Goal: Task Accomplishment & Management: Use online tool/utility

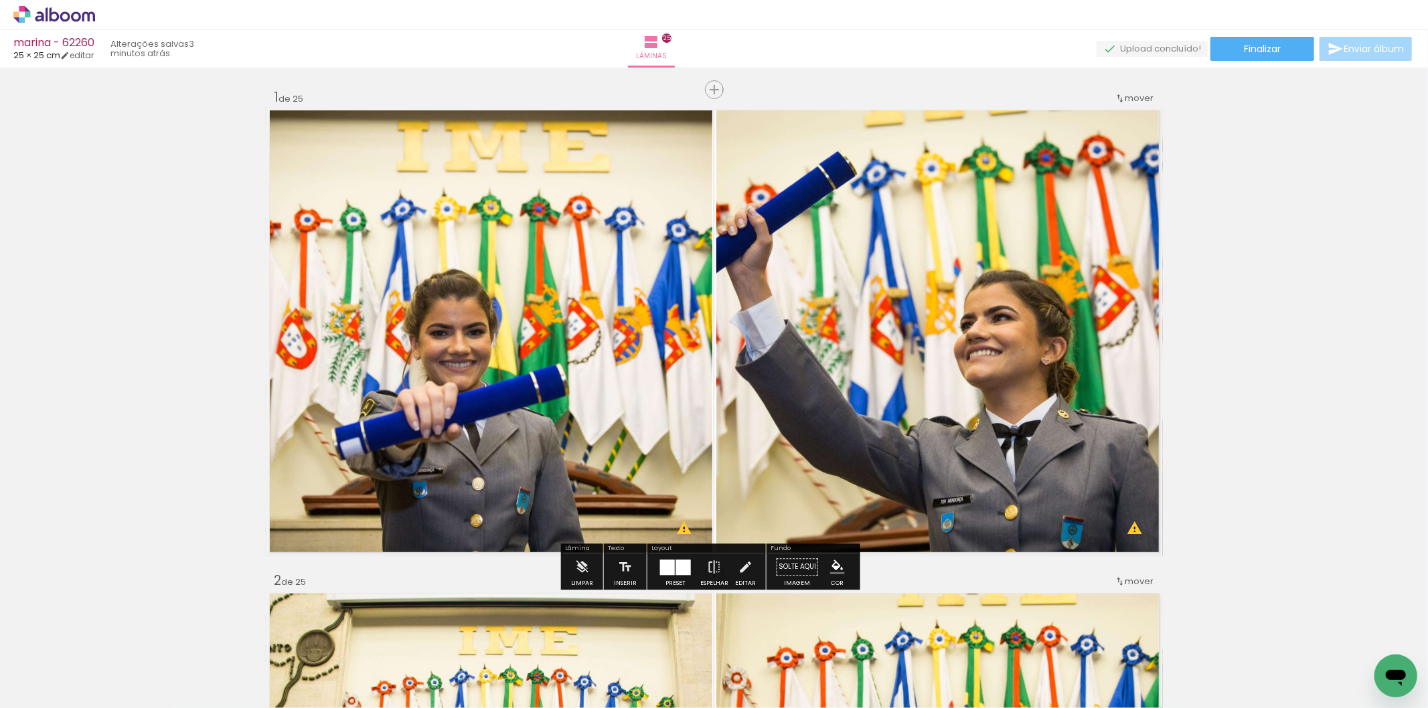
scroll to position [74, 0]
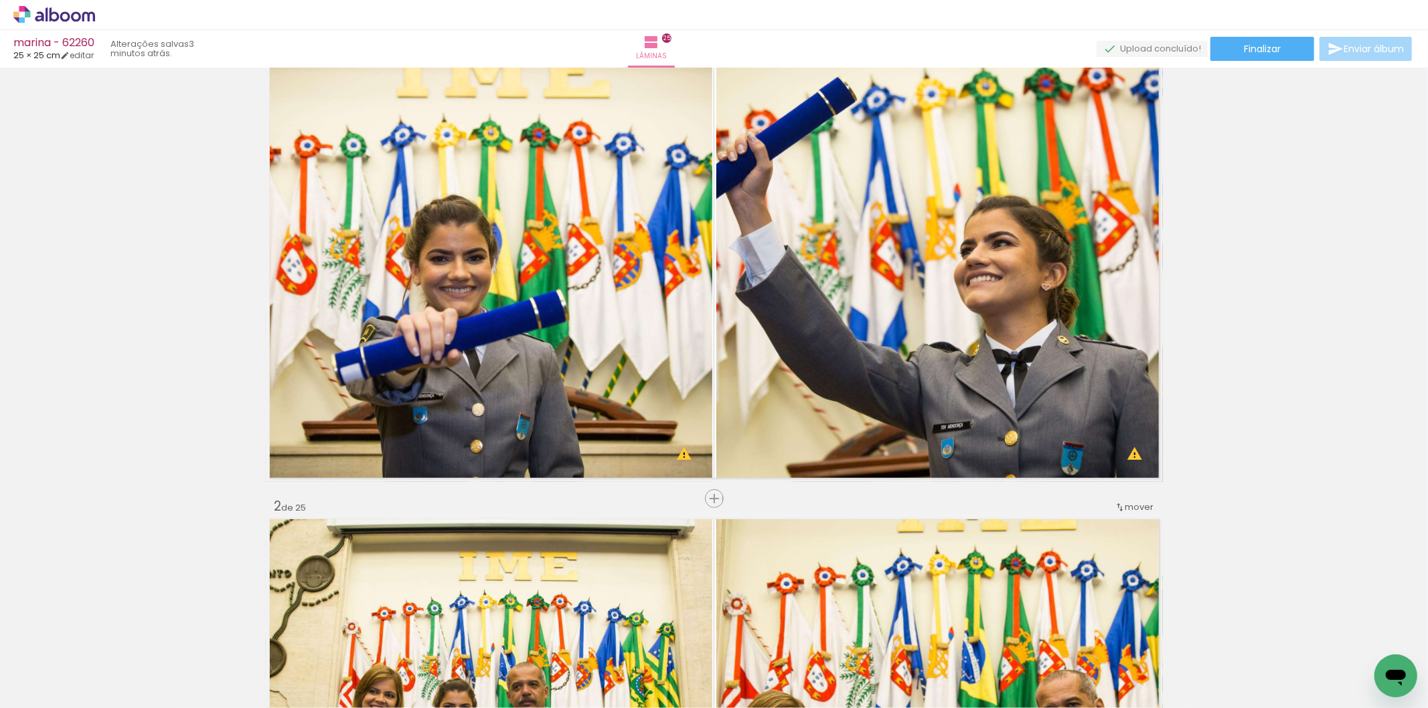
click at [1286, 56] on paper-button "Finalizar" at bounding box center [1263, 49] width 104 height 24
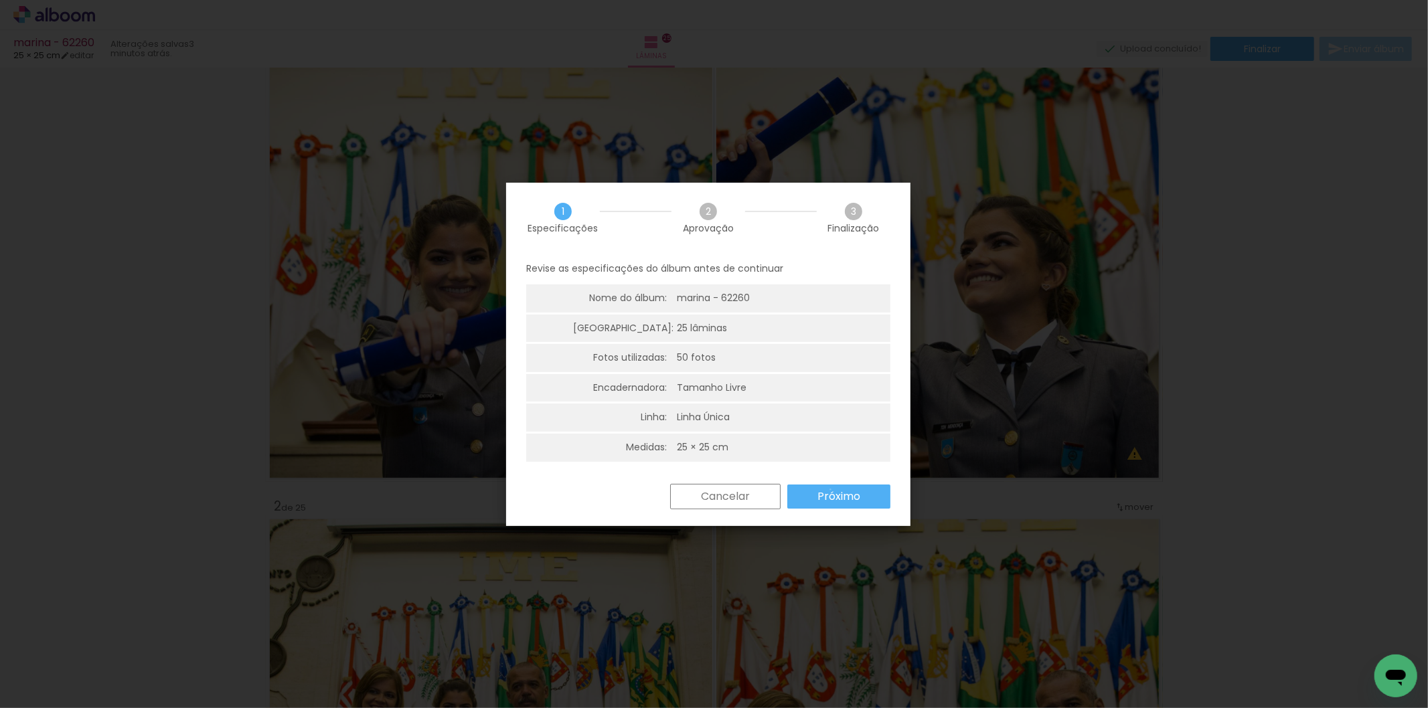
click at [0, 0] on slot "Próximo" at bounding box center [0, 0] width 0 height 0
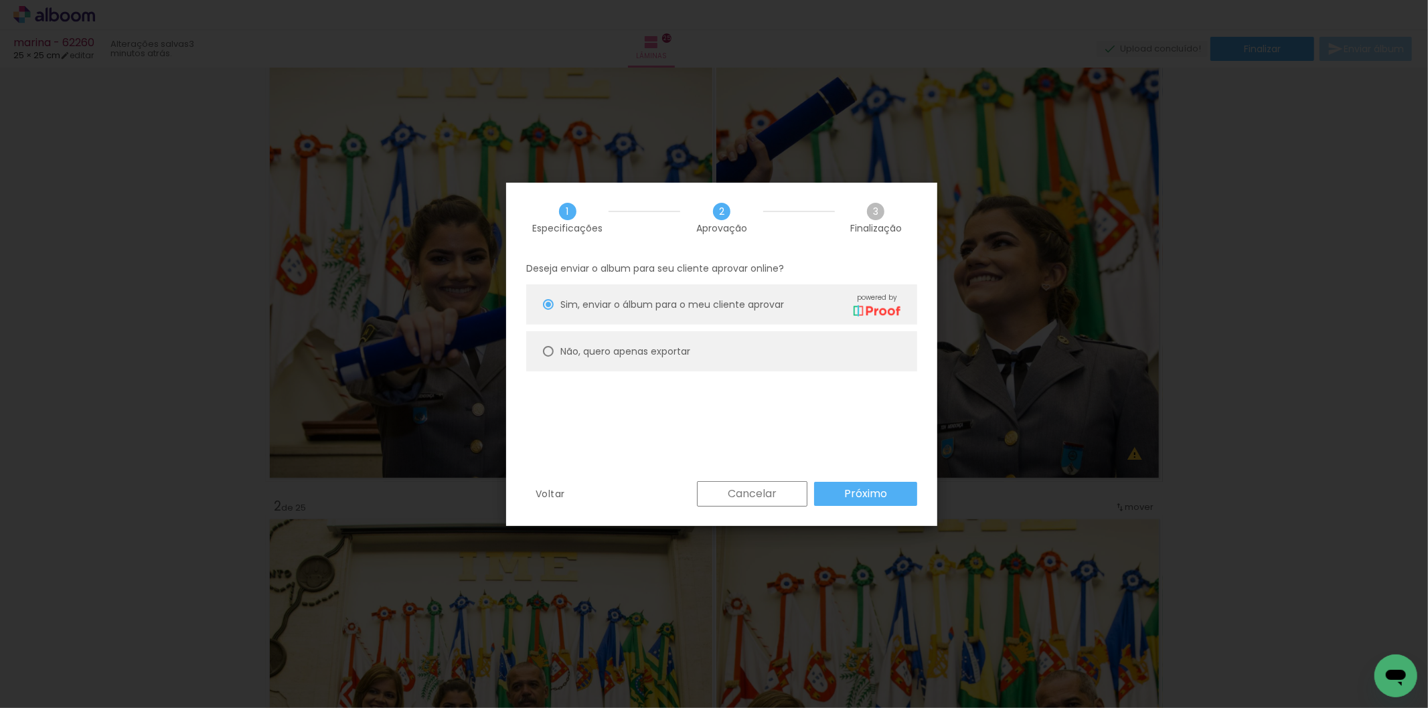
click at [738, 354] on paper-radio-button "Não, quero apenas exportar" at bounding box center [721, 351] width 391 height 40
type paper-radio-button "on"
click at [0, 0] on slot "Próximo" at bounding box center [0, 0] width 0 height 0
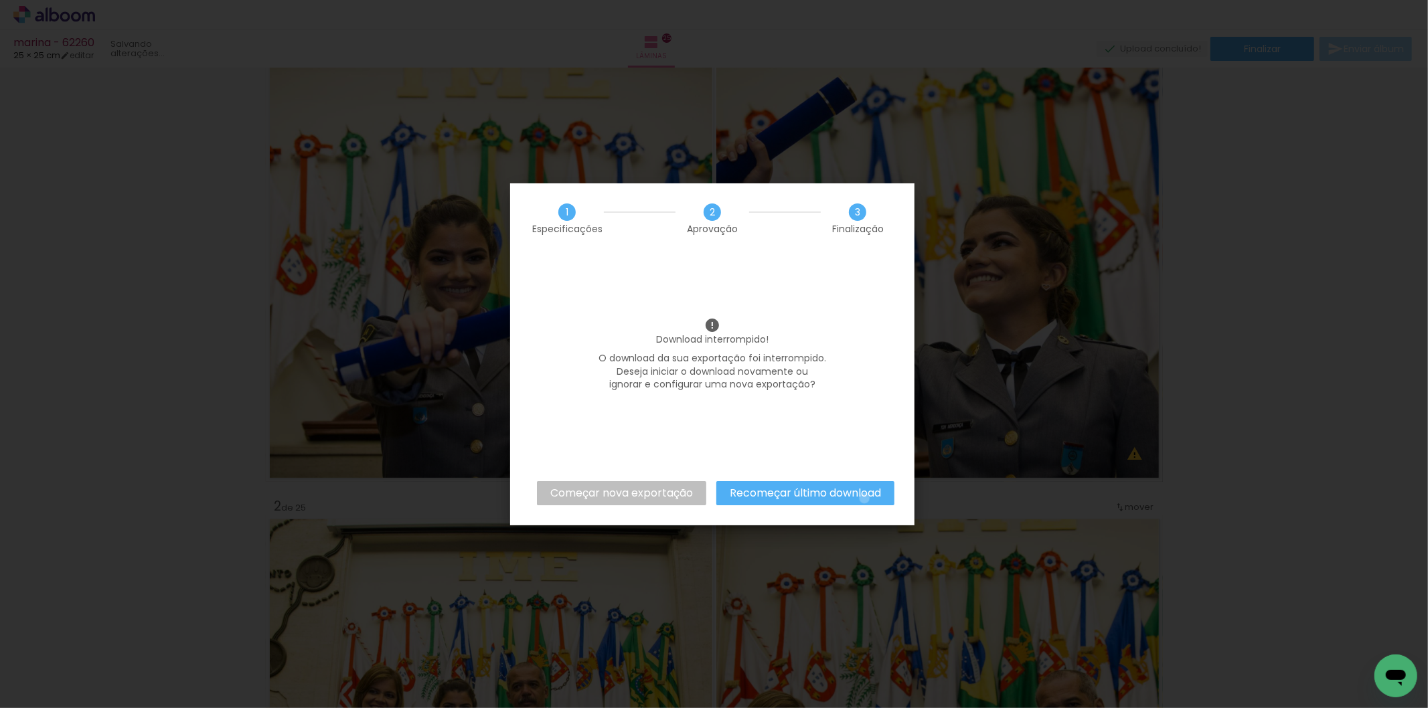
click at [0, 0] on slot "Recomeçar último download" at bounding box center [0, 0] width 0 height 0
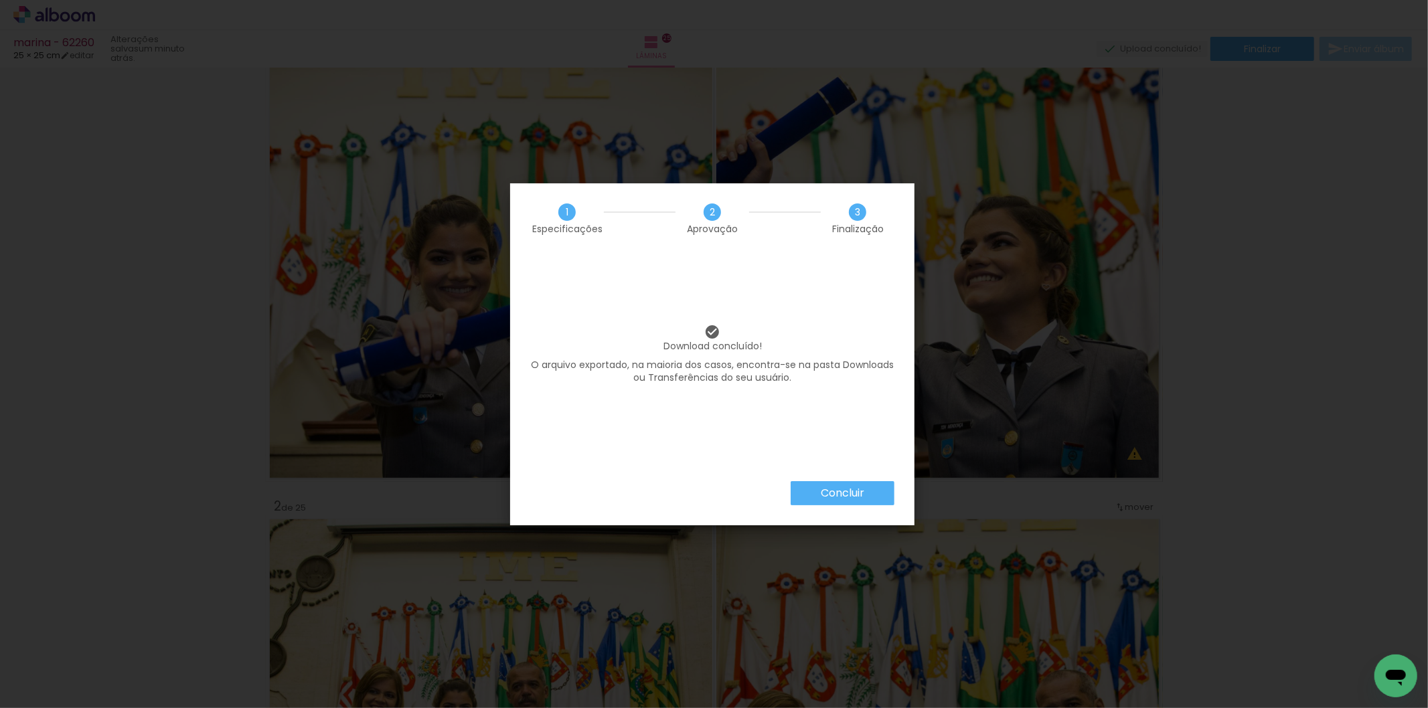
click at [1381, 251] on iron-overlay-backdrop at bounding box center [714, 354] width 1428 height 708
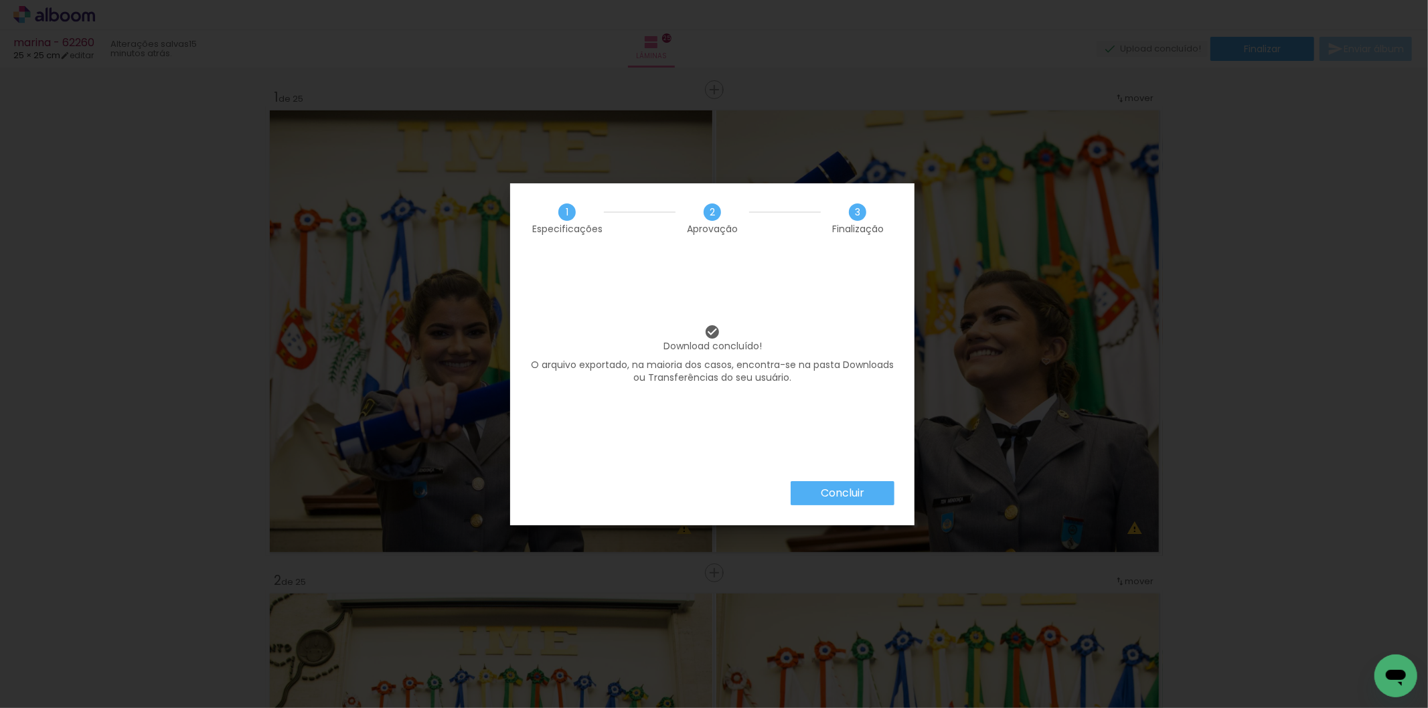
scroll to position [74, 0]
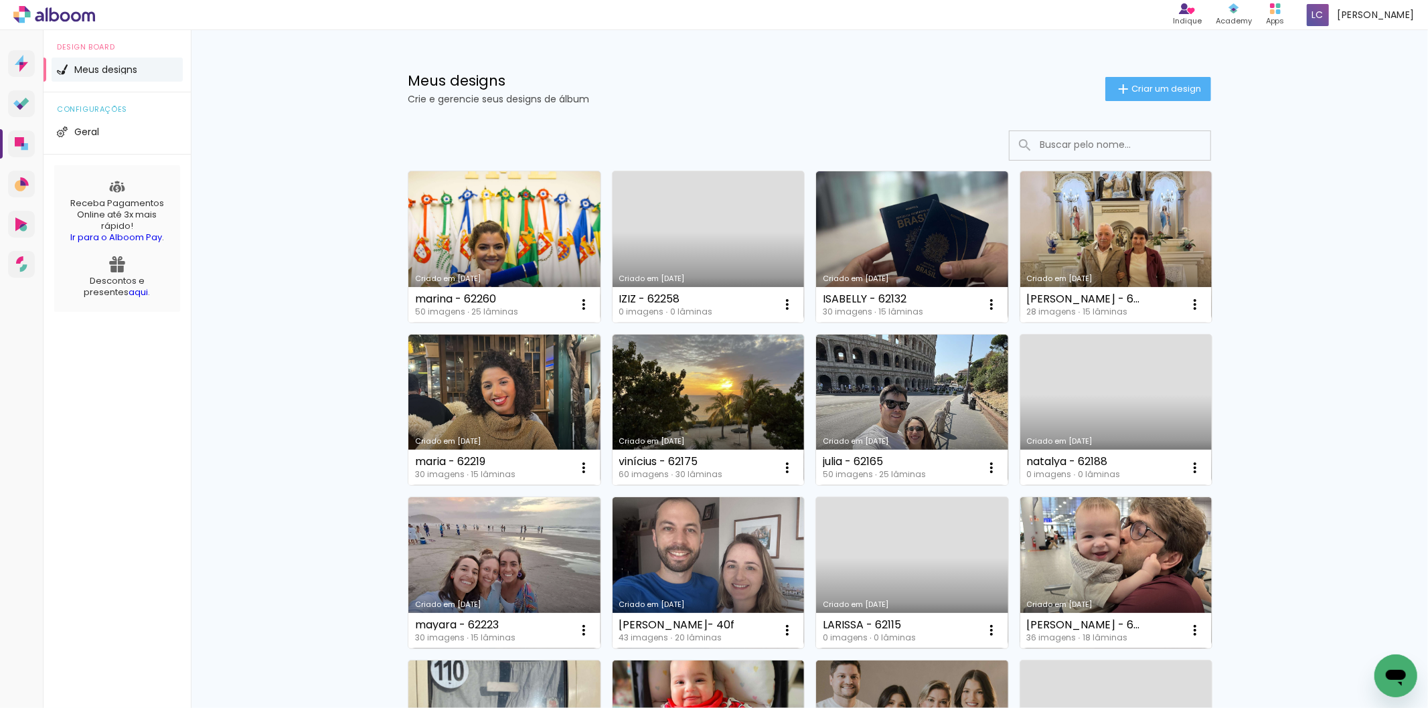
click at [1142, 102] on div "Meus designs Crie e gerencie seus designs de álbum Criar um design" at bounding box center [809, 73] width 870 height 87
click at [1132, 88] on span "Criar um design" at bounding box center [1167, 88] width 70 height 9
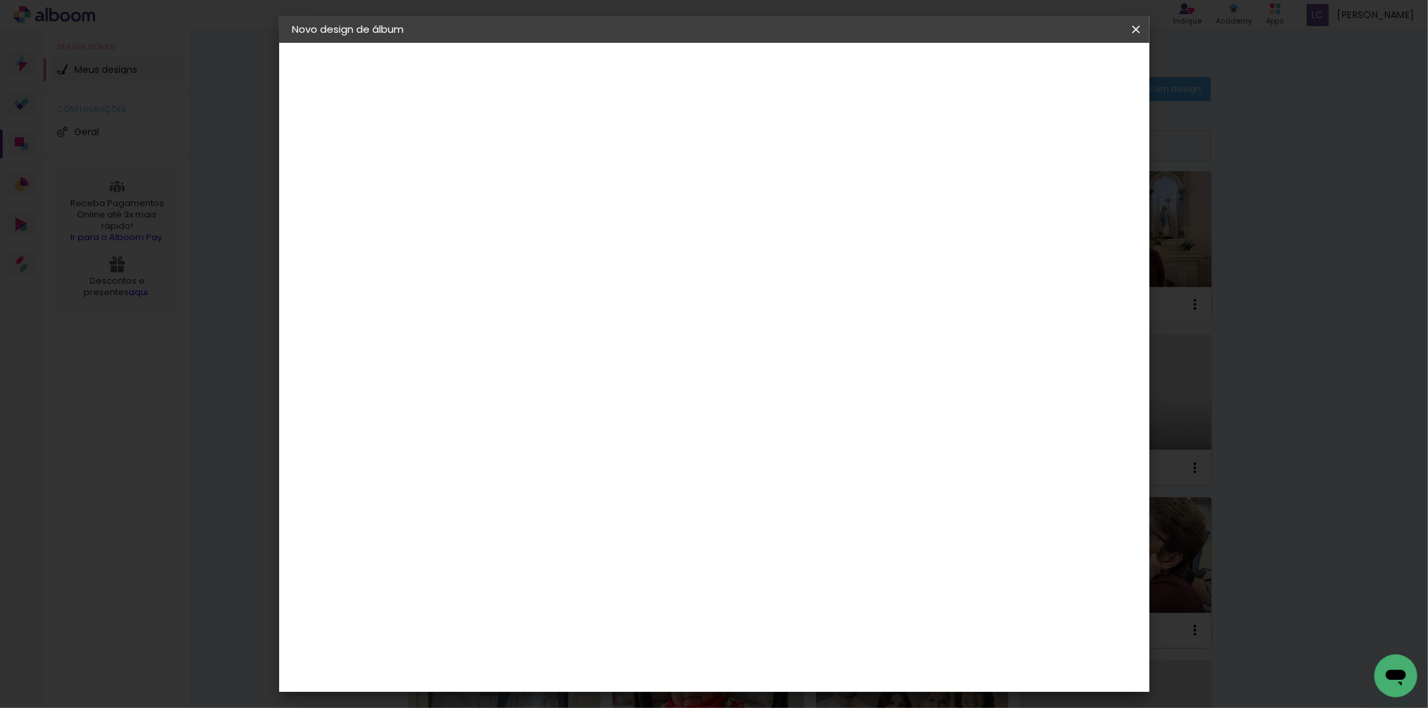
click at [512, 185] on input at bounding box center [512, 179] width 0 height 21
type input "adrean - a1"
type paper-input "adrean - a1"
click at [649, 64] on paper-button "Avançar" at bounding box center [616, 71] width 66 height 23
click at [726, 181] on div at bounding box center [666, 179] width 119 height 17
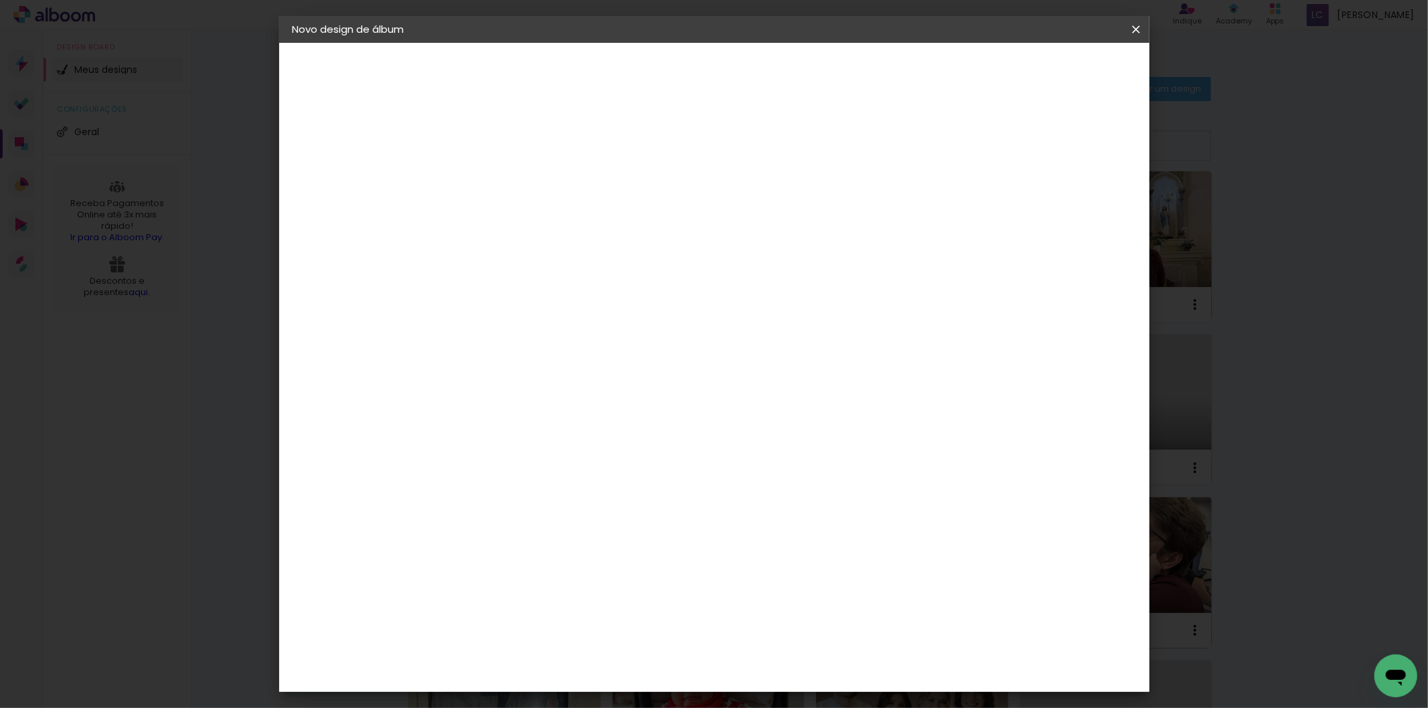
click at [726, 196] on paper-item "Tamanho Livre" at bounding box center [666, 203] width 119 height 29
click at [0, 0] on slot "Avançar" at bounding box center [0, 0] width 0 height 0
click at [783, 559] on input "60" at bounding box center [787, 558] width 35 height 20
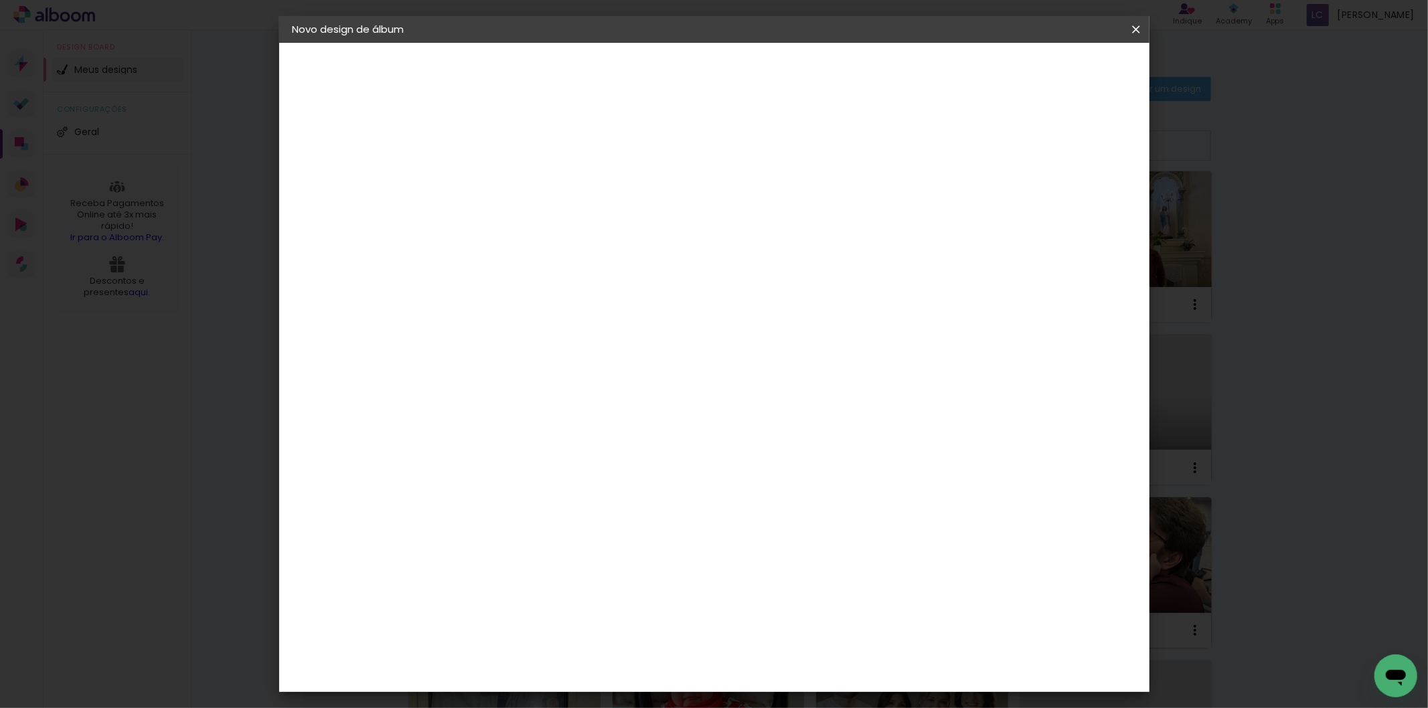
type input "40,6"
type paper-input "40,6"
drag, startPoint x: 463, startPoint y: 427, endPoint x: 478, endPoint y: 442, distance: 21.3
click at [471, 436] on paper-input-container "30 cm" at bounding box center [477, 443] width 60 height 33
click at [478, 442] on input "30" at bounding box center [468, 443] width 35 height 20
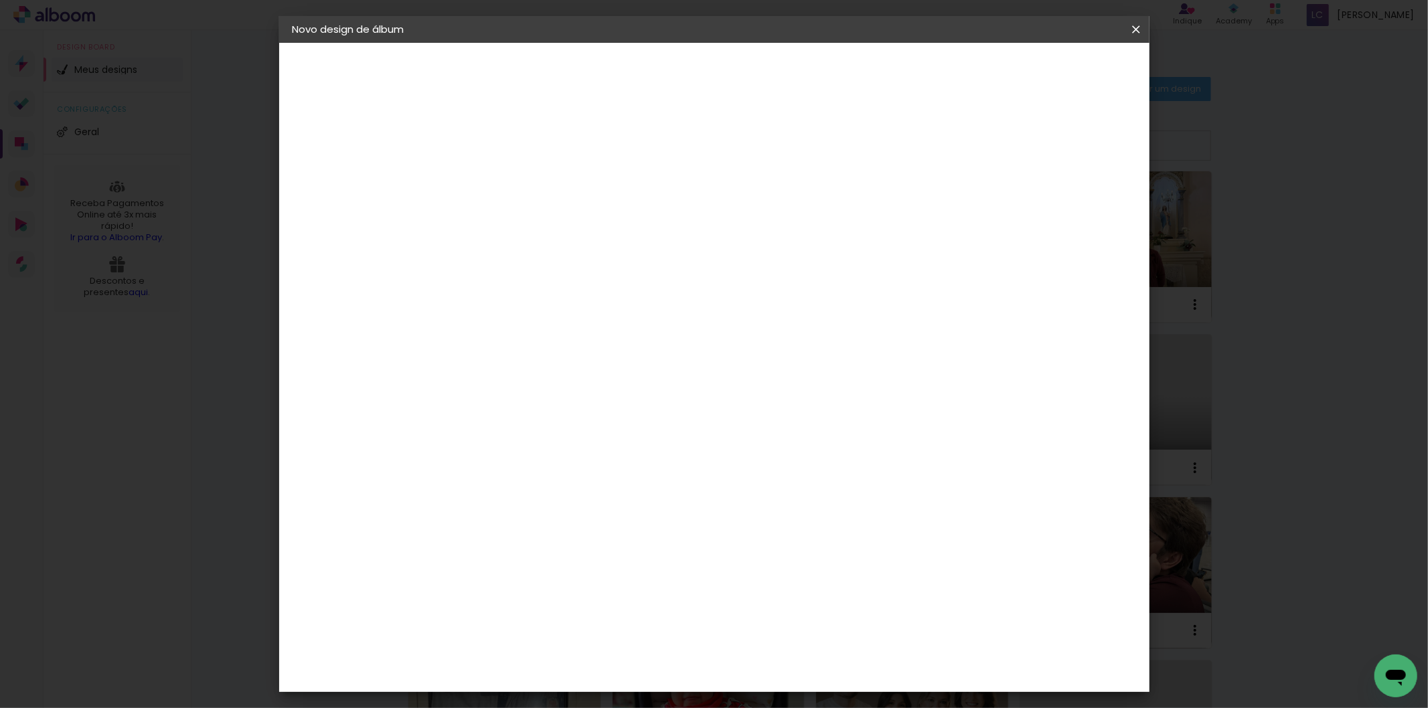
click at [478, 442] on input "30" at bounding box center [468, 443] width 35 height 20
type input "20,3"
type paper-input "20,3"
type input "4"
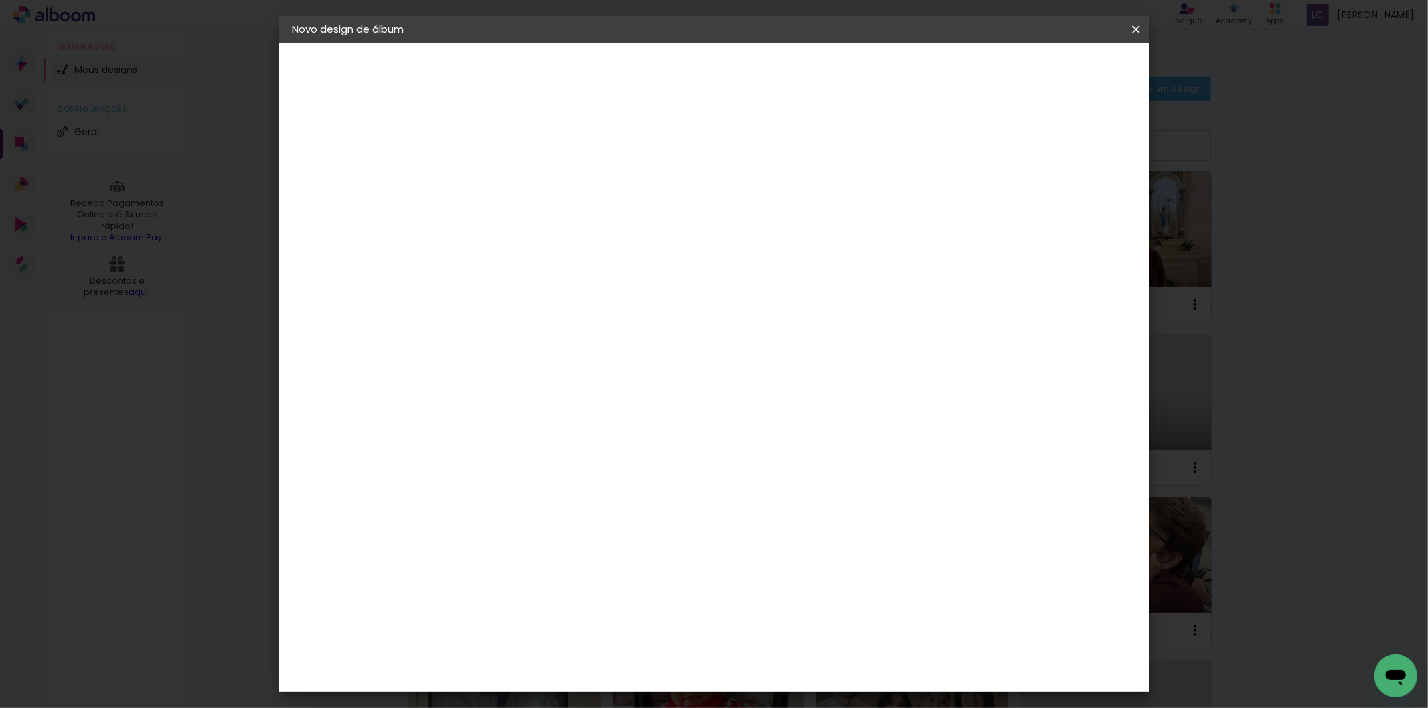
type paper-input "4"
click at [1069, 210] on input "4" at bounding box center [1061, 203] width 24 height 20
type input "3"
type paper-input "3"
click at [1069, 210] on input "3" at bounding box center [1064, 203] width 24 height 20
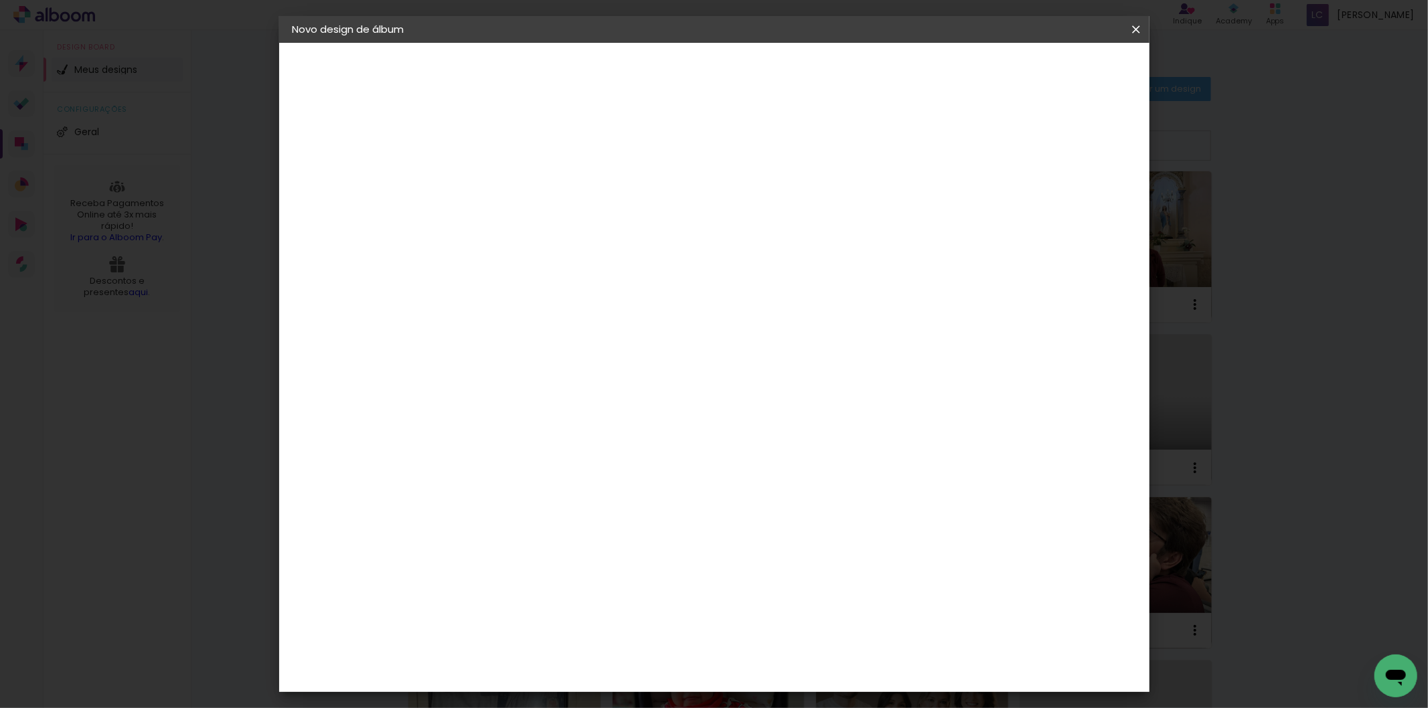
type input "2"
type paper-input "2"
click at [1069, 210] on input "2" at bounding box center [1069, 203] width 24 height 20
click at [1051, 72] on span "Iniciar design" at bounding box center [1020, 70] width 61 height 9
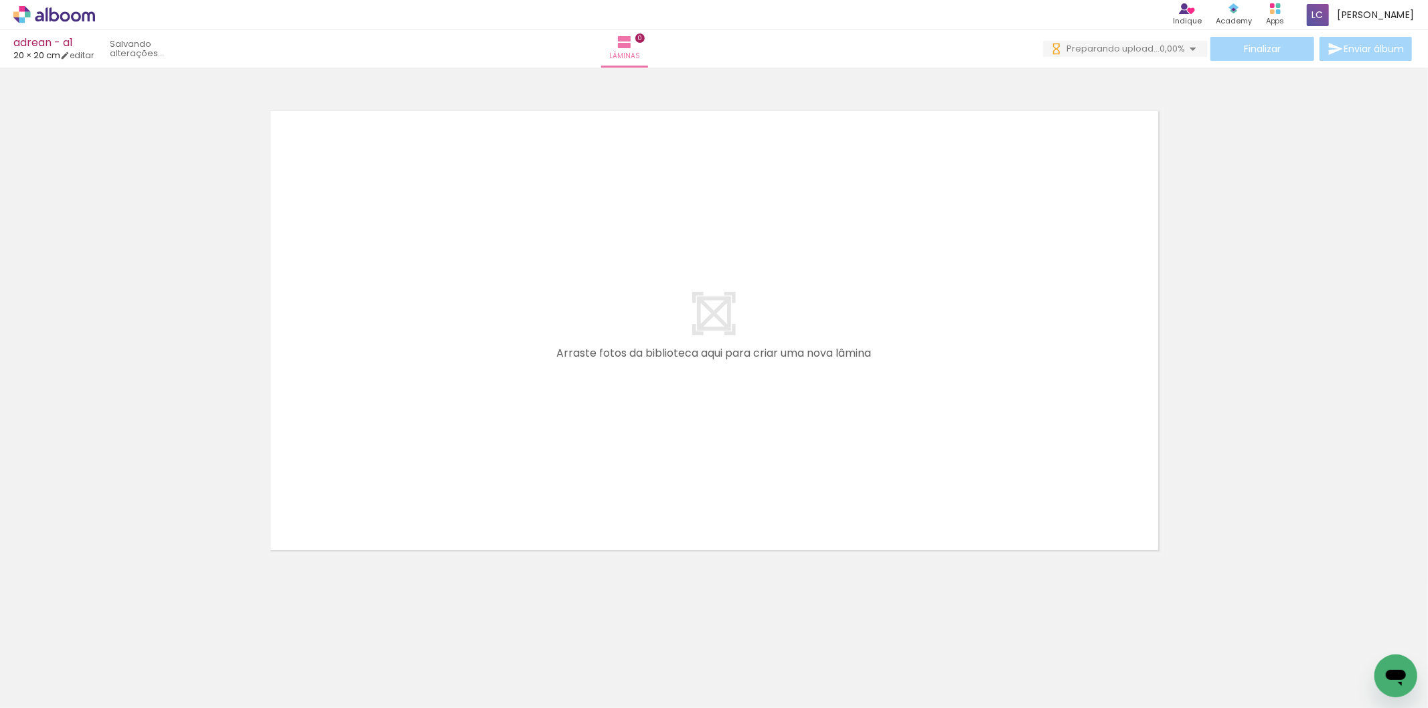
drag, startPoint x: 143, startPoint y: 661, endPoint x: 249, endPoint y: 621, distance: 113.2
click at [449, 357] on quentale-workspace at bounding box center [714, 354] width 1428 height 708
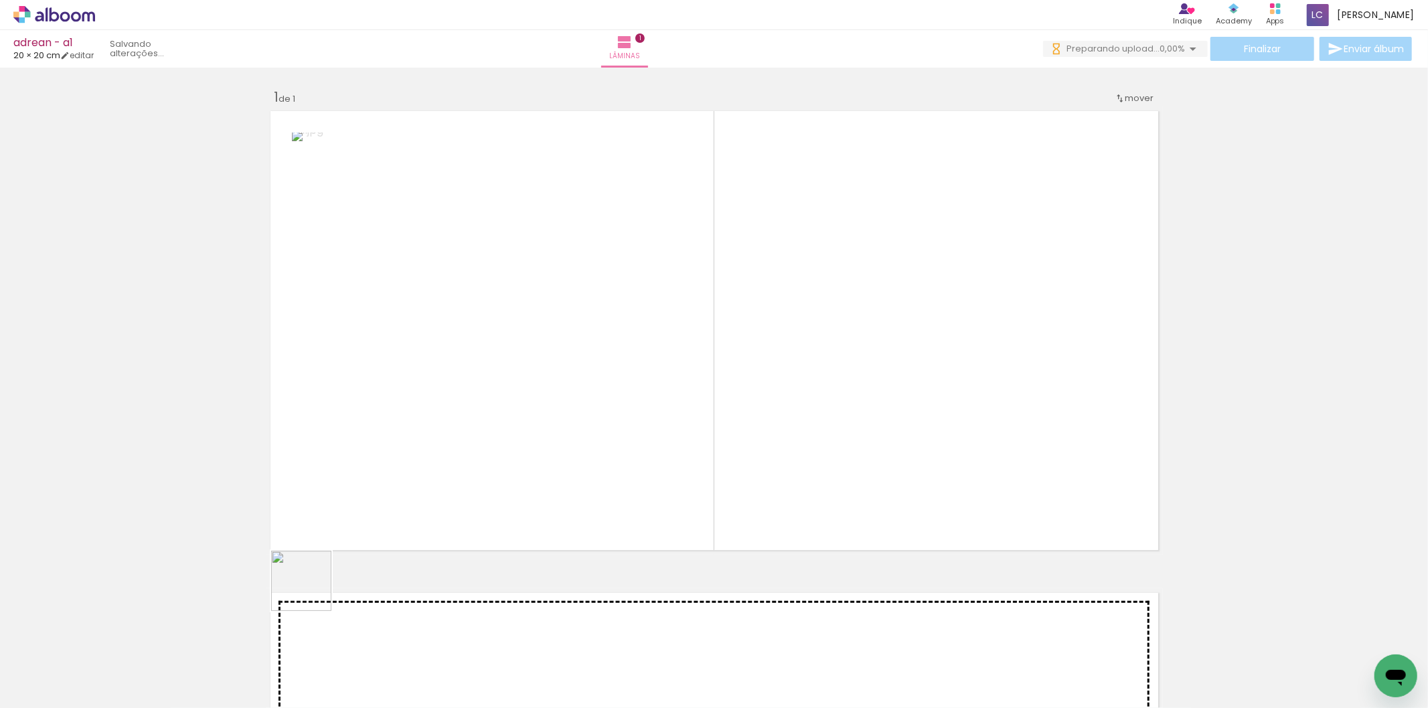
drag, startPoint x: 217, startPoint y: 659, endPoint x: 942, endPoint y: 218, distance: 848.9
click at [942, 218] on quentale-workspace at bounding box center [714, 354] width 1428 height 708
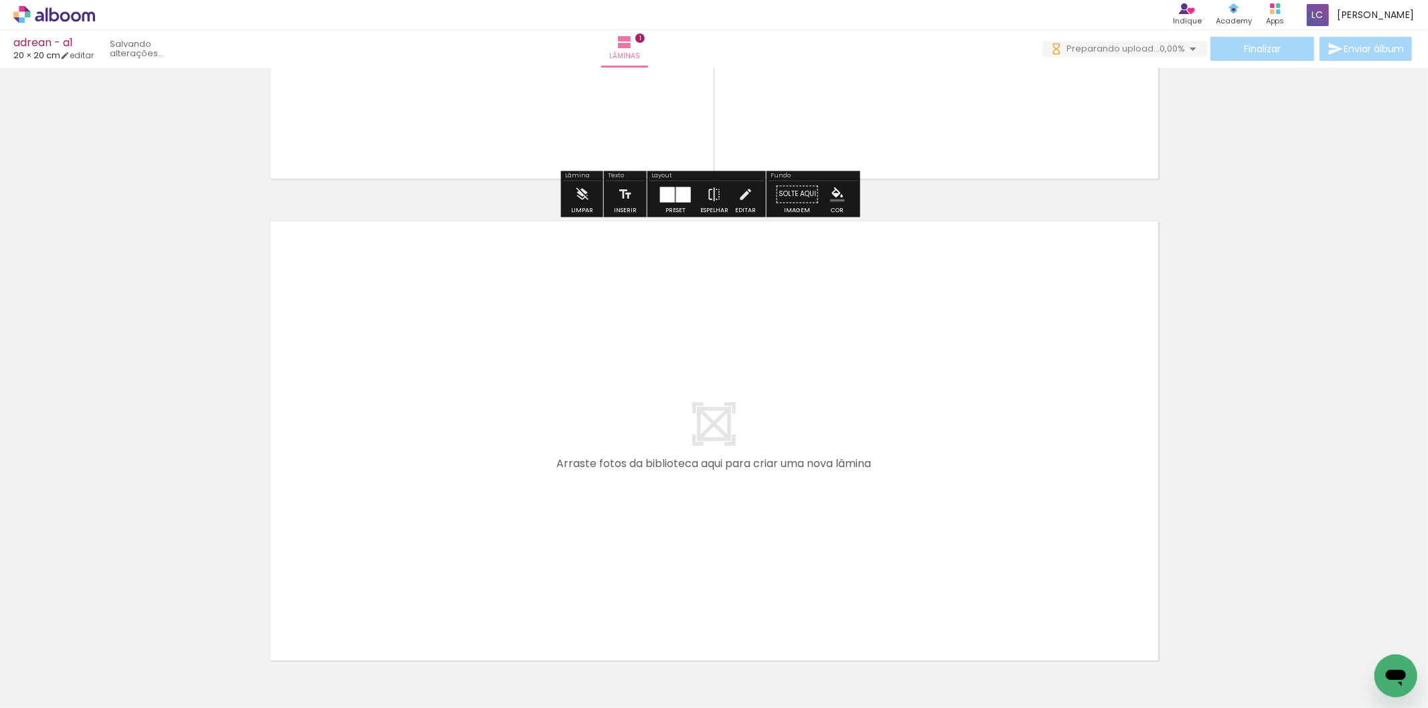
click at [394, 530] on quentale-workspace at bounding box center [714, 354] width 1428 height 708
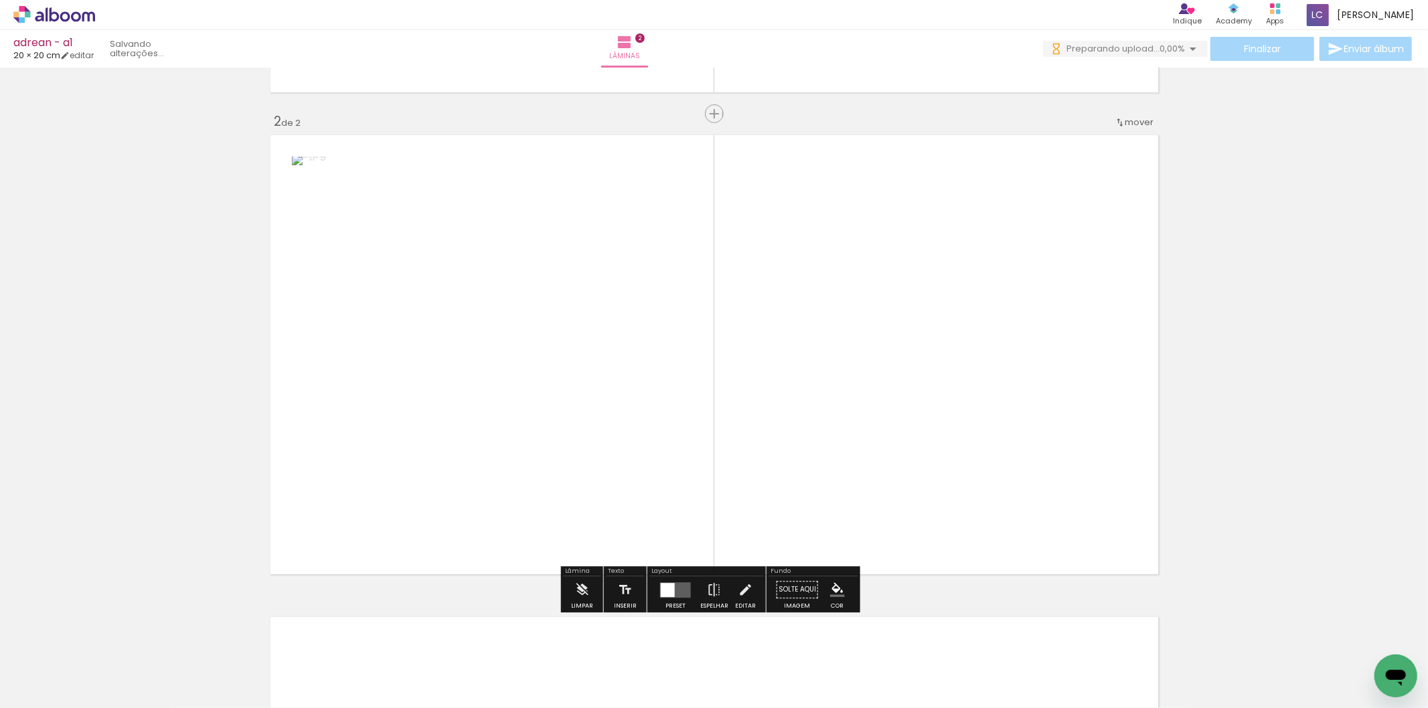
scroll to position [466, 0]
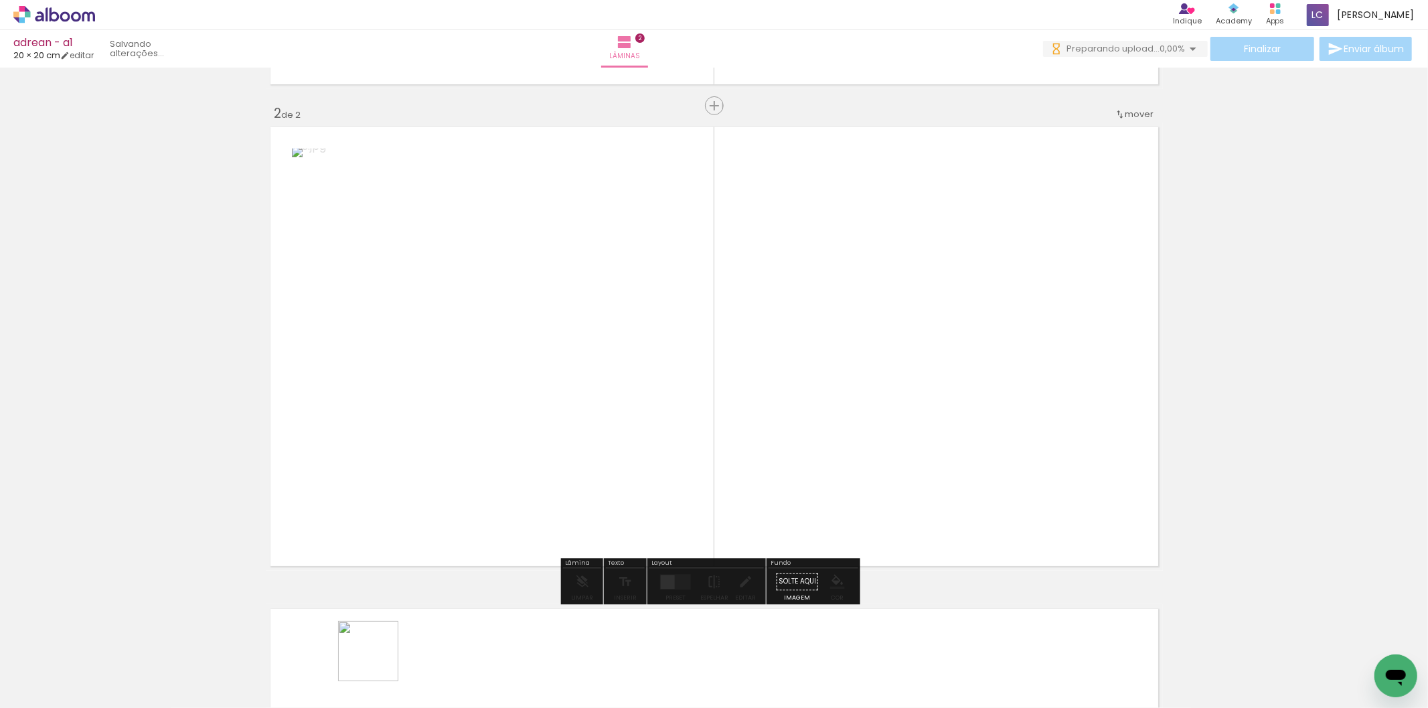
drag, startPoint x: 378, startPoint y: 662, endPoint x: 621, endPoint y: 434, distance: 332.5
click at [577, 463] on quentale-workspace at bounding box center [714, 354] width 1428 height 708
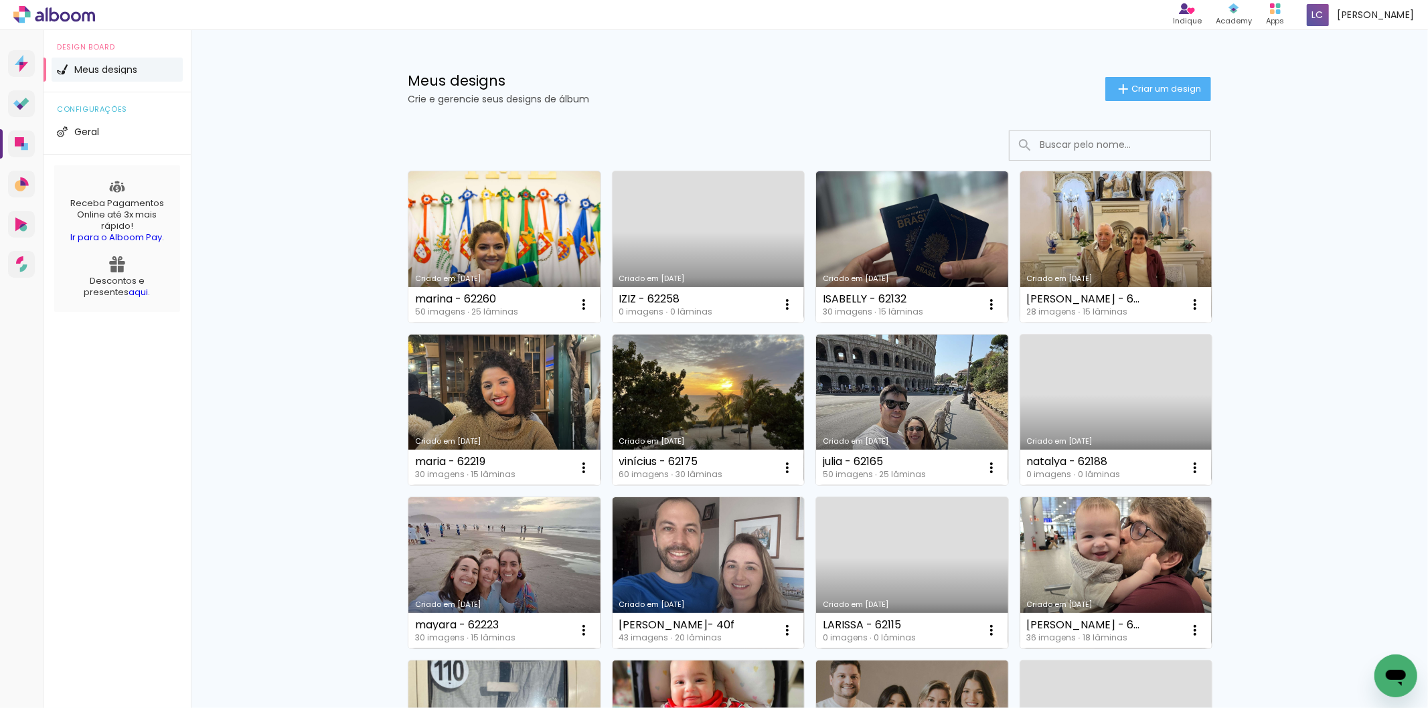
click at [1134, 74] on div "Meus designs Crie e gerencie seus designs de álbum Criar um design" at bounding box center [809, 73] width 870 height 87
click at [1132, 86] on span "Criar um design" at bounding box center [1167, 88] width 70 height 9
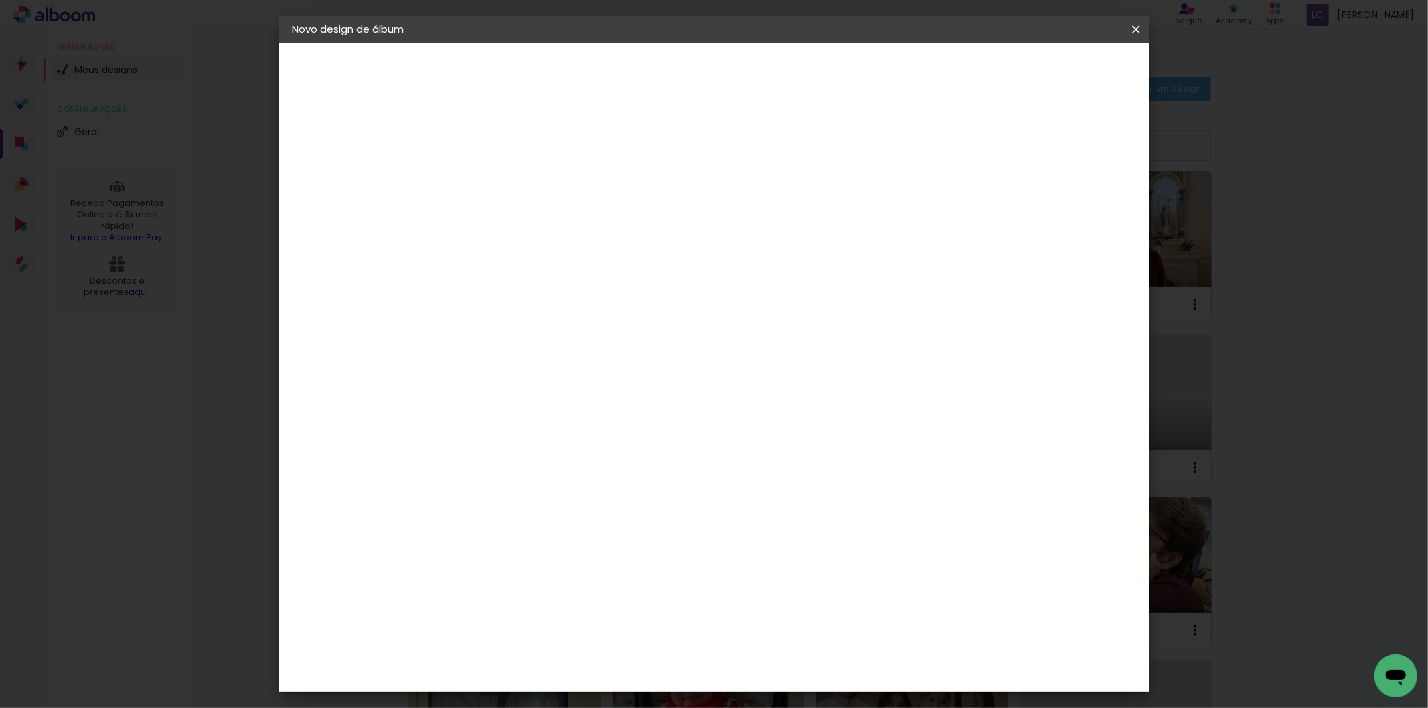
click at [512, 177] on input at bounding box center [512, 179] width 0 height 21
type input "adrean - a2"
type paper-input "adrean - a2"
click at [0, 0] on slot "Avançar" at bounding box center [0, 0] width 0 height 0
drag, startPoint x: 980, startPoint y: 210, endPoint x: 1063, endPoint y: 135, distance: 112.3
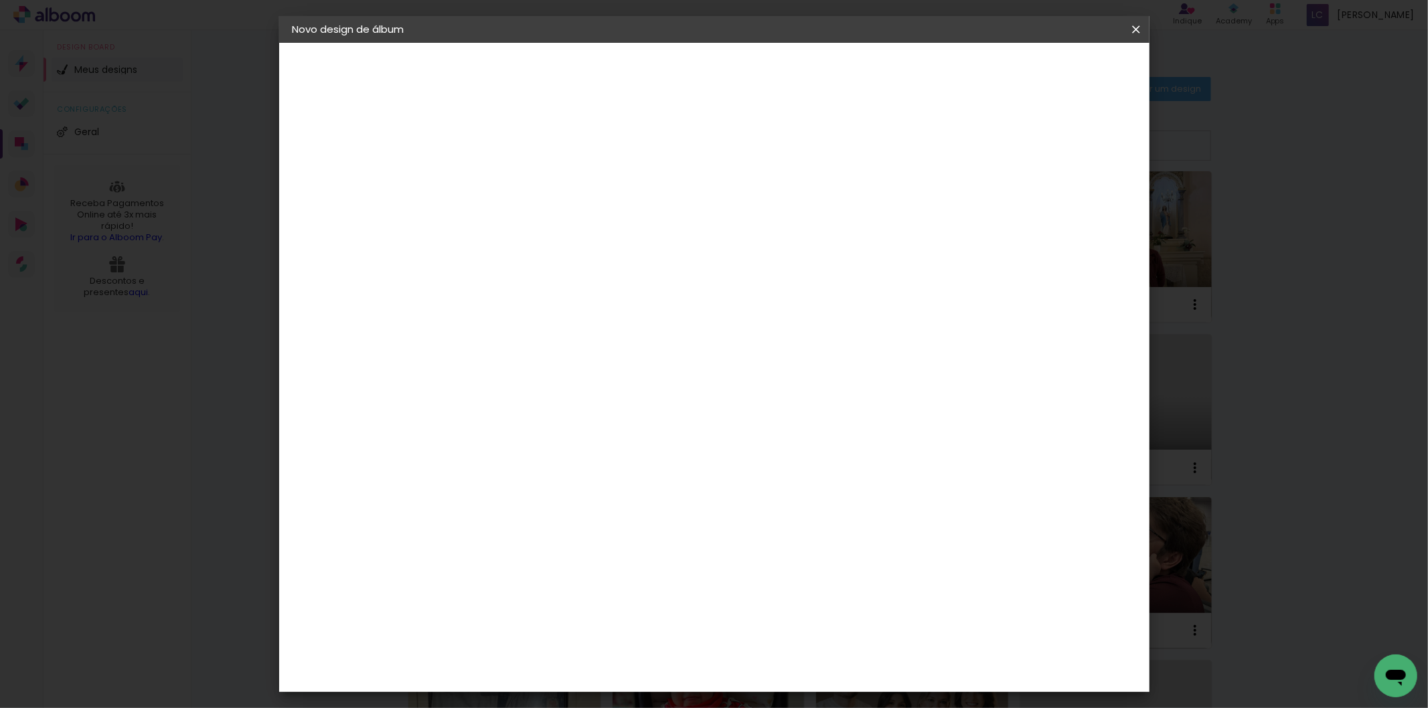
click at [762, 210] on paper-item "Tamanho Livre" at bounding box center [697, 203] width 129 height 29
click at [0, 0] on slot "Avançar" at bounding box center [0, 0] width 0 height 0
click at [792, 557] on input "60" at bounding box center [787, 558] width 35 height 20
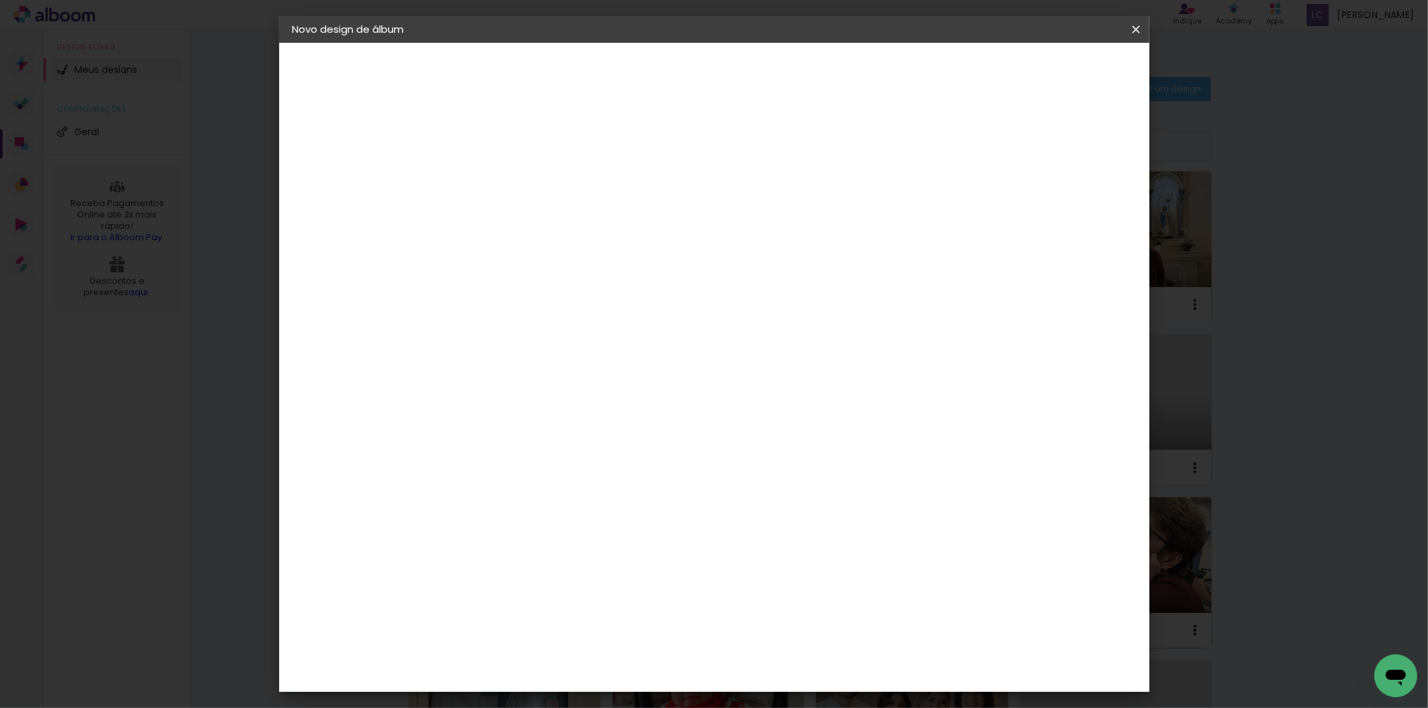
type input "40,6"
type paper-input "40,6"
click at [477, 445] on input "30" at bounding box center [468, 443] width 35 height 20
type input "20,3"
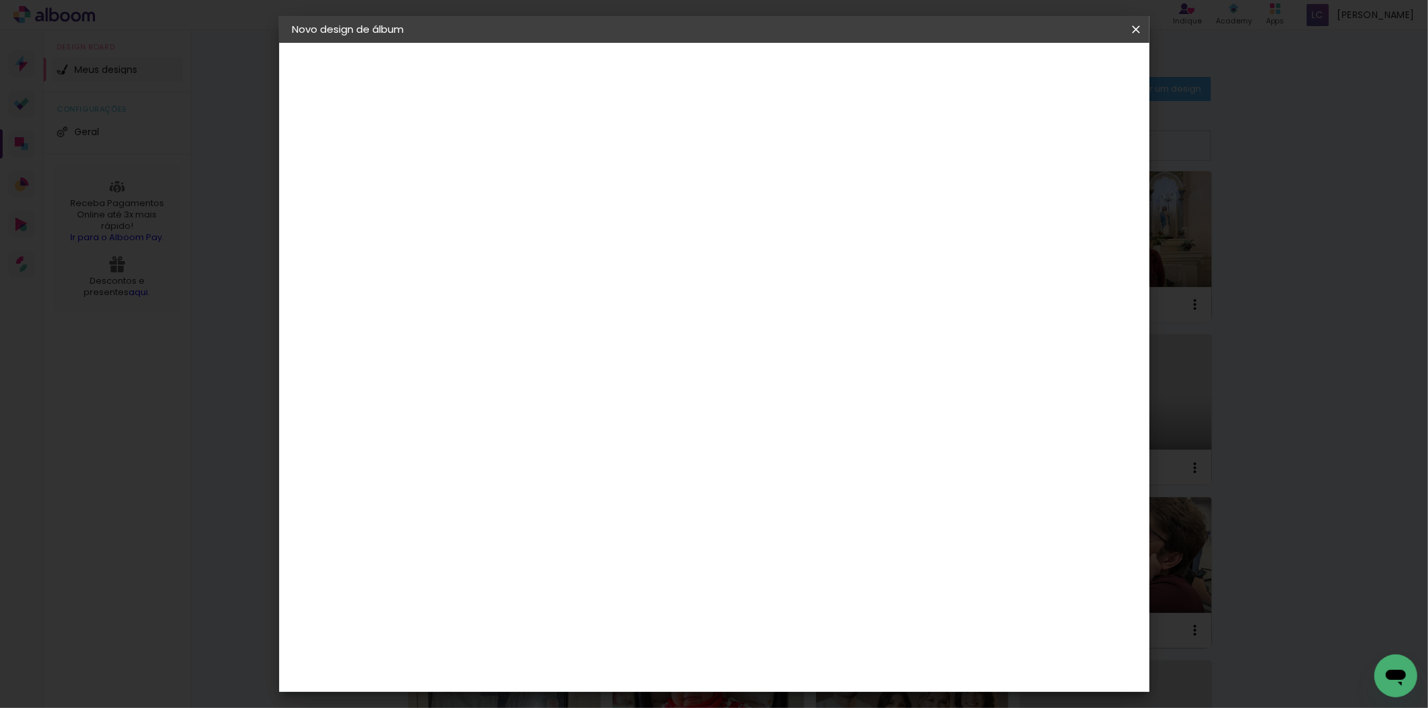
type paper-input "20,3"
type input "4"
type paper-input "4"
click at [1072, 206] on input "4" at bounding box center [1061, 203] width 24 height 20
type input "3"
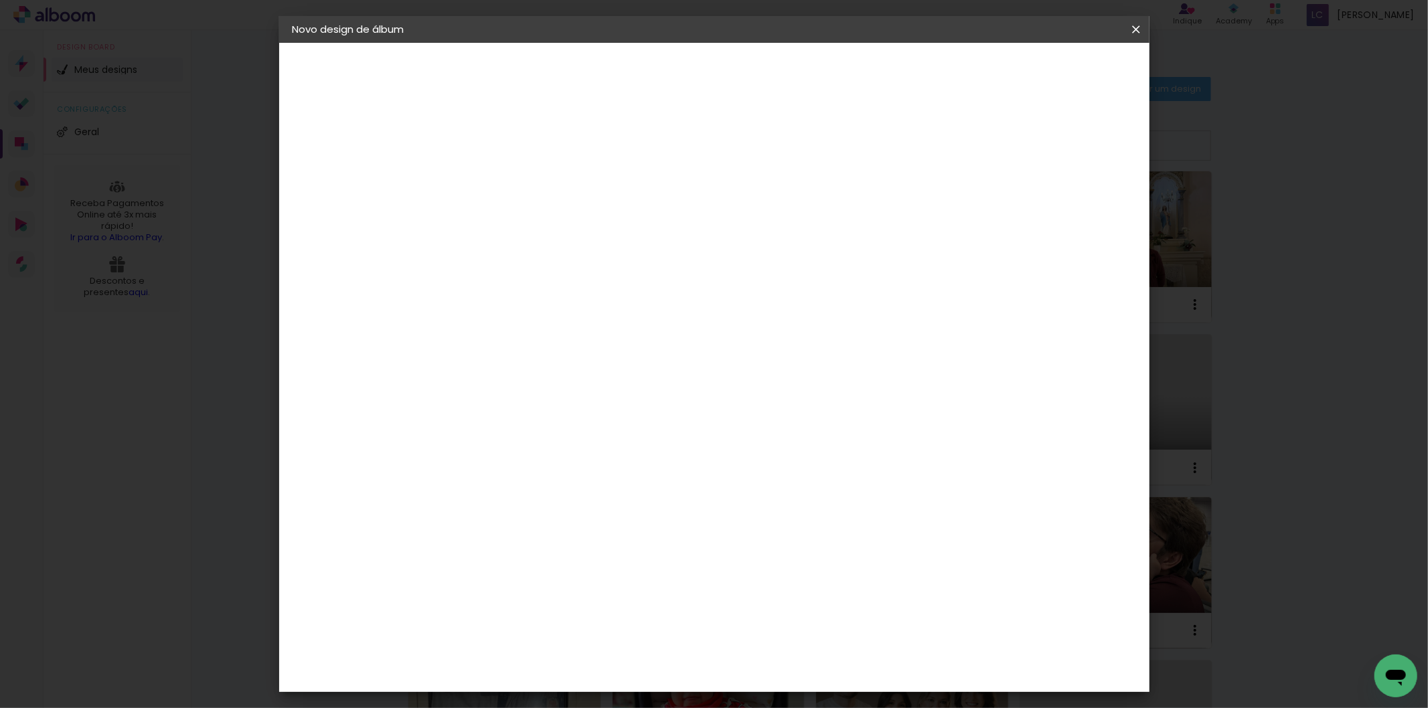
type paper-input "3"
click at [1072, 206] on input "3" at bounding box center [1066, 203] width 24 height 20
type input "2"
type paper-input "2"
click at [1073, 206] on input "2" at bounding box center [1069, 203] width 24 height 20
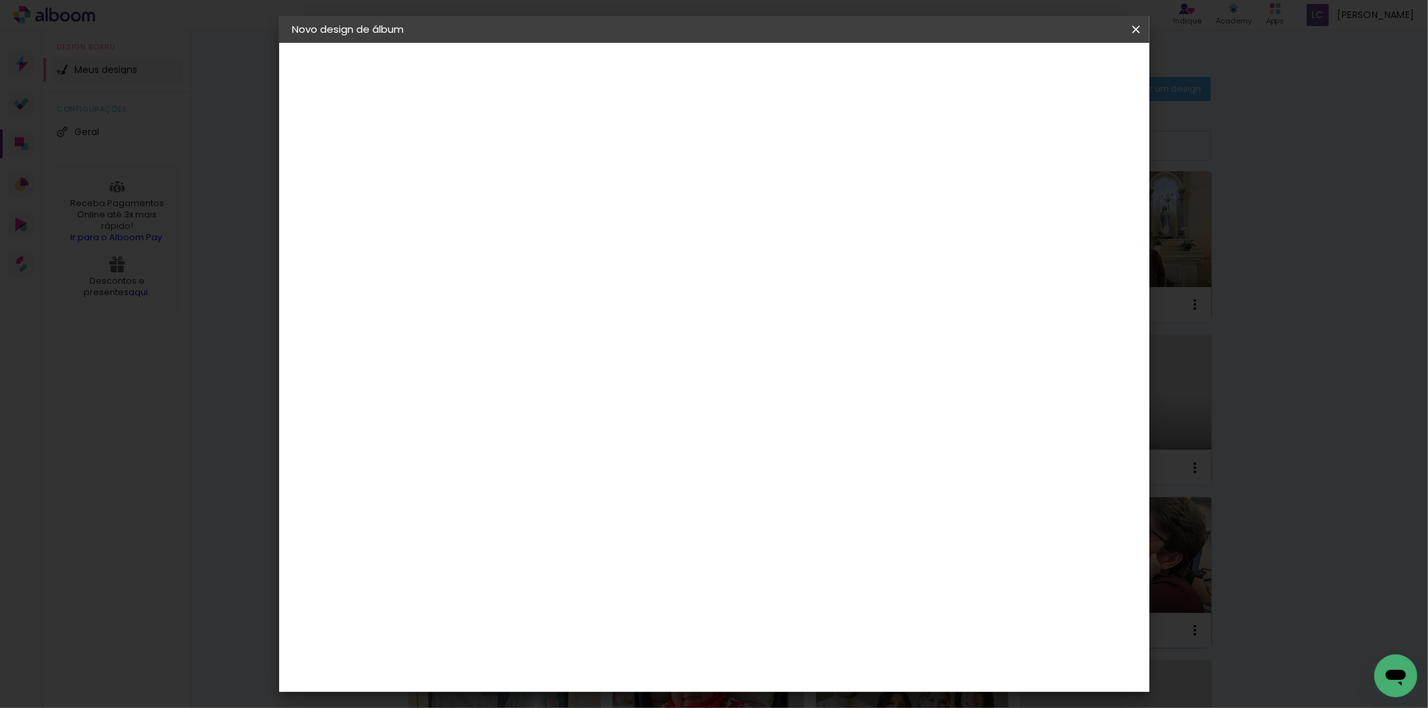
click at [1051, 72] on span "Iniciar design" at bounding box center [1020, 70] width 61 height 9
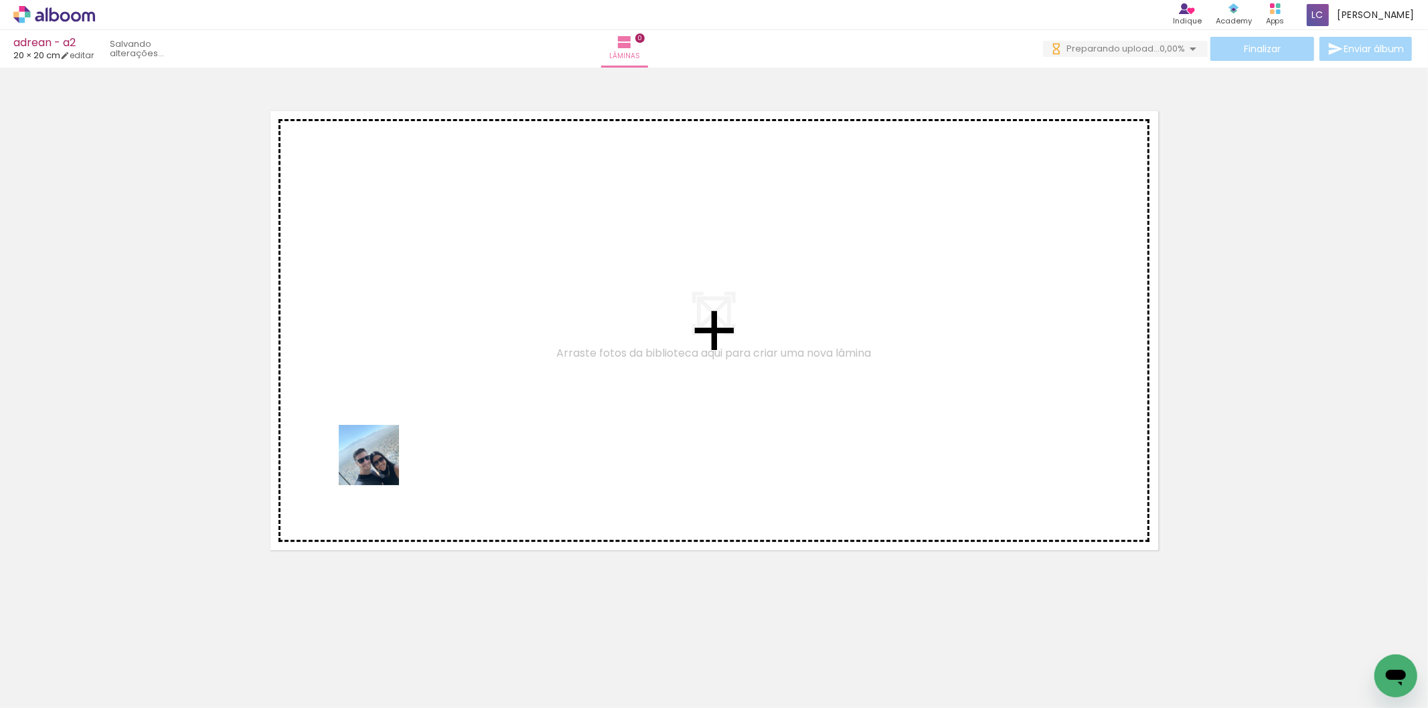
drag, startPoint x: 122, startPoint y: 664, endPoint x: 195, endPoint y: 659, distance: 73.2
click at [384, 462] on quentale-workspace at bounding box center [714, 354] width 1428 height 708
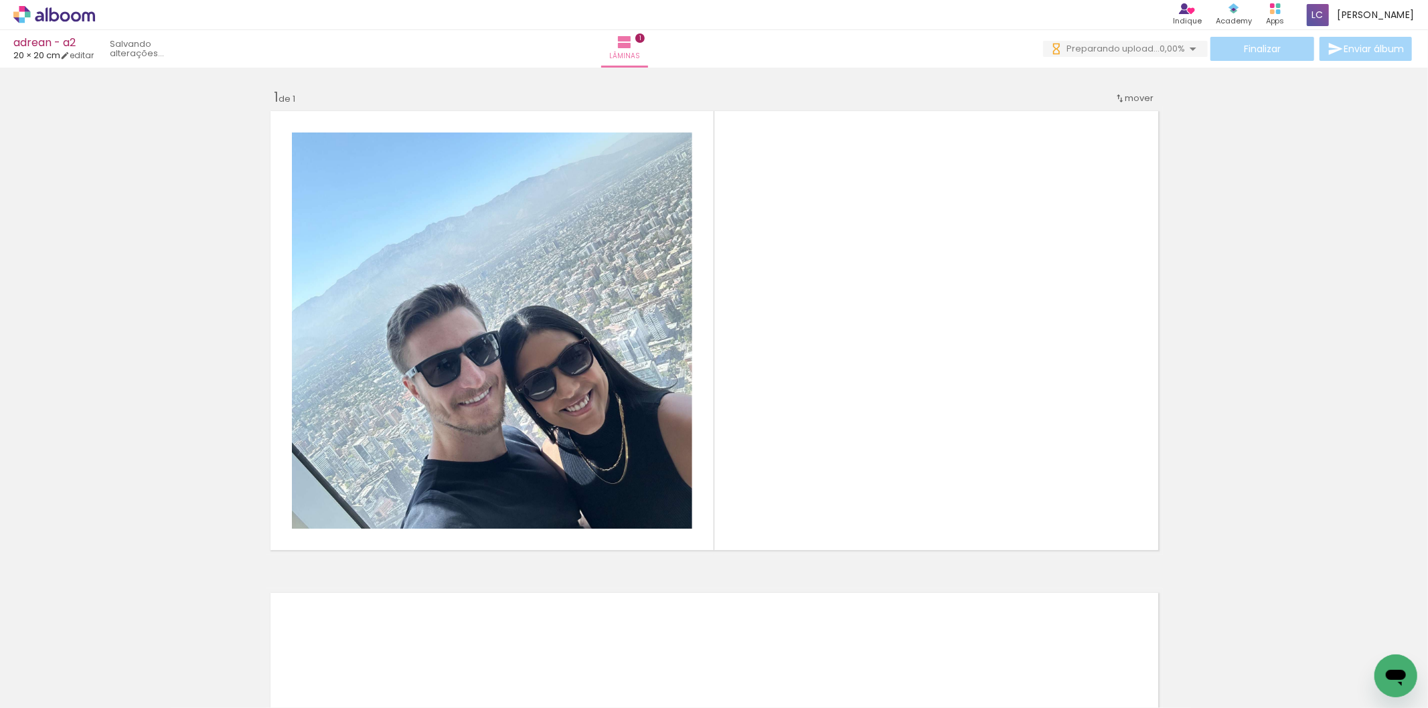
drag, startPoint x: 189, startPoint y: 664, endPoint x: 484, endPoint y: 445, distance: 367.1
click at [416, 469] on quentale-workspace at bounding box center [714, 354] width 1428 height 708
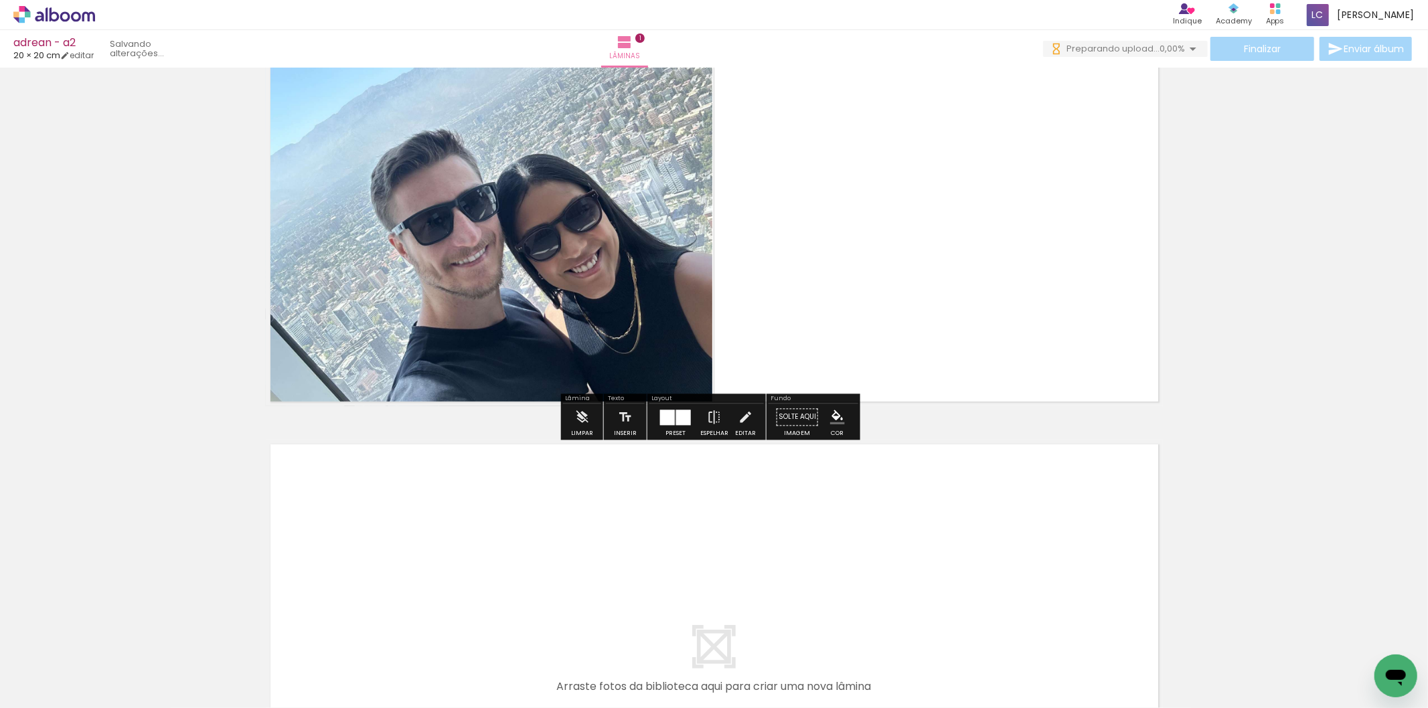
drag, startPoint x: 278, startPoint y: 674, endPoint x: 342, endPoint y: 653, distance: 67.5
click at [311, 615] on quentale-workspace at bounding box center [714, 354] width 1428 height 708
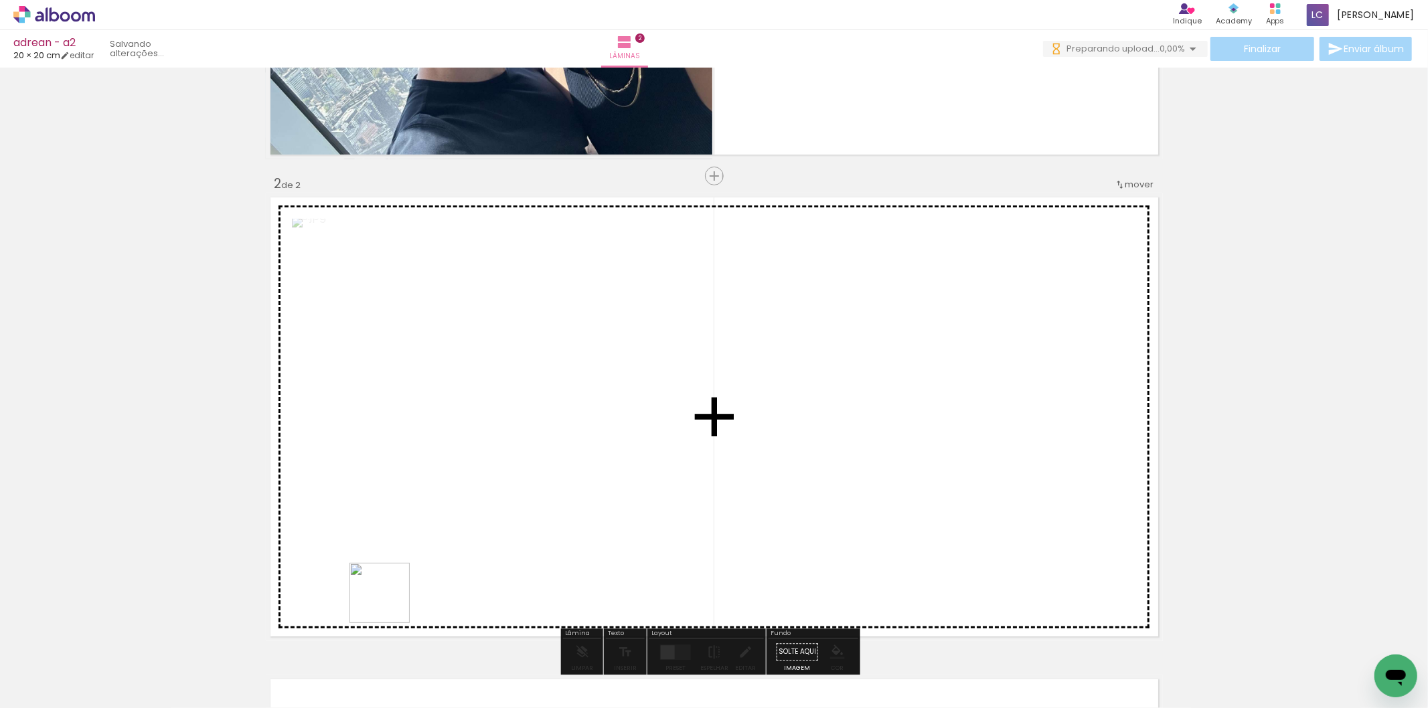
drag, startPoint x: 390, startPoint y: 603, endPoint x: 573, endPoint y: 429, distance: 252.9
click at [586, 386] on quentale-workspace at bounding box center [714, 354] width 1428 height 708
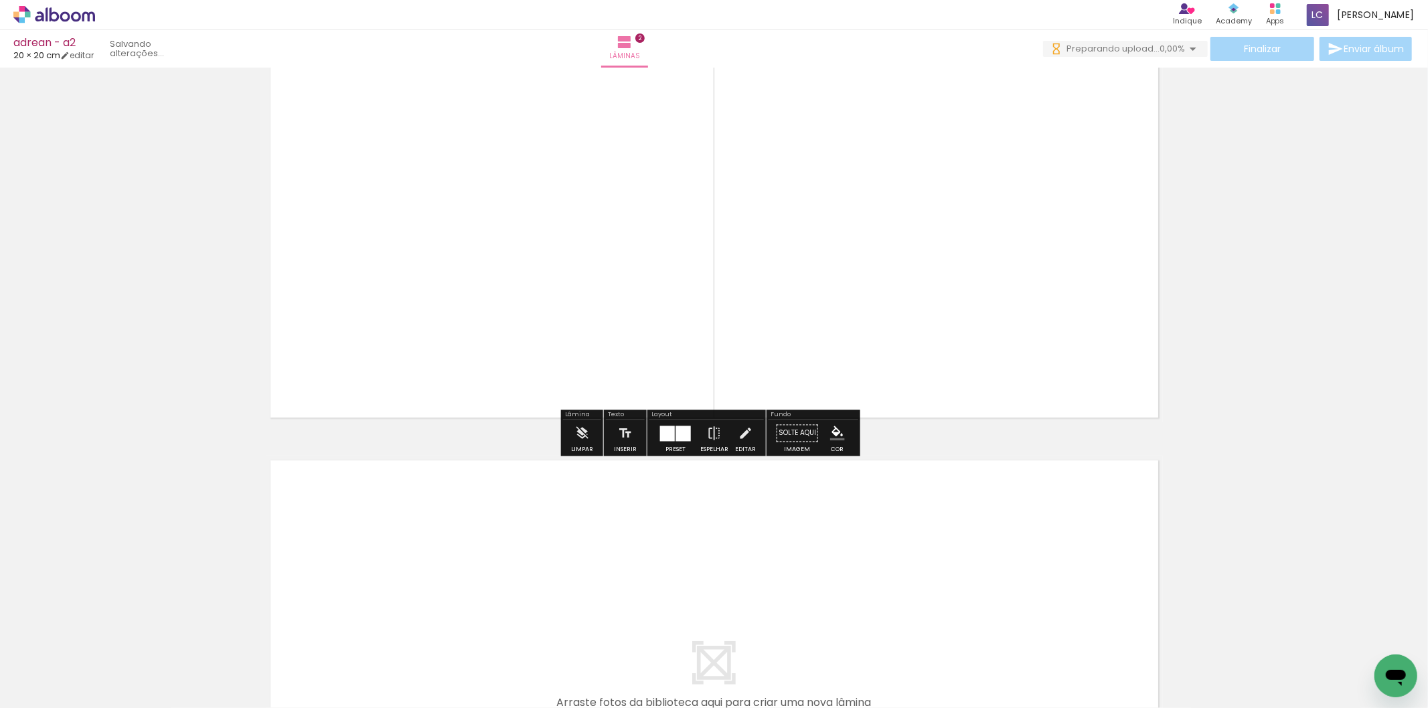
drag, startPoint x: 446, startPoint y: 664, endPoint x: 518, endPoint y: 647, distance: 73.7
click at [494, 593] on quentale-workspace at bounding box center [714, 354] width 1428 height 708
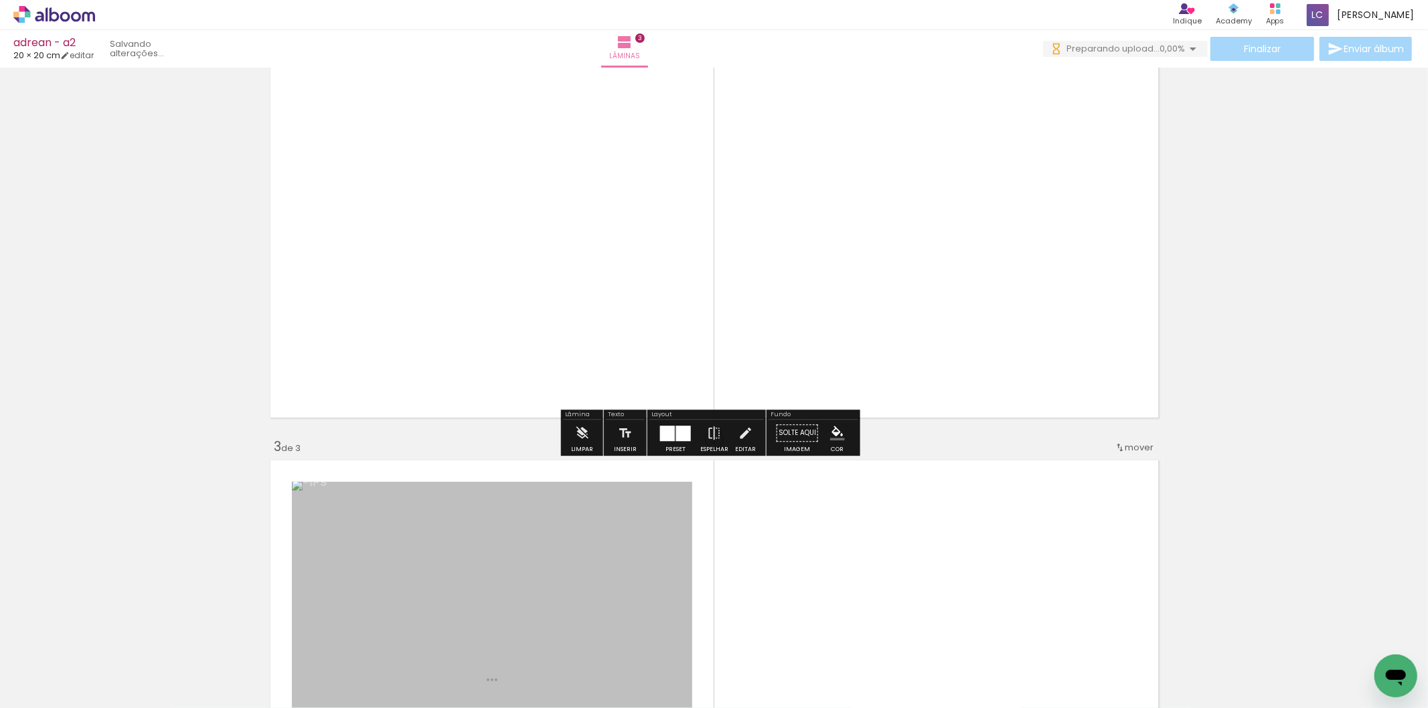
drag, startPoint x: 518, startPoint y: 647, endPoint x: 611, endPoint y: 532, distance: 148.5
click at [574, 542] on quentale-workspace at bounding box center [714, 354] width 1428 height 708
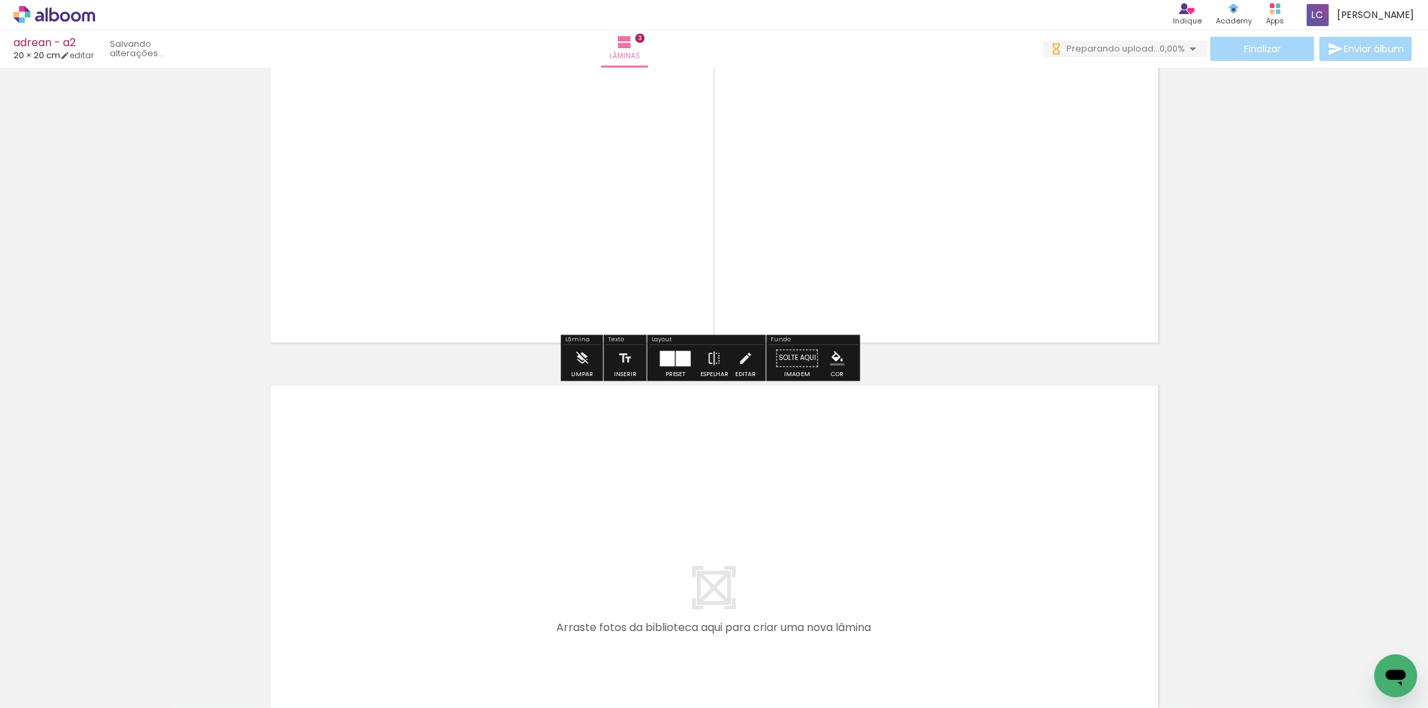
drag, startPoint x: 588, startPoint y: 644, endPoint x: 647, endPoint y: 638, distance: 59.9
click at [633, 585] on quentale-workspace at bounding box center [714, 354] width 1428 height 708
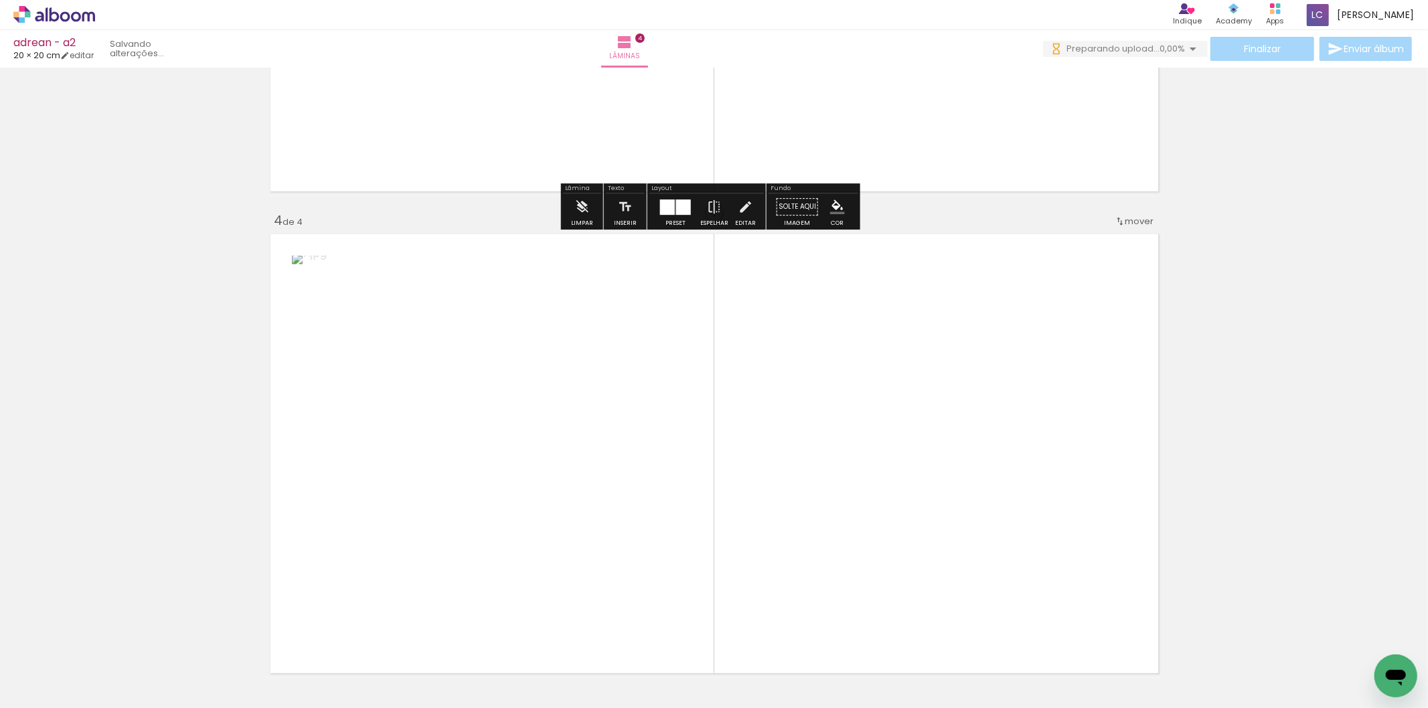
click at [716, 562] on quentale-workspace at bounding box center [714, 354] width 1428 height 708
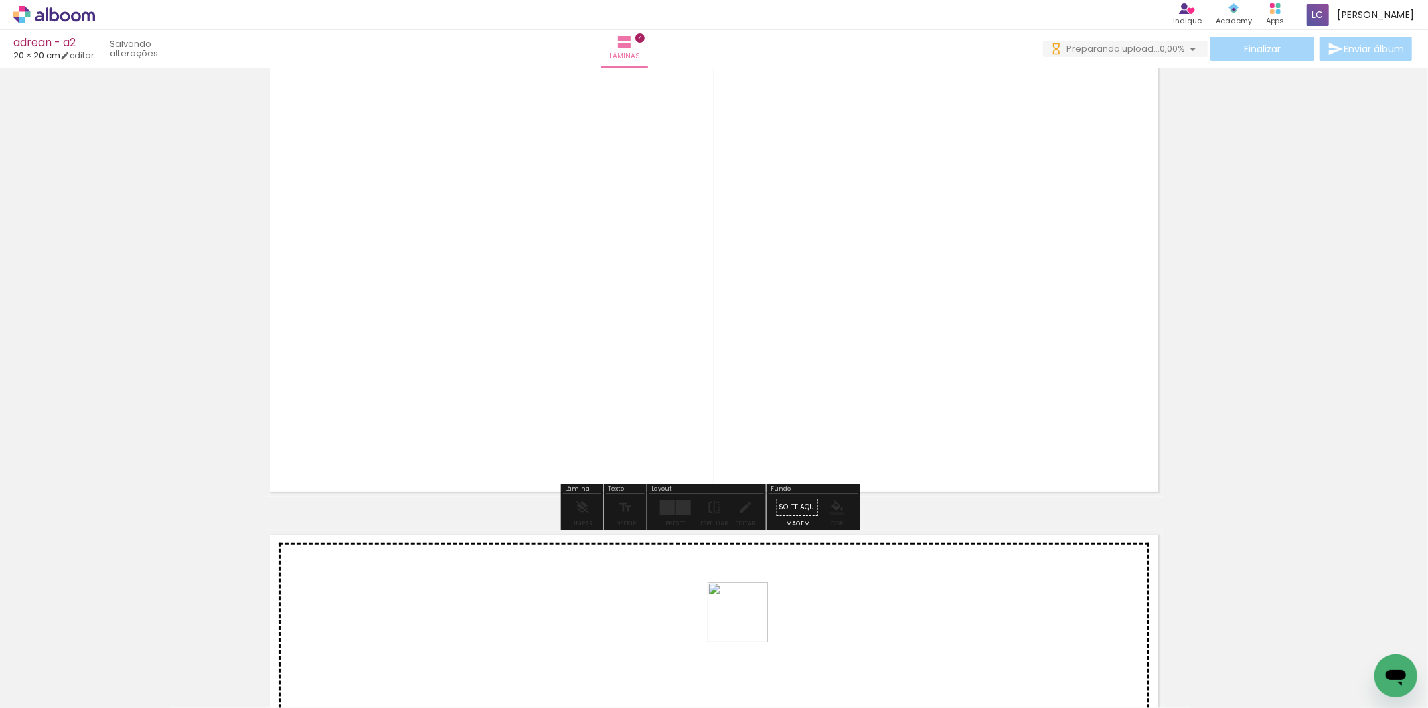
drag, startPoint x: 748, startPoint y: 623, endPoint x: 795, endPoint y: 643, distance: 51.3
click at [759, 603] on quentale-workspace at bounding box center [714, 354] width 1428 height 708
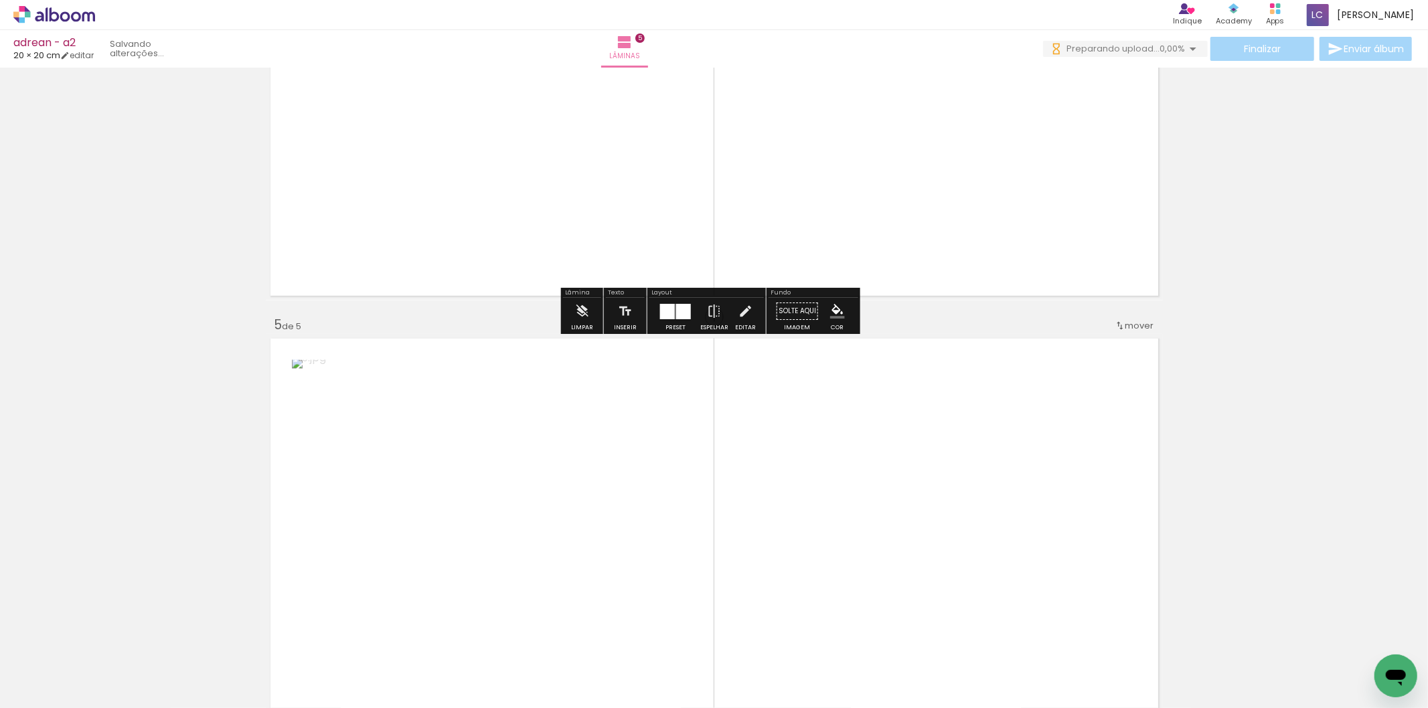
click at [851, 568] on quentale-workspace at bounding box center [714, 354] width 1428 height 708
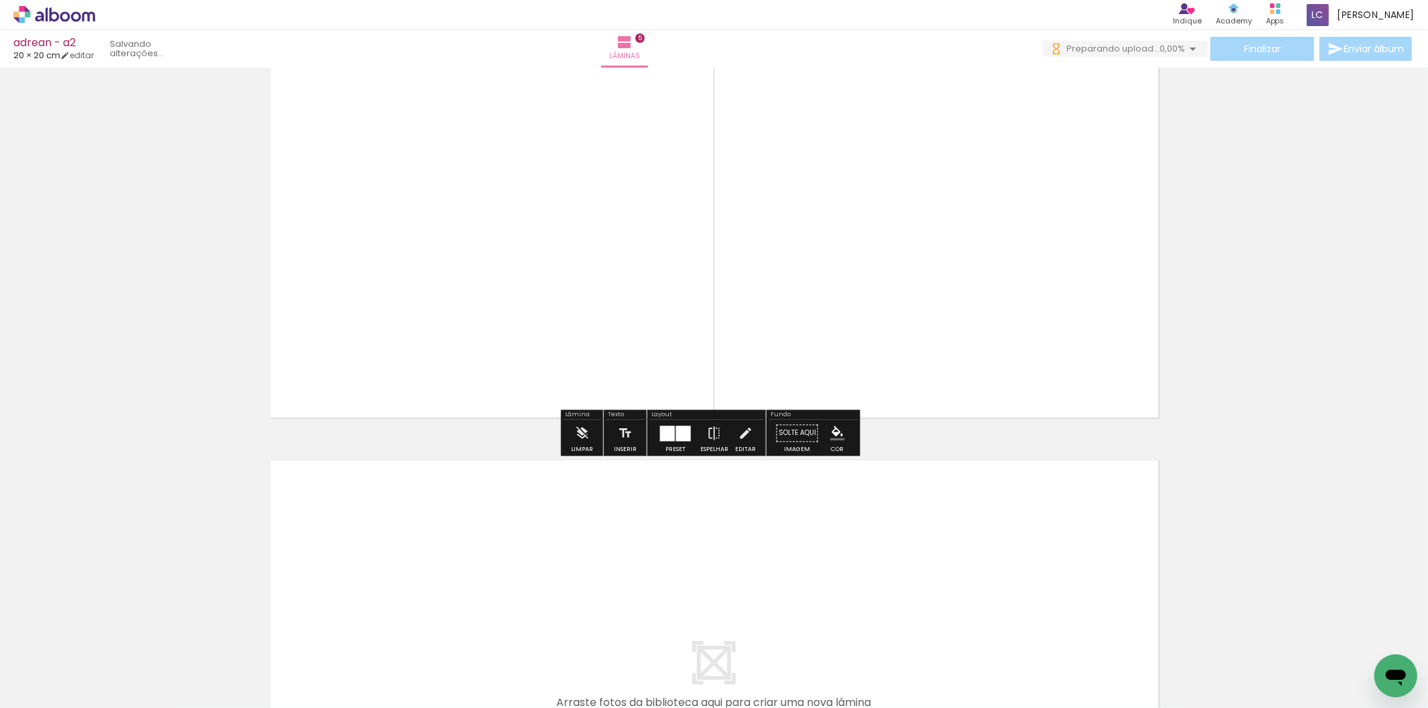
drag, startPoint x: 894, startPoint y: 659, endPoint x: 947, endPoint y: 652, distance: 53.3
click at [905, 605] on quentale-workspace at bounding box center [714, 354] width 1428 height 708
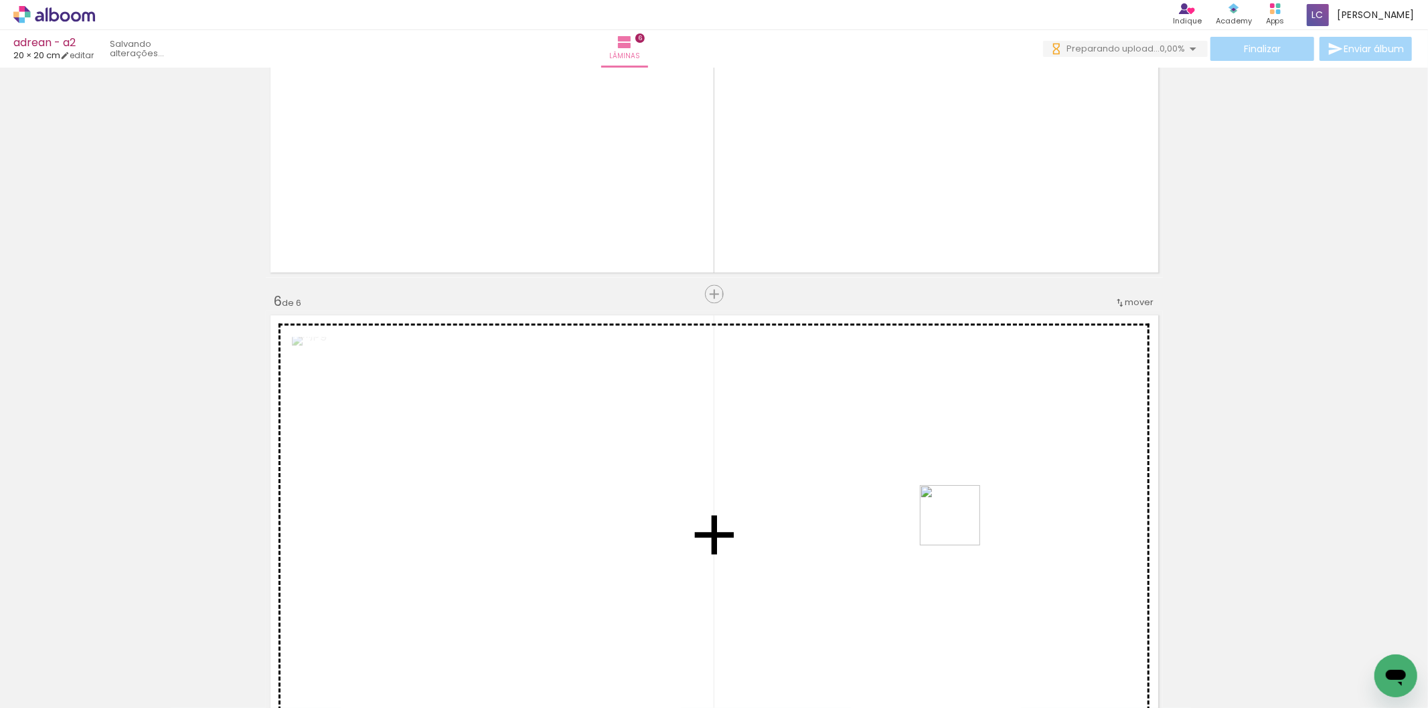
drag, startPoint x: 959, startPoint y: 630, endPoint x: 960, endPoint y: 518, distance: 112.5
click at [960, 518] on quentale-workspace at bounding box center [714, 354] width 1428 height 708
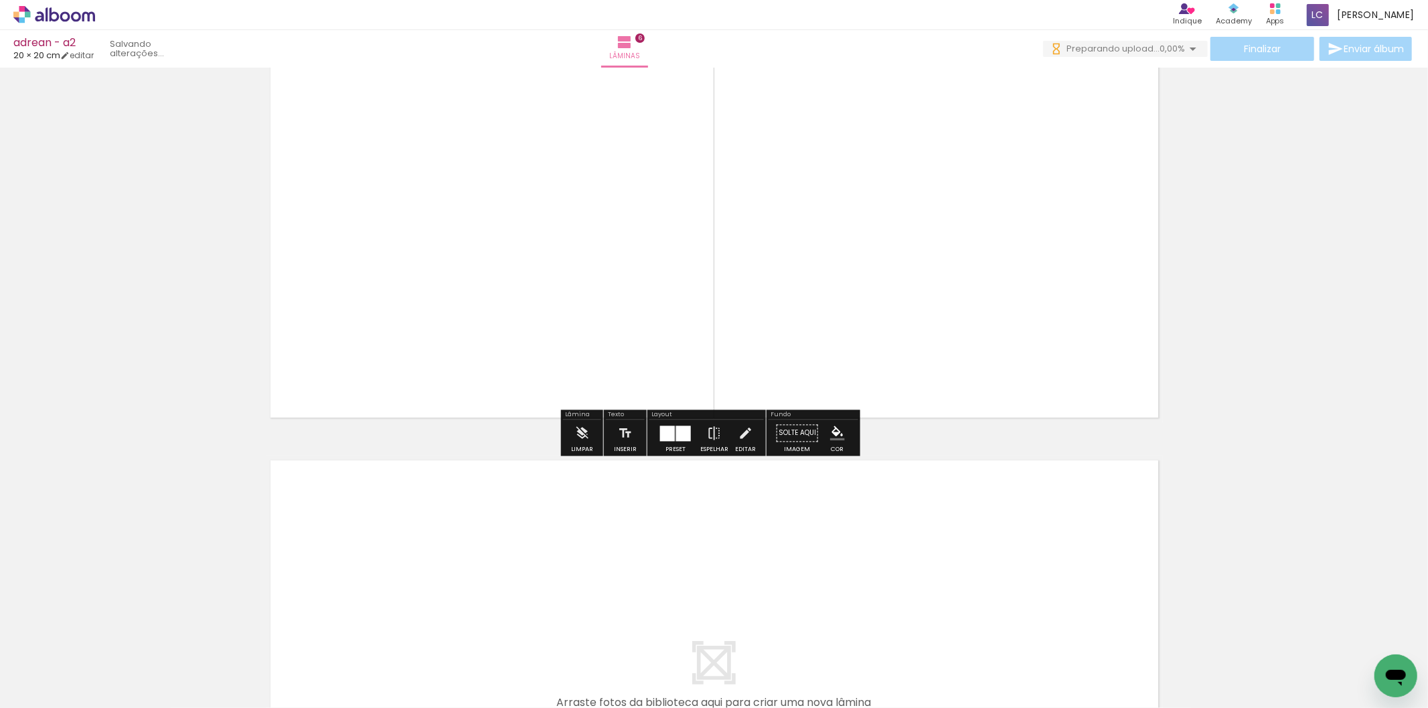
drag, startPoint x: 1032, startPoint y: 649, endPoint x: 1073, endPoint y: 641, distance: 41.8
click at [1032, 603] on quentale-workspace at bounding box center [714, 354] width 1428 height 708
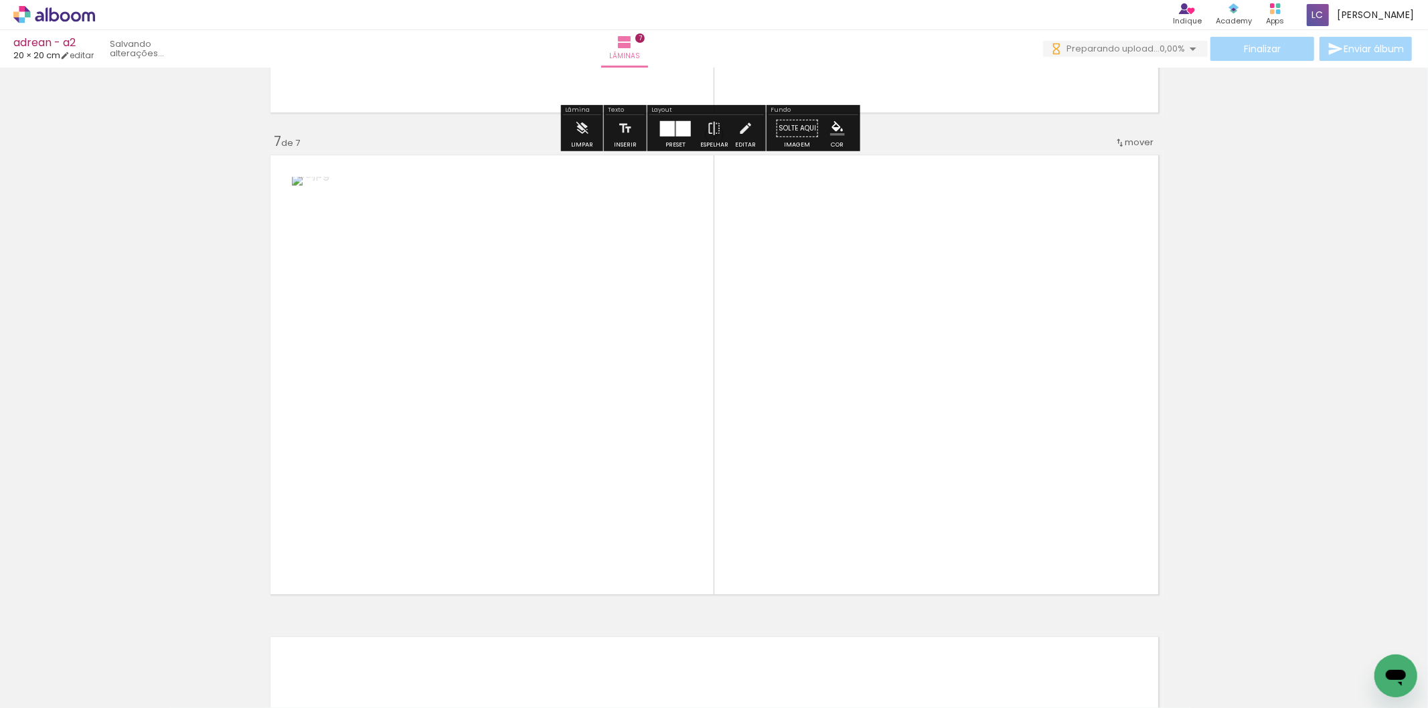
drag, startPoint x: 1109, startPoint y: 648, endPoint x: 1005, endPoint y: 493, distance: 186.8
click at [1005, 493] on quentale-workspace at bounding box center [714, 354] width 1428 height 708
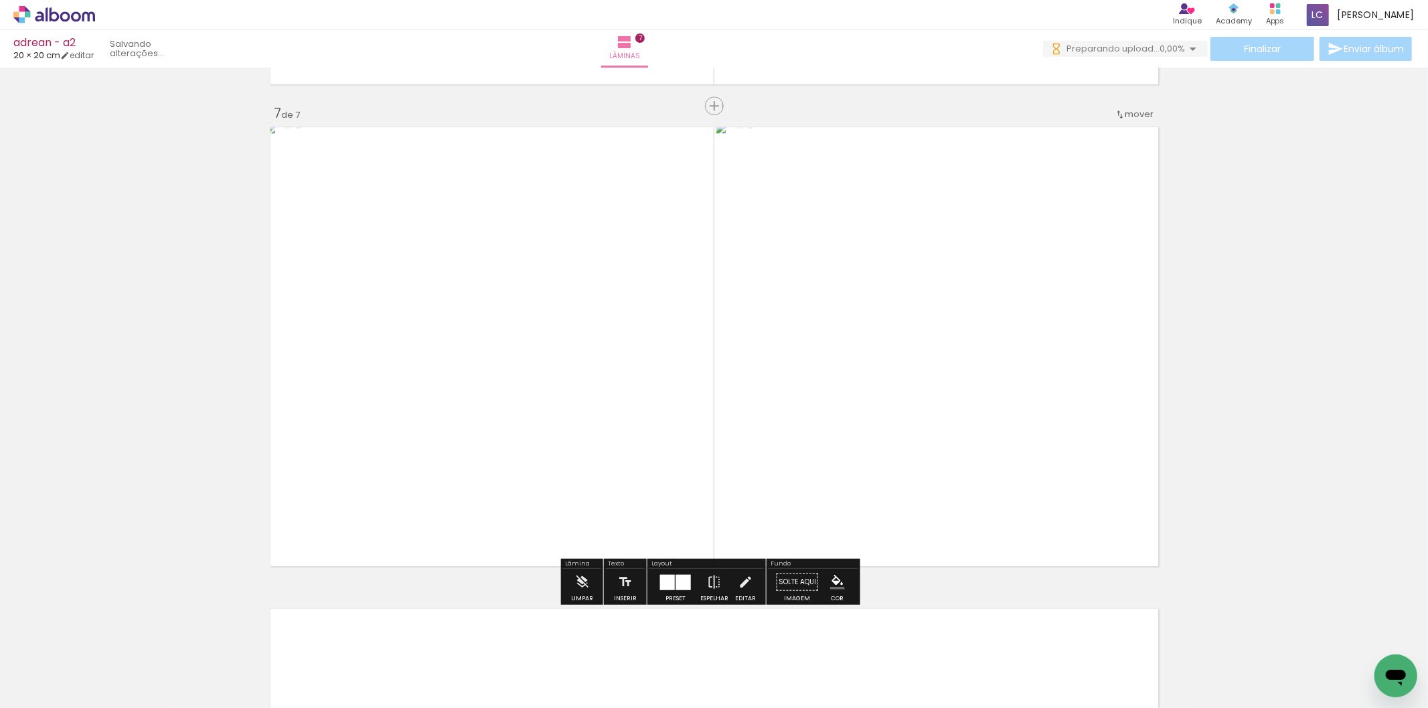
scroll to position [0, 437]
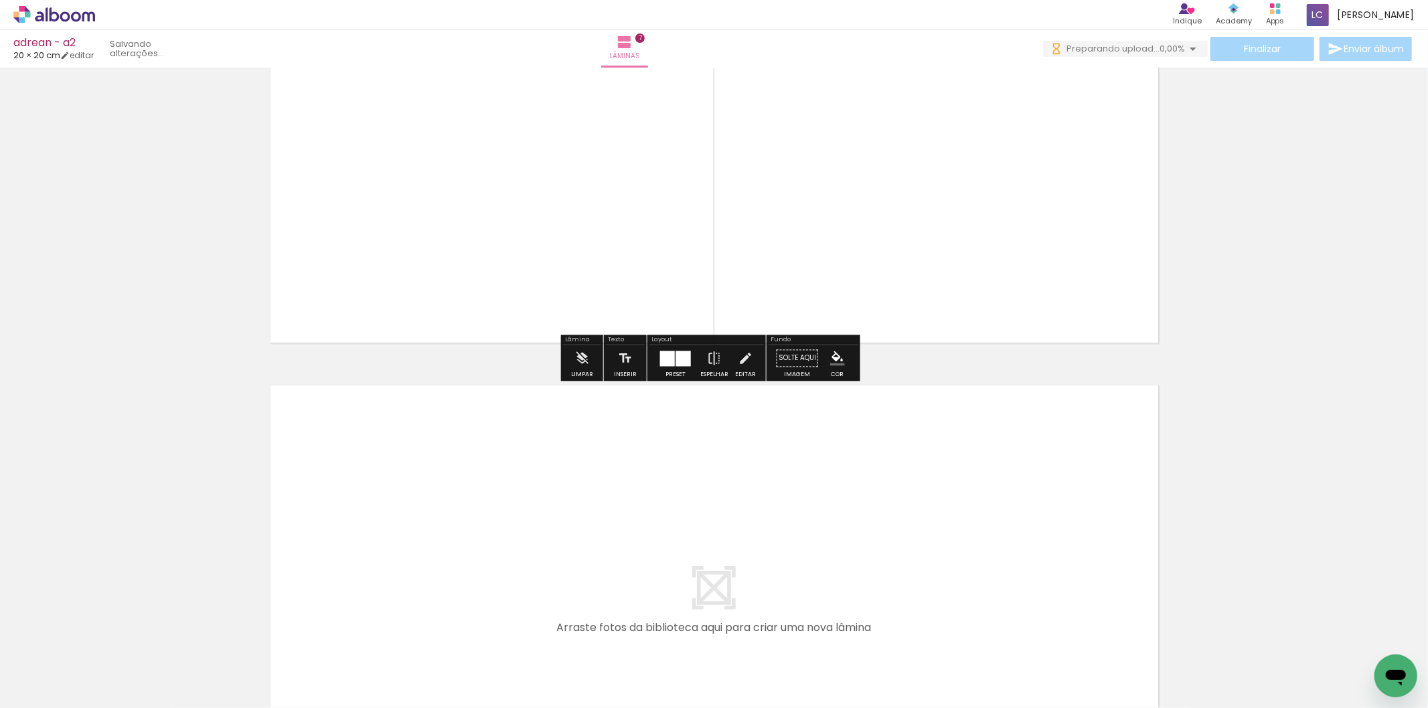
drag, startPoint x: 771, startPoint y: 658, endPoint x: 824, endPoint y: 663, distance: 52.4
click at [767, 579] on quentale-workspace at bounding box center [714, 354] width 1428 height 708
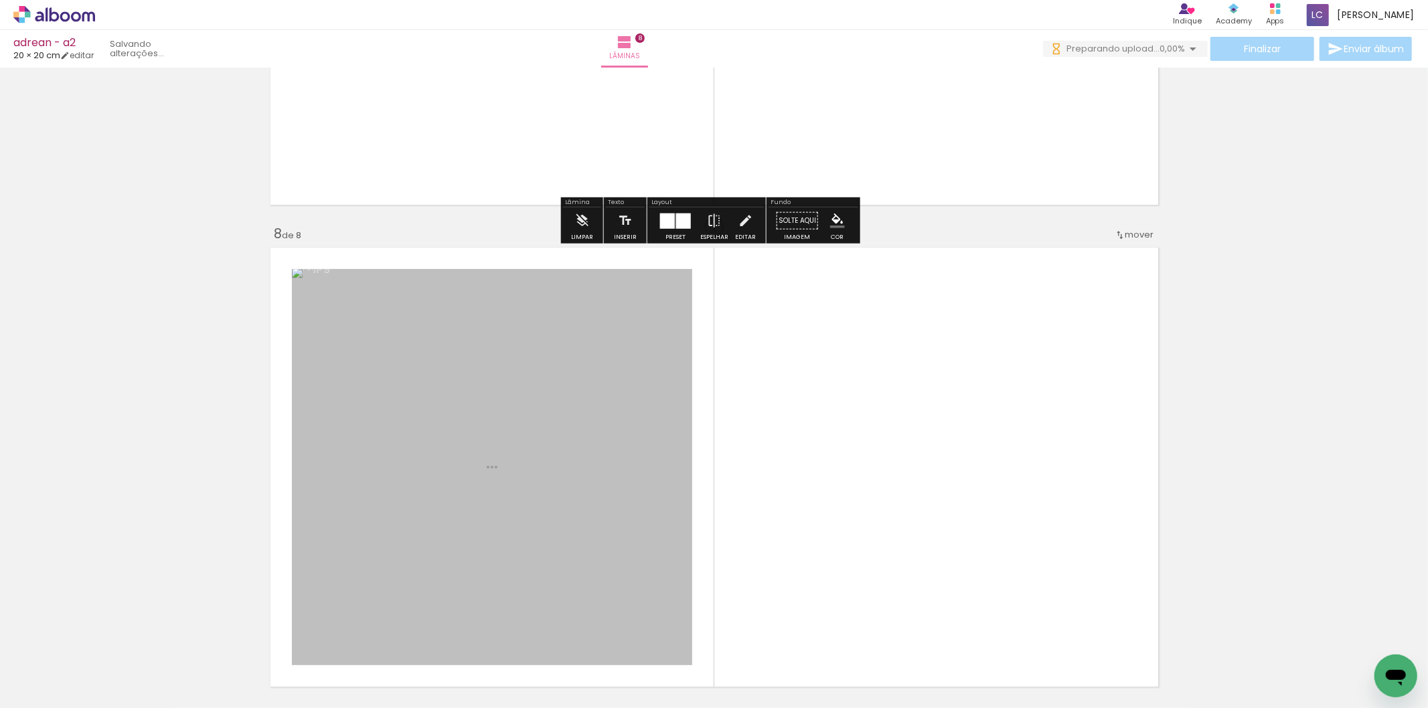
click at [845, 530] on quentale-workspace at bounding box center [714, 354] width 1428 height 708
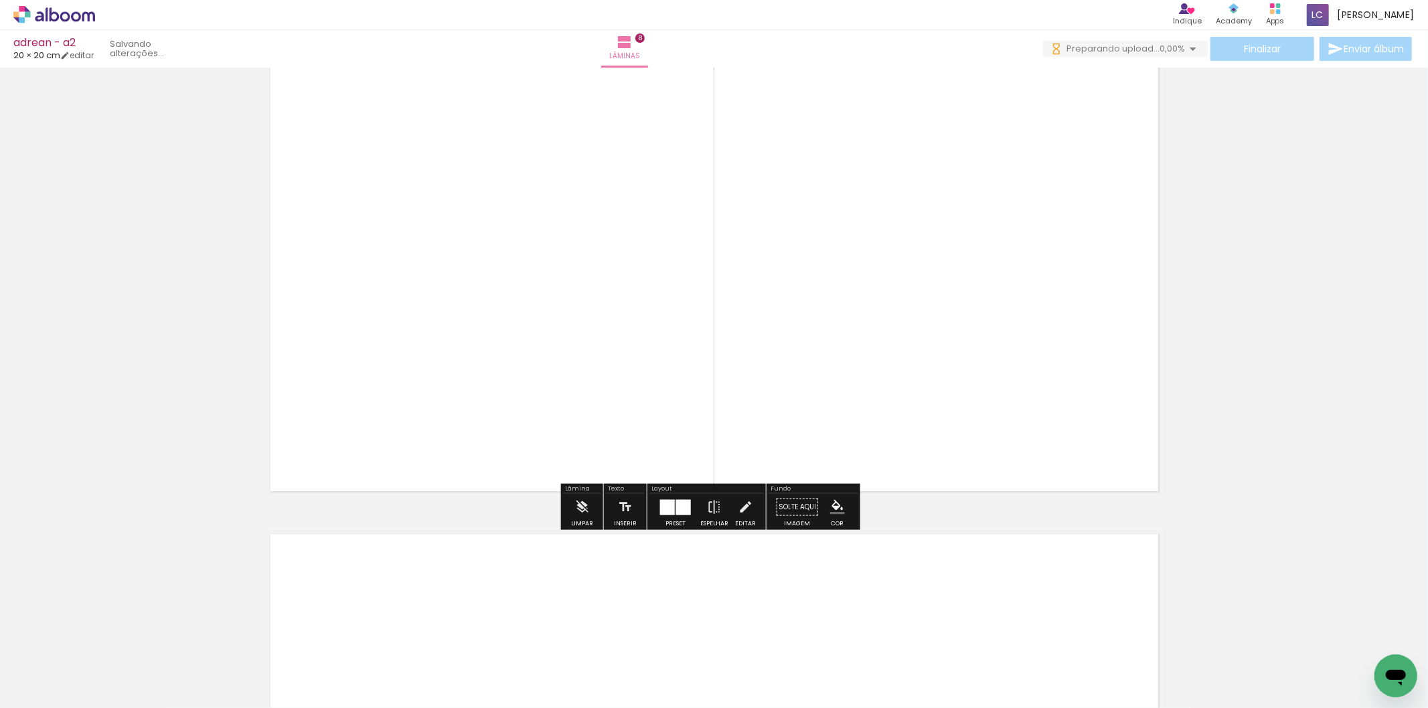
drag, startPoint x: 899, startPoint y: 623, endPoint x: 960, endPoint y: 666, distance: 75.4
click at [905, 598] on quentale-workspace at bounding box center [714, 354] width 1428 height 708
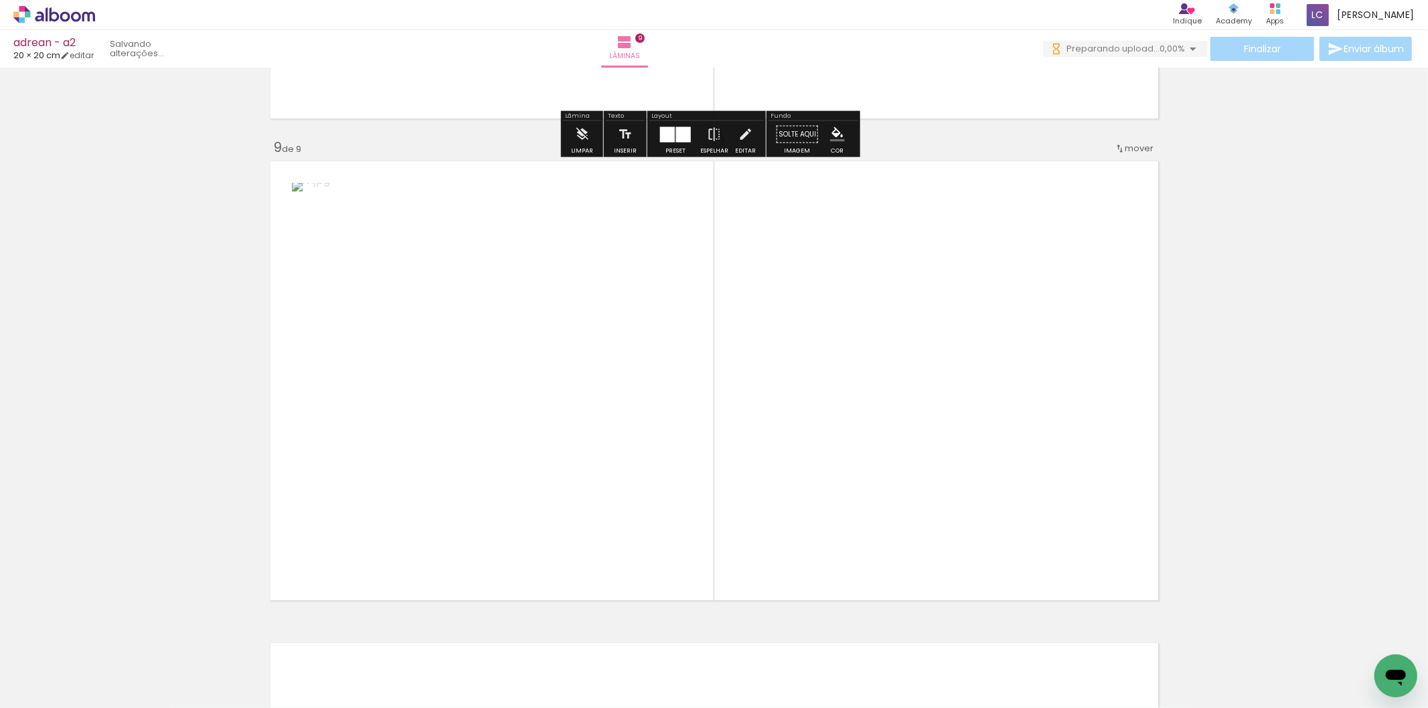
drag, startPoint x: 986, startPoint y: 666, endPoint x: 964, endPoint y: 485, distance: 182.1
click at [964, 485] on quentale-workspace at bounding box center [714, 354] width 1428 height 708
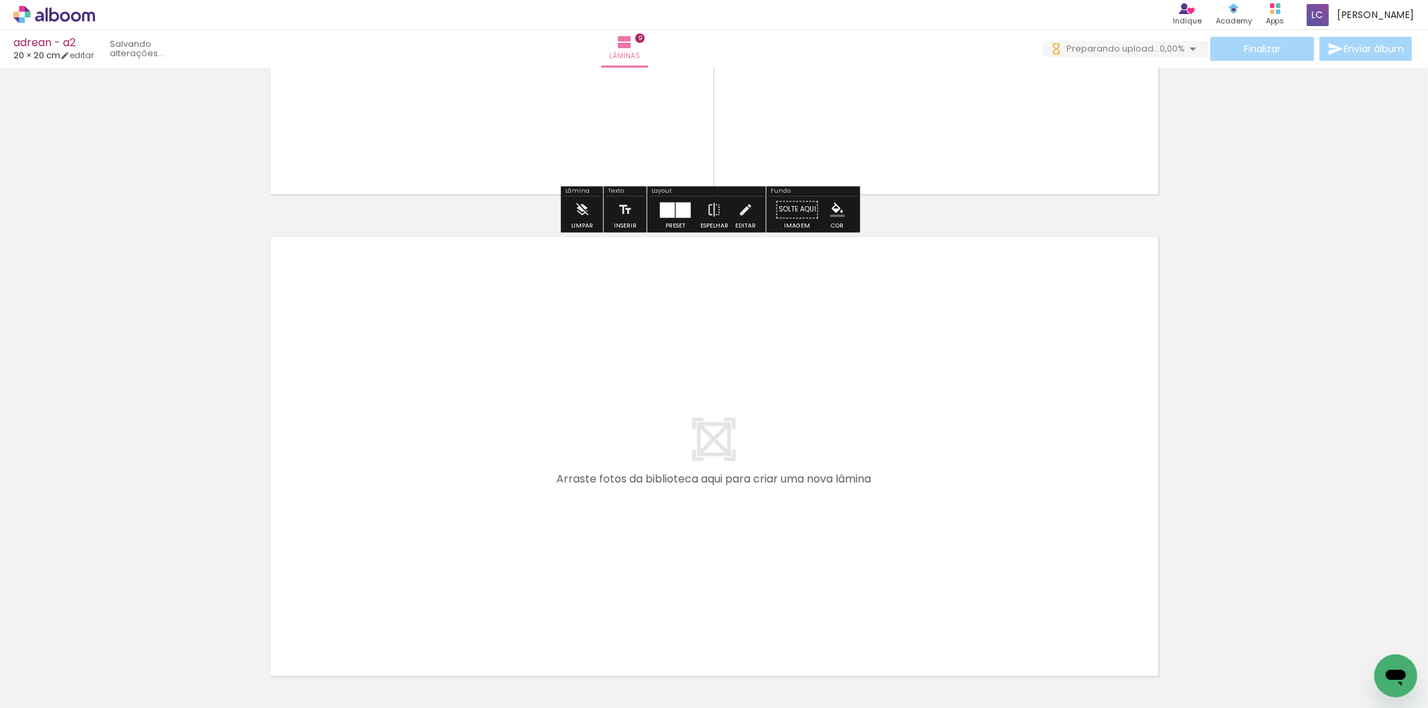
drag, startPoint x: 1056, startPoint y: 674, endPoint x: 1136, endPoint y: 664, distance: 81.0
click at [1042, 581] on quentale-workspace at bounding box center [714, 354] width 1428 height 708
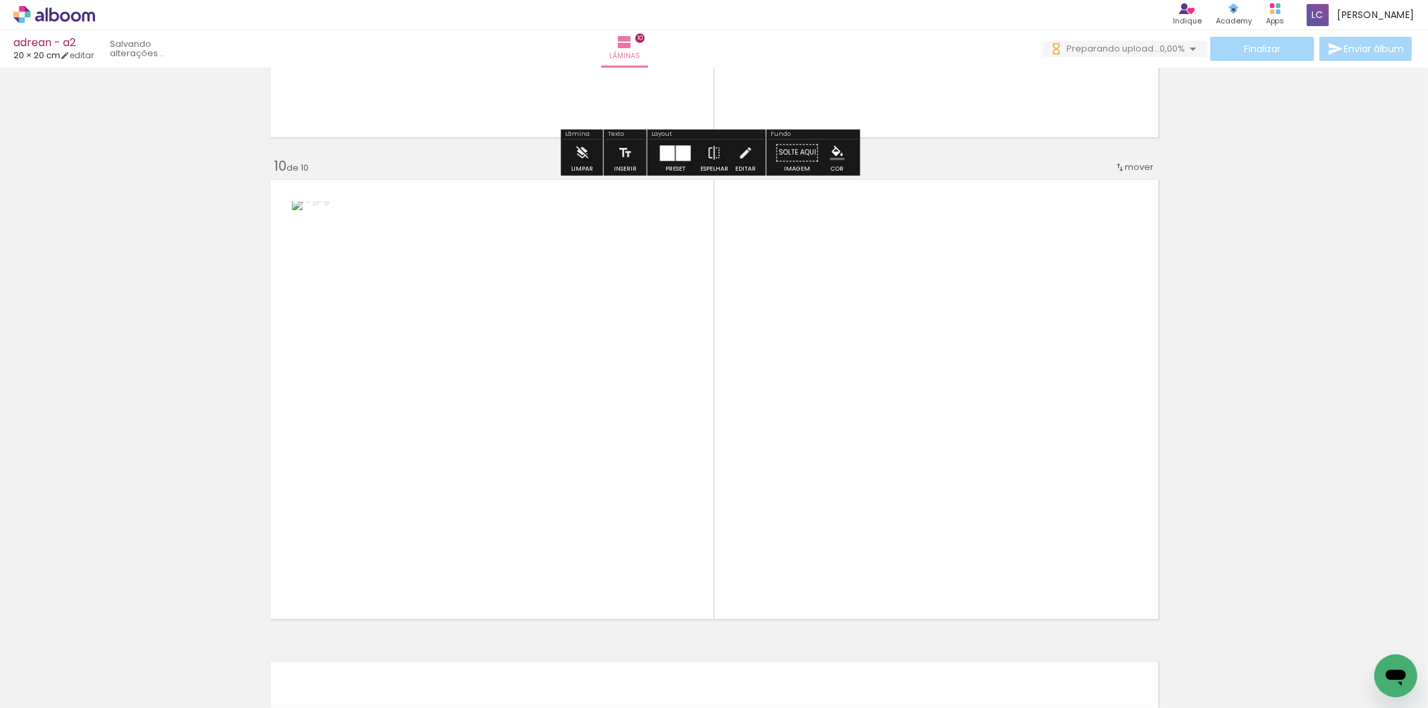
click at [975, 434] on quentale-workspace at bounding box center [714, 354] width 1428 height 708
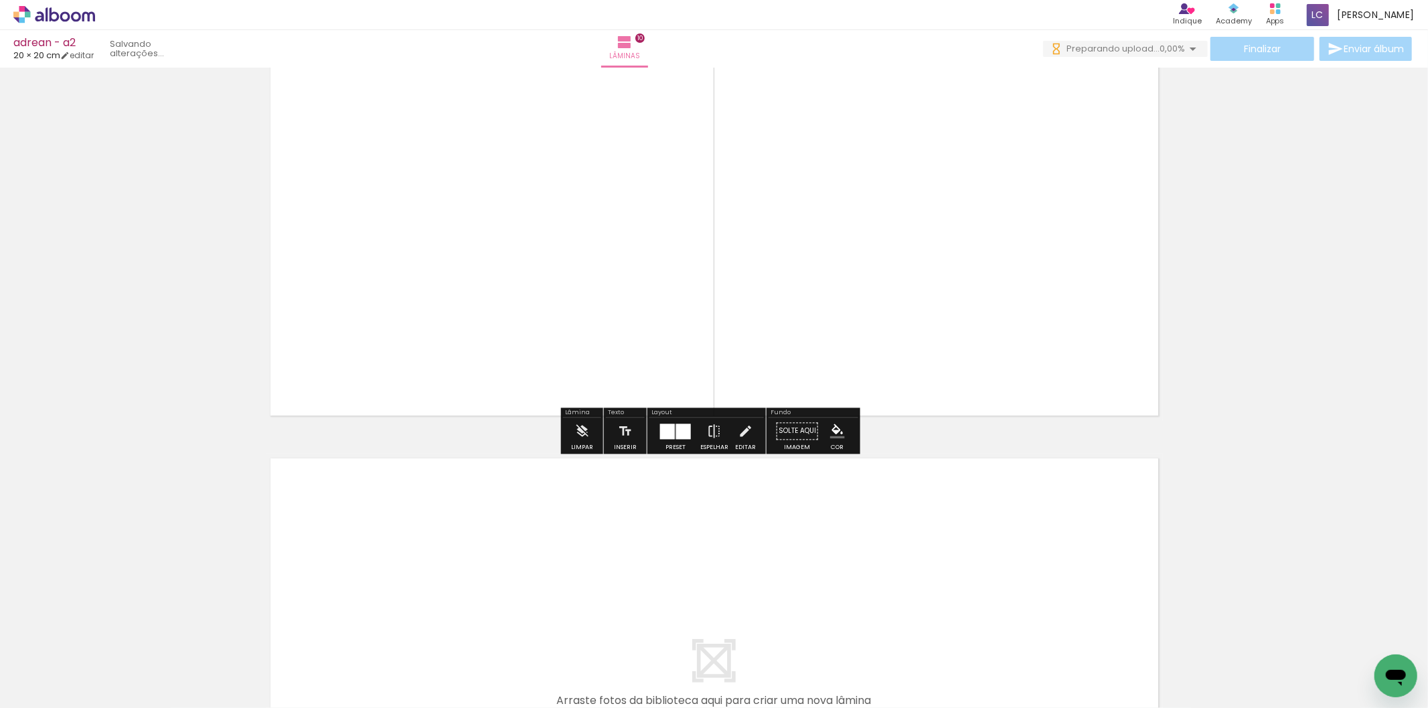
drag, startPoint x: 1176, startPoint y: 627, endPoint x: 1302, endPoint y: 675, distance: 134.2
click at [1069, 561] on quentale-workspace at bounding box center [714, 354] width 1428 height 708
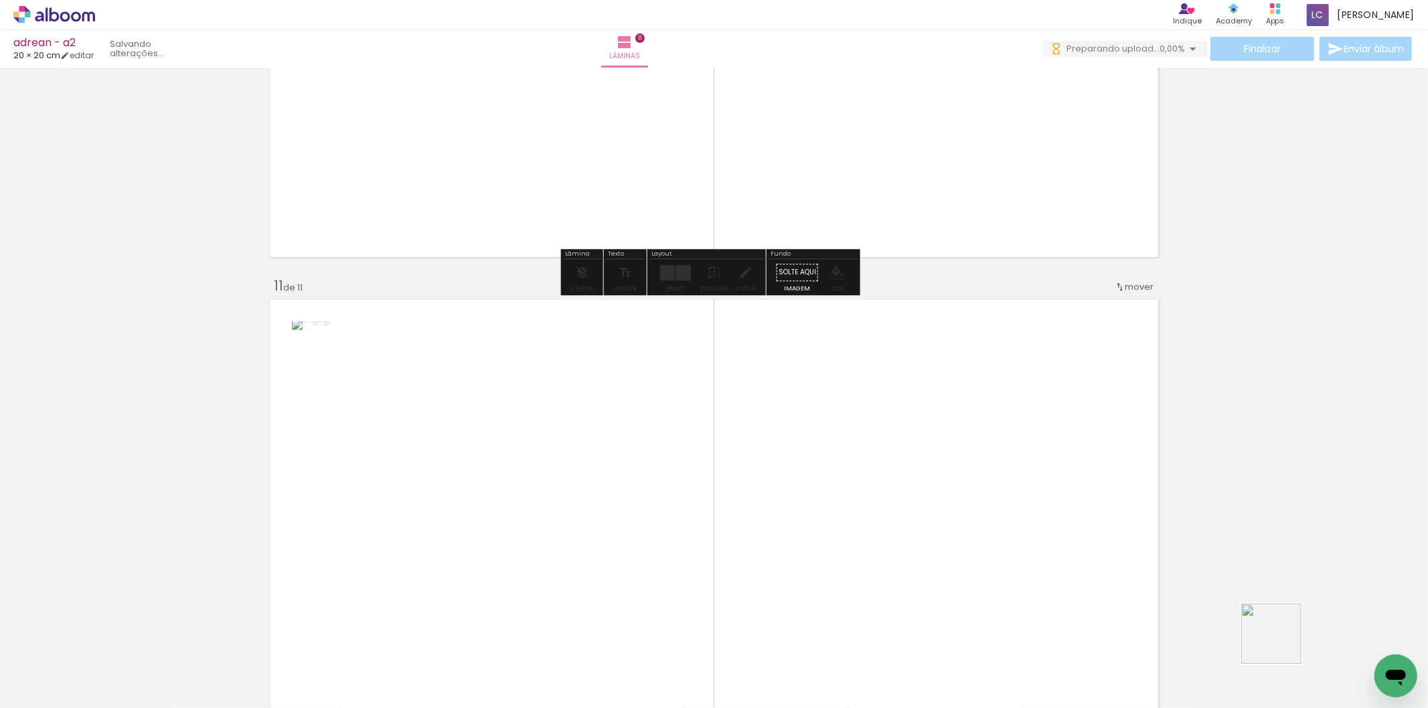
drag, startPoint x: 1302, startPoint y: 675, endPoint x: 1081, endPoint y: 506, distance: 277.9
click at [1081, 506] on quentale-workspace at bounding box center [714, 354] width 1428 height 708
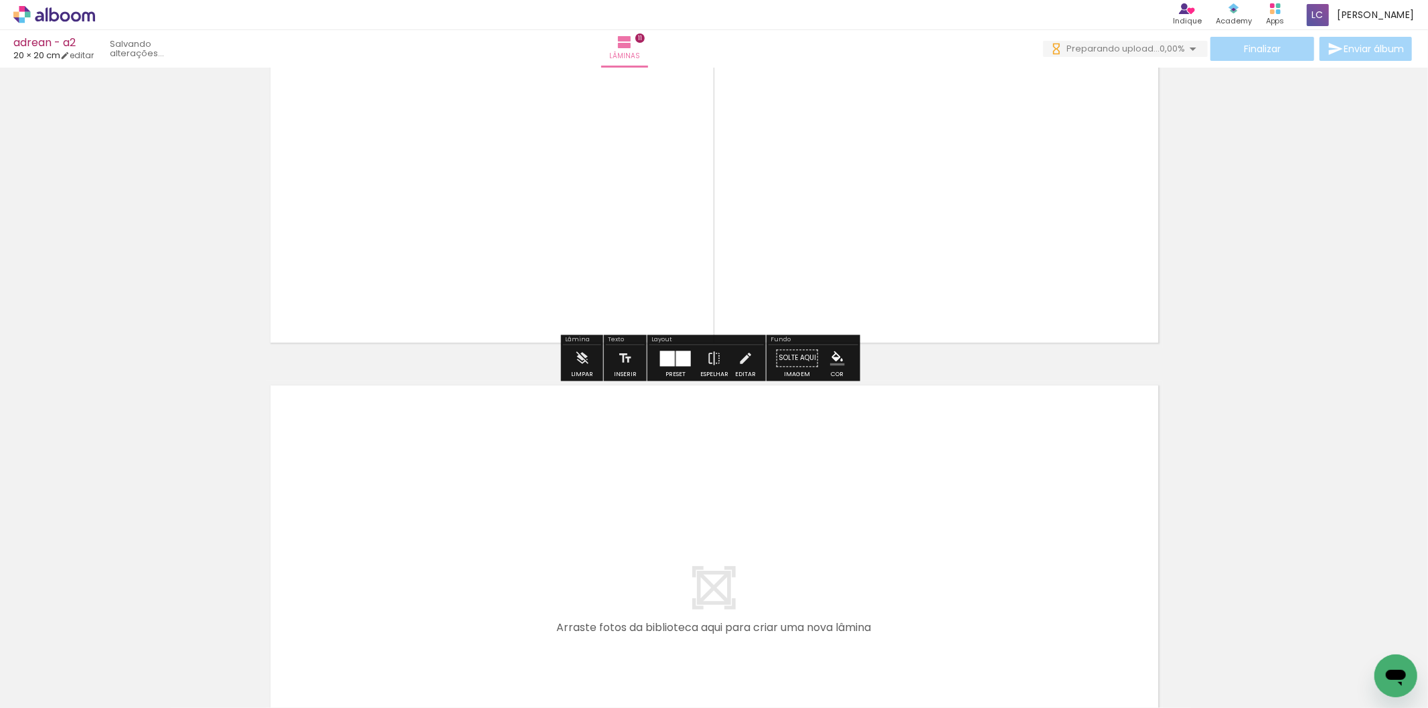
scroll to position [0, 935]
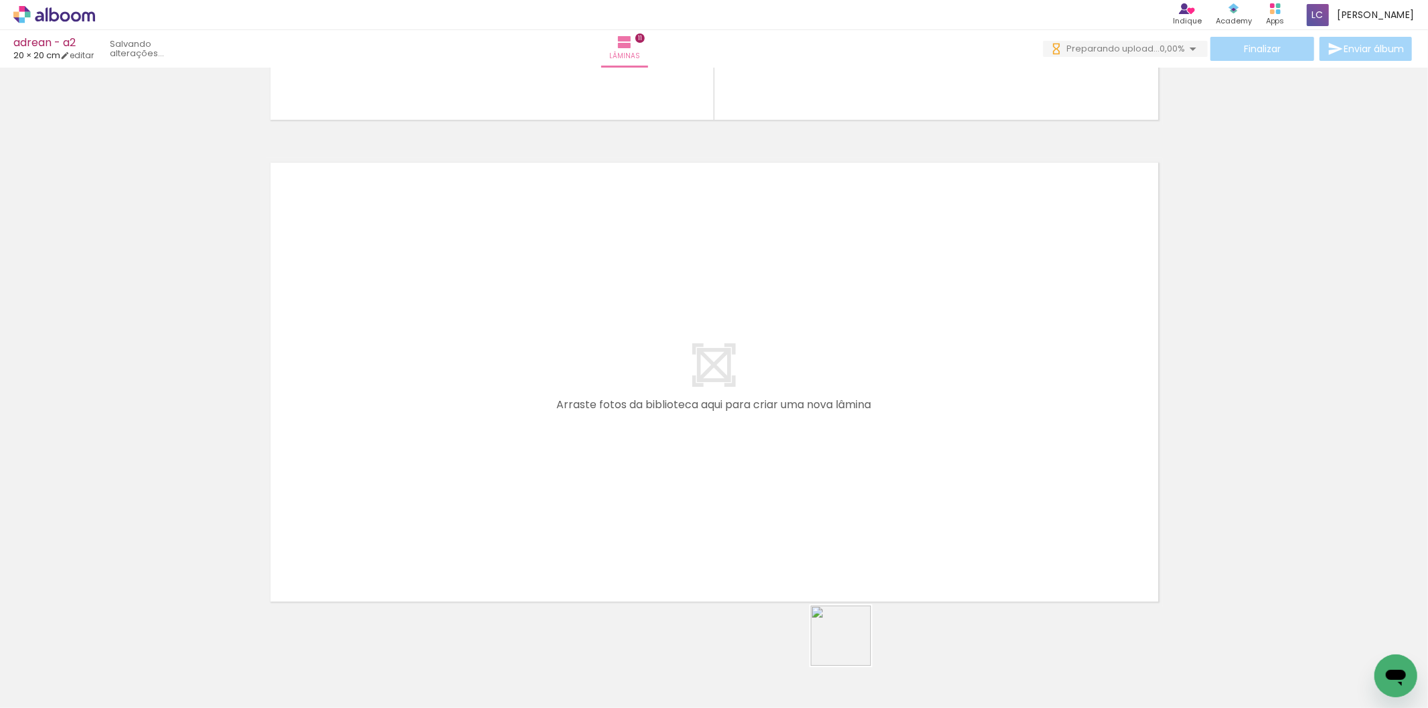
drag, startPoint x: 852, startPoint y: 649, endPoint x: 927, endPoint y: 663, distance: 76.2
click at [864, 577] on quentale-workspace at bounding box center [714, 354] width 1428 height 708
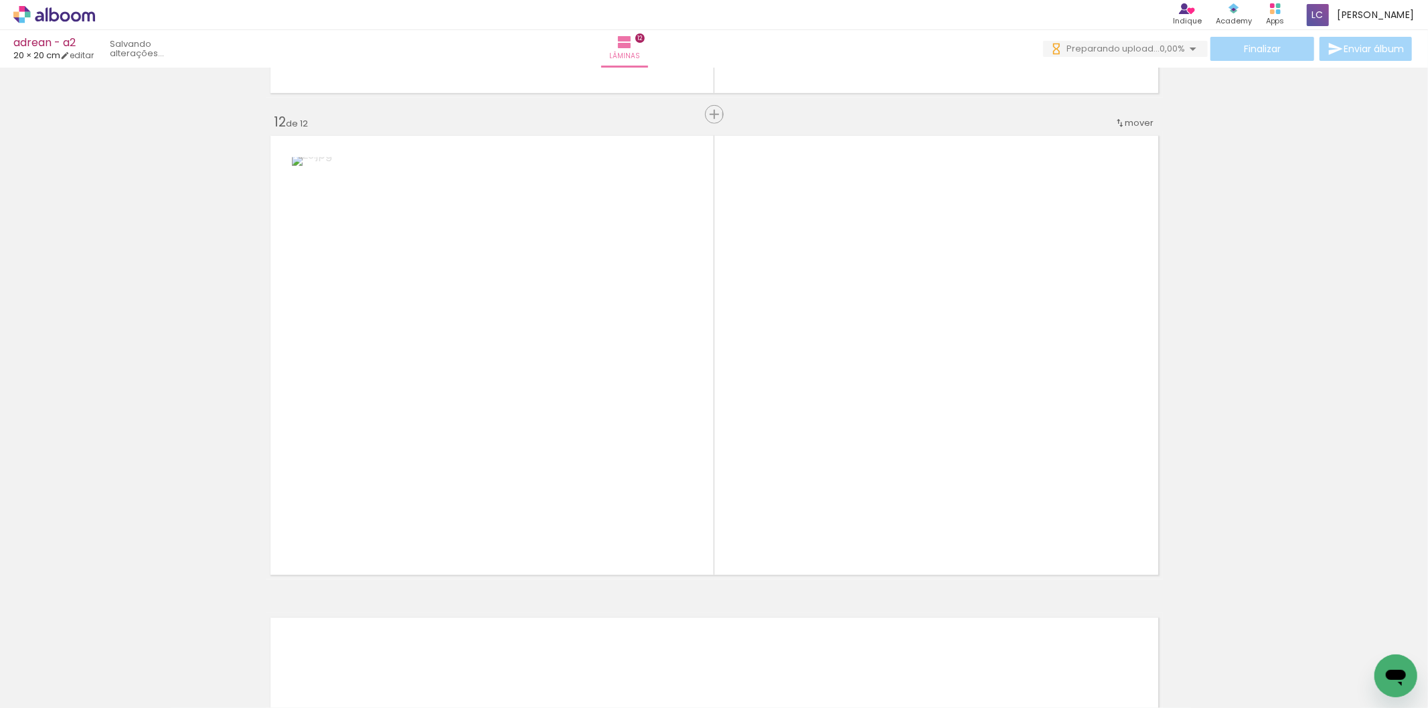
click at [897, 486] on quentale-workspace at bounding box center [714, 354] width 1428 height 708
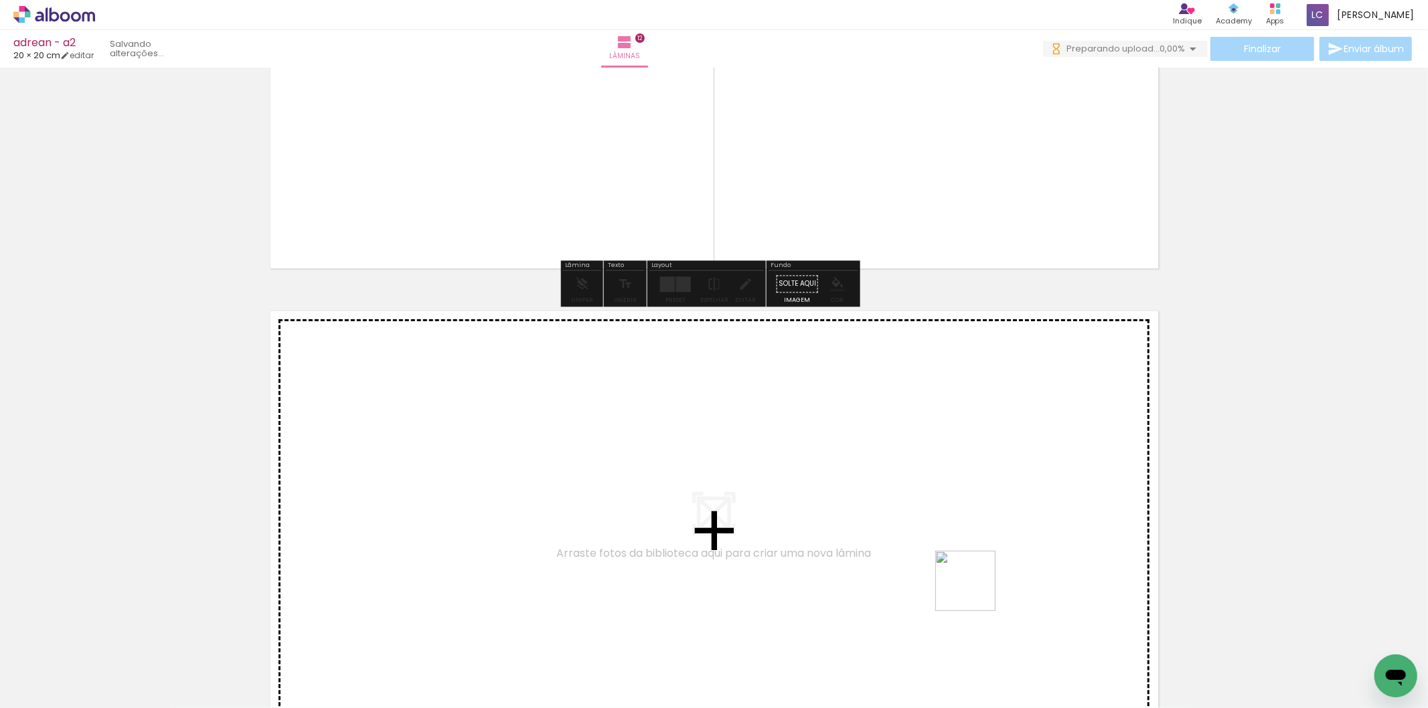
drag, startPoint x: 993, startPoint y: 648, endPoint x: 976, endPoint y: 591, distance: 59.5
click at [976, 591] on quentale-workspace at bounding box center [714, 354] width 1428 height 708
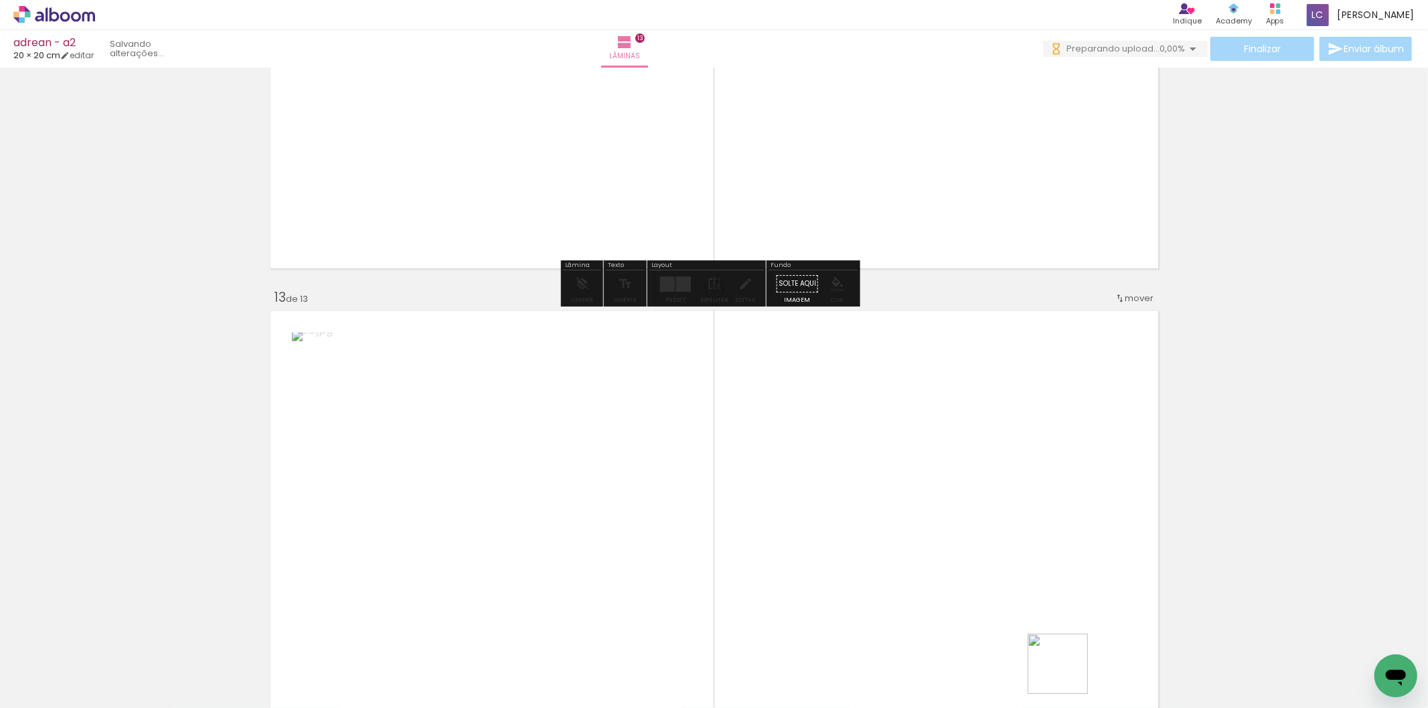
drag, startPoint x: 1068, startPoint y: 678, endPoint x: 1023, endPoint y: 531, distance: 153.3
click at [1023, 531] on quentale-workspace at bounding box center [714, 354] width 1428 height 708
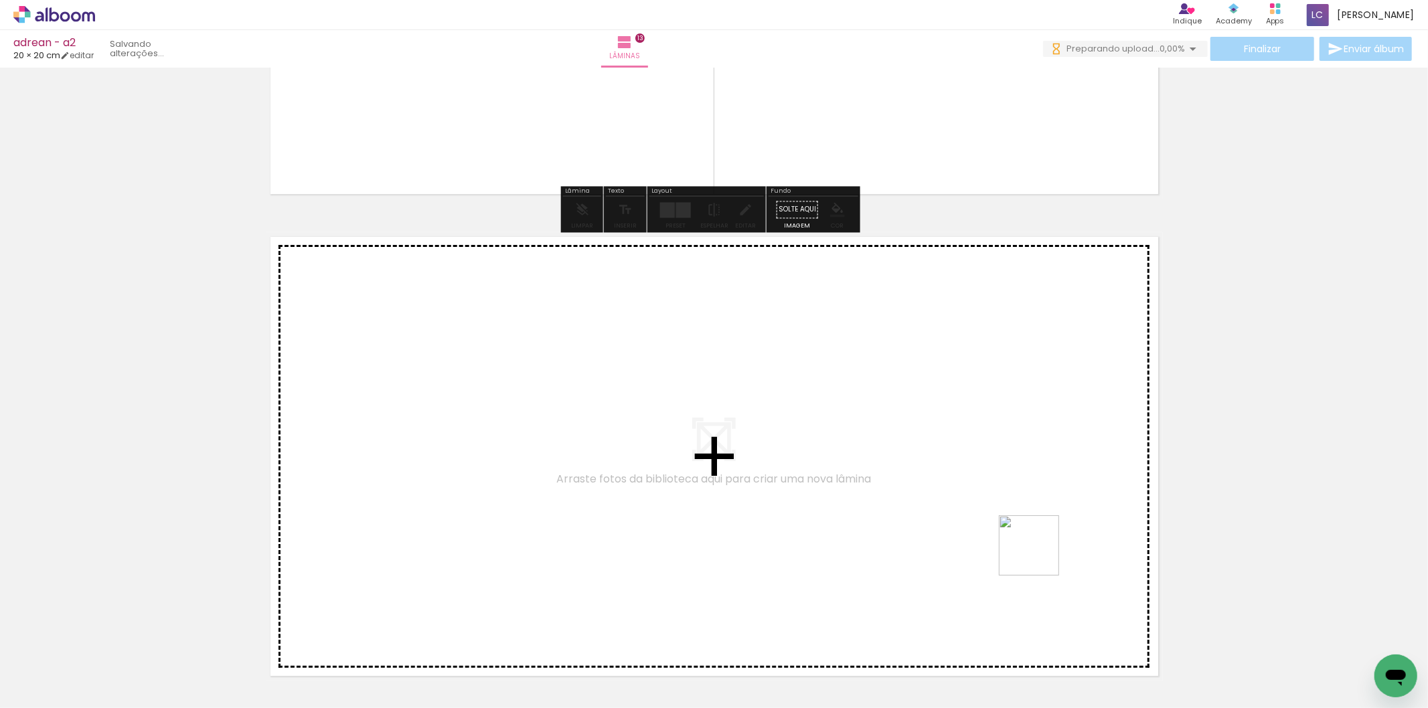
drag, startPoint x: 1156, startPoint y: 661, endPoint x: 1279, endPoint y: 668, distance: 123.4
click at [998, 539] on quentale-workspace at bounding box center [714, 354] width 1428 height 708
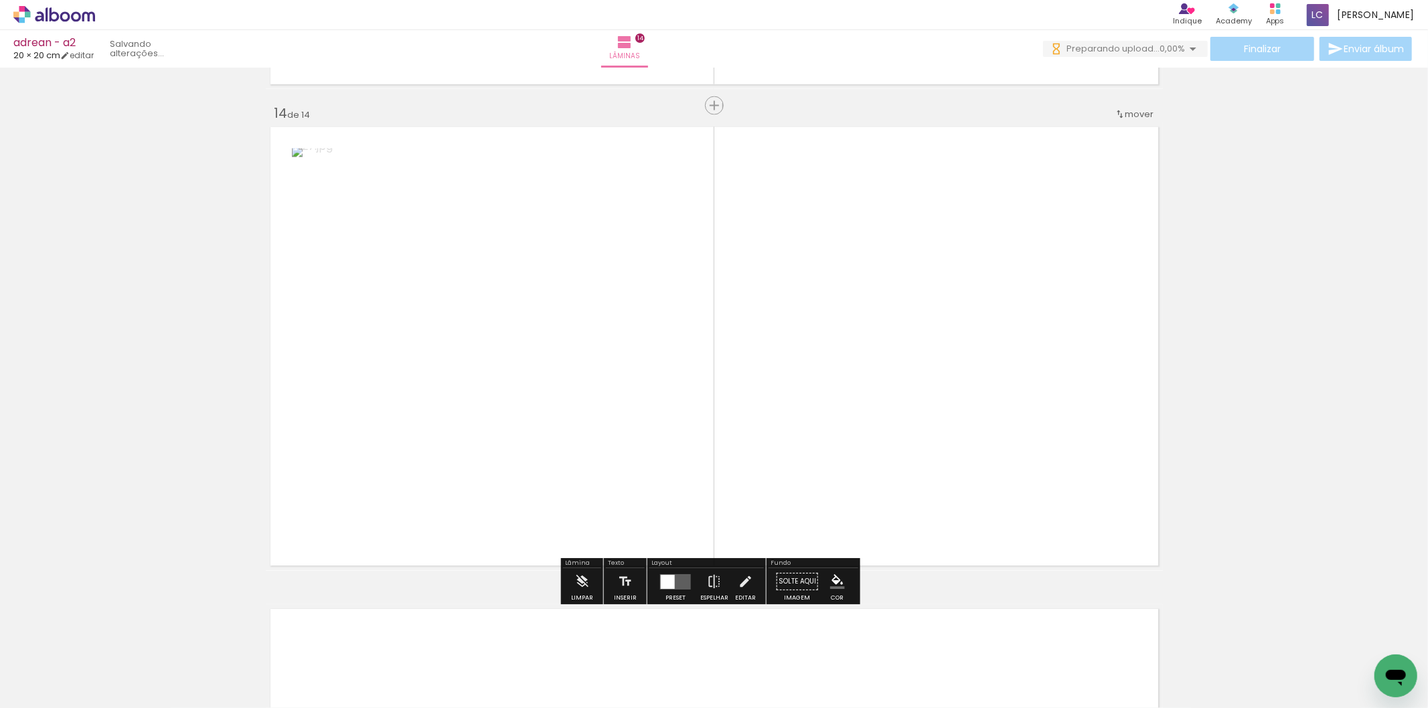
drag, startPoint x: 1226, startPoint y: 653, endPoint x: 933, endPoint y: 407, distance: 382.6
click at [933, 407] on quentale-workspace at bounding box center [714, 354] width 1428 height 708
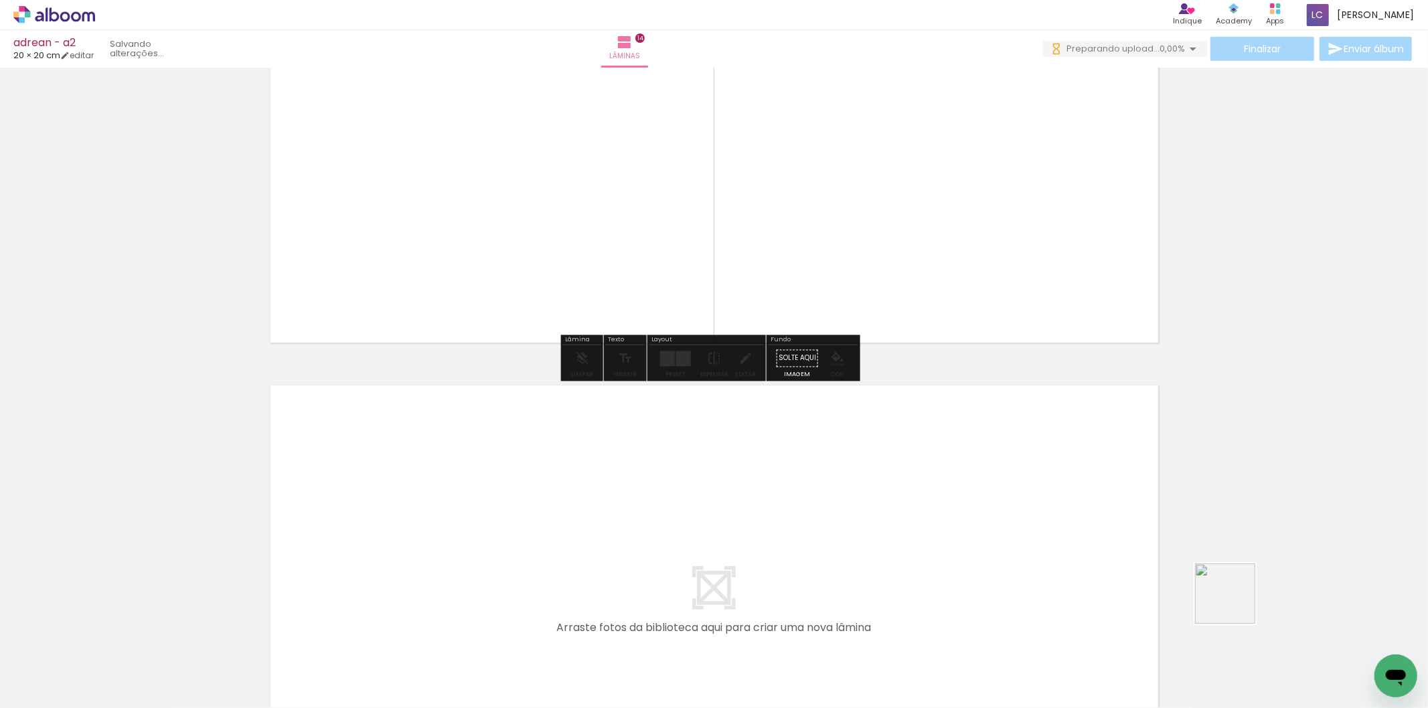
drag, startPoint x: 1299, startPoint y: 653, endPoint x: 1350, endPoint y: 674, distance: 55.0
click at [1036, 519] on quentale-workspace at bounding box center [714, 354] width 1428 height 708
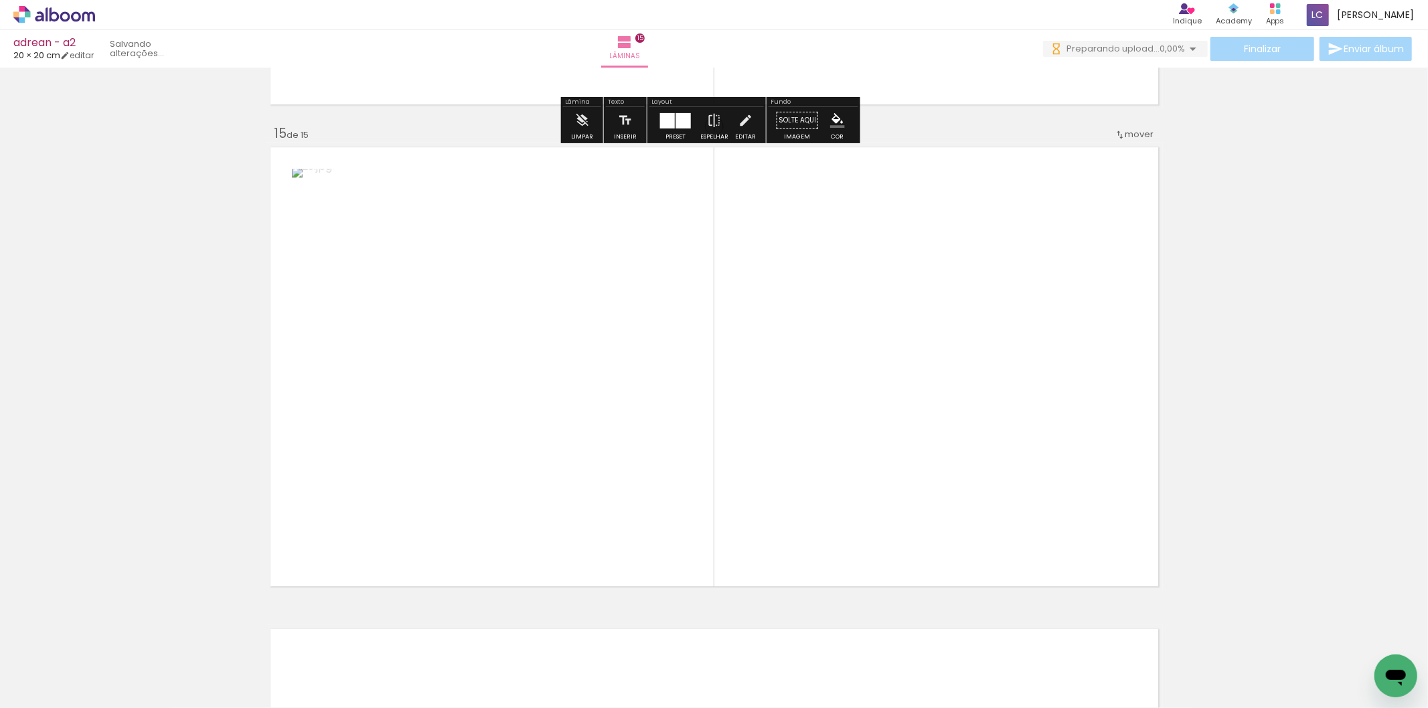
scroll to position [6733, 0]
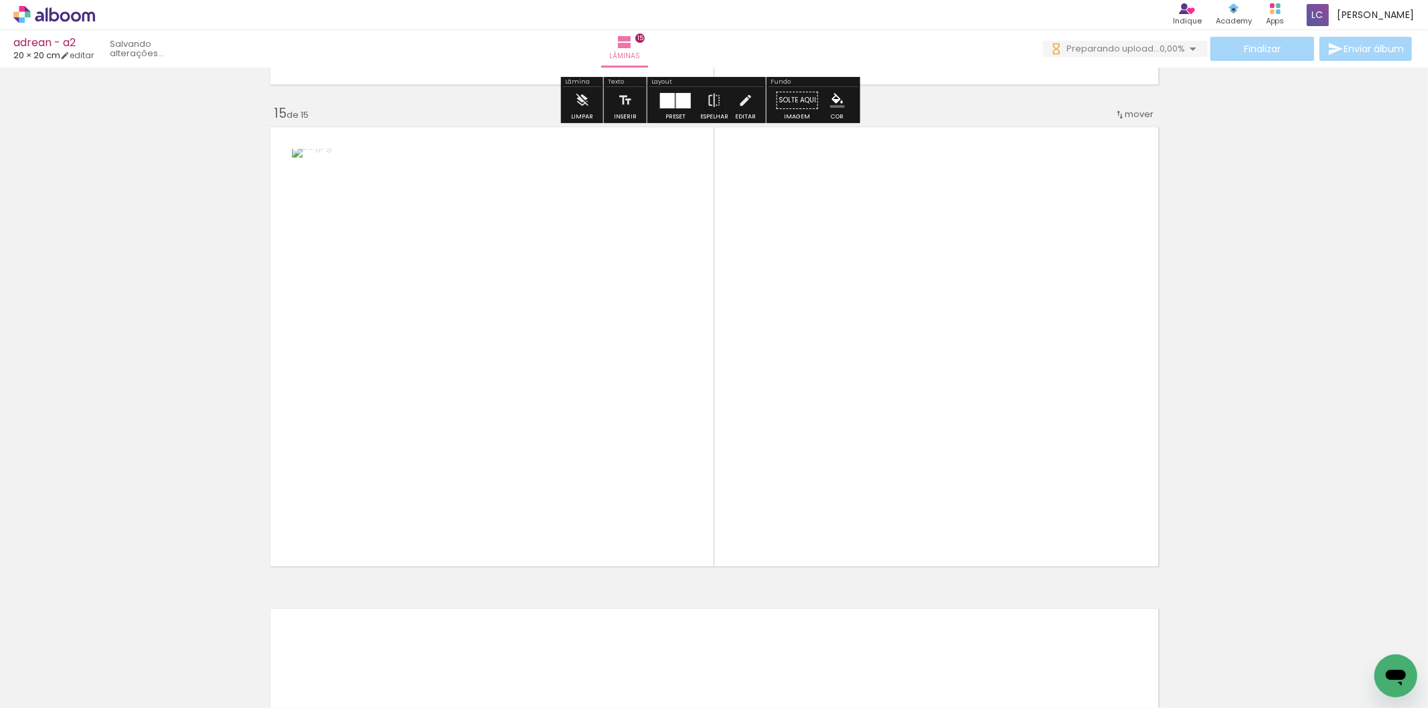
drag, startPoint x: 1365, startPoint y: 656, endPoint x: 599, endPoint y: 305, distance: 841.9
click at [897, 395] on quentale-workspace at bounding box center [714, 354] width 1428 height 708
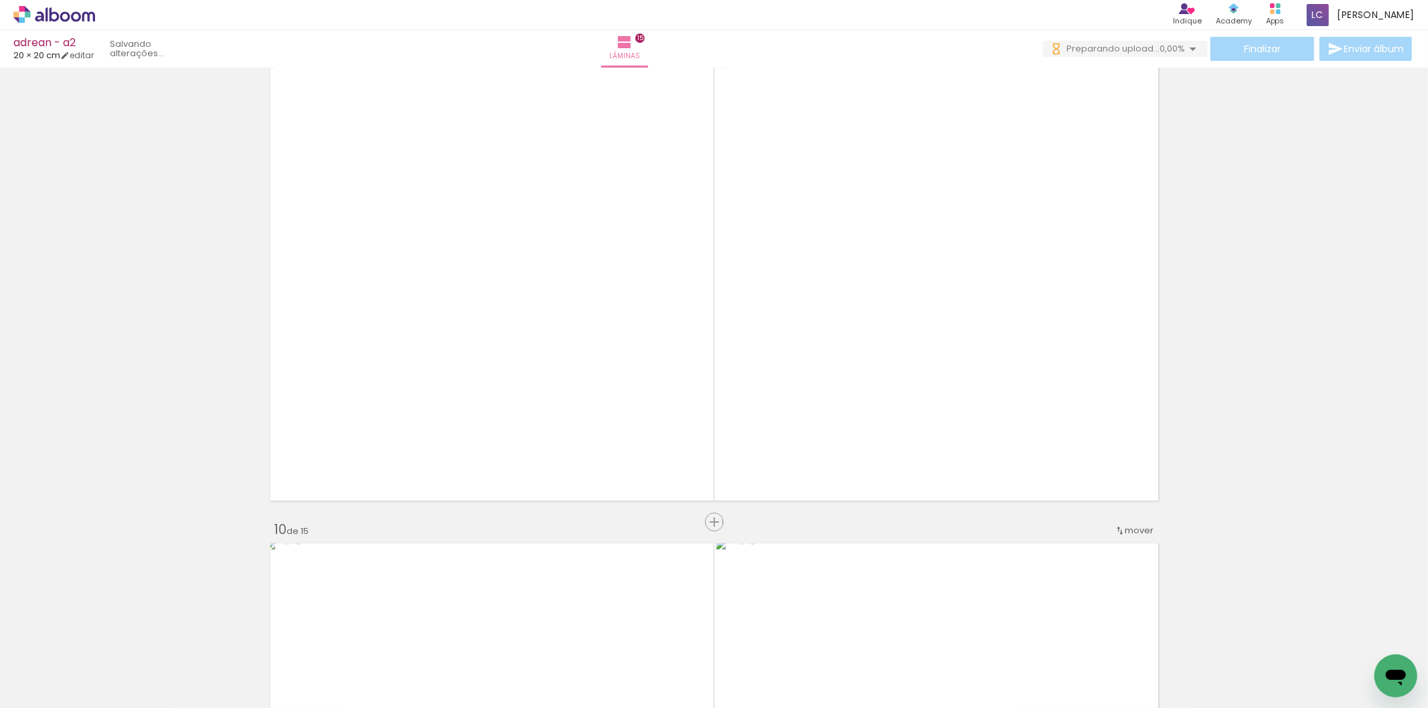
scroll to position [3162, 0]
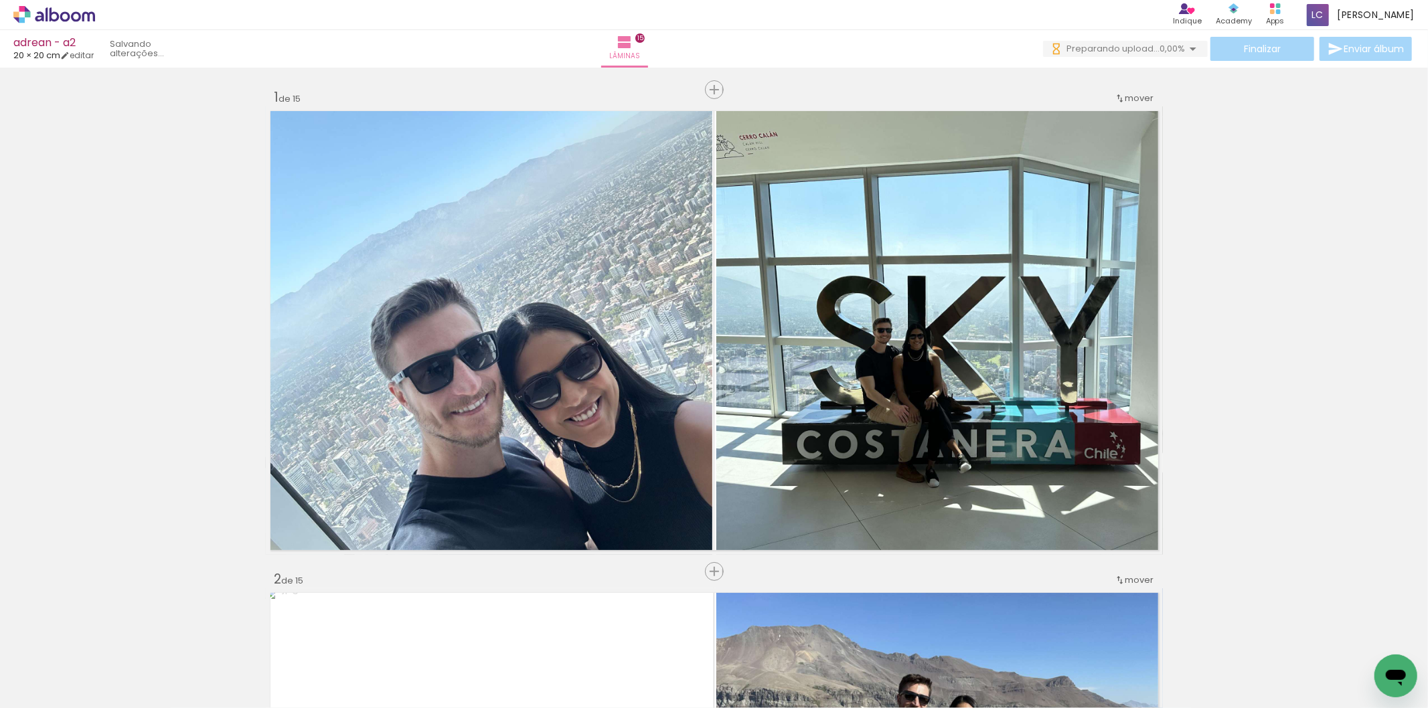
scroll to position [0, 935]
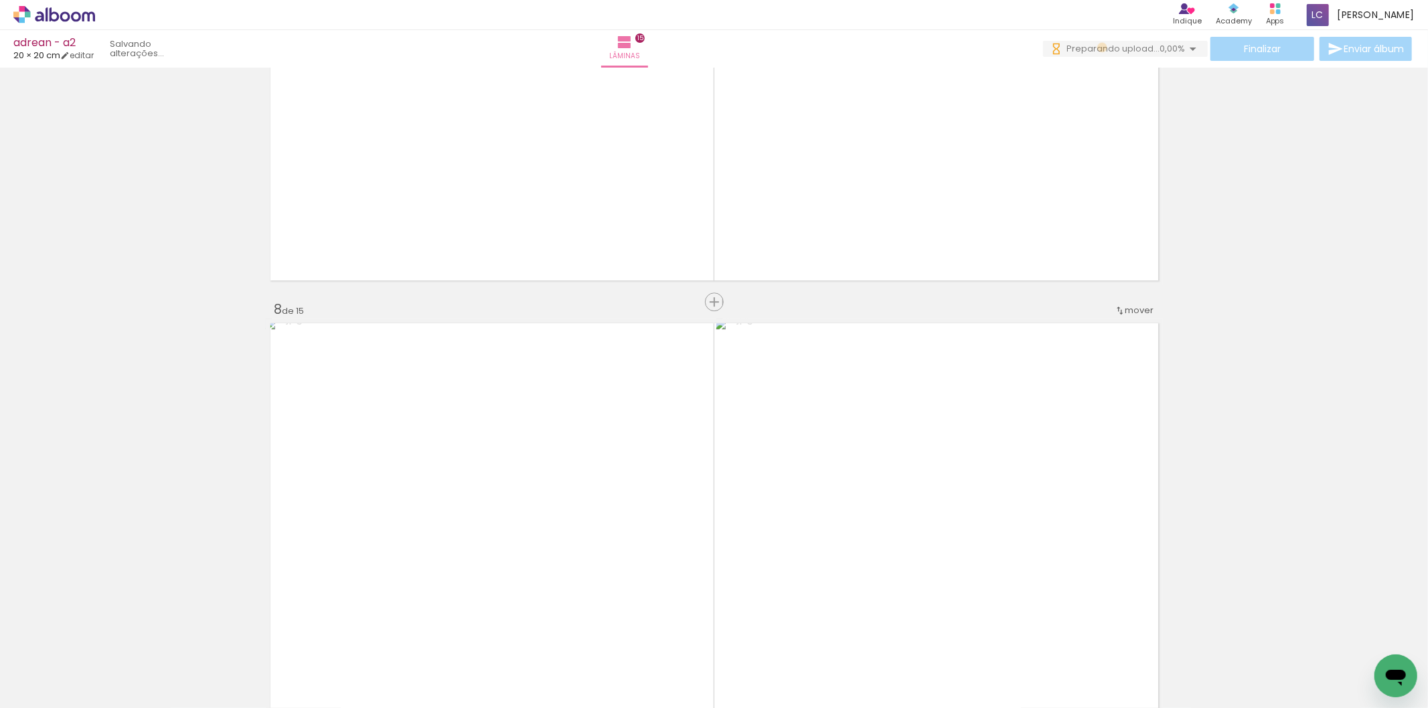
click at [1099, 48] on span "Preparando upload..." at bounding box center [1113, 48] width 93 height 13
click at [1093, 68] on quentale-photo at bounding box center [939, 61] width 447 height 449
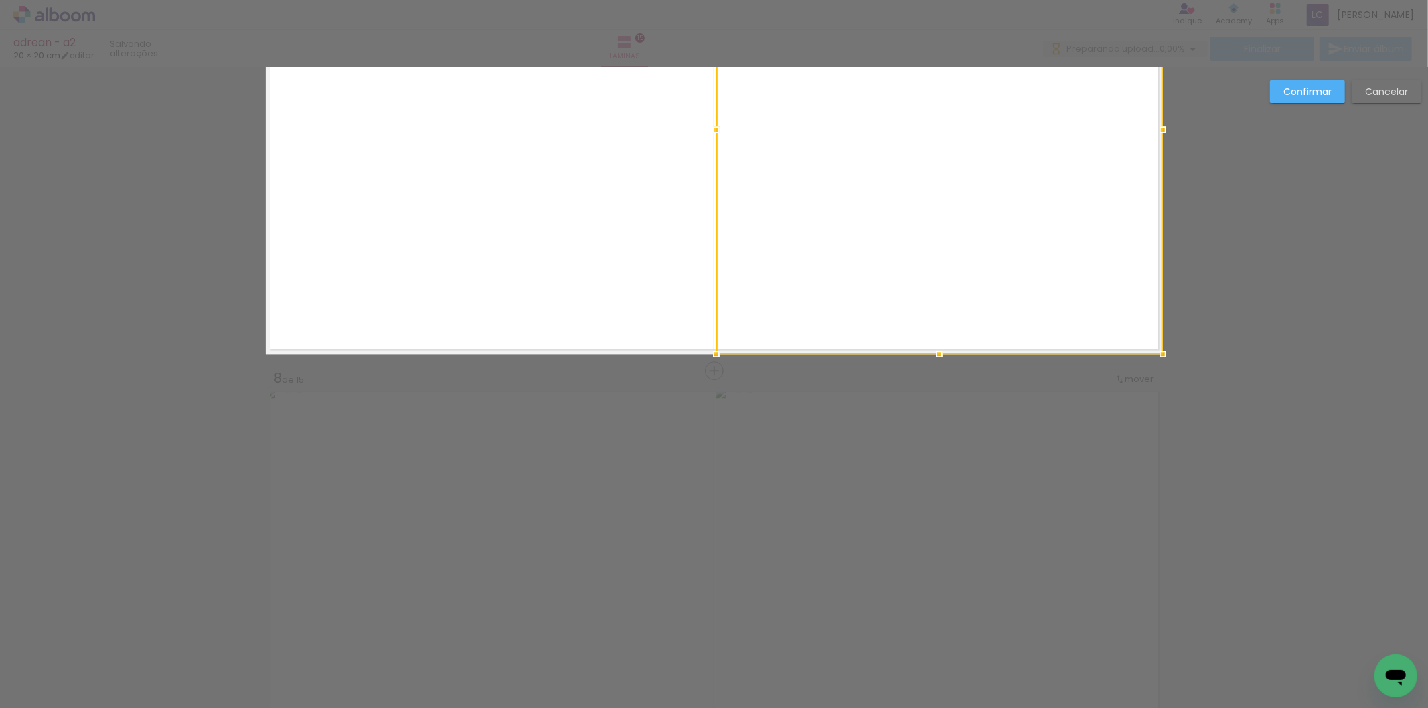
scroll to position [2877, 0]
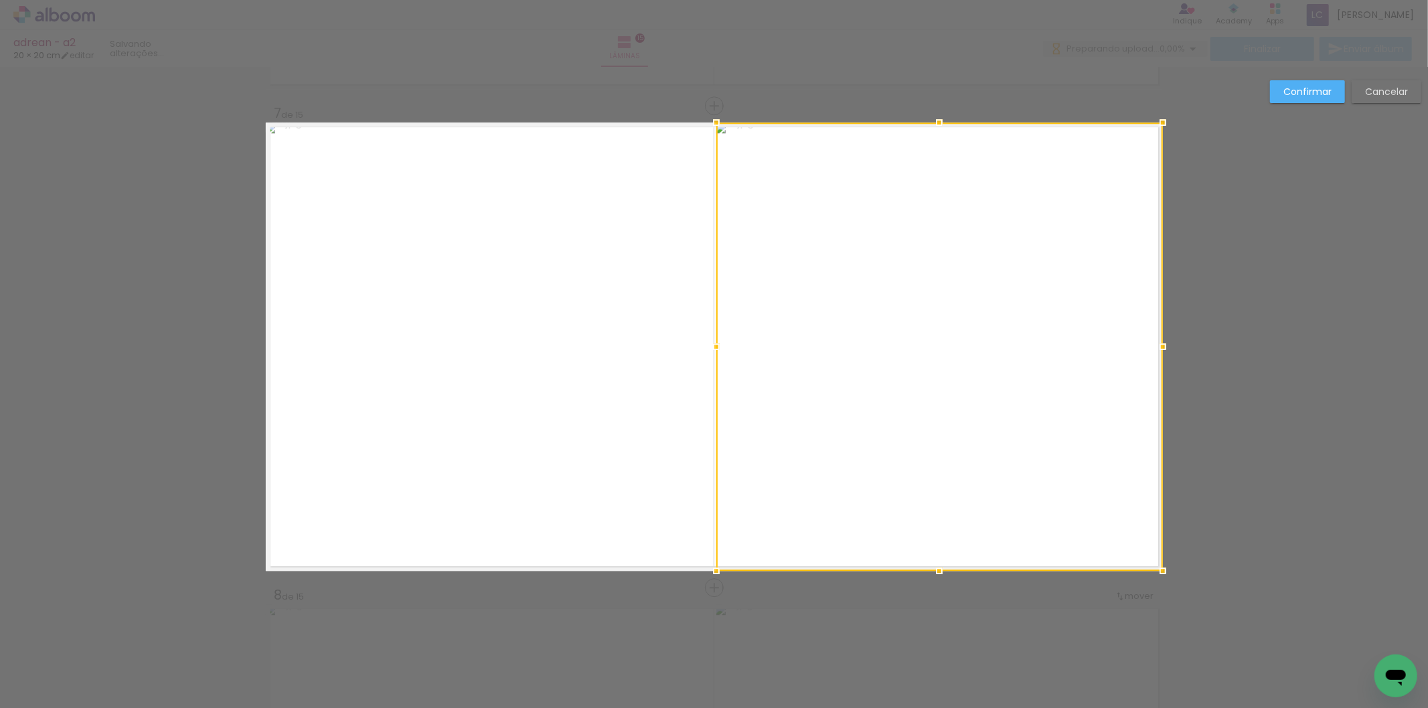
click at [0, 0] on slot "Cancelar" at bounding box center [0, 0] width 0 height 0
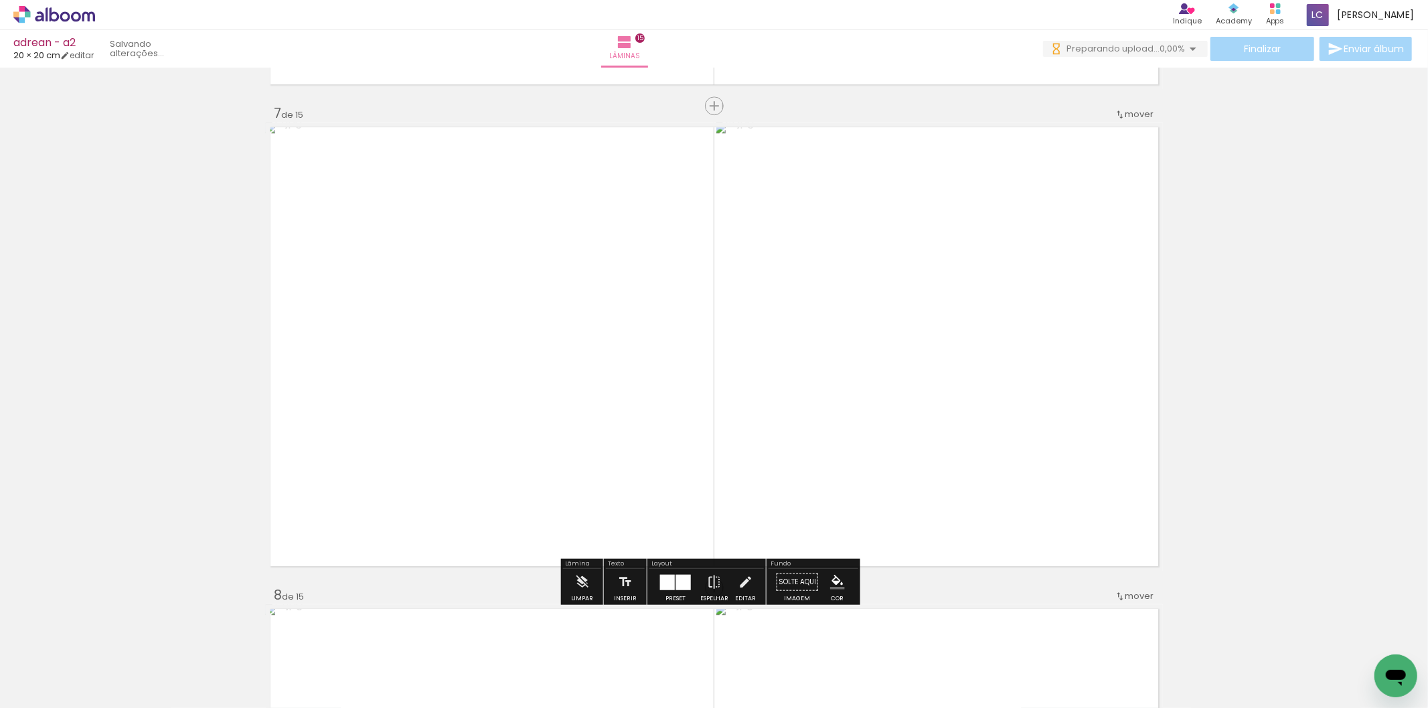
click at [1168, 35] on div "adrean - a2 20 × 20 cm editar Lâminas 15 Finalizar Enviar álbum" at bounding box center [714, 34] width 1428 height 68
click at [1174, 41] on paper-button "0 Preparando upload... 0,00%" at bounding box center [1125, 49] width 165 height 16
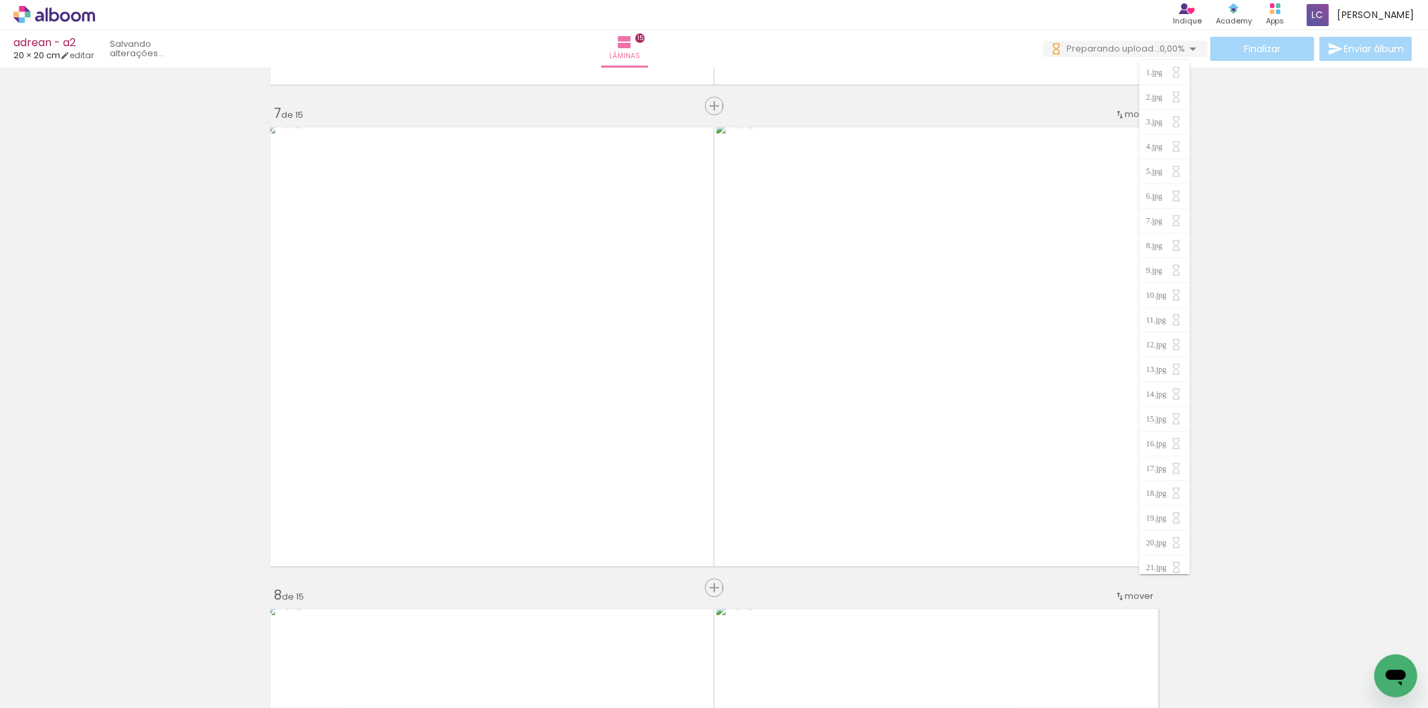
click at [1185, 41] on iron-icon at bounding box center [1193, 49] width 16 height 16
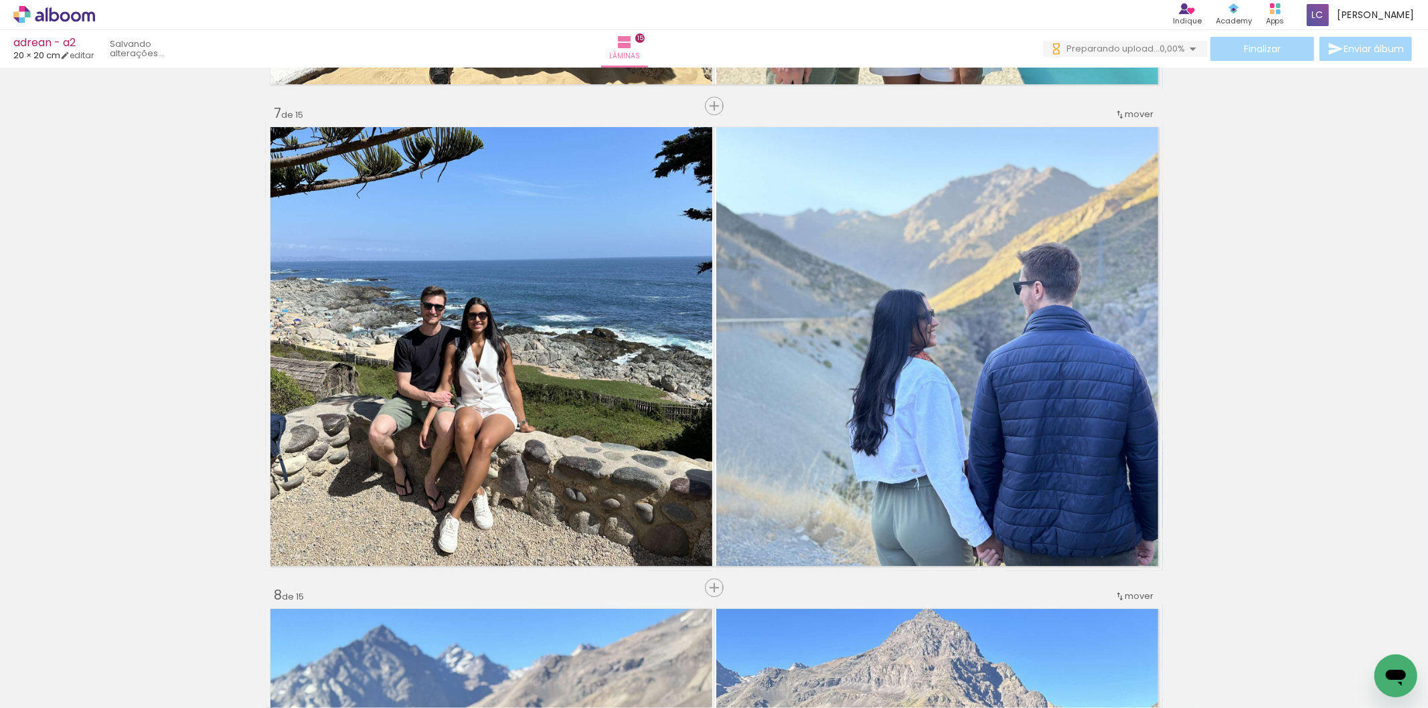
scroll to position [0, 935]
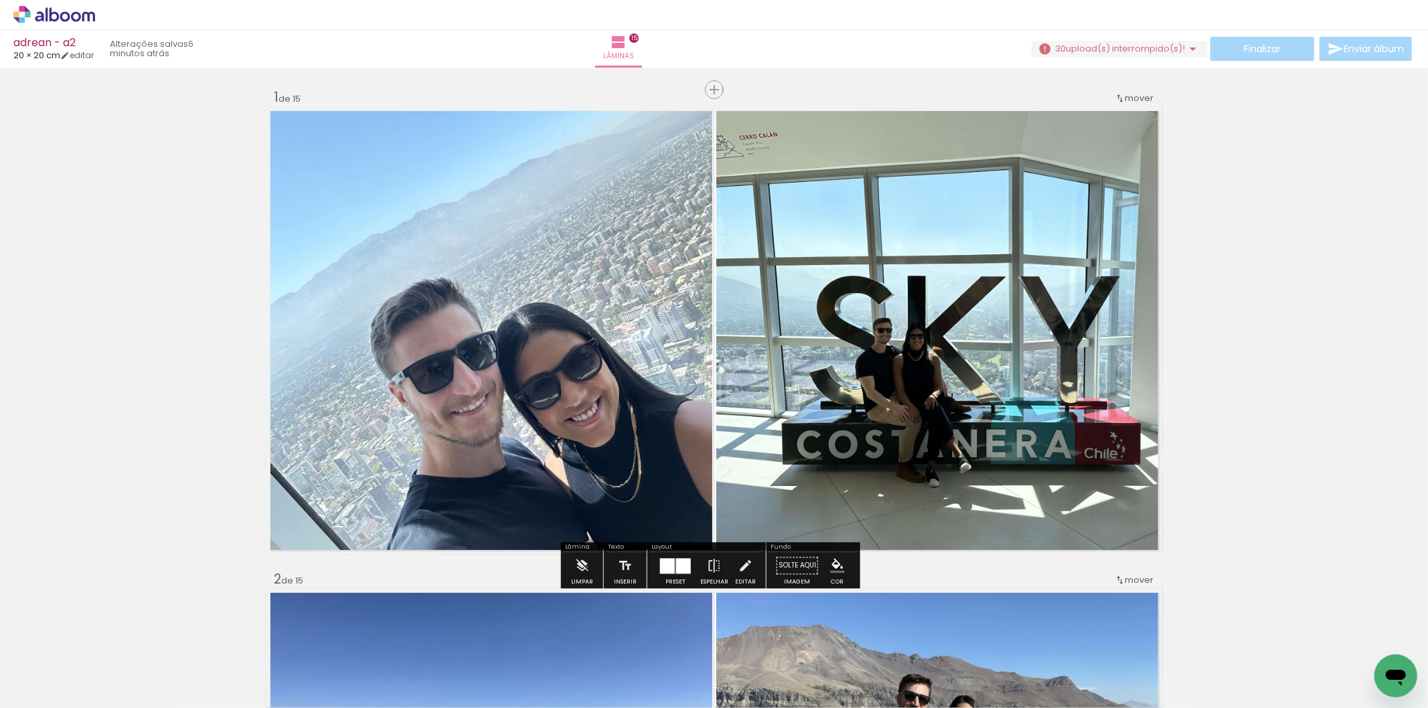
click at [1093, 52] on span "upload(s) interrompido(s)!" at bounding box center [1125, 48] width 119 height 13
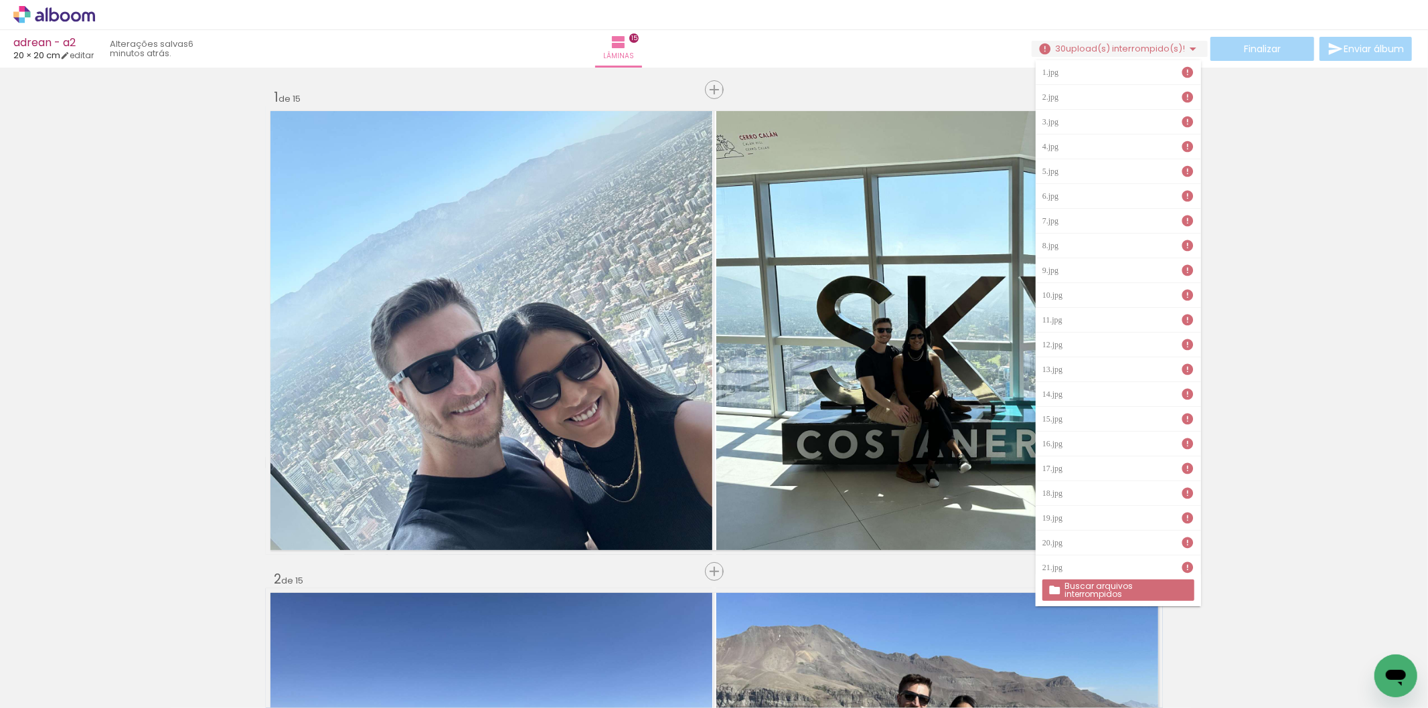
click at [1166, 595] on paper-button "Buscar arquivos interrompidos" at bounding box center [1119, 590] width 152 height 21
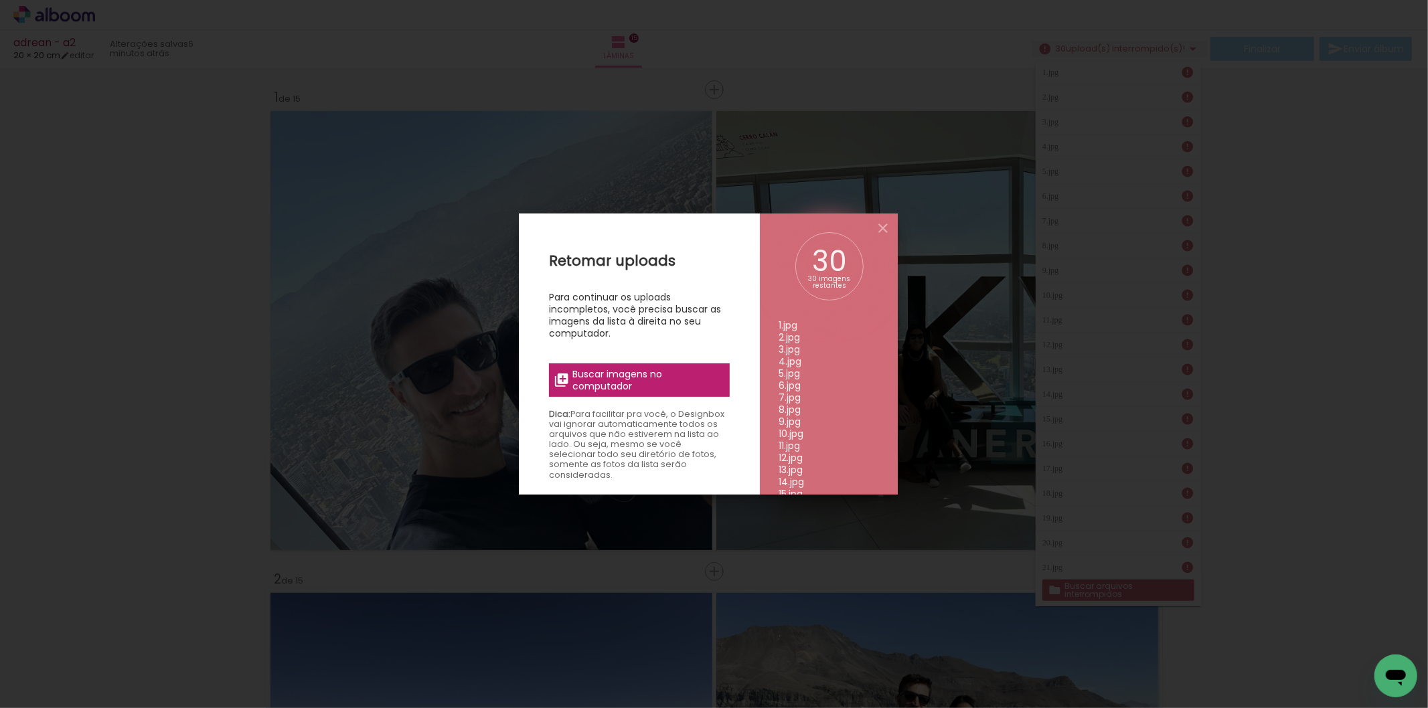
click at [668, 390] on span "Buscar imagens no computador" at bounding box center [646, 380] width 149 height 24
click at [0, 0] on input "file" at bounding box center [0, 0] width 0 height 0
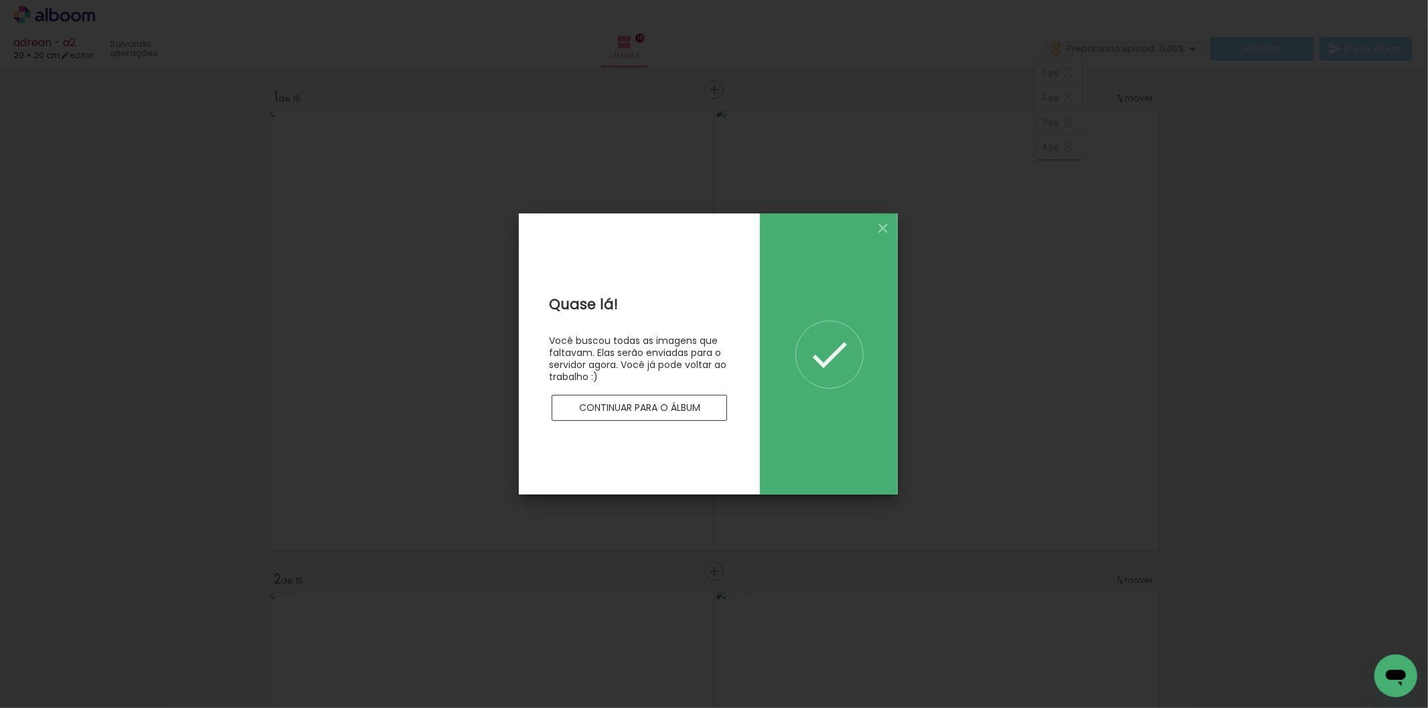
drag, startPoint x: 693, startPoint y: 390, endPoint x: 681, endPoint y: 407, distance: 21.2
click at [692, 391] on div at bounding box center [639, 389] width 181 height 12
click at [0, 0] on slot "Continuar para o álbum" at bounding box center [0, 0] width 0 height 0
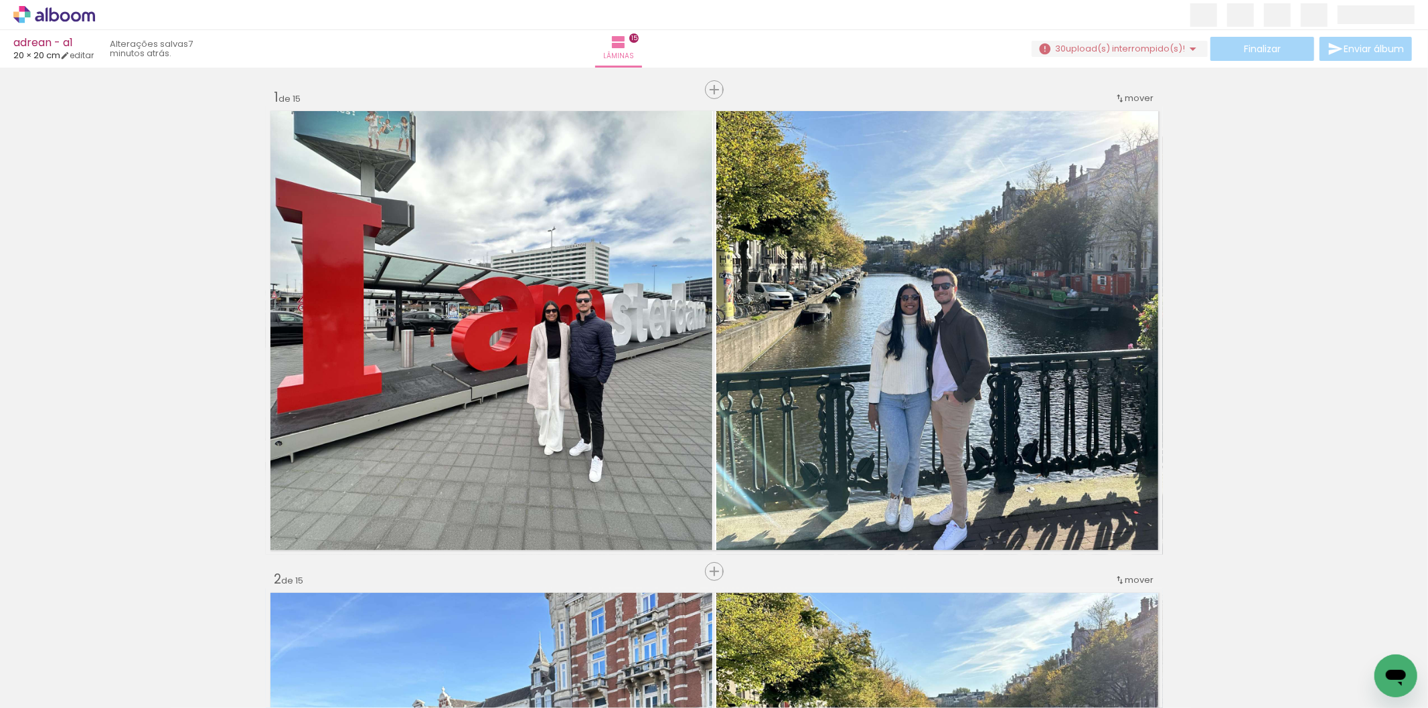
click at [1073, 48] on span "upload(s) interrompido(s)!" at bounding box center [1125, 48] width 119 height 13
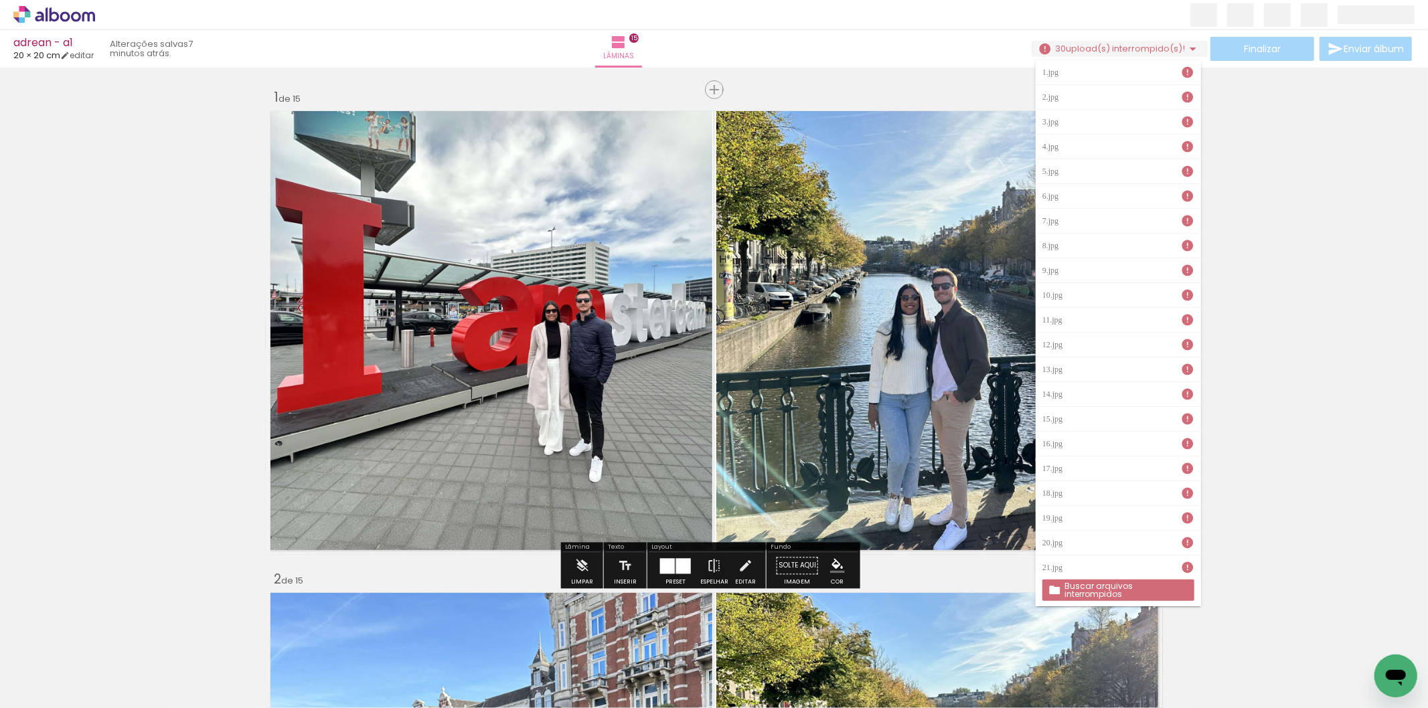
click at [0, 0] on slot "Buscar arquivos interrompidos" at bounding box center [0, 0] width 0 height 0
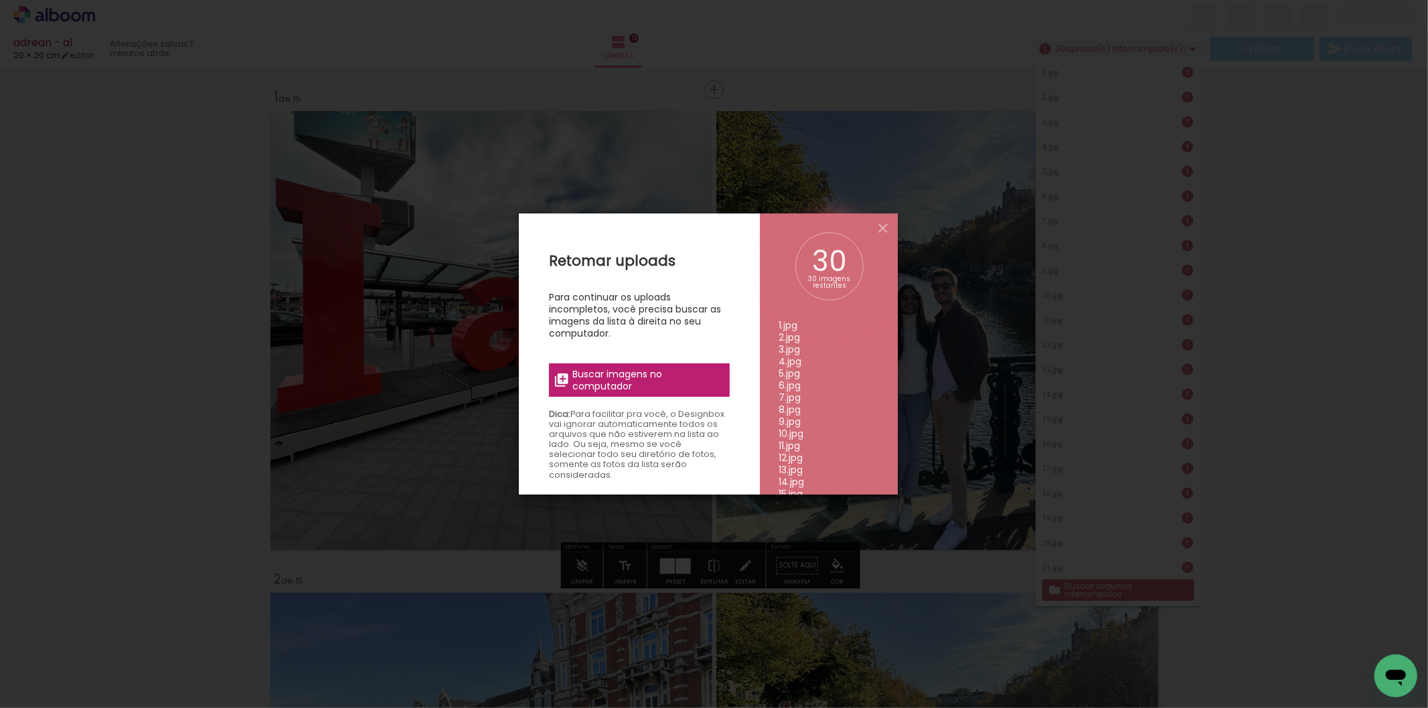
click at [564, 378] on iron-icon at bounding box center [562, 380] width 16 height 16
click at [0, 0] on input "file" at bounding box center [0, 0] width 0 height 0
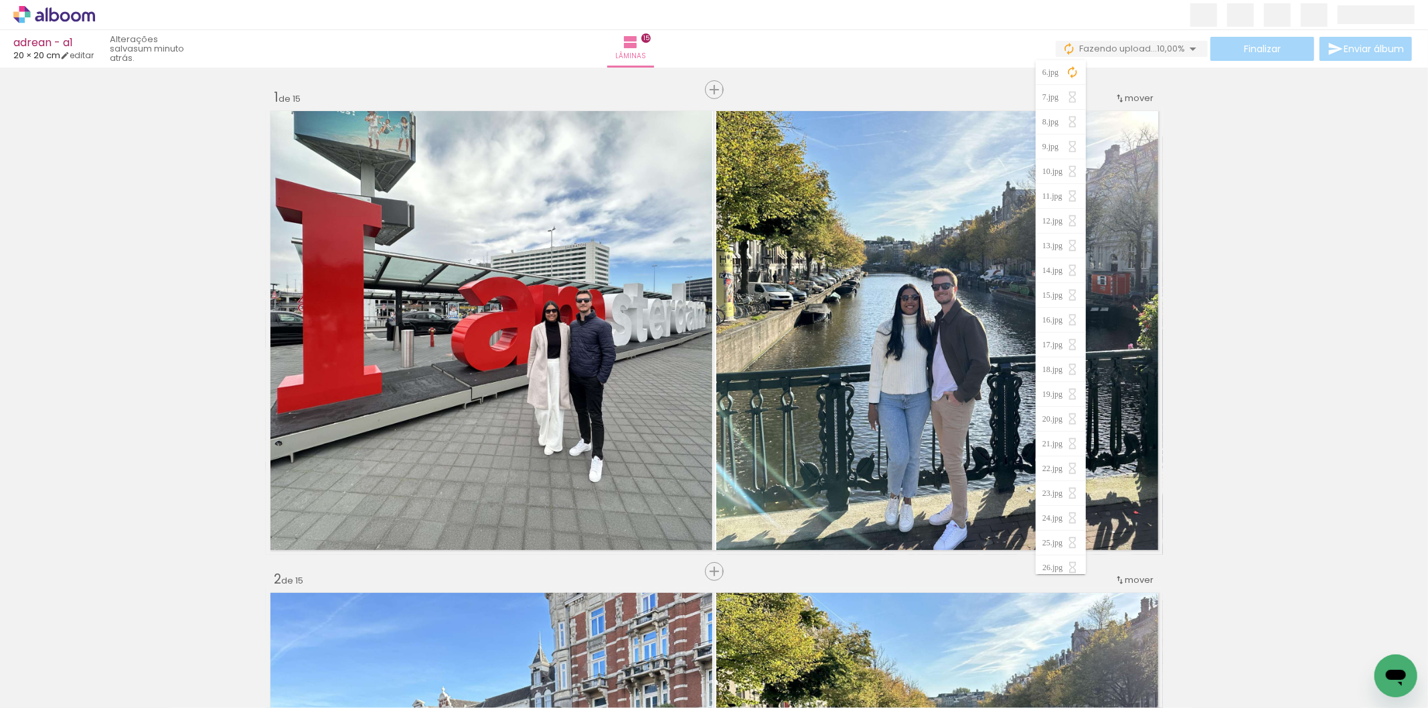
click at [1077, 63] on paper-item "6.jpg" at bounding box center [1061, 72] width 50 height 25
click at [1062, 72] on div "6.jpg" at bounding box center [1052, 72] width 19 height 8
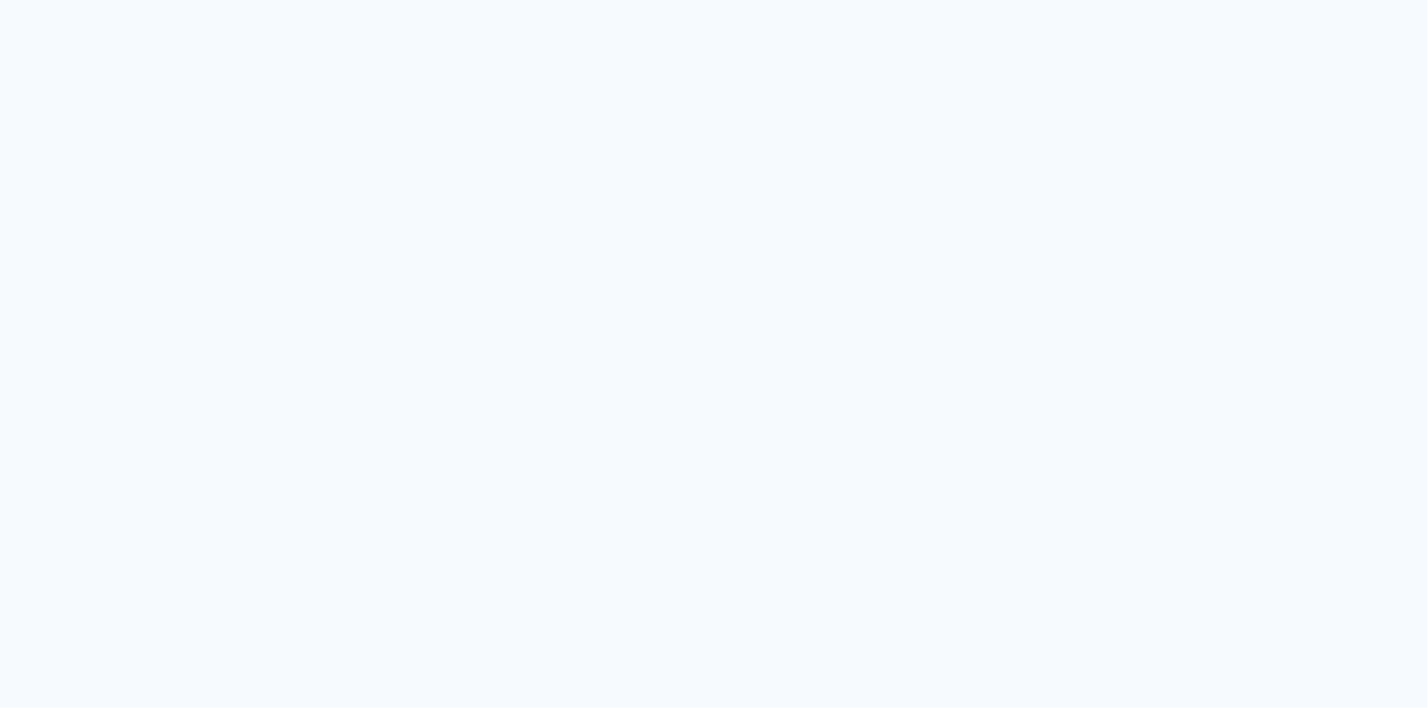
click at [264, 69] on quentale-app at bounding box center [714, 354] width 1428 height 708
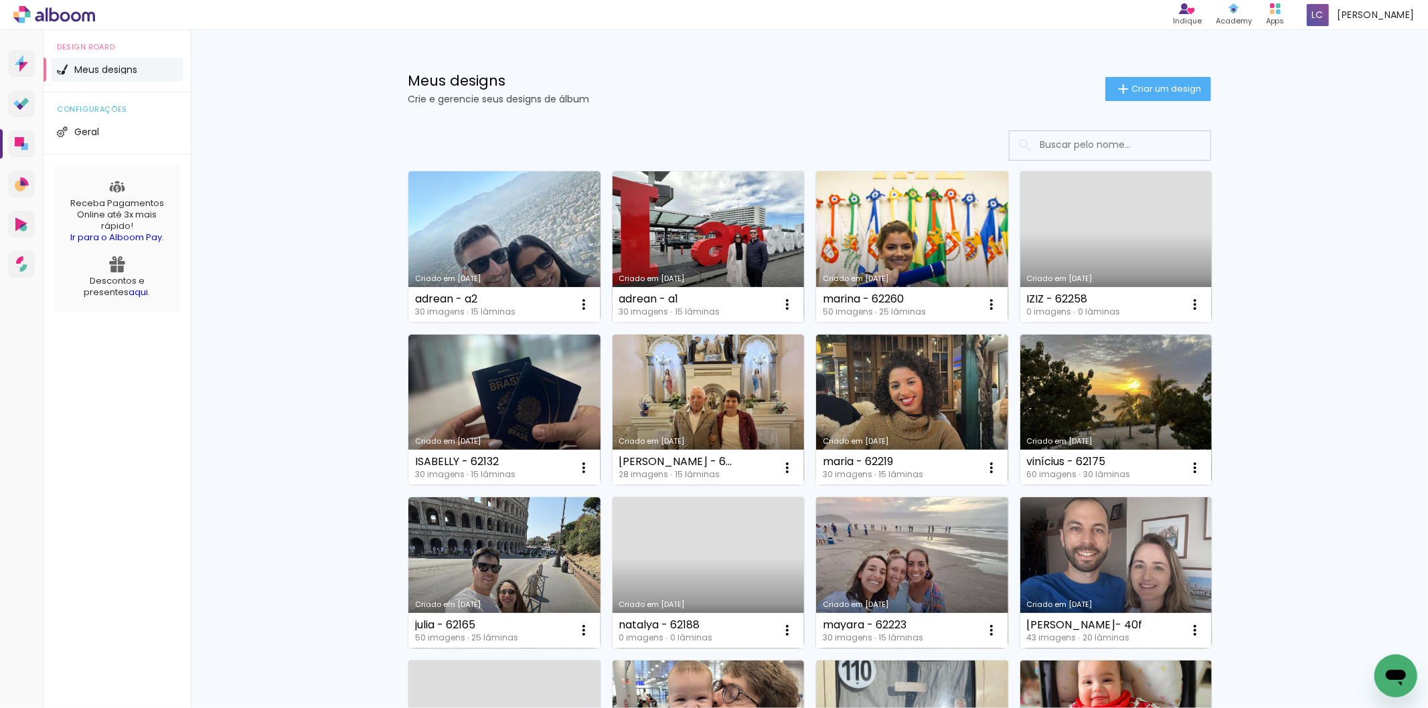
click at [692, 241] on link "Criado em [DATE]" at bounding box center [709, 246] width 192 height 151
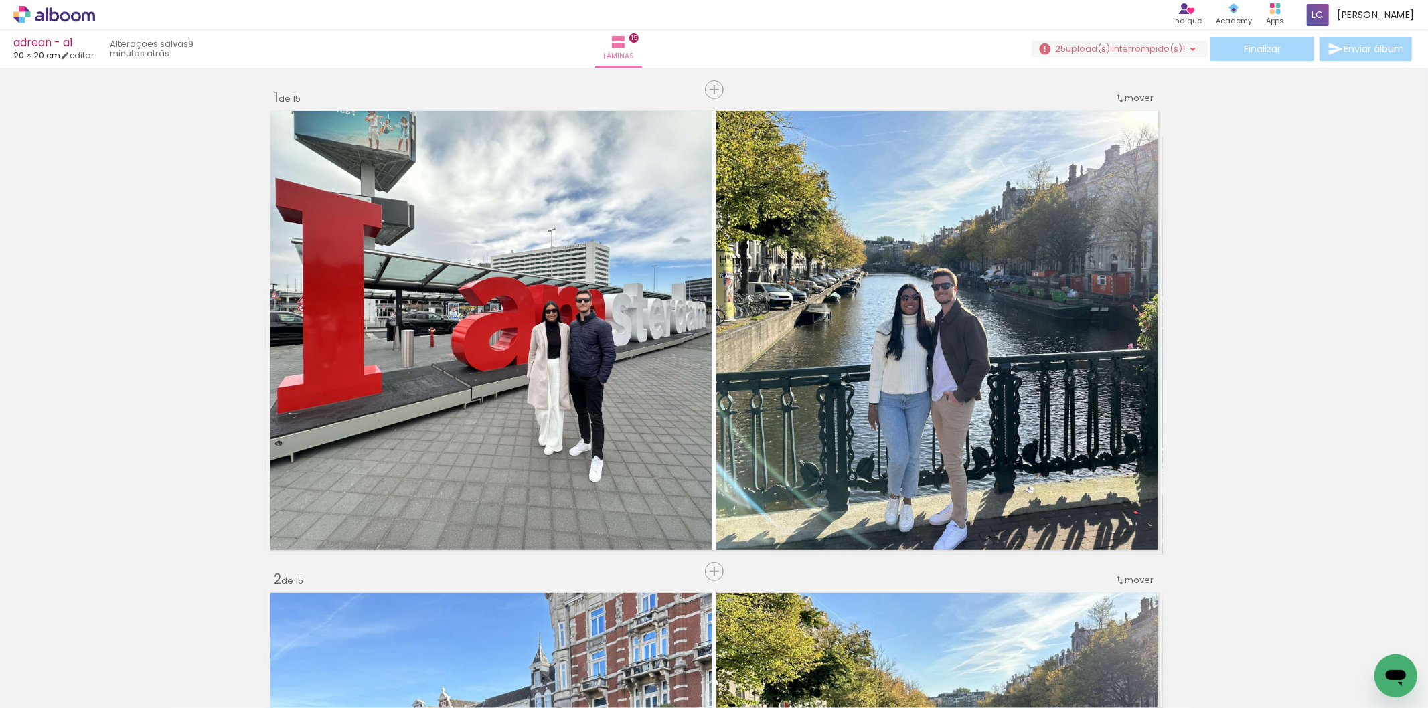
click at [1126, 48] on span "upload(s) interrompido(s)!" at bounding box center [1125, 48] width 119 height 13
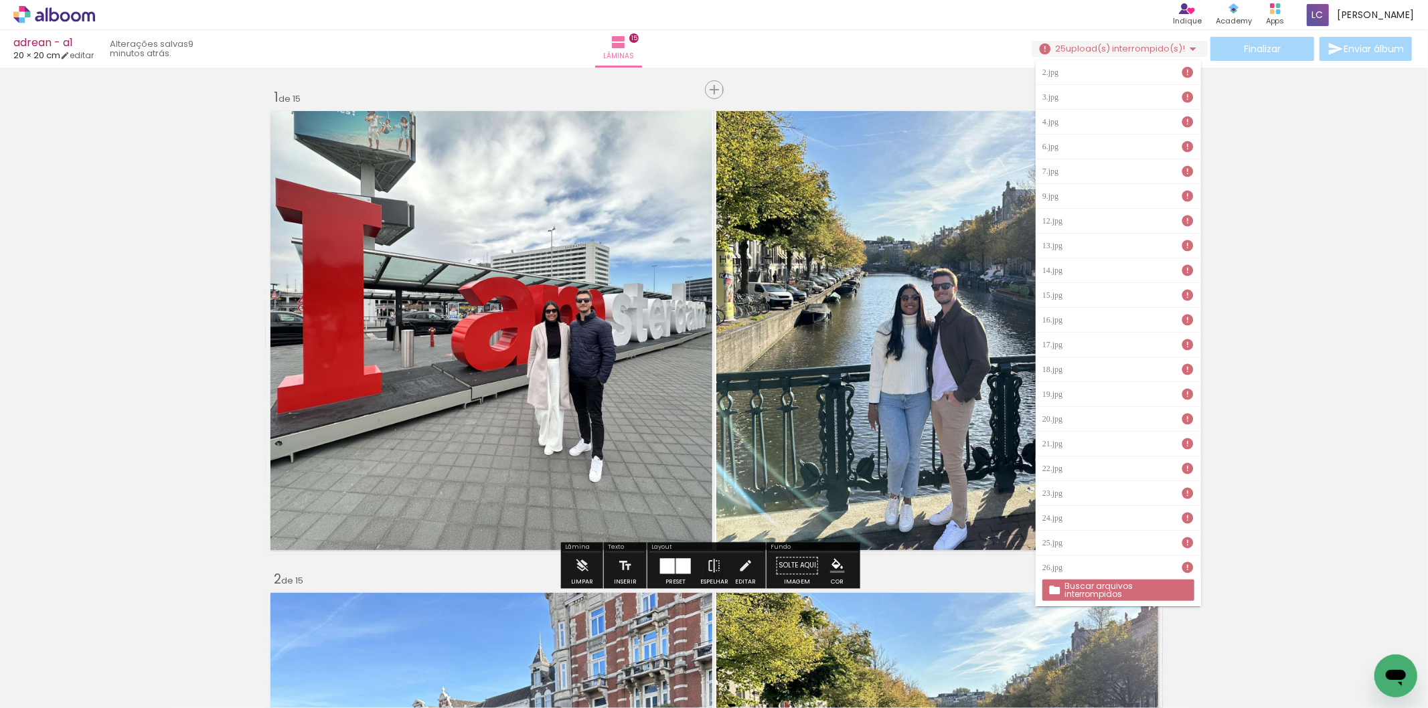
click at [1120, 599] on paper-button "Buscar arquivos interrompidos" at bounding box center [1119, 590] width 152 height 21
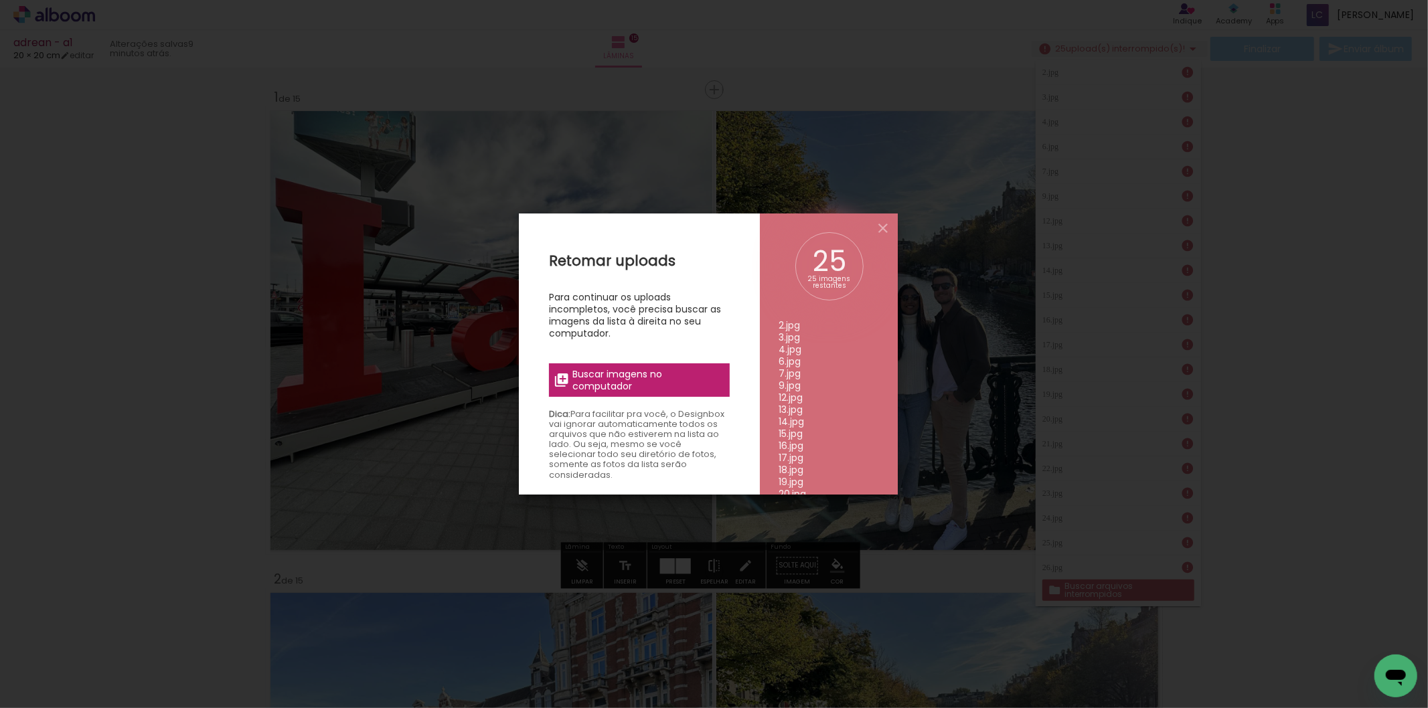
click at [617, 383] on span "Buscar imagens no computador" at bounding box center [646, 380] width 149 height 24
click at [0, 0] on input "file" at bounding box center [0, 0] width 0 height 0
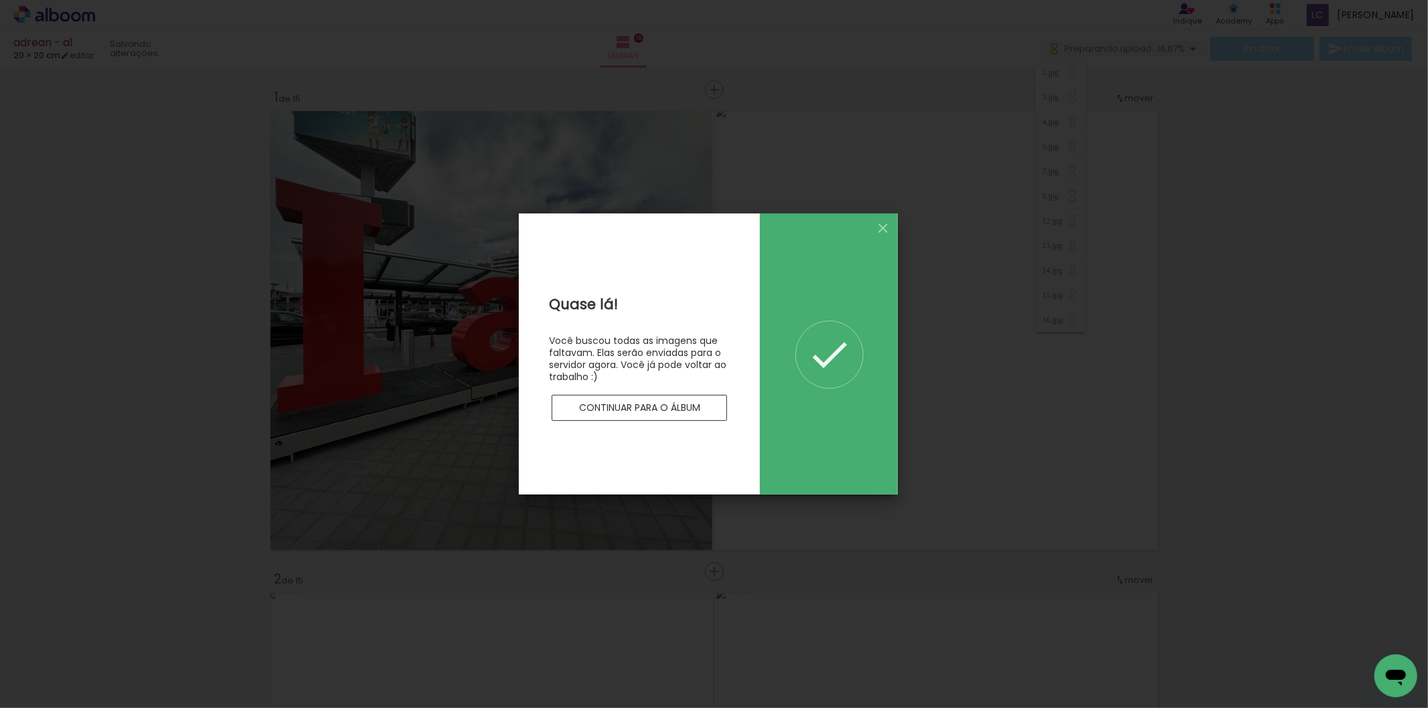
click at [0, 0] on slot "Continuar para o álbum" at bounding box center [0, 0] width 0 height 0
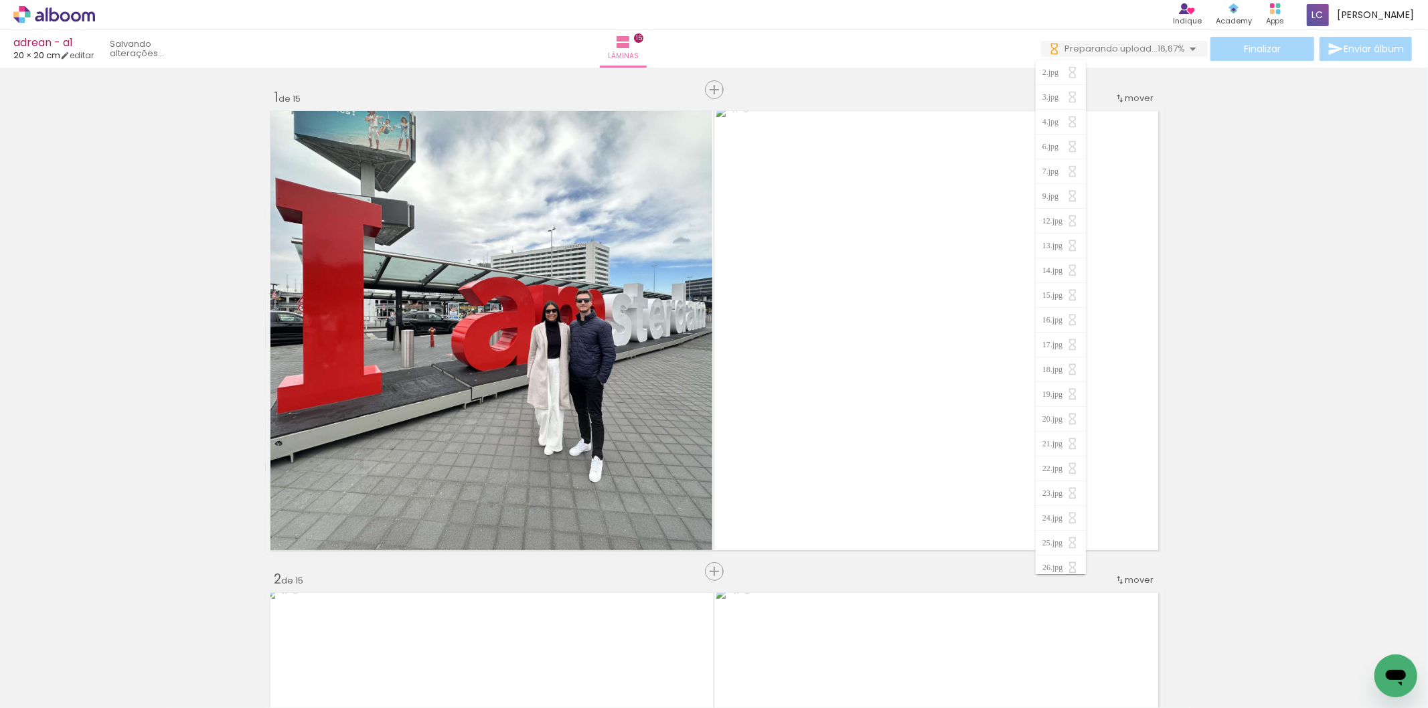
click at [1178, 52] on span "16,67%" at bounding box center [1171, 48] width 27 height 13
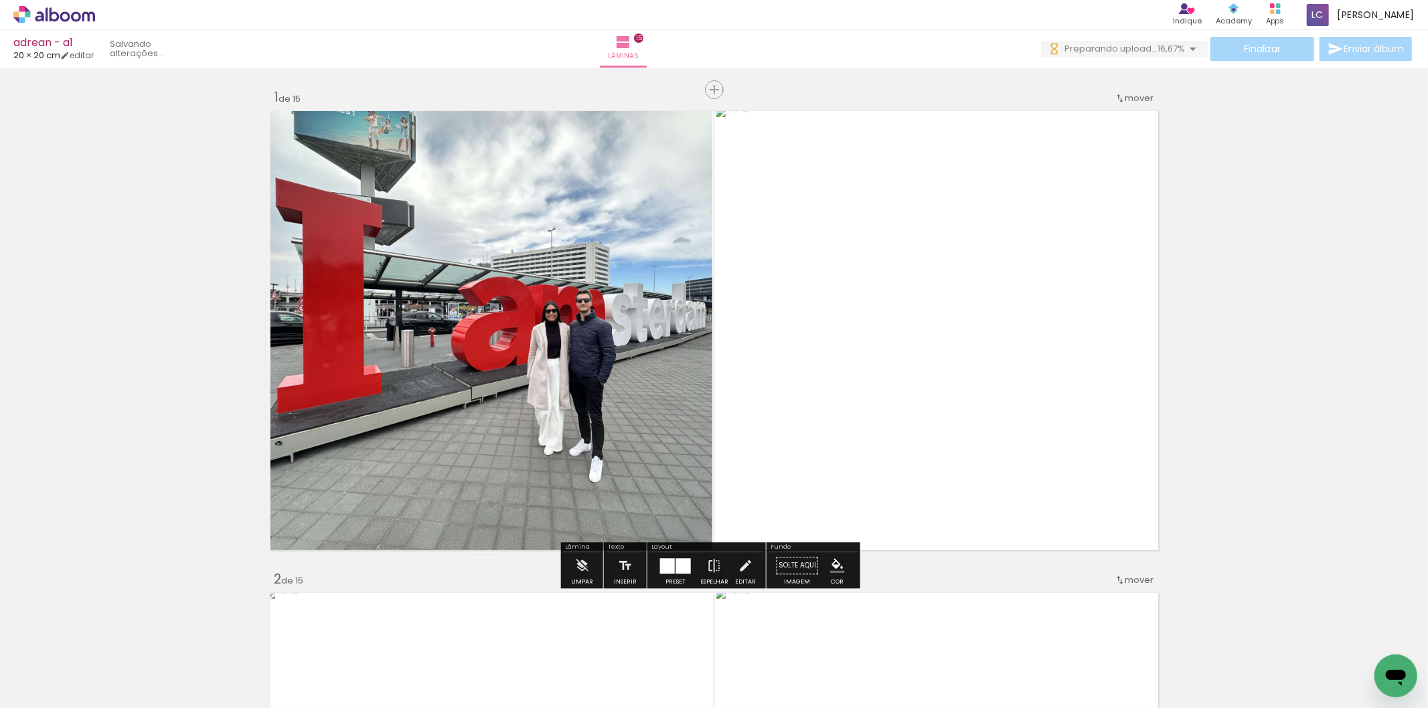
click at [1073, 48] on span "Preparando upload..." at bounding box center [1111, 48] width 93 height 13
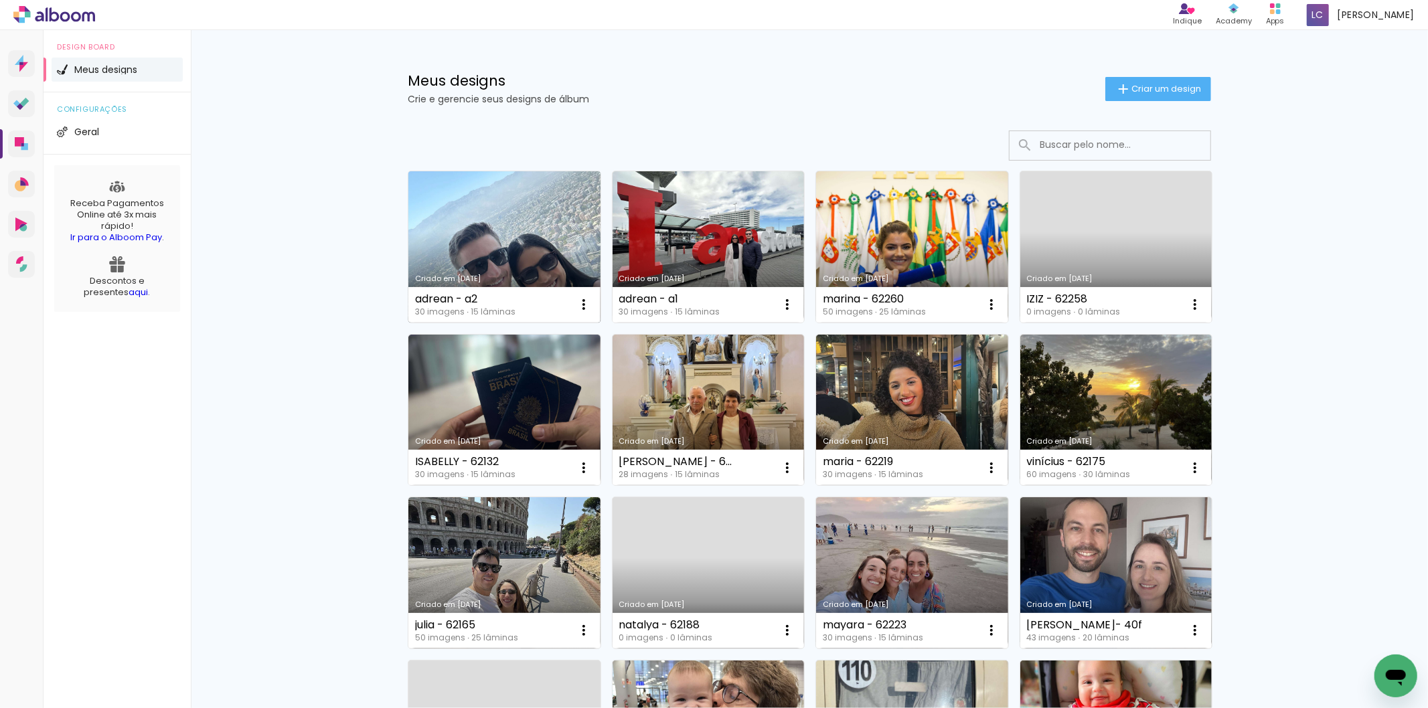
click at [417, 215] on link "Criado em [DATE]" at bounding box center [504, 246] width 192 height 151
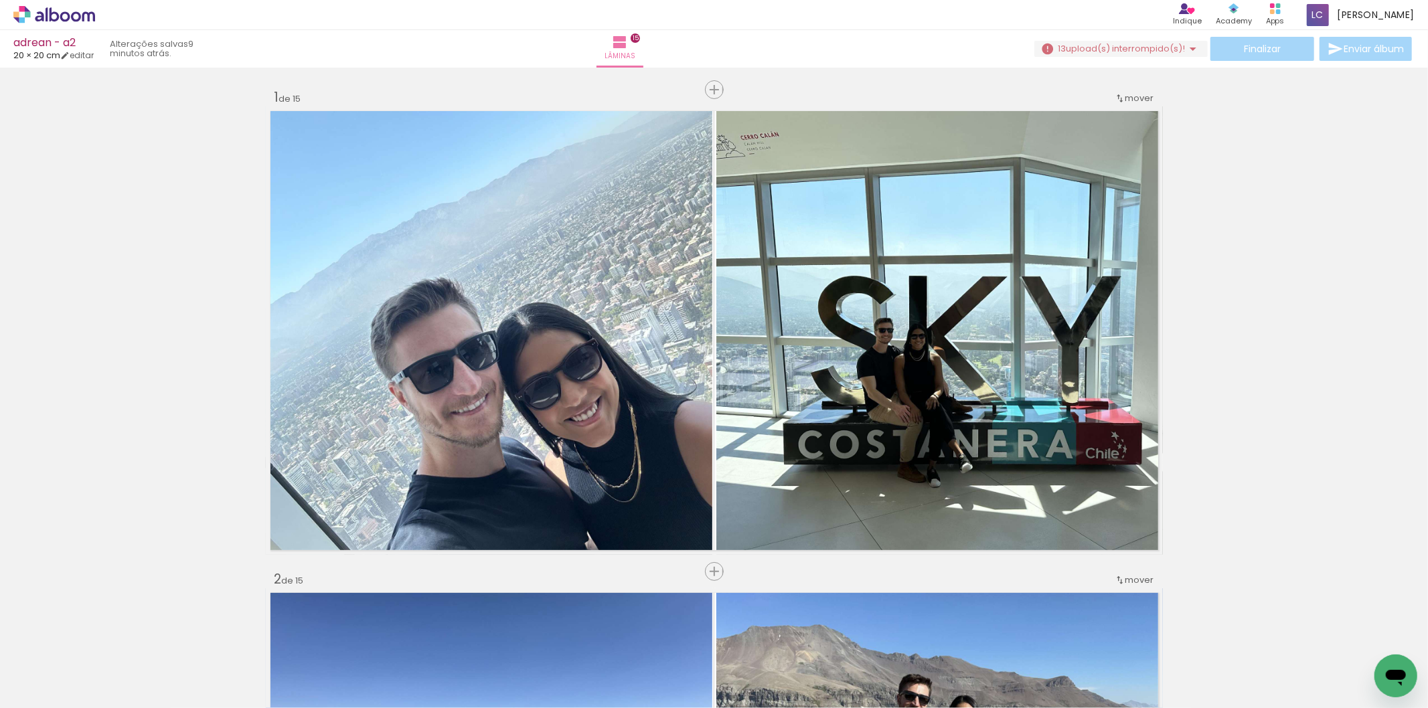
click at [1076, 50] on span "upload(s) interrompido(s)!" at bounding box center [1125, 48] width 119 height 13
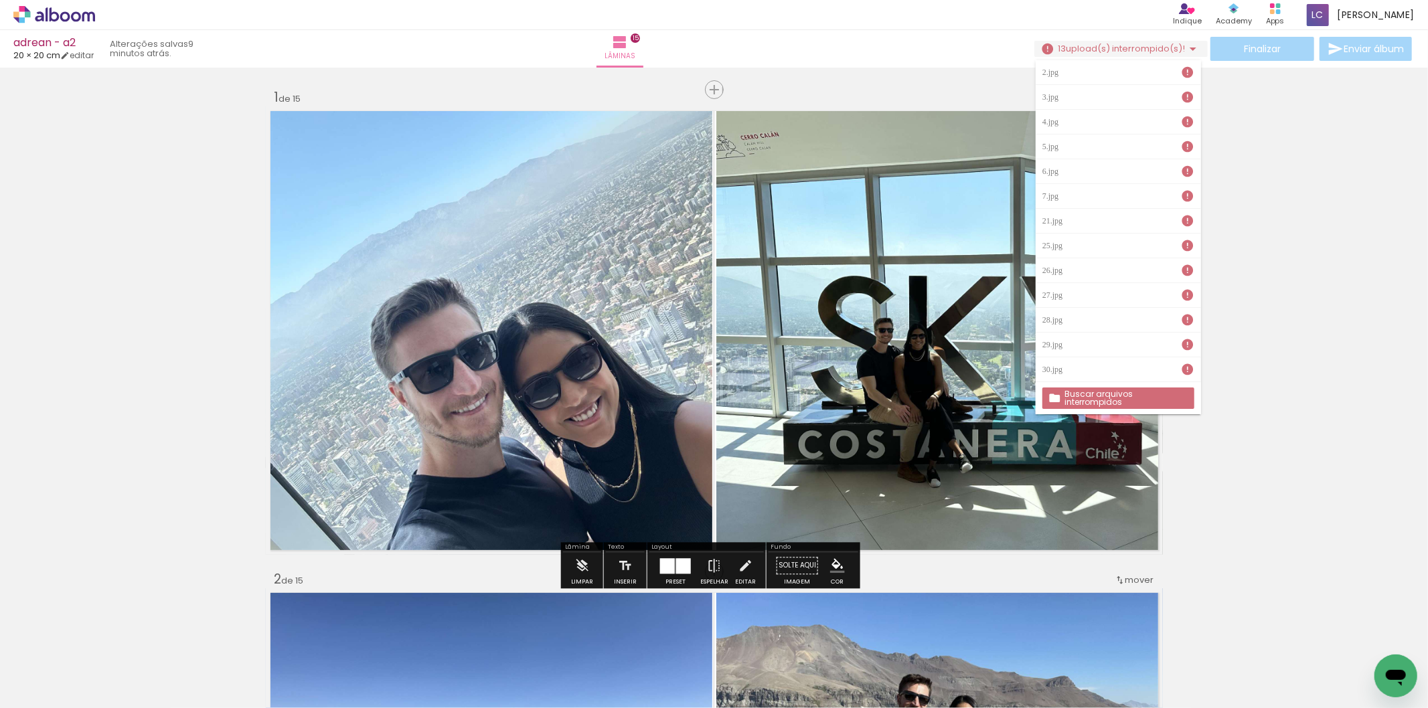
click at [0, 0] on slot "Buscar arquivos interrompidos" at bounding box center [0, 0] width 0 height 0
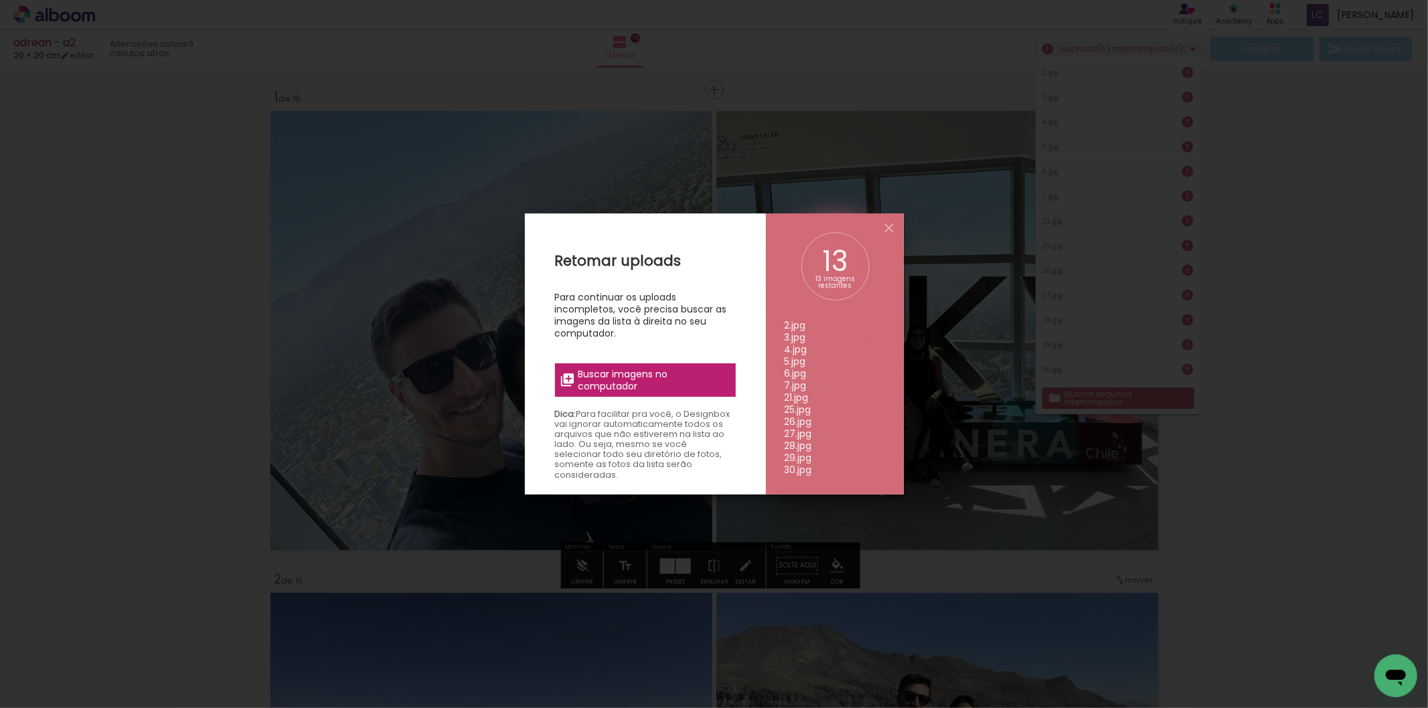
click at [583, 384] on span "Buscar imagens no computador" at bounding box center [652, 380] width 149 height 24
click at [0, 0] on input "file" at bounding box center [0, 0] width 0 height 0
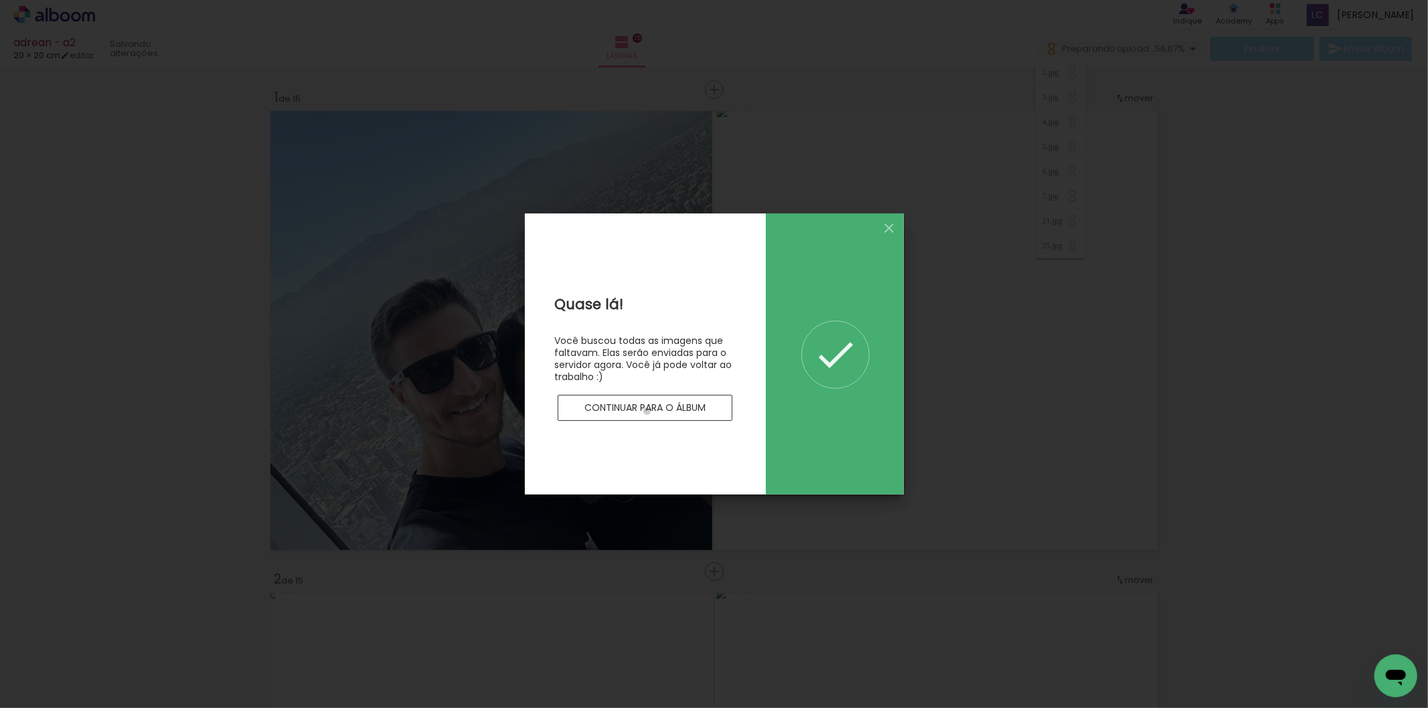
click at [0, 0] on slot "Continuar para o álbum" at bounding box center [0, 0] width 0 height 0
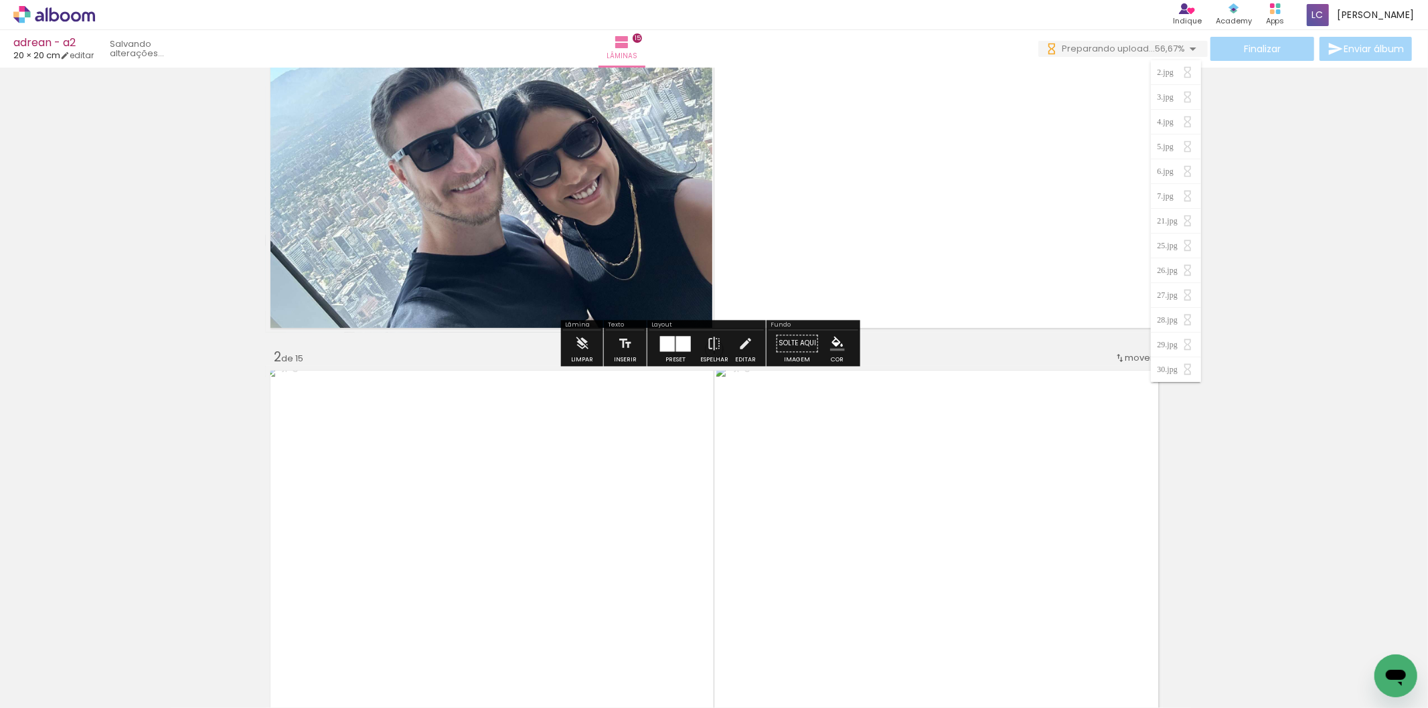
scroll to position [223, 0]
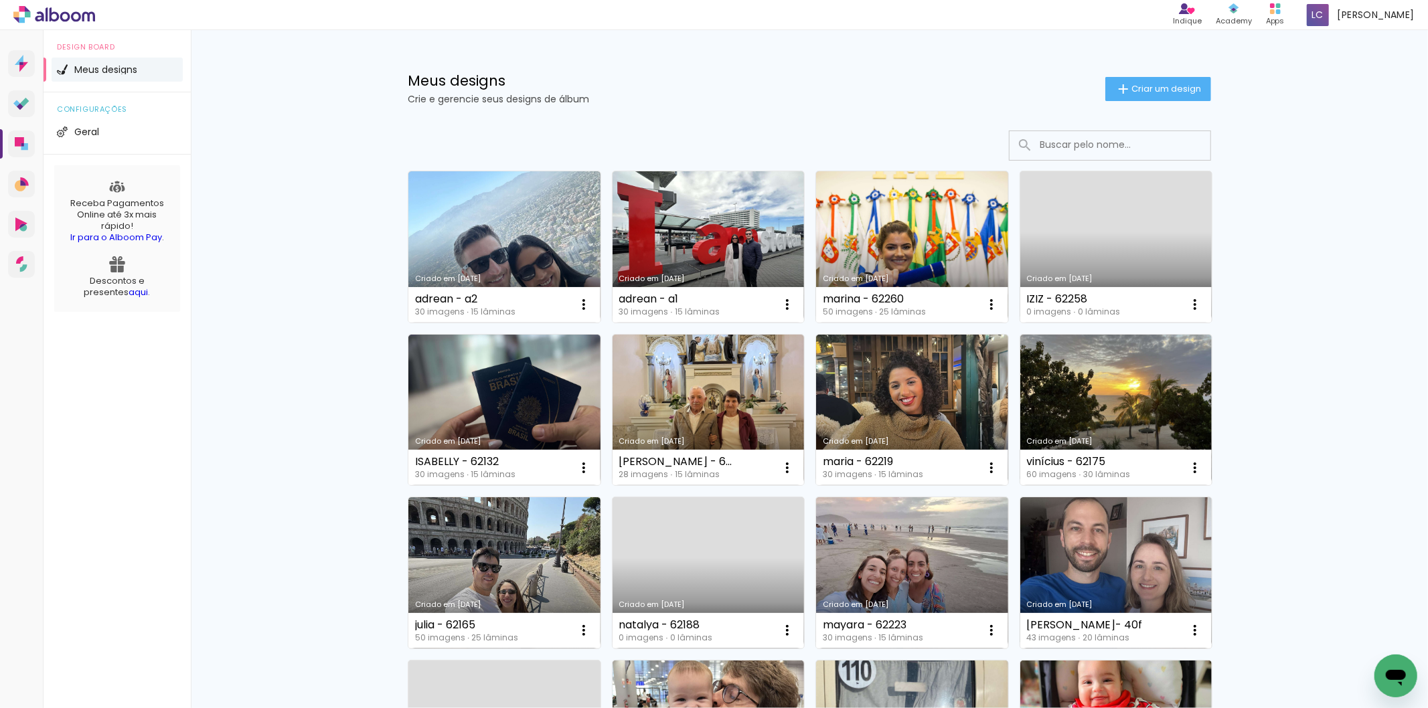
click at [1140, 85] on span "Criar um design" at bounding box center [1167, 88] width 70 height 9
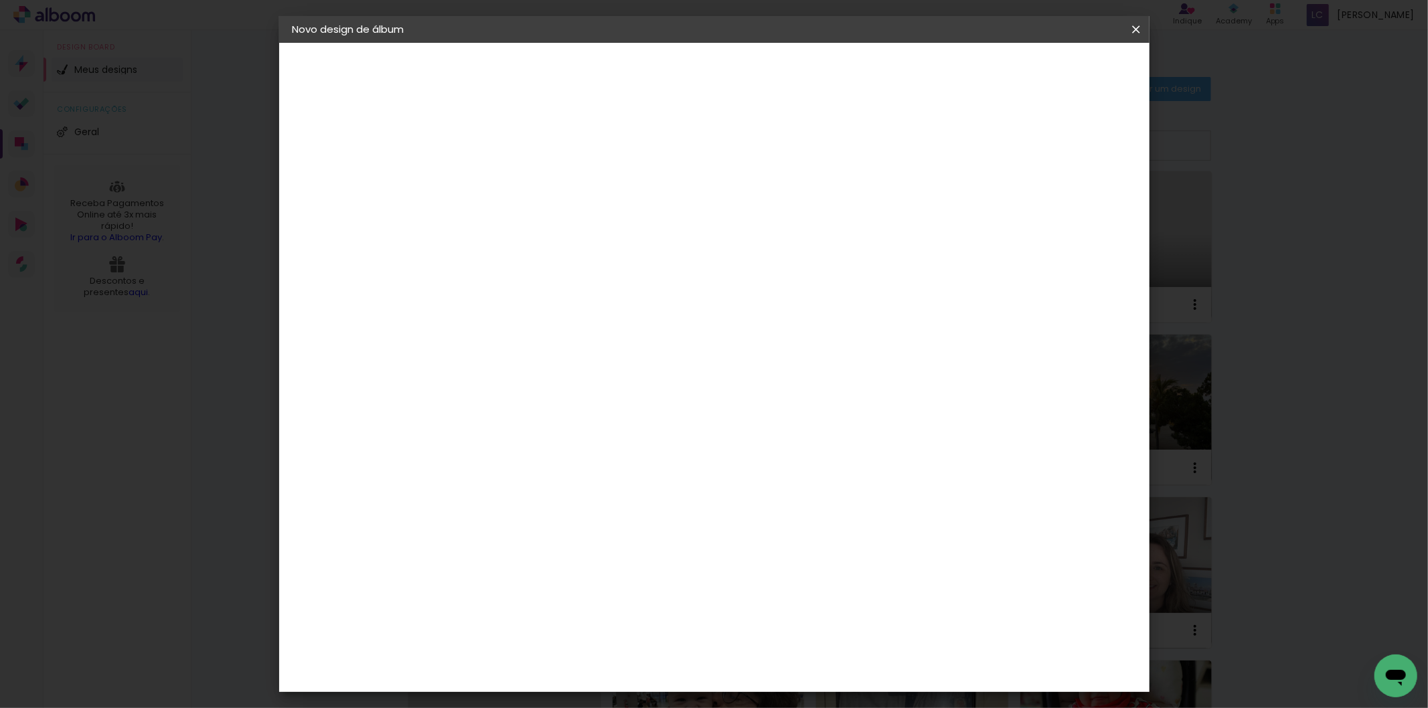
click at [512, 176] on input at bounding box center [512, 179] width 0 height 21
type input "rosa - 62269"
type paper-input "rosa - 62269"
click at [649, 70] on paper-button "Avançar" at bounding box center [616, 71] width 66 height 23
drag, startPoint x: 1013, startPoint y: 201, endPoint x: 1015, endPoint y: 175, distance: 25.5
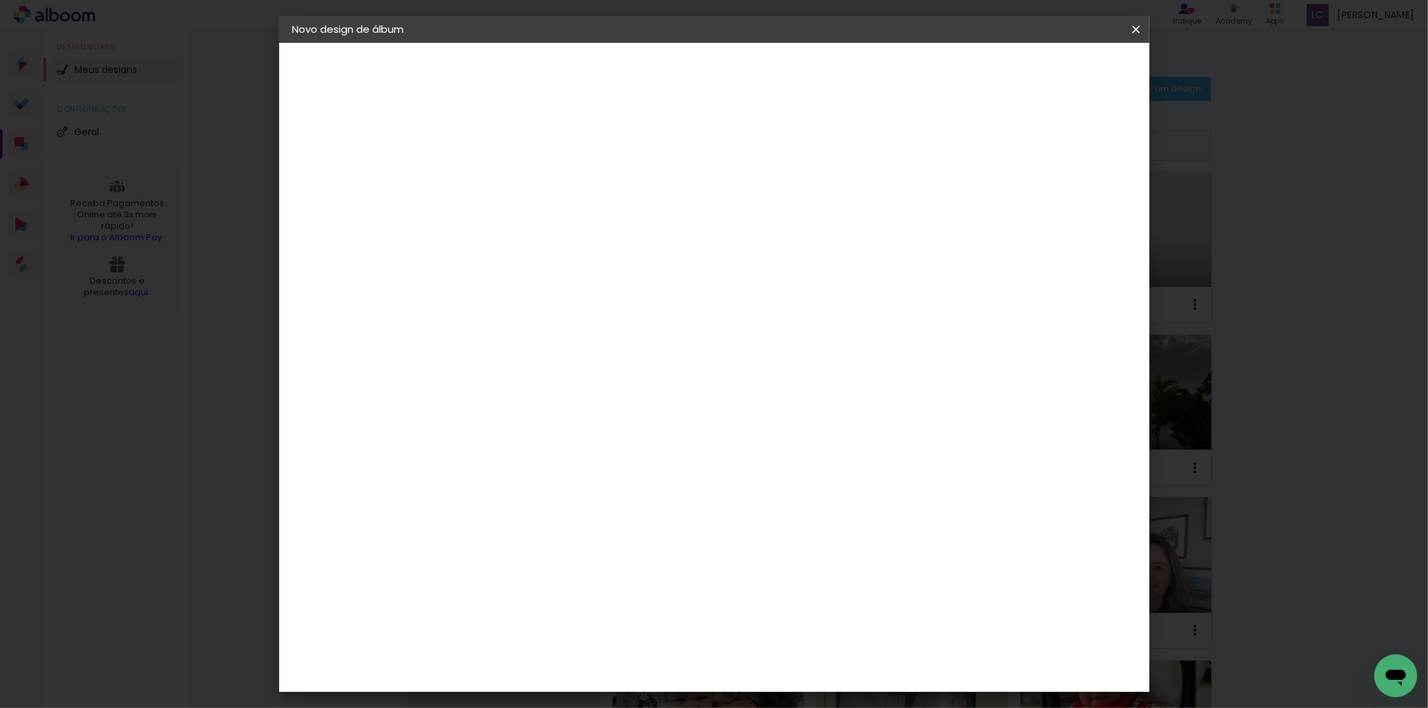
click at [762, 201] on paper-item "Tamanho Livre" at bounding box center [697, 203] width 129 height 29
click at [0, 0] on slot "Avançar" at bounding box center [0, 0] width 0 height 0
click at [786, 561] on input "60" at bounding box center [787, 558] width 35 height 20
type input "30,5"
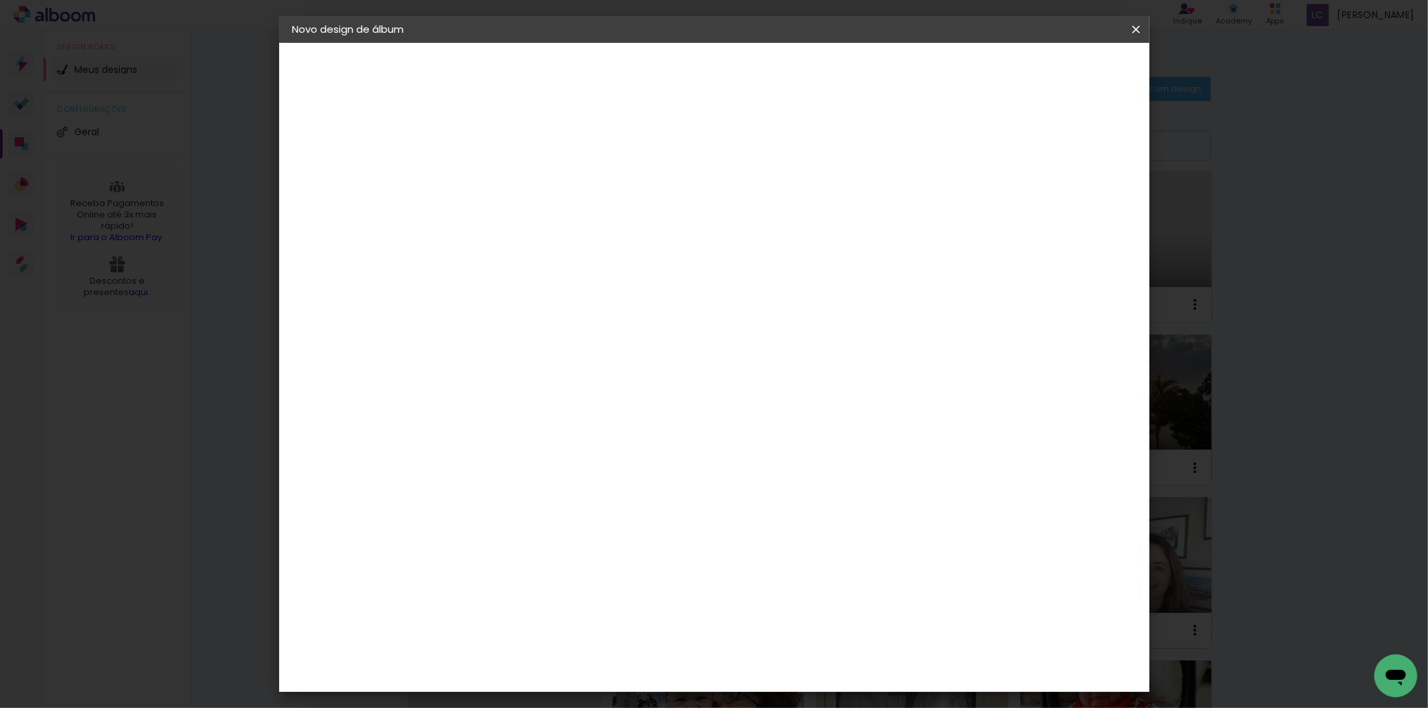
type paper-input "30,5"
click at [486, 493] on input "30" at bounding box center [482, 494] width 35 height 20
click at [487, 491] on input "30" at bounding box center [482, 494] width 35 height 20
type input "21"
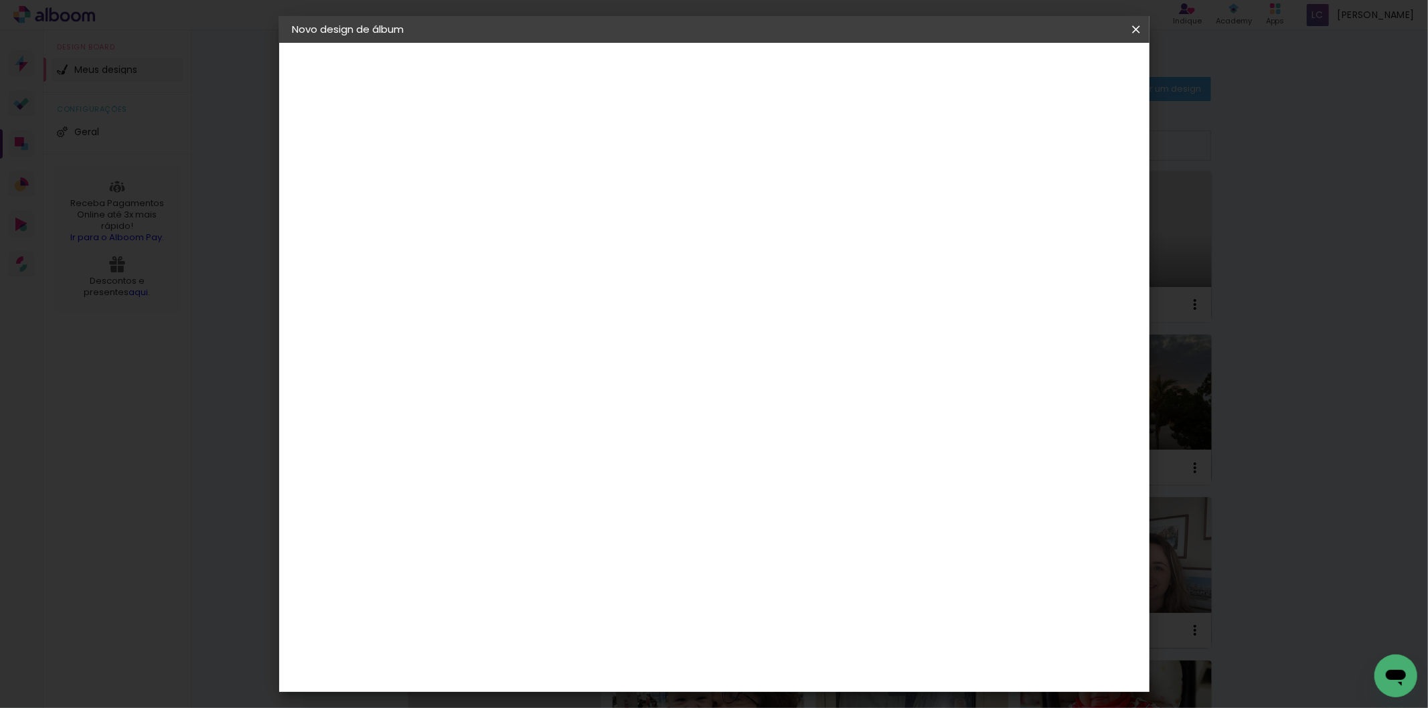
type paper-input "21"
type input "4"
type paper-input "4"
click at [1067, 205] on input "4" at bounding box center [1060, 203] width 24 height 20
type input "3"
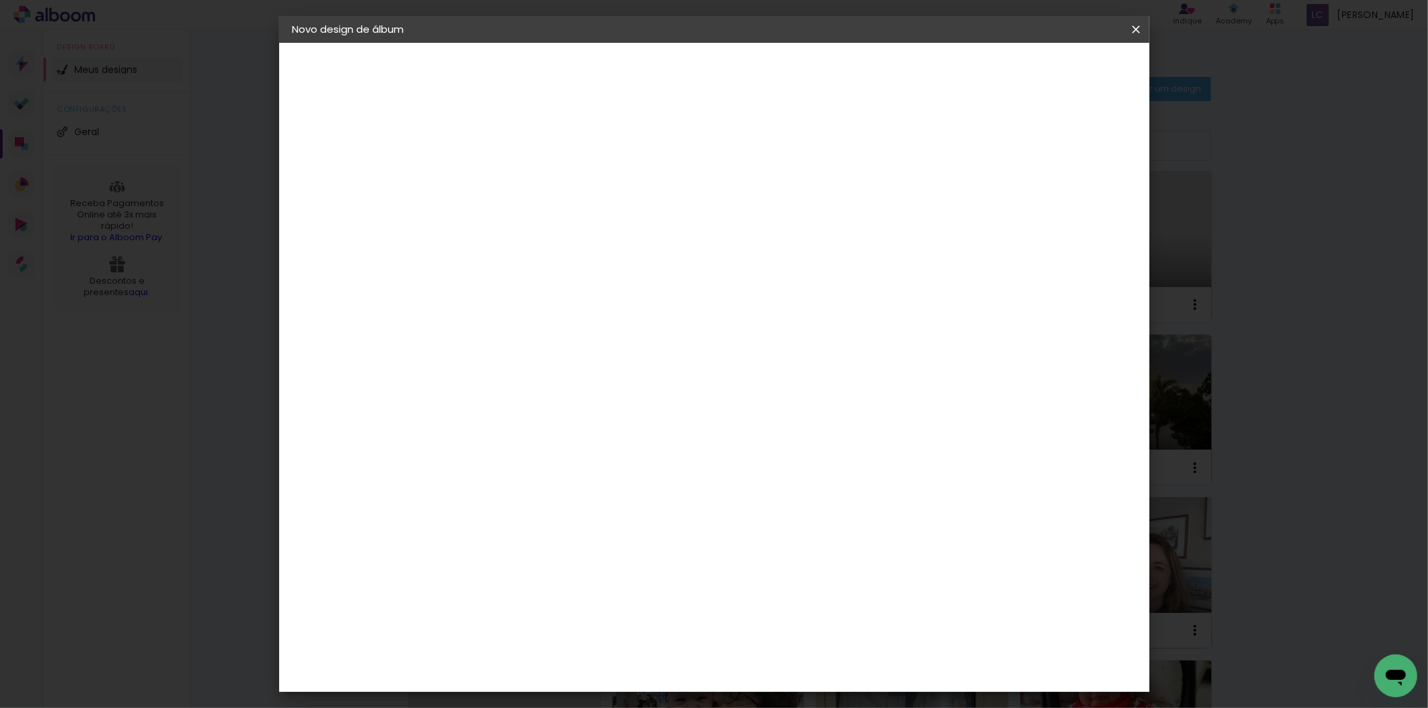
type paper-input "3"
click at [1067, 205] on input "3" at bounding box center [1064, 203] width 24 height 20
type input "2"
type paper-input "2"
click at [1067, 206] on input "2" at bounding box center [1067, 203] width 24 height 20
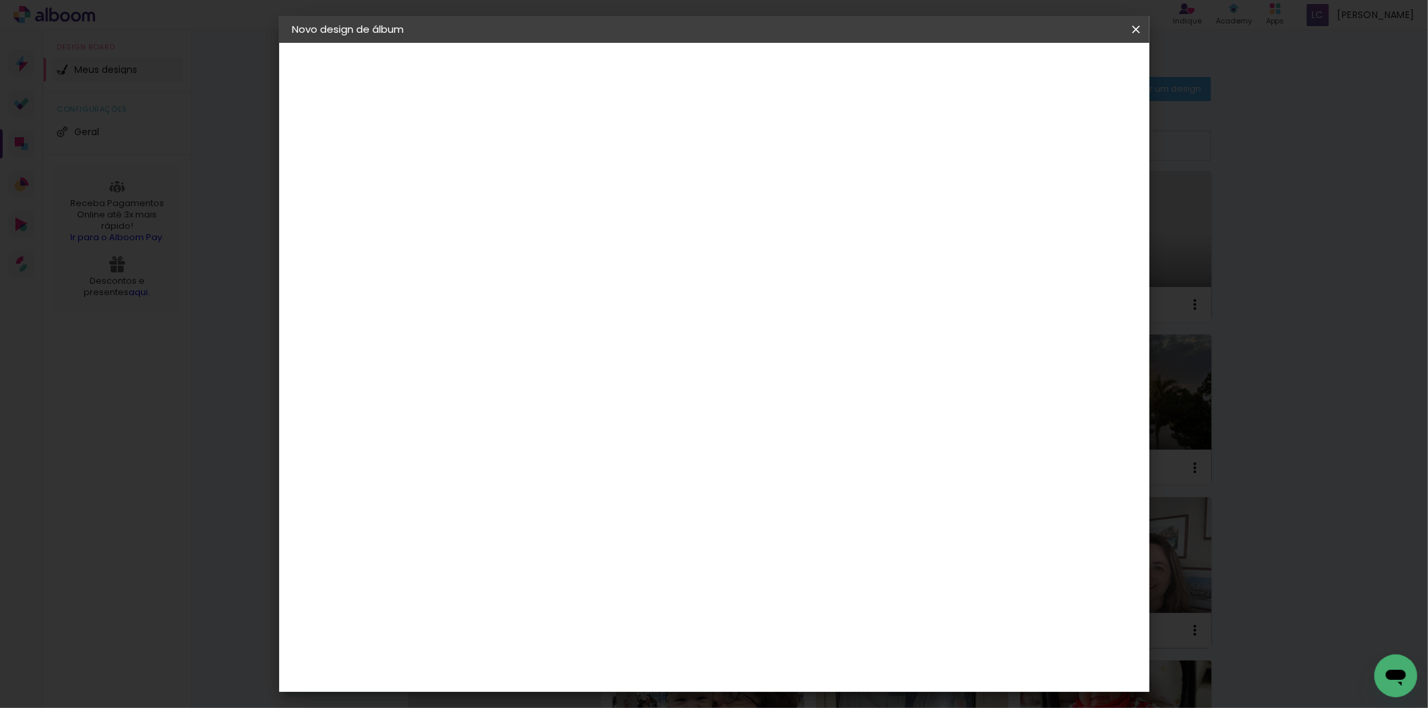
click at [1065, 63] on paper-button "Iniciar design" at bounding box center [1021, 71] width 88 height 23
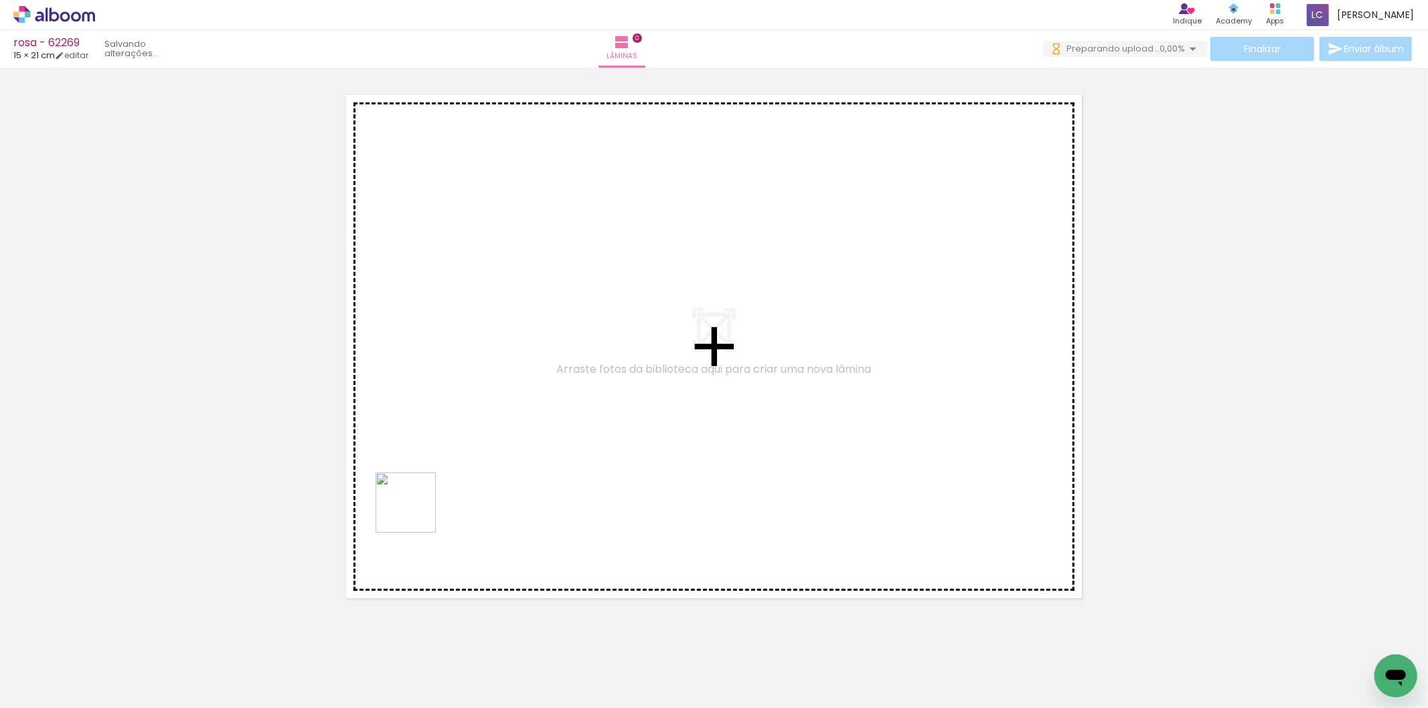
drag, startPoint x: 123, startPoint y: 650, endPoint x: 268, endPoint y: 619, distance: 148.5
click at [492, 464] on quentale-workspace at bounding box center [714, 354] width 1428 height 708
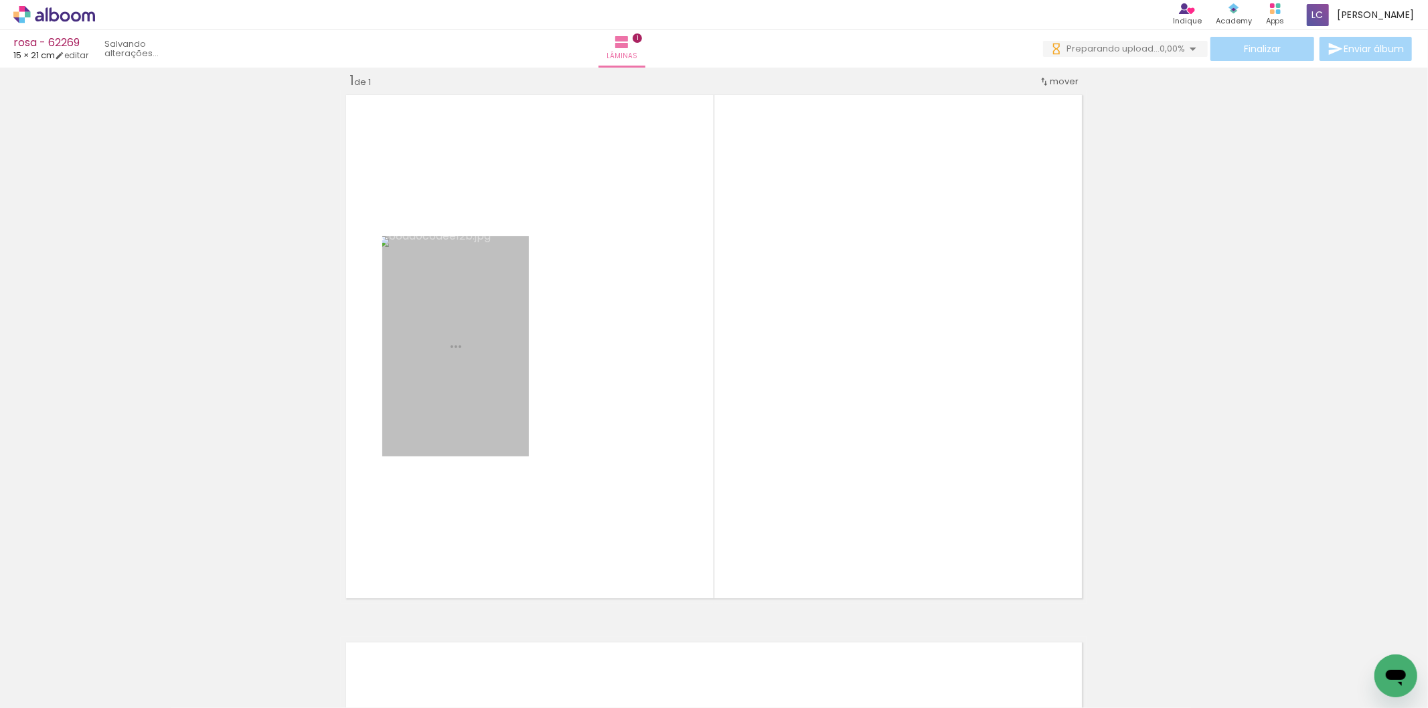
scroll to position [17, 0]
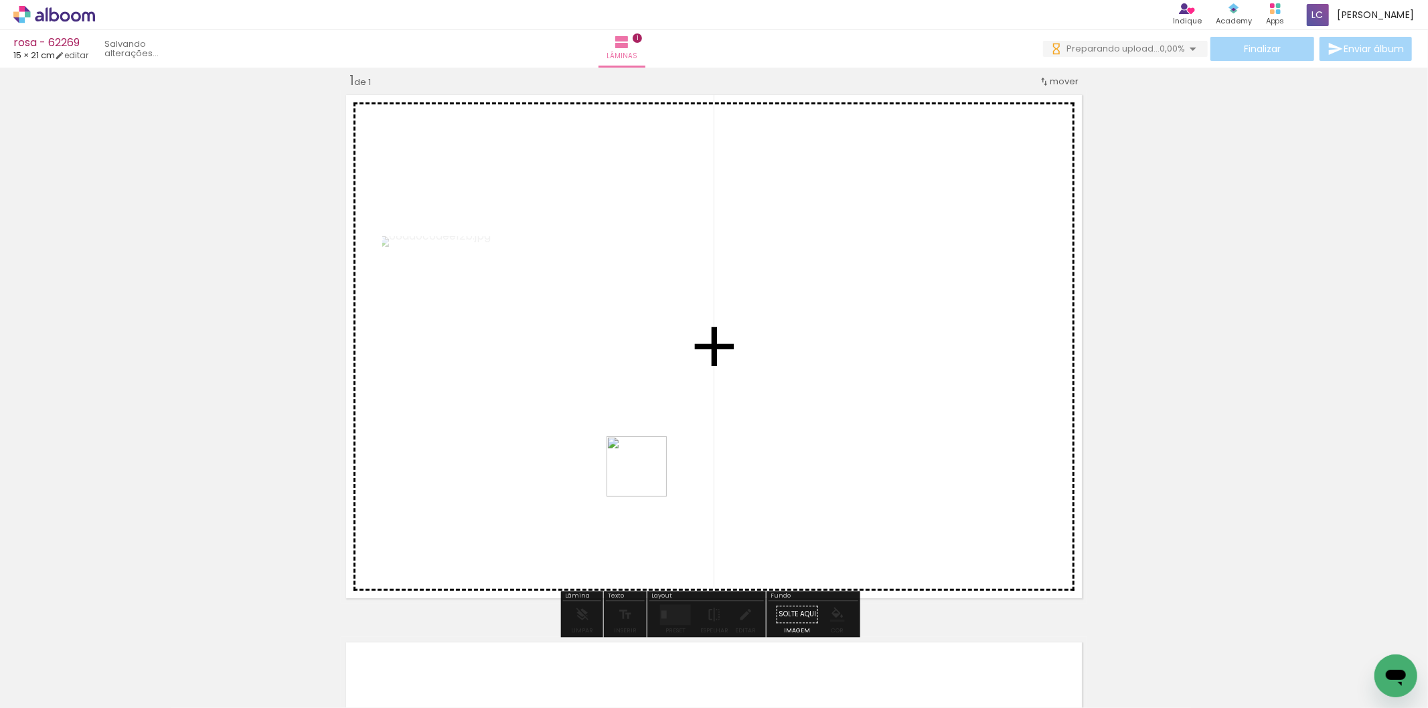
drag, startPoint x: 217, startPoint y: 654, endPoint x: 763, endPoint y: 519, distance: 562.9
click at [672, 466] on quentale-workspace at bounding box center [714, 354] width 1428 height 708
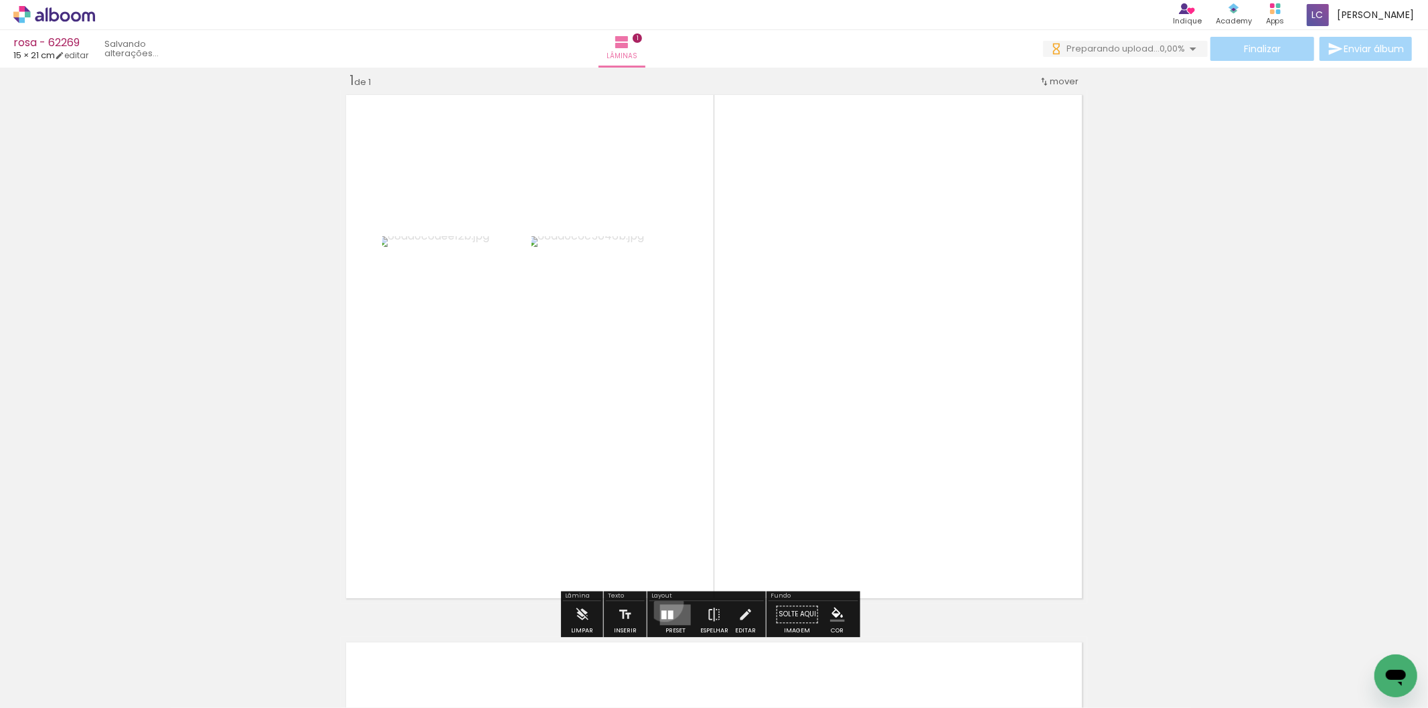
click at [662, 604] on div at bounding box center [676, 614] width 36 height 27
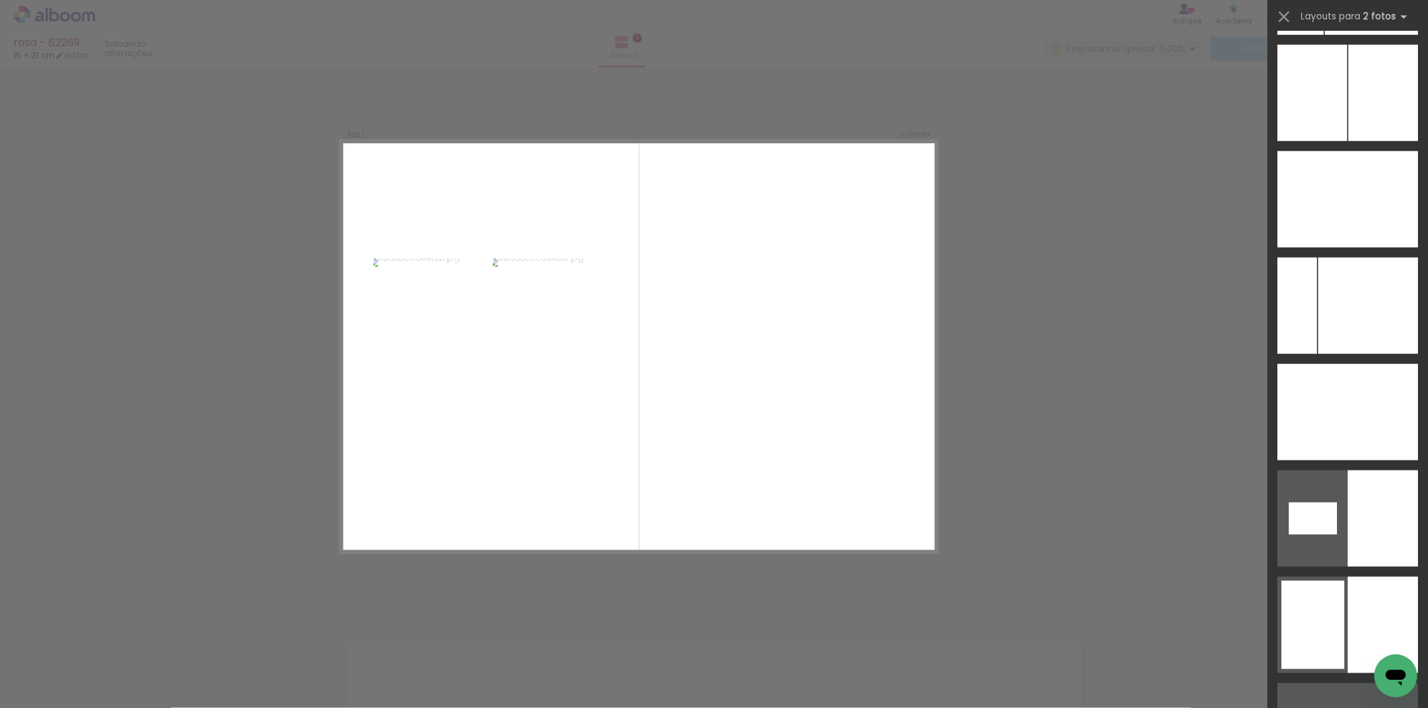
scroll to position [5325, 0]
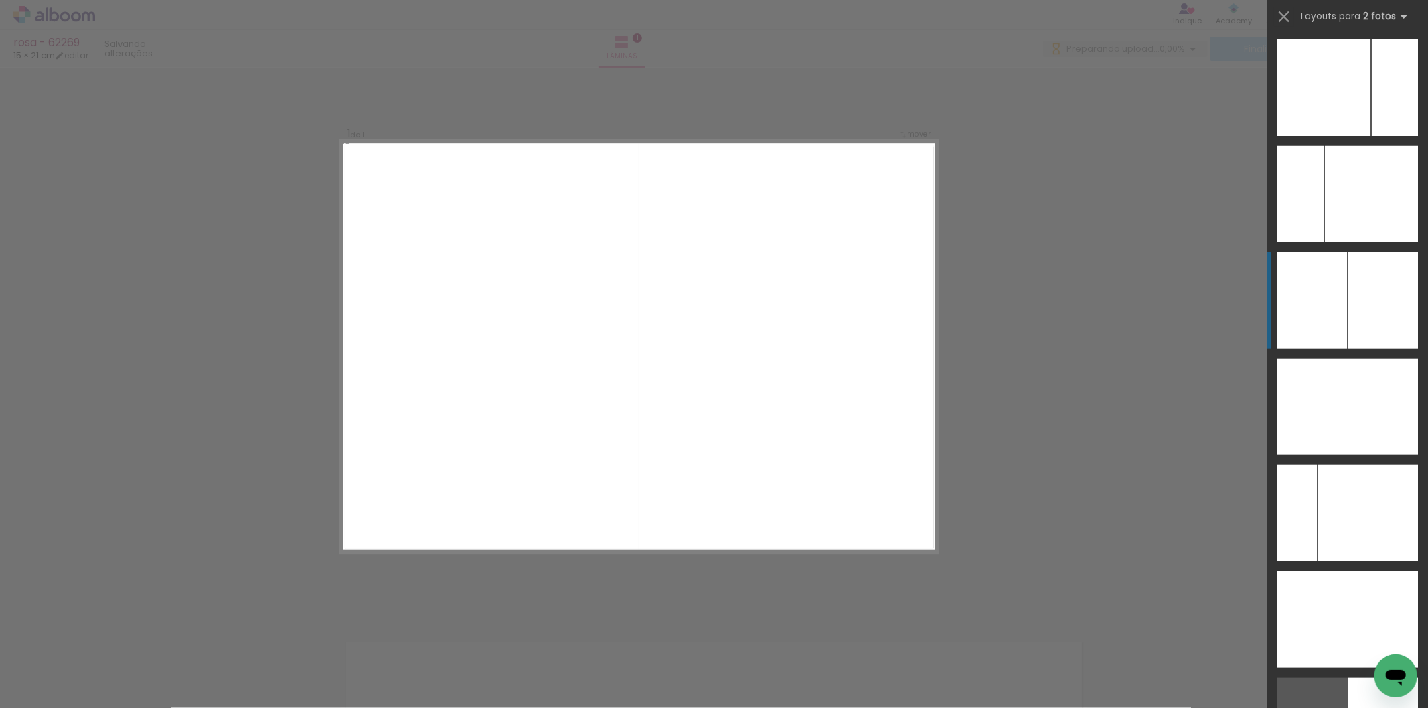
click at [1306, 572] on div at bounding box center [1301, 620] width 46 height 96
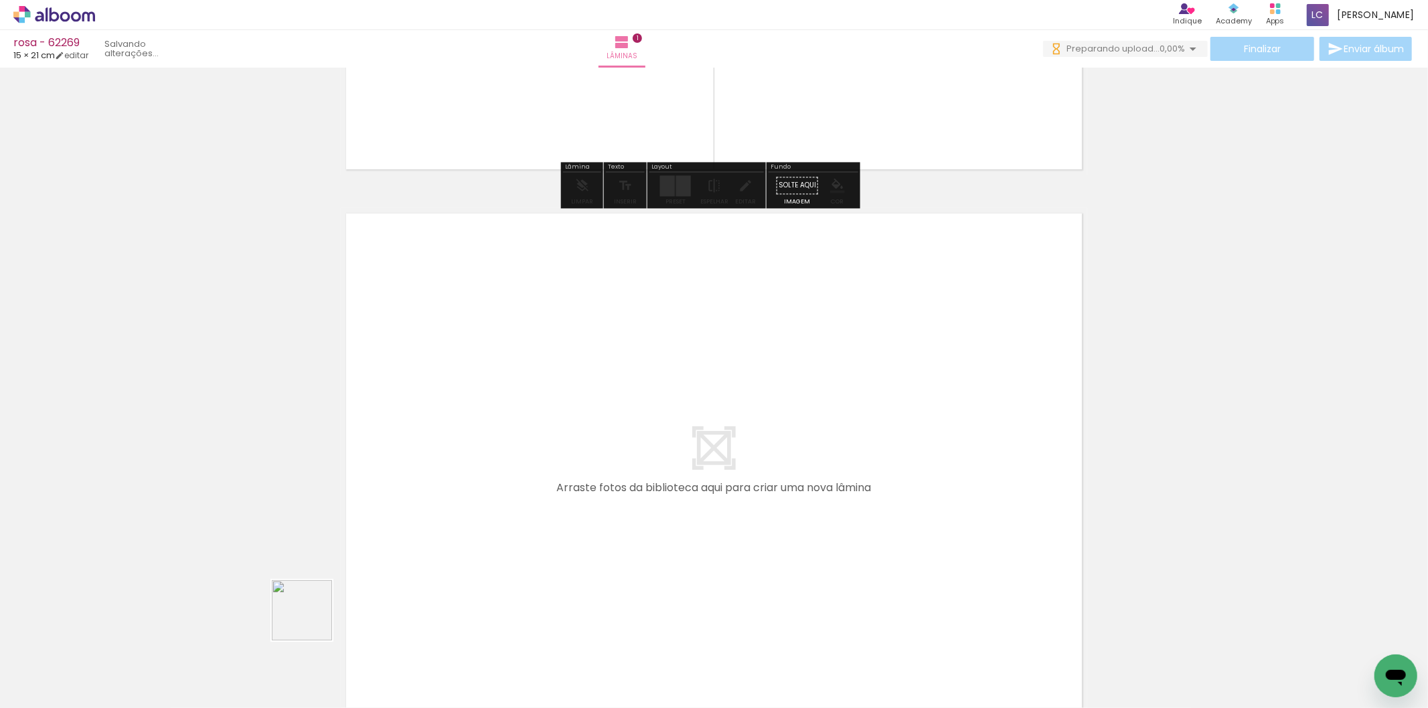
drag, startPoint x: 273, startPoint y: 652, endPoint x: 351, endPoint y: 635, distance: 79.5
click at [382, 563] on quentale-workspace at bounding box center [714, 354] width 1428 height 708
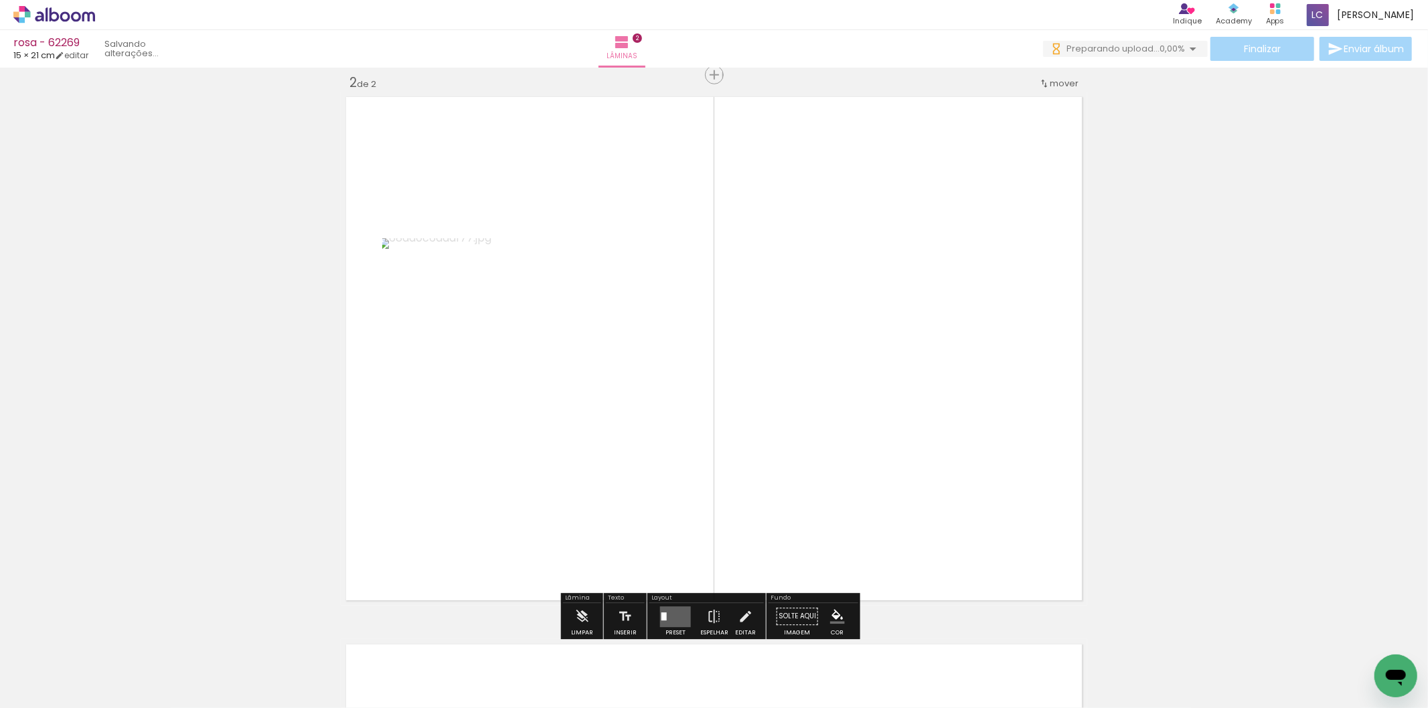
scroll to position [564, 0]
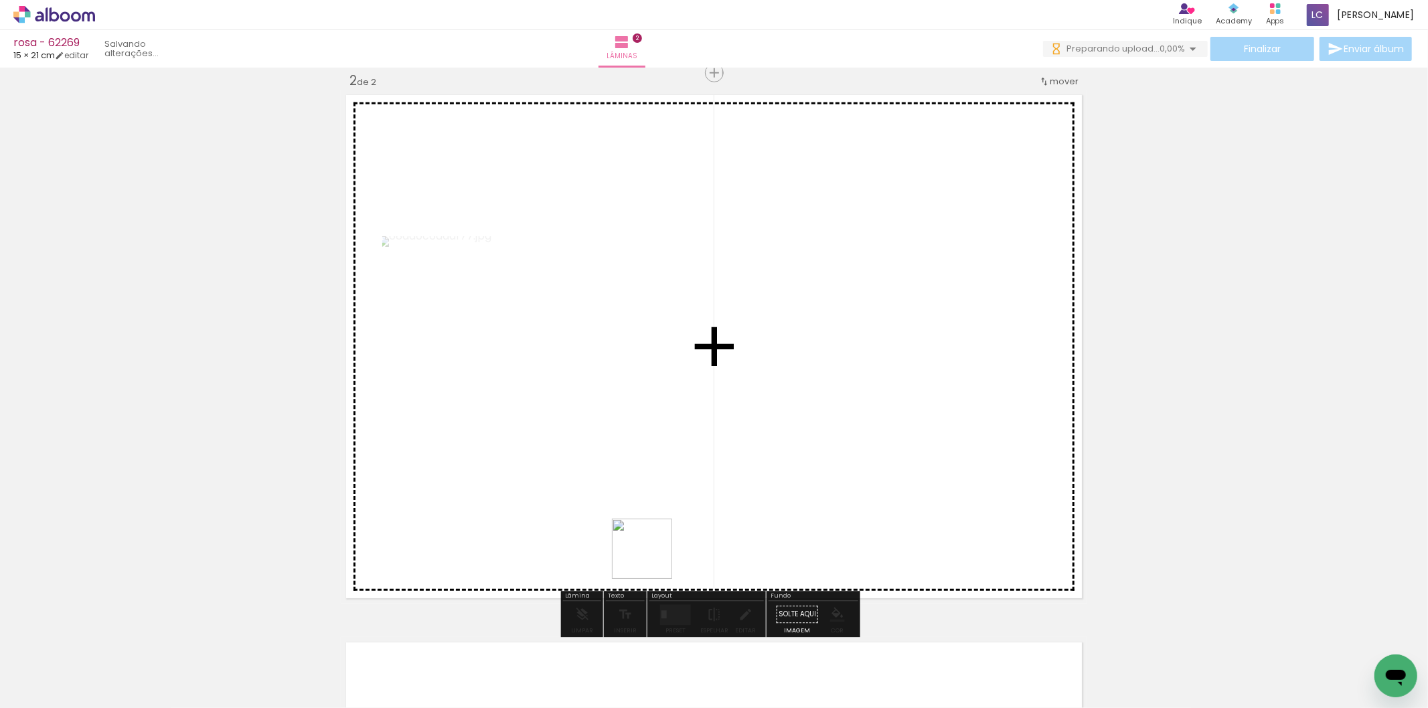
drag, startPoint x: 352, startPoint y: 684, endPoint x: 660, endPoint y: 571, distance: 328.8
click at [659, 557] on quentale-workspace at bounding box center [714, 354] width 1428 height 708
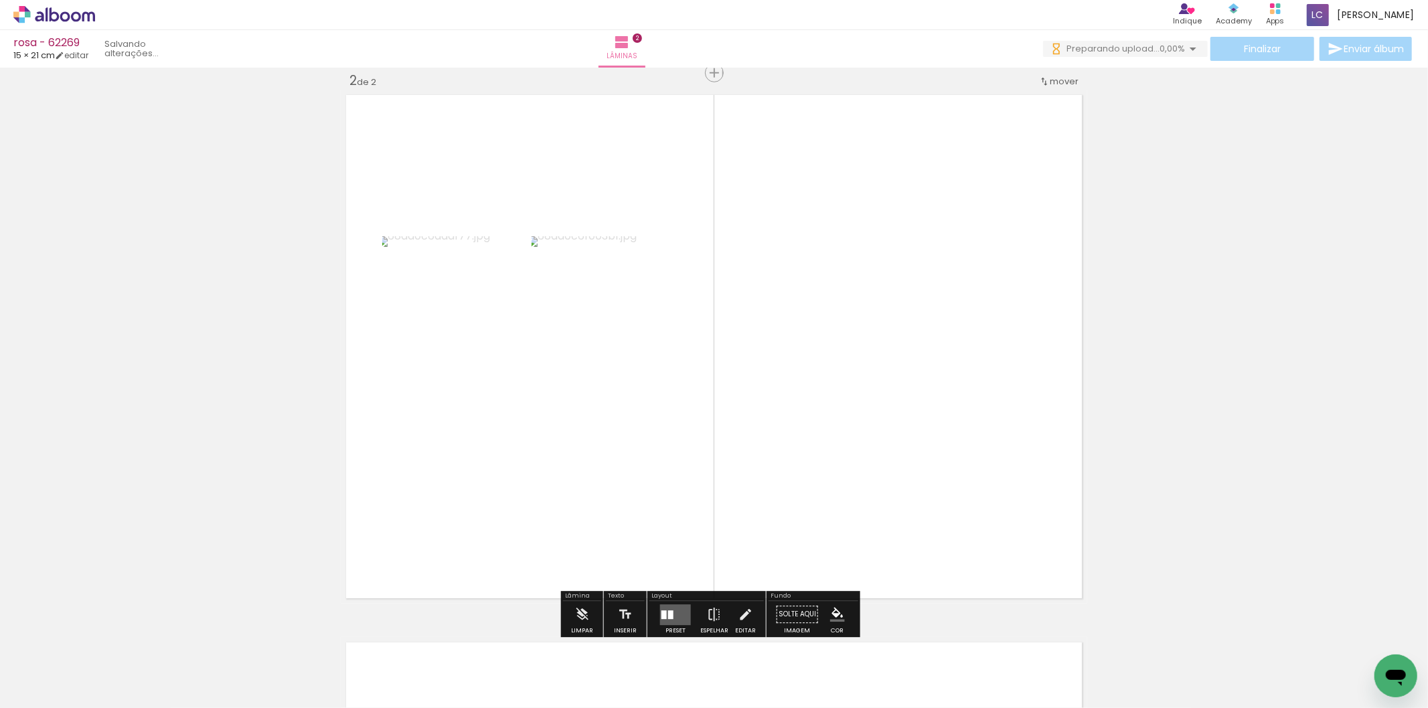
click at [668, 606] on quentale-layouter at bounding box center [675, 615] width 31 height 21
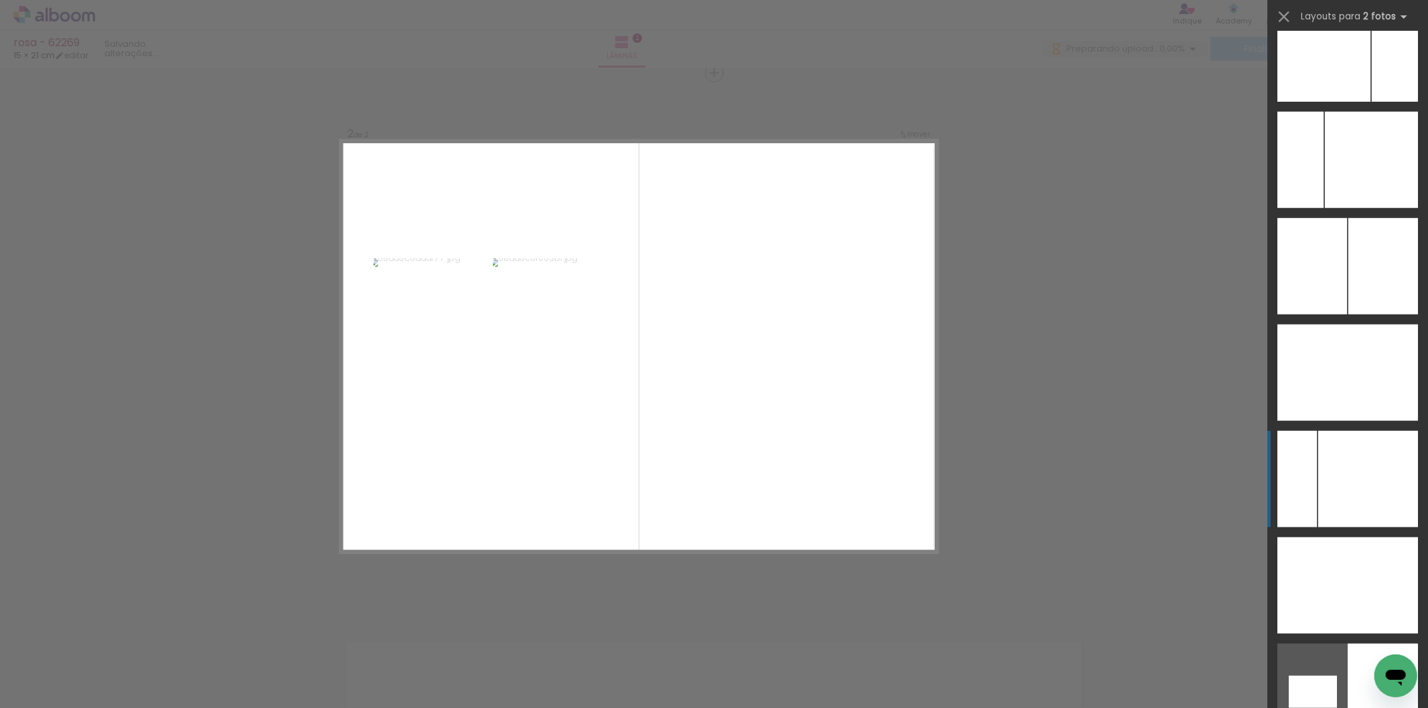
scroll to position [5462, 0]
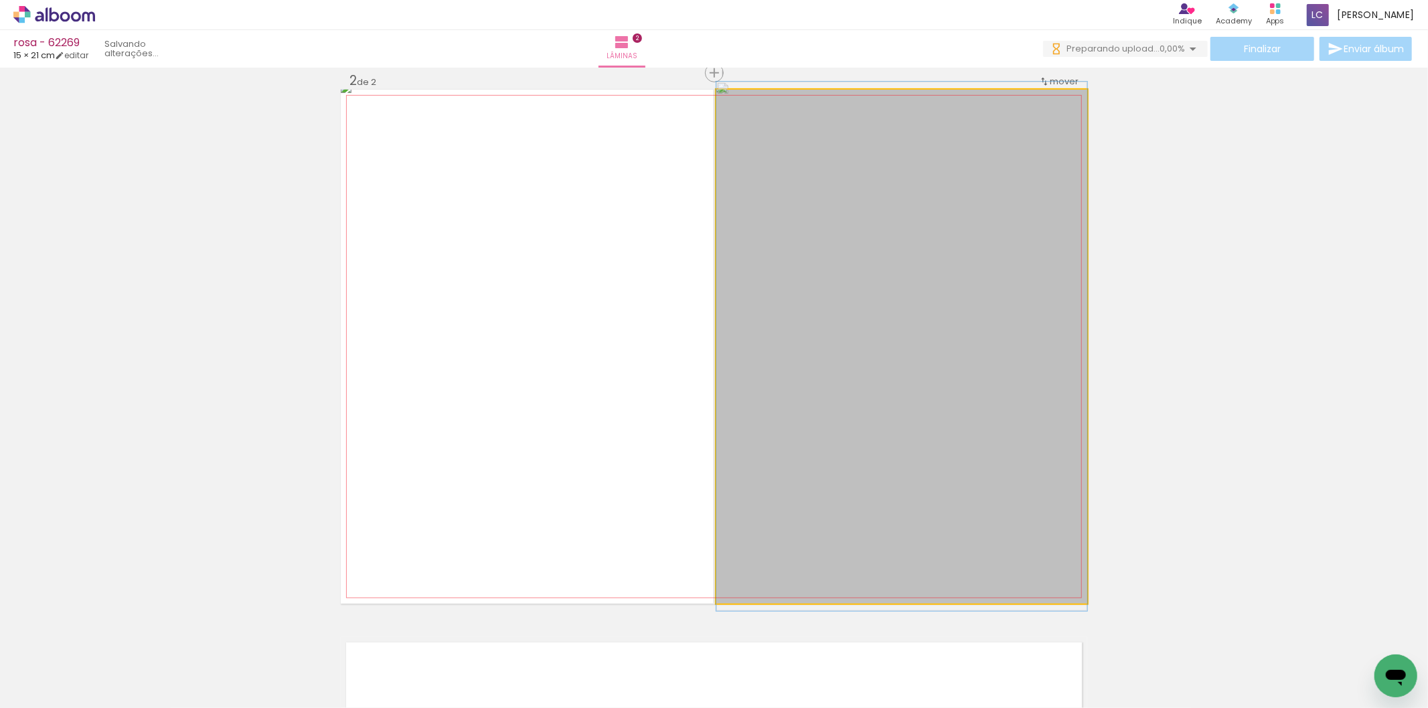
drag, startPoint x: 788, startPoint y: 374, endPoint x: 817, endPoint y: 304, distance: 75.4
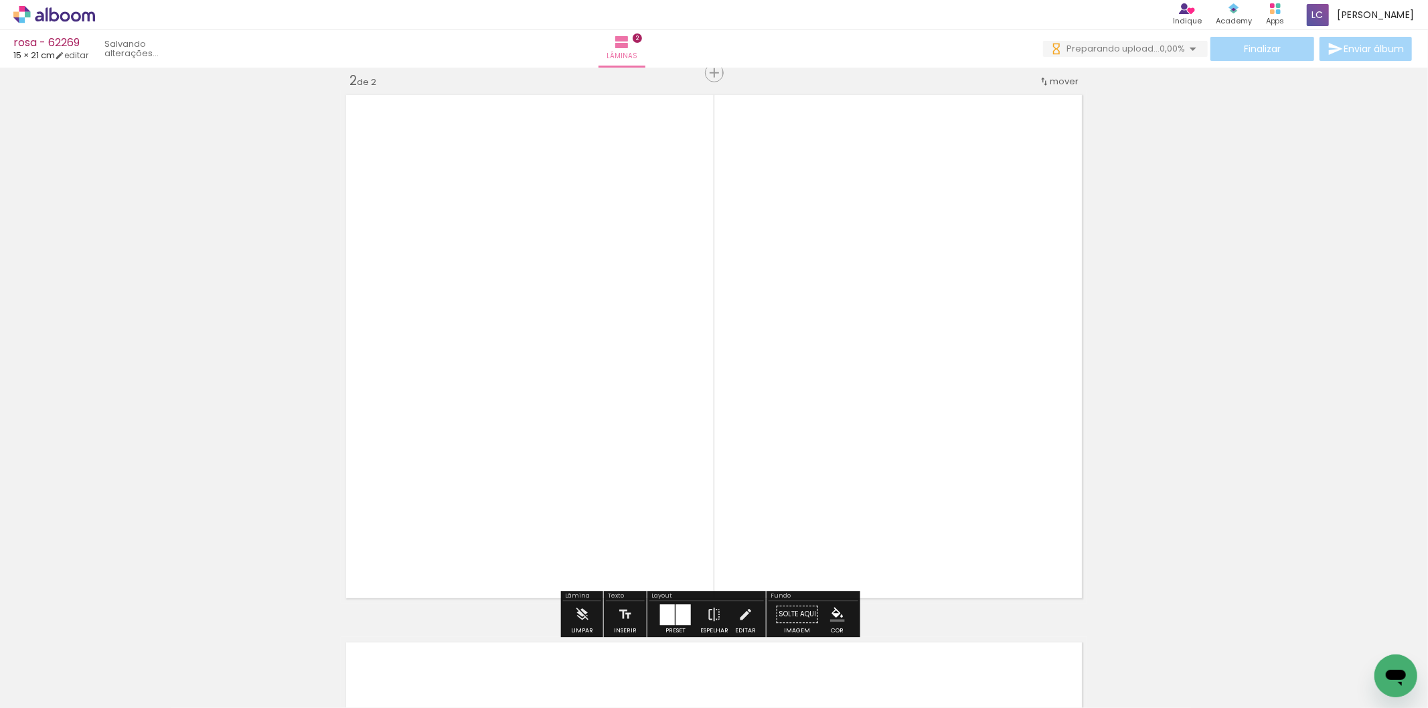
scroll to position [713, 0]
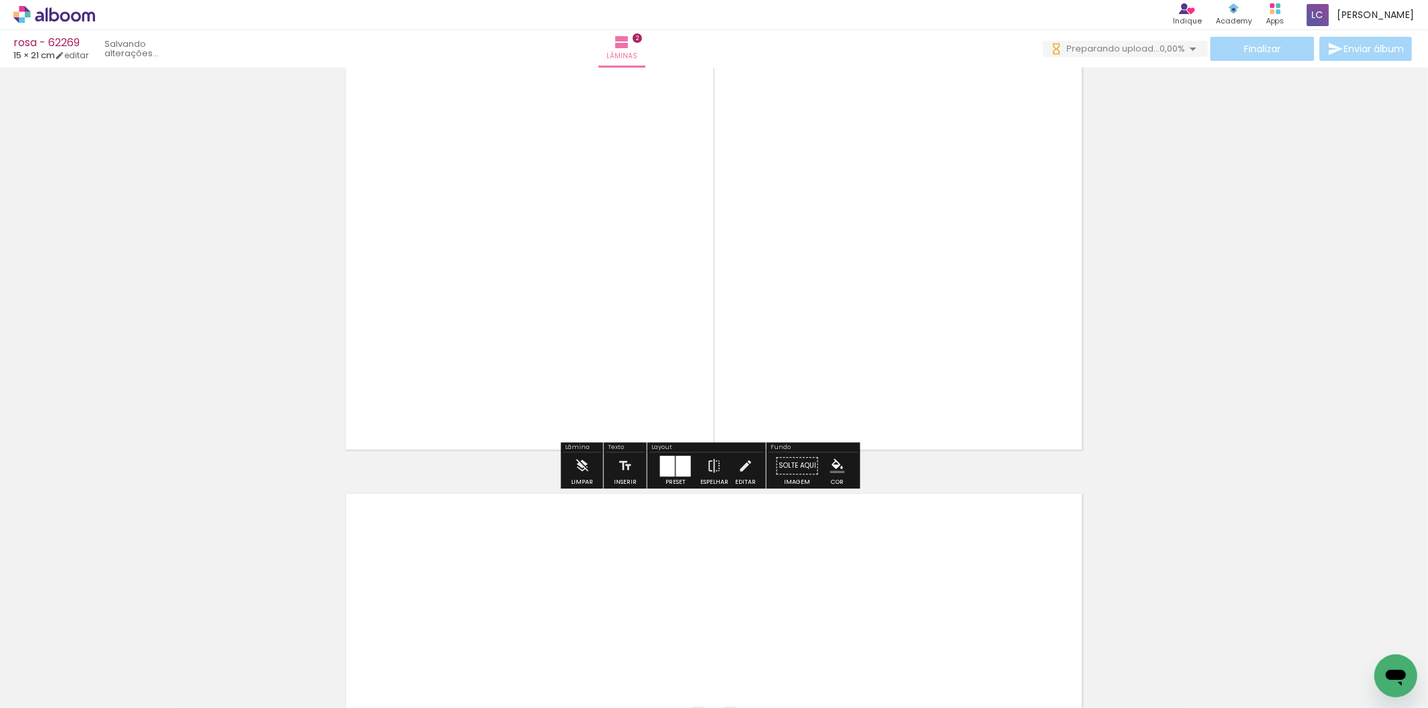
drag, startPoint x: 441, startPoint y: 665, endPoint x: 491, endPoint y: 651, distance: 52.8
click at [465, 609] on quentale-workspace at bounding box center [714, 354] width 1428 height 708
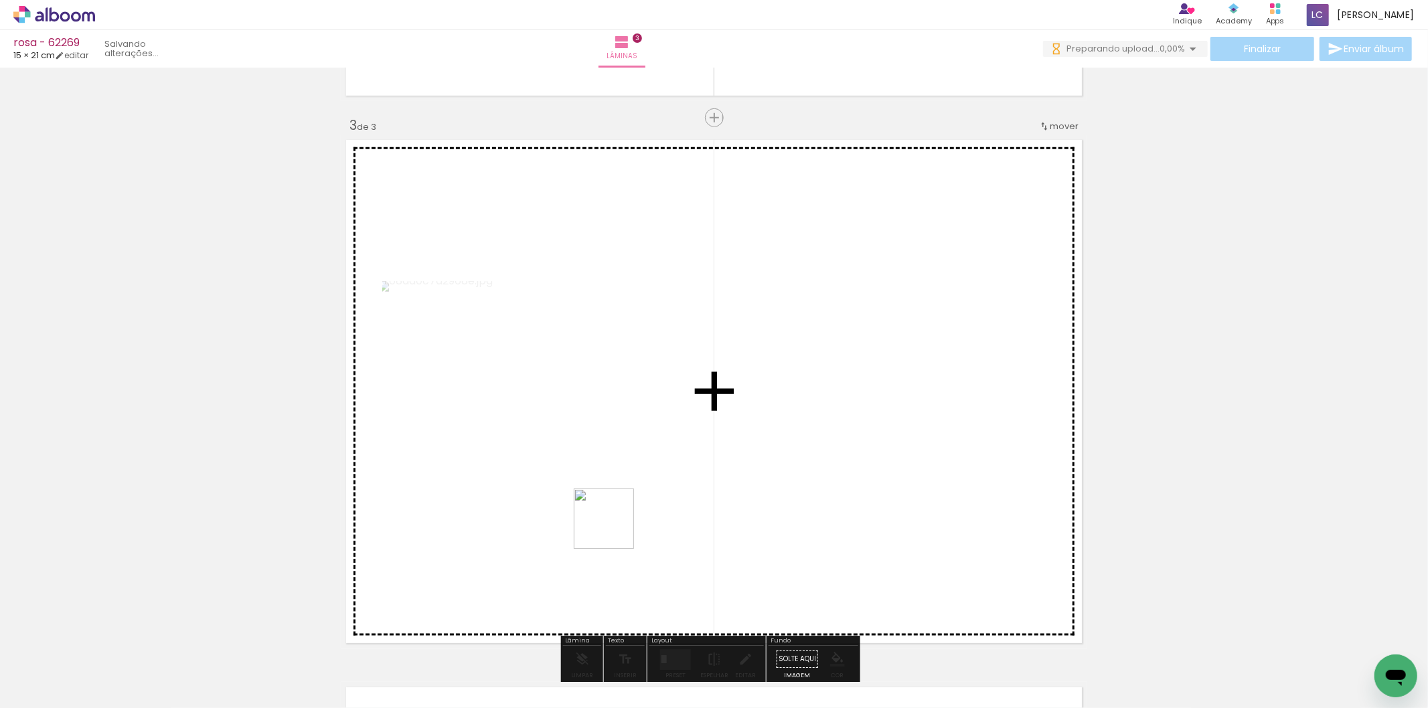
drag, startPoint x: 498, startPoint y: 656, endPoint x: 656, endPoint y: 560, distance: 185.3
click at [629, 523] on quentale-workspace at bounding box center [714, 354] width 1428 height 708
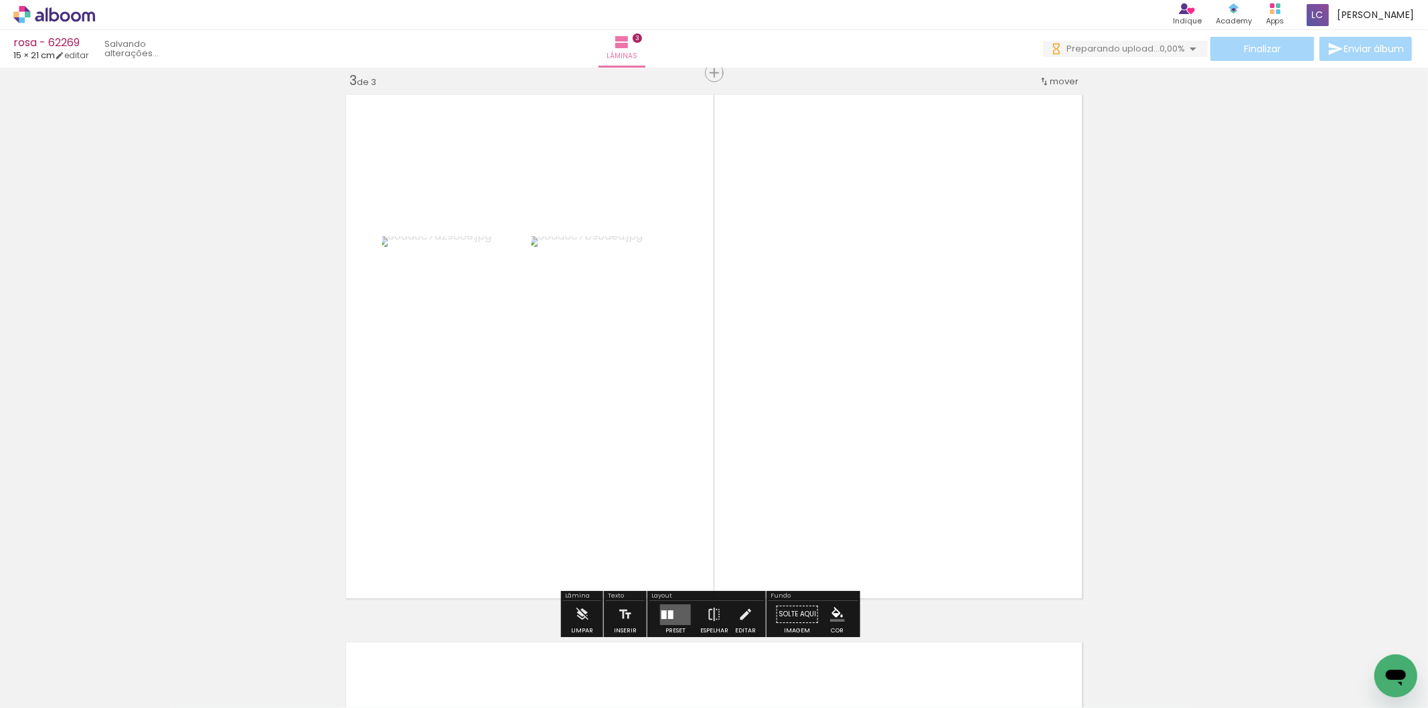
click at [662, 612] on div at bounding box center [664, 615] width 5 height 9
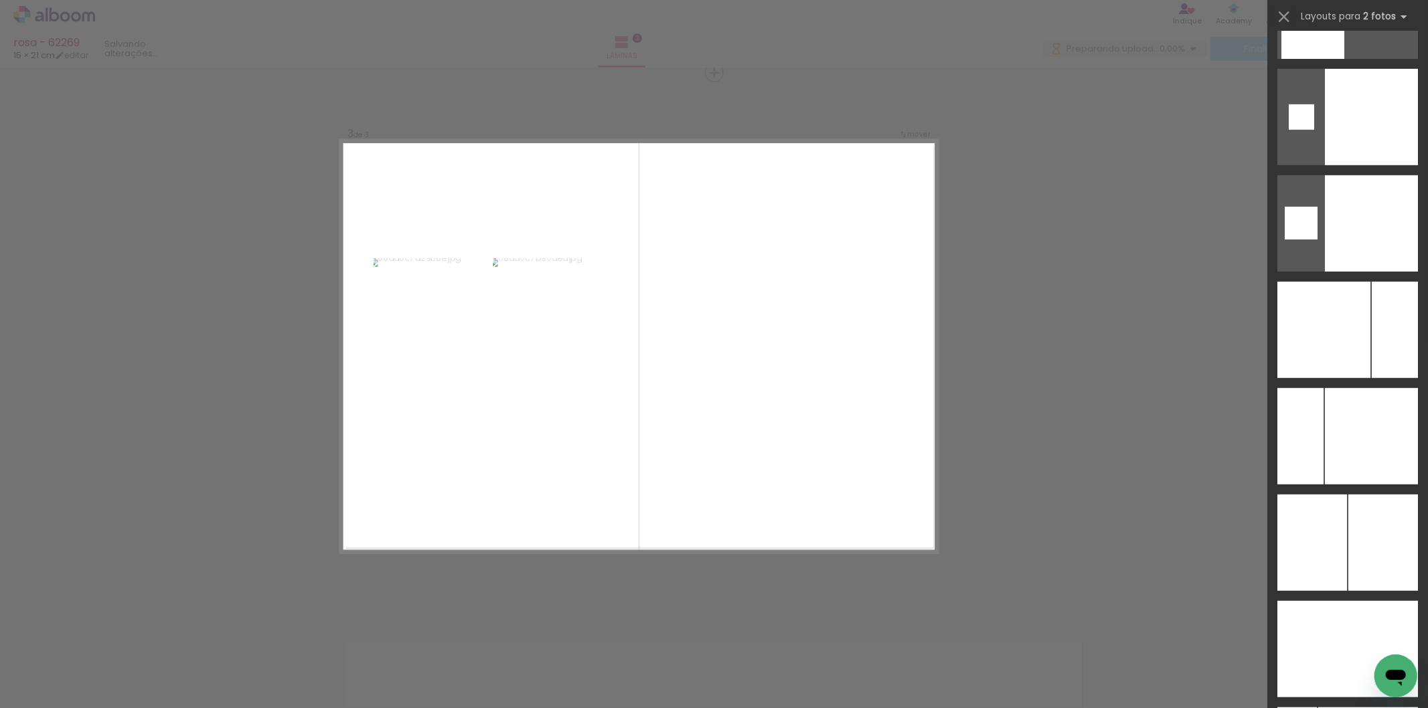
scroll to position [5139, 0]
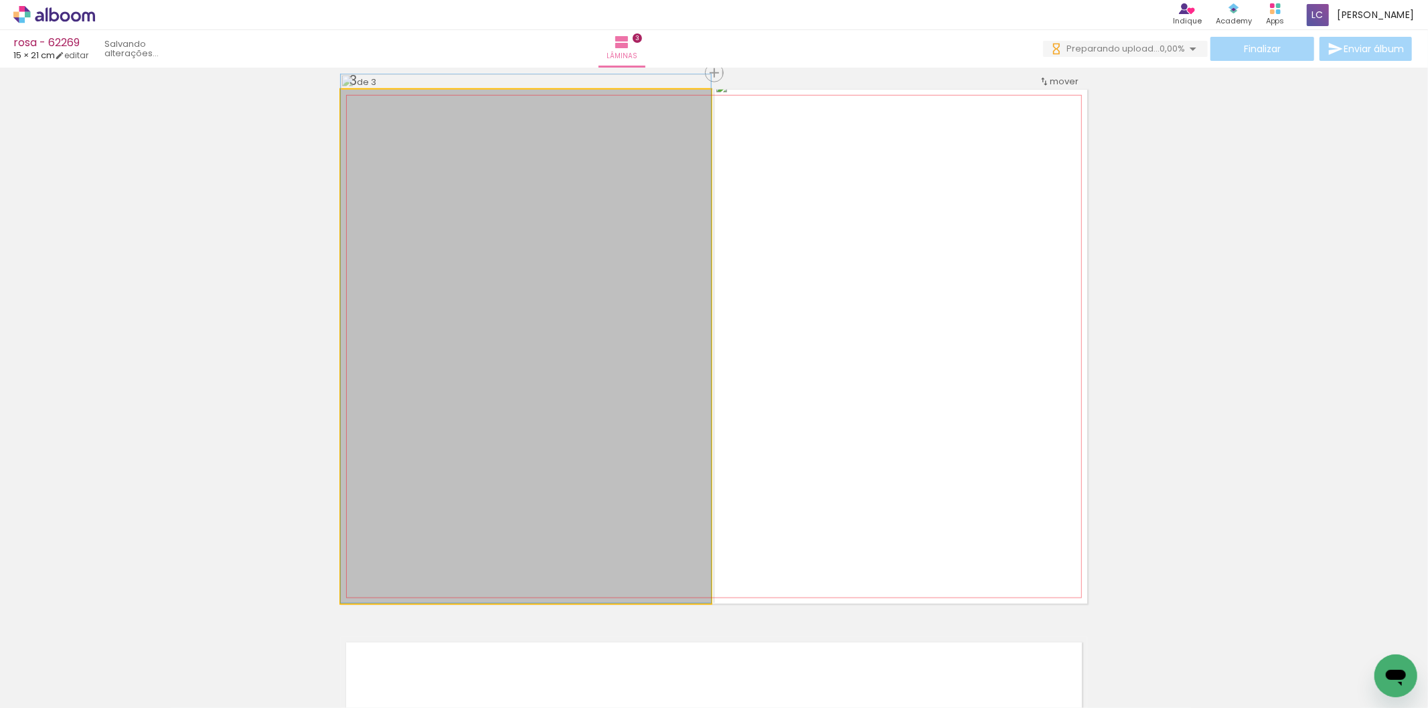
drag, startPoint x: 530, startPoint y: 487, endPoint x: 552, endPoint y: 386, distance: 103.5
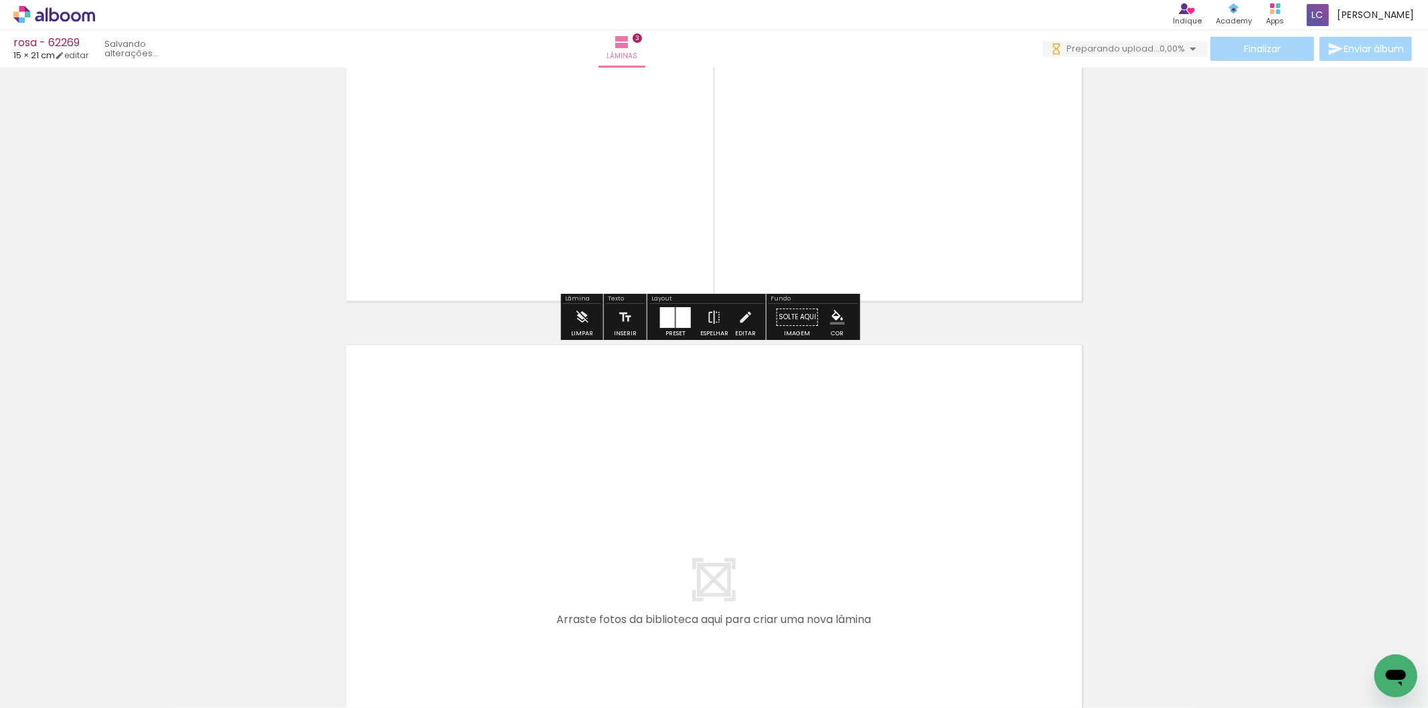
drag, startPoint x: 599, startPoint y: 659, endPoint x: 637, endPoint y: 652, distance: 39.4
click at [611, 603] on quentale-workspace at bounding box center [714, 354] width 1428 height 708
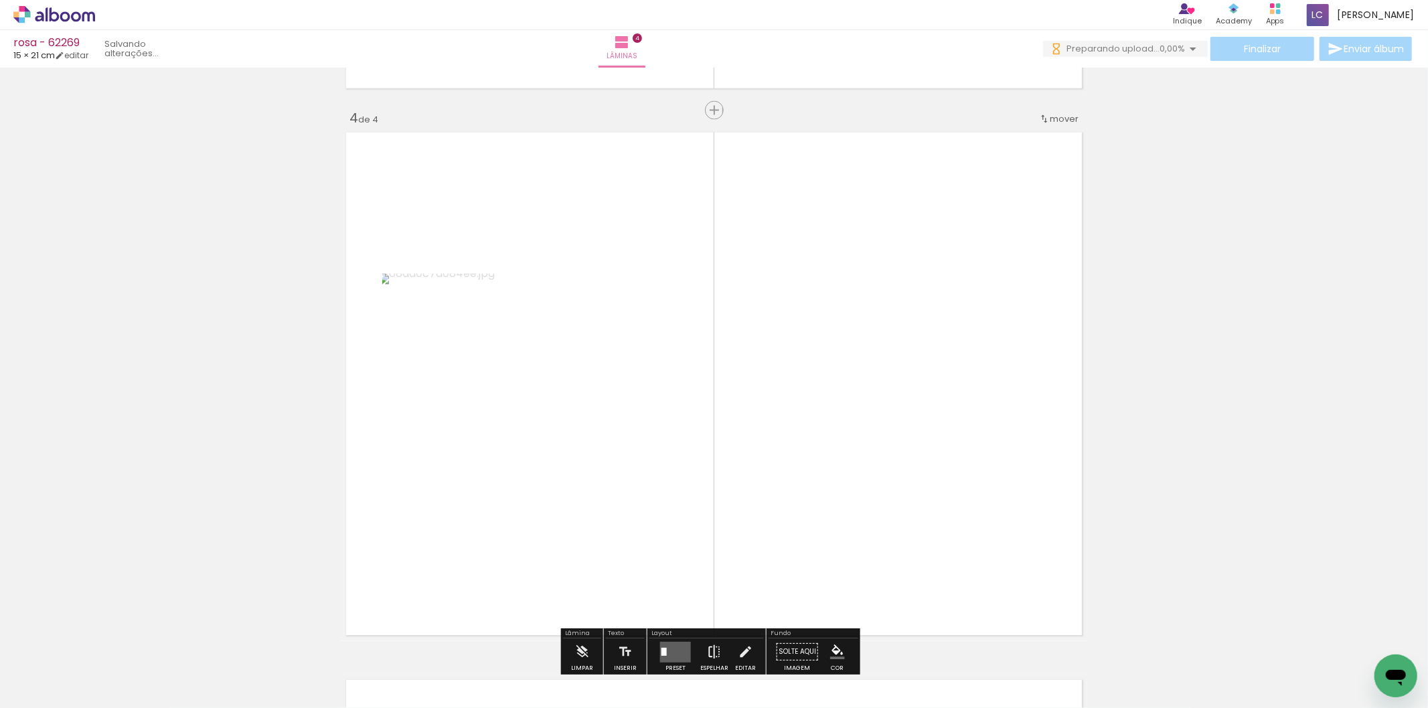
scroll to position [1661, 0]
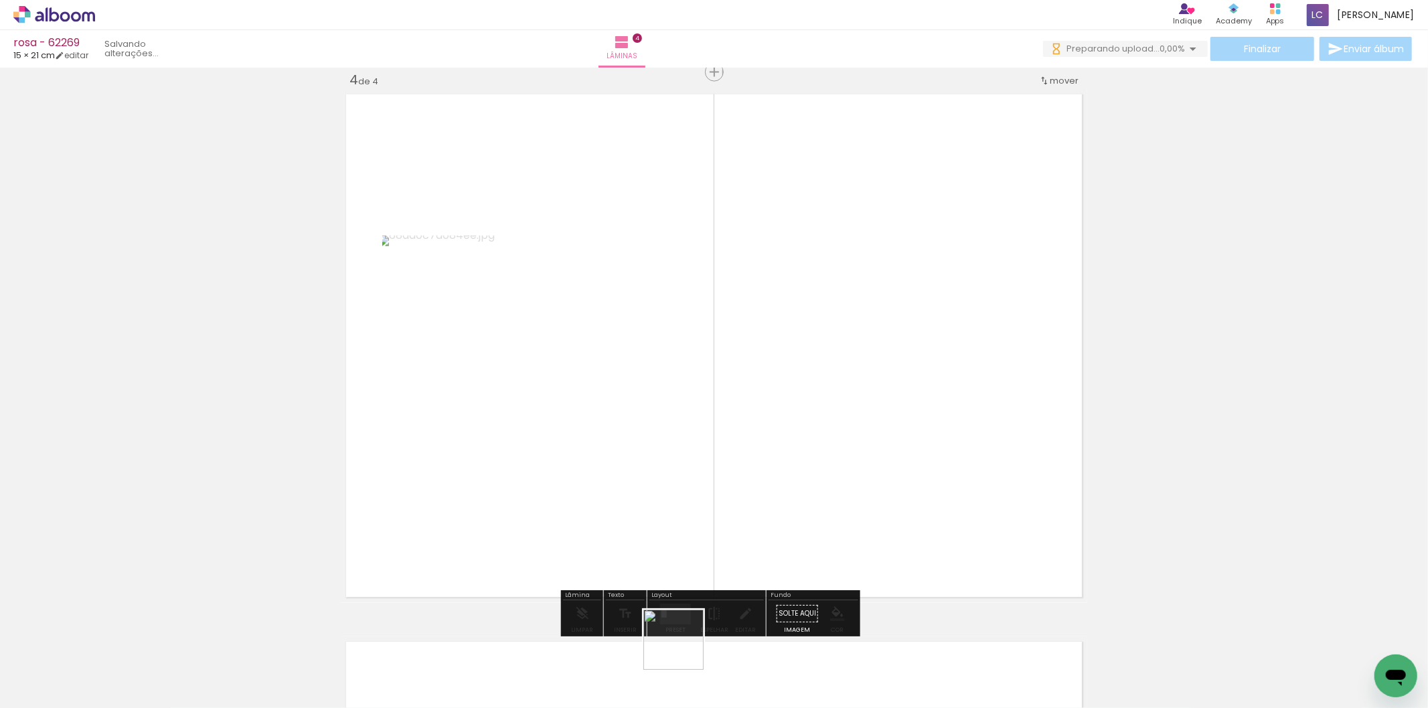
drag, startPoint x: 682, startPoint y: 654, endPoint x: 772, endPoint y: 433, distance: 238.1
click at [734, 529] on quentale-workspace at bounding box center [714, 354] width 1428 height 708
click at [663, 612] on div at bounding box center [664, 614] width 5 height 9
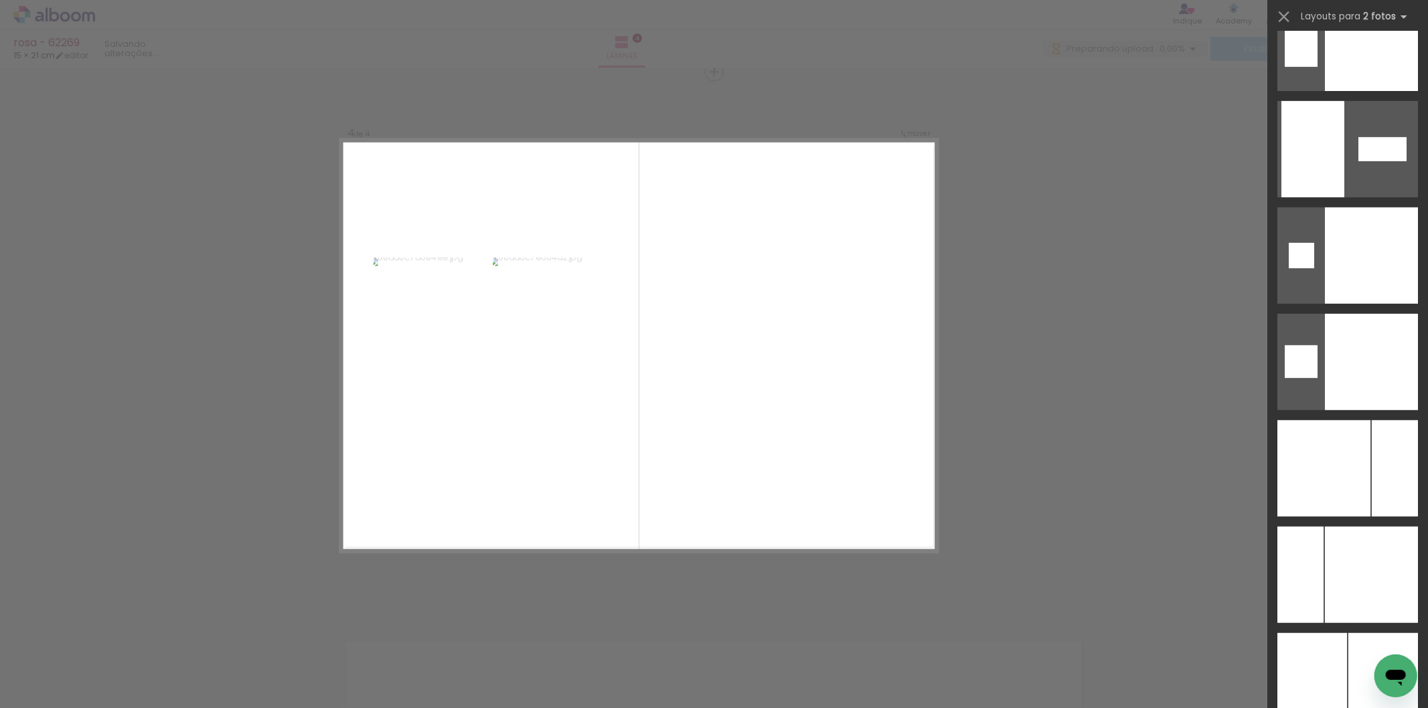
scroll to position [5036, 0]
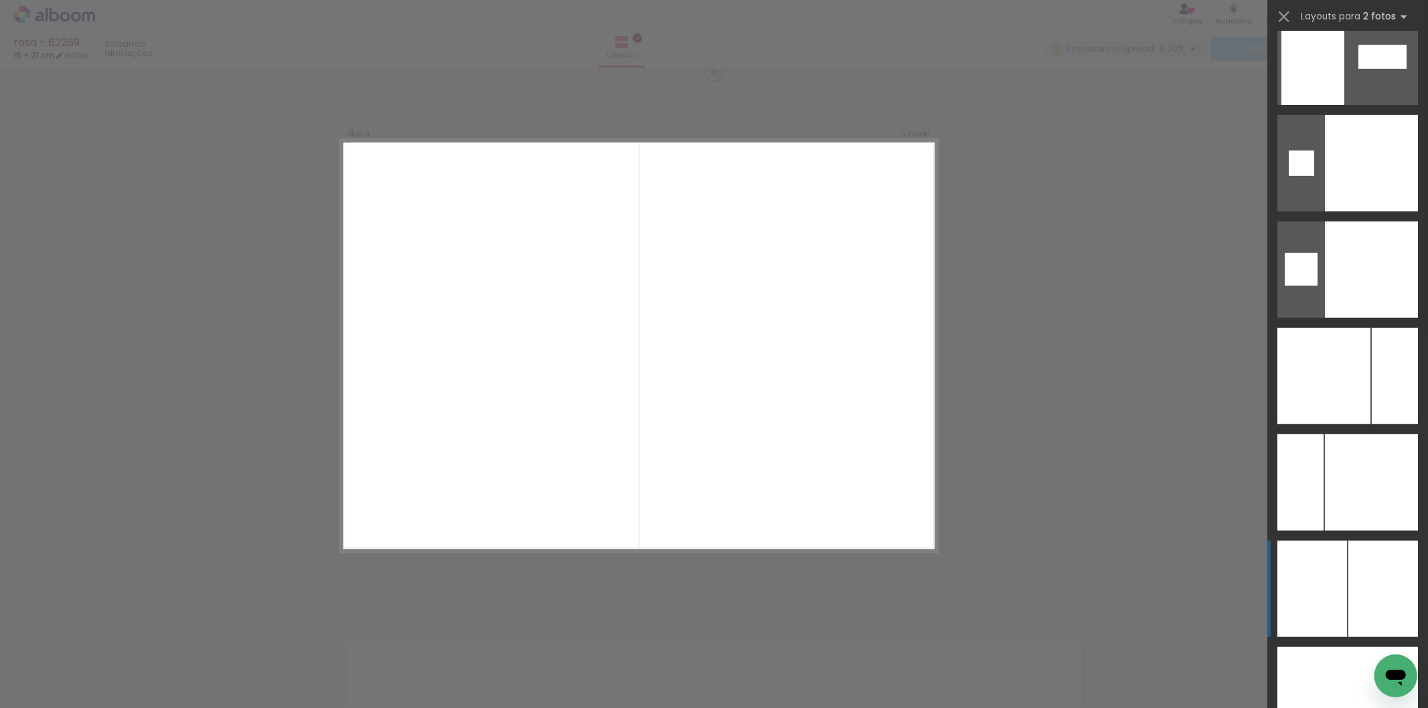
click at [1367, 318] on div at bounding box center [1371, 270] width 93 height 96
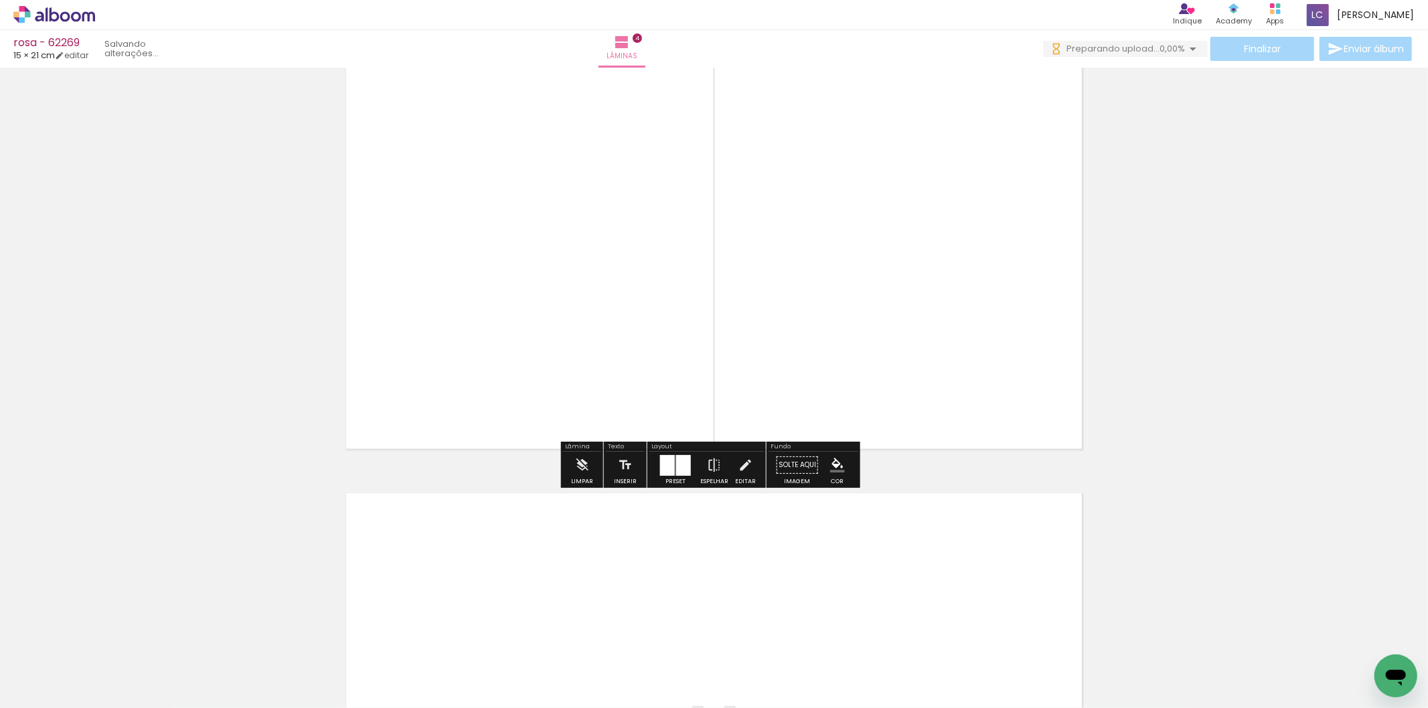
drag, startPoint x: 738, startPoint y: 603, endPoint x: 818, endPoint y: 652, distance: 93.5
click at [739, 597] on quentale-workspace at bounding box center [714, 354] width 1428 height 708
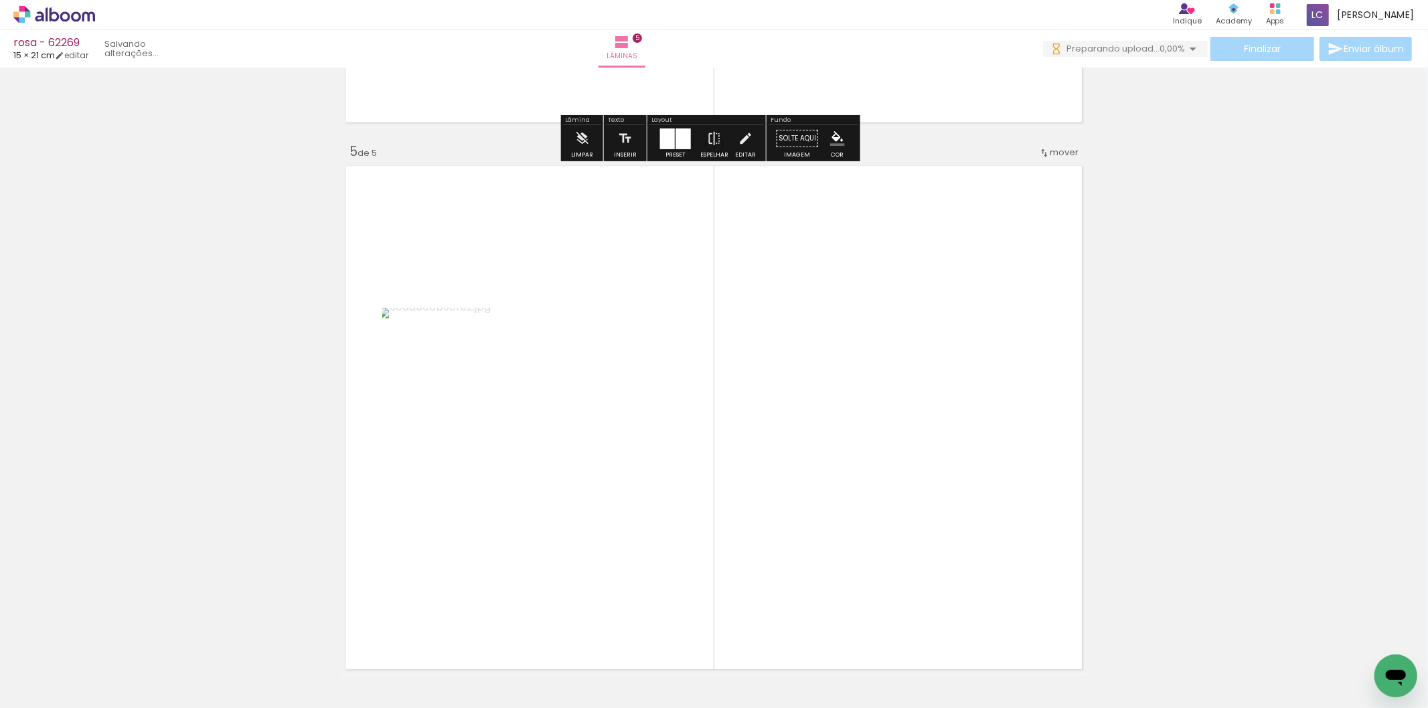
drag, startPoint x: 822, startPoint y: 658, endPoint x: 721, endPoint y: 569, distance: 133.8
click at [820, 487] on quentale-workspace at bounding box center [714, 354] width 1428 height 708
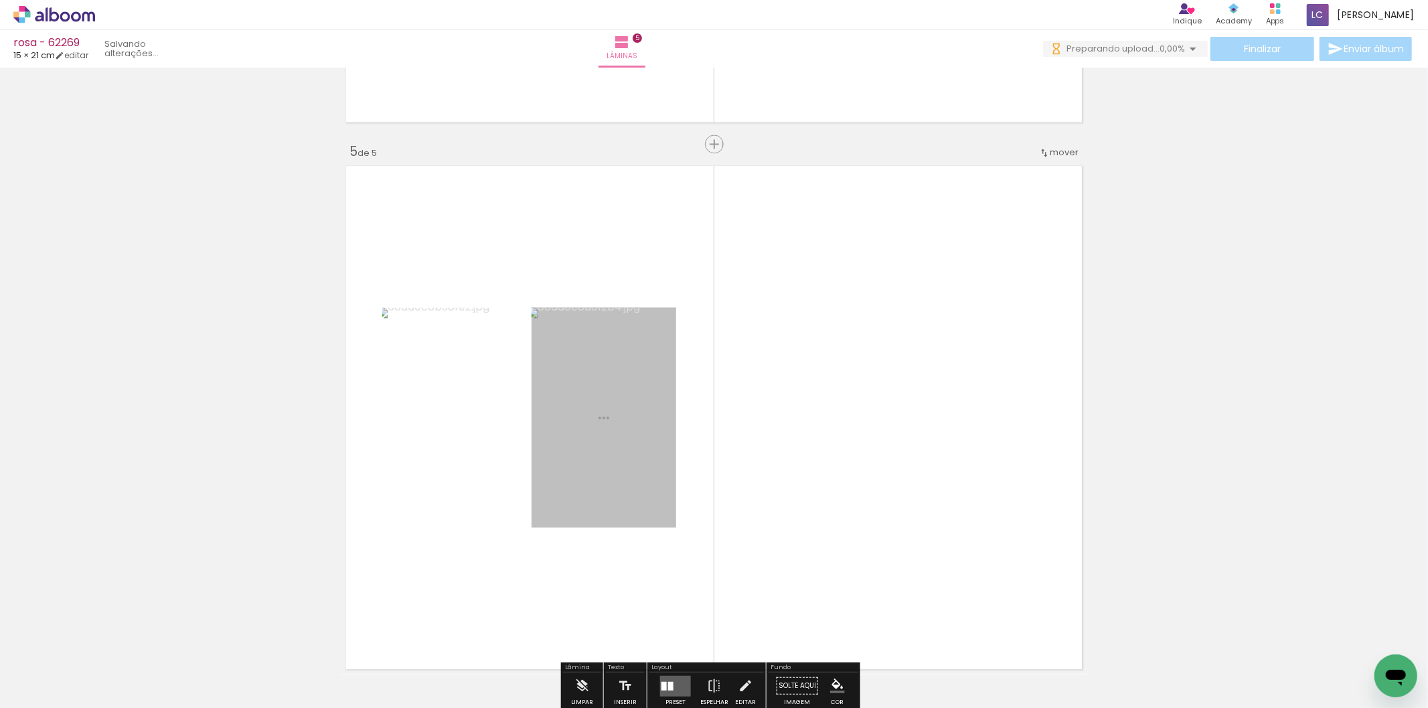
scroll to position [2208, 0]
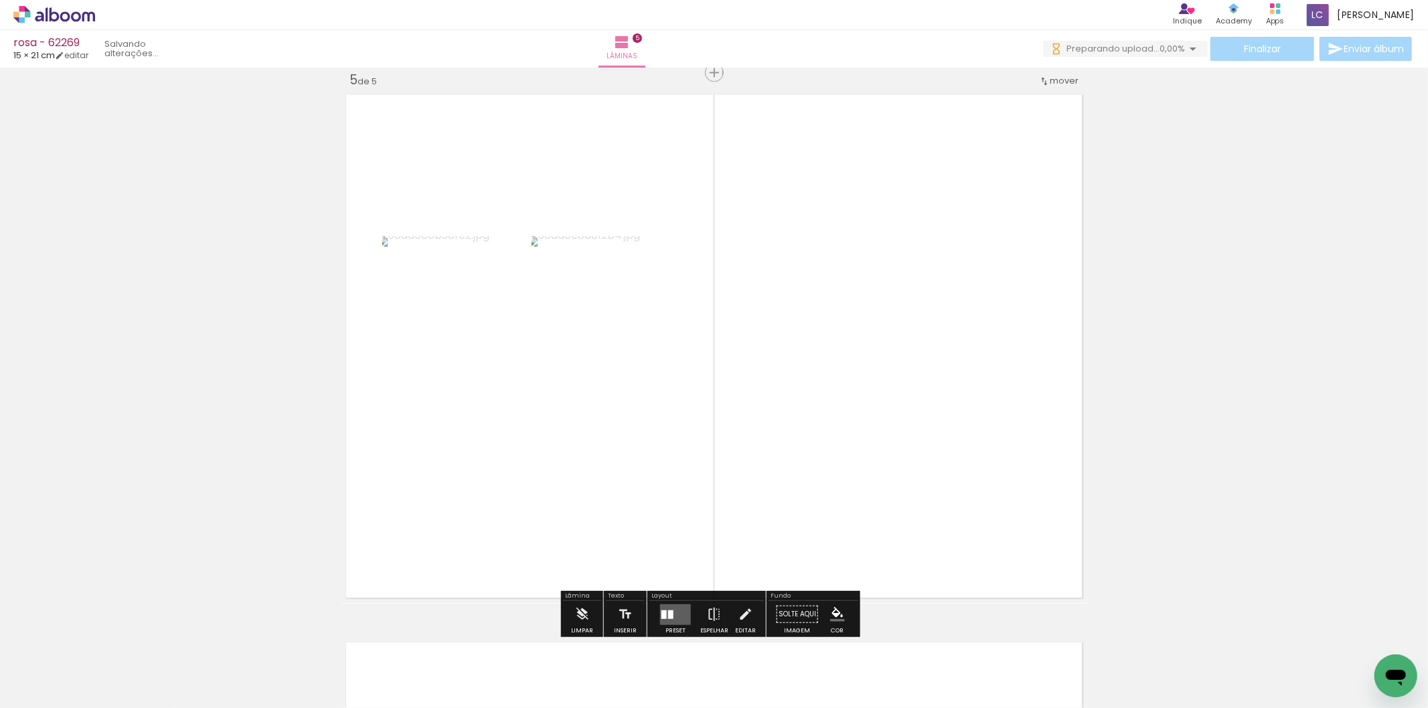
click at [662, 613] on div at bounding box center [664, 615] width 5 height 9
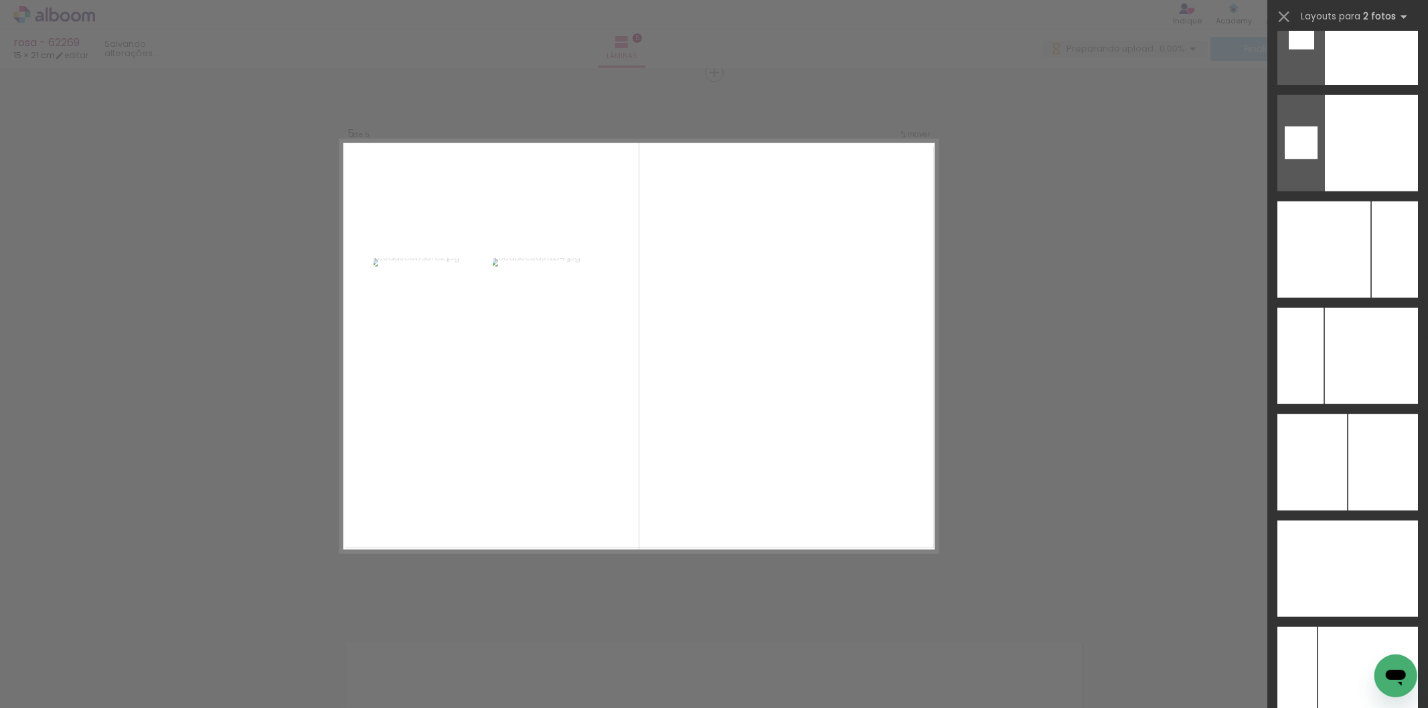
scroll to position [5185, 0]
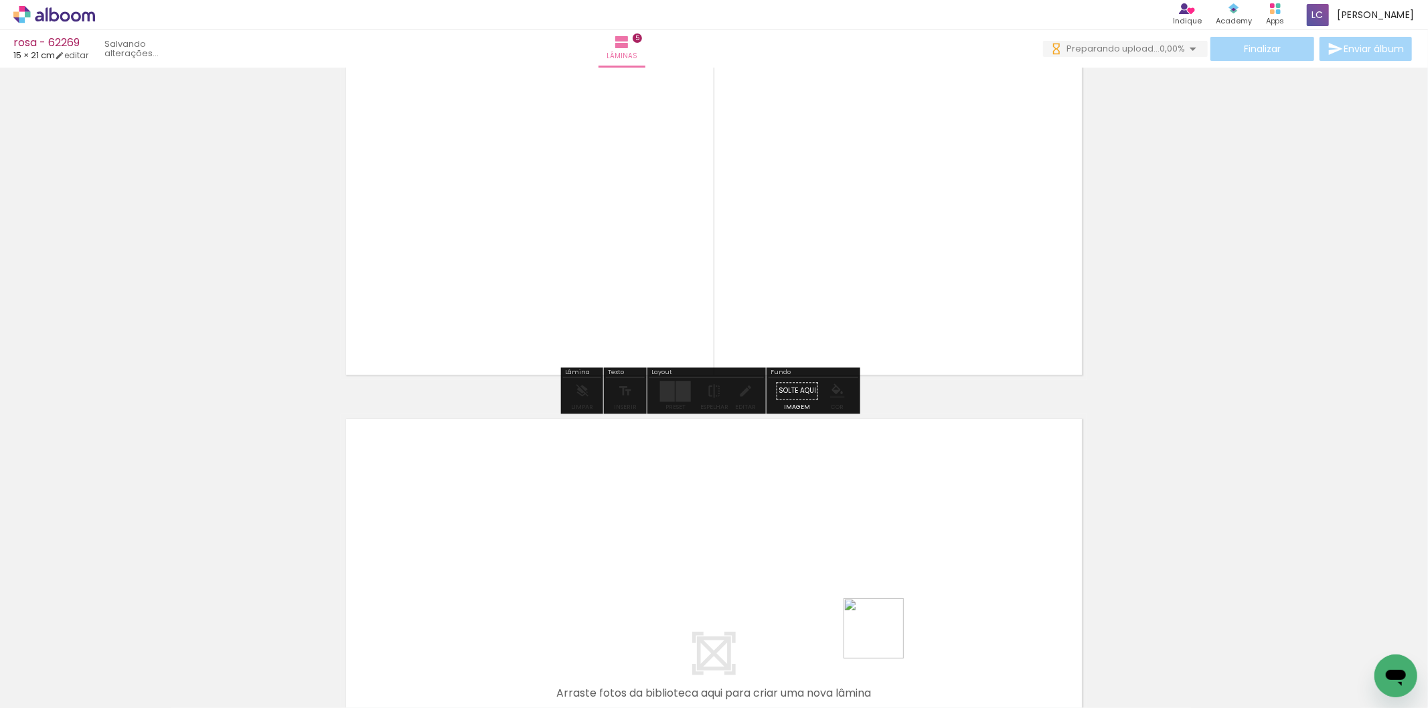
drag, startPoint x: 884, startPoint y: 639, endPoint x: 921, endPoint y: 641, distance: 36.9
click at [891, 614] on quentale-workspace at bounding box center [714, 354] width 1428 height 708
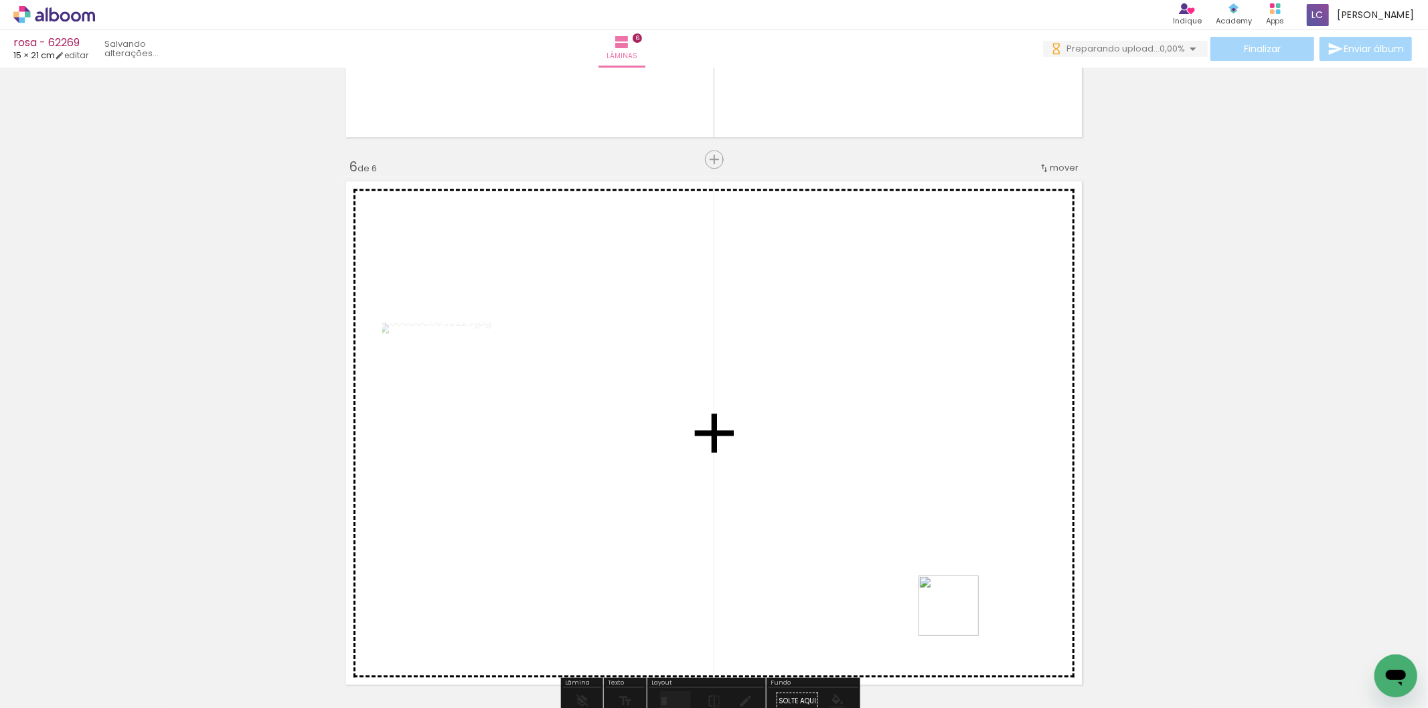
drag, startPoint x: 960, startPoint y: 671, endPoint x: 793, endPoint y: 542, distance: 210.5
click at [916, 518] on quentale-workspace at bounding box center [714, 354] width 1428 height 708
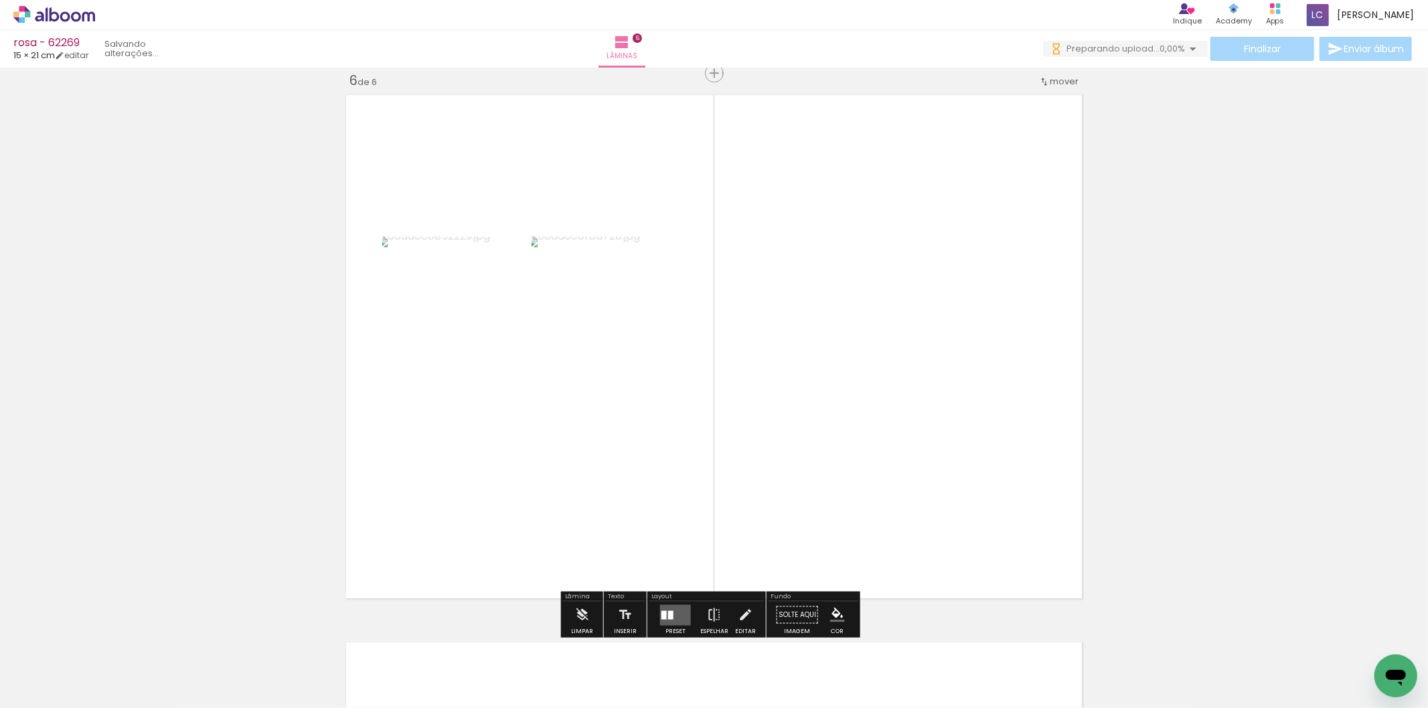
drag, startPoint x: 666, startPoint y: 611, endPoint x: 702, endPoint y: 597, distance: 38.6
click at [664, 611] on quentale-layouter at bounding box center [675, 615] width 31 height 21
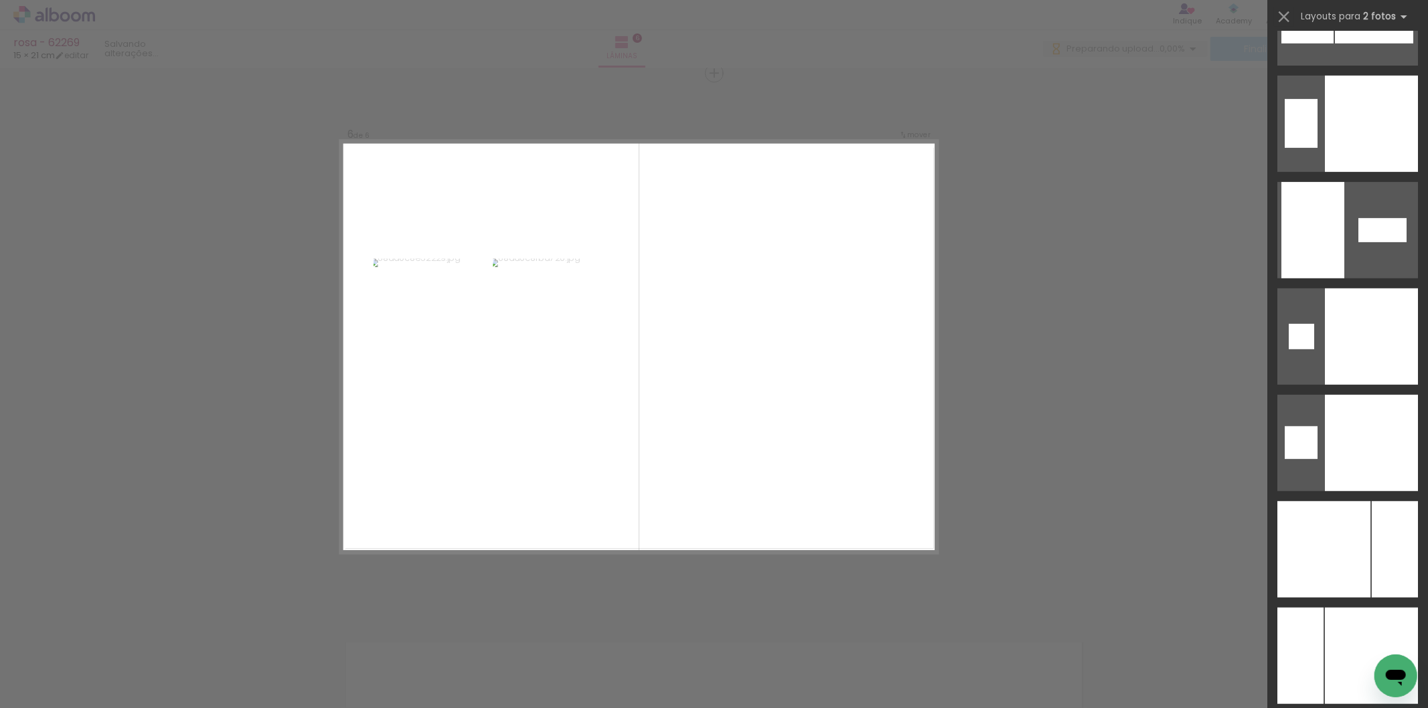
scroll to position [4966, 0]
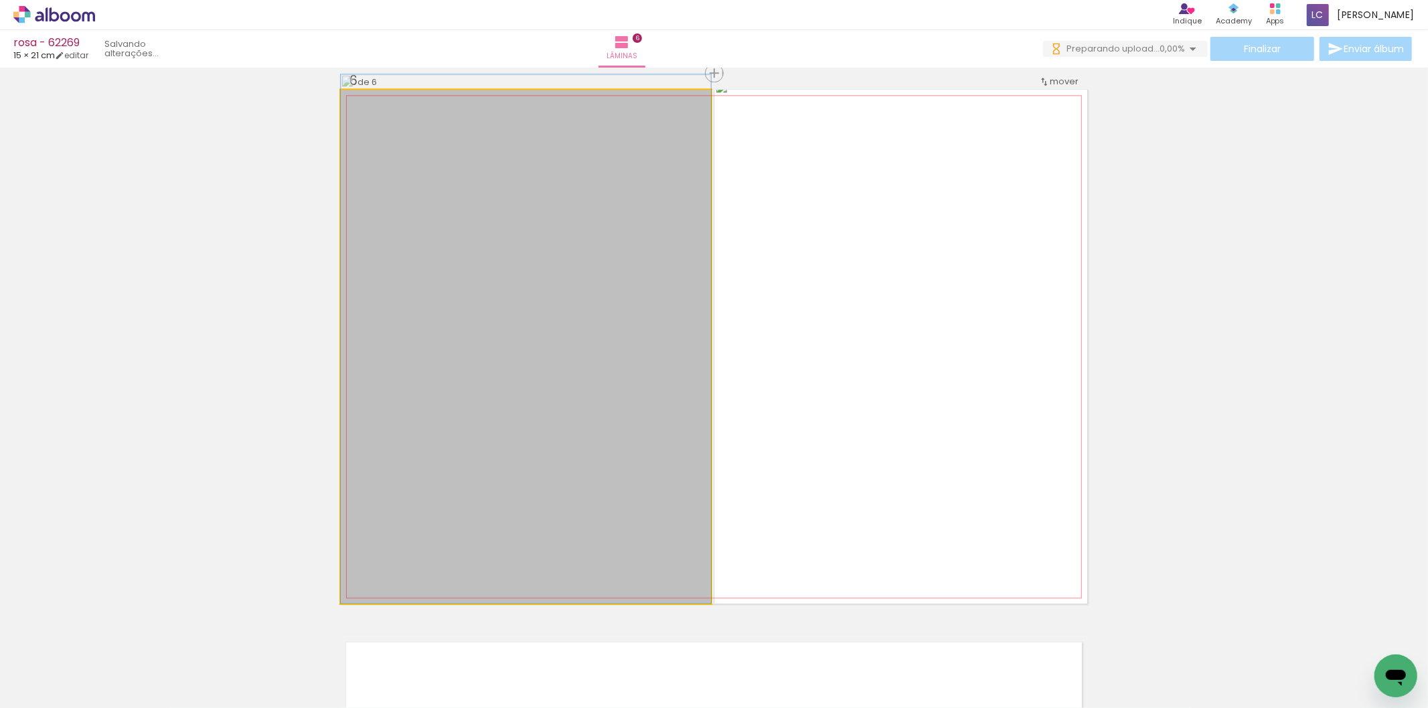
drag, startPoint x: 574, startPoint y: 454, endPoint x: 583, endPoint y: 396, distance: 58.2
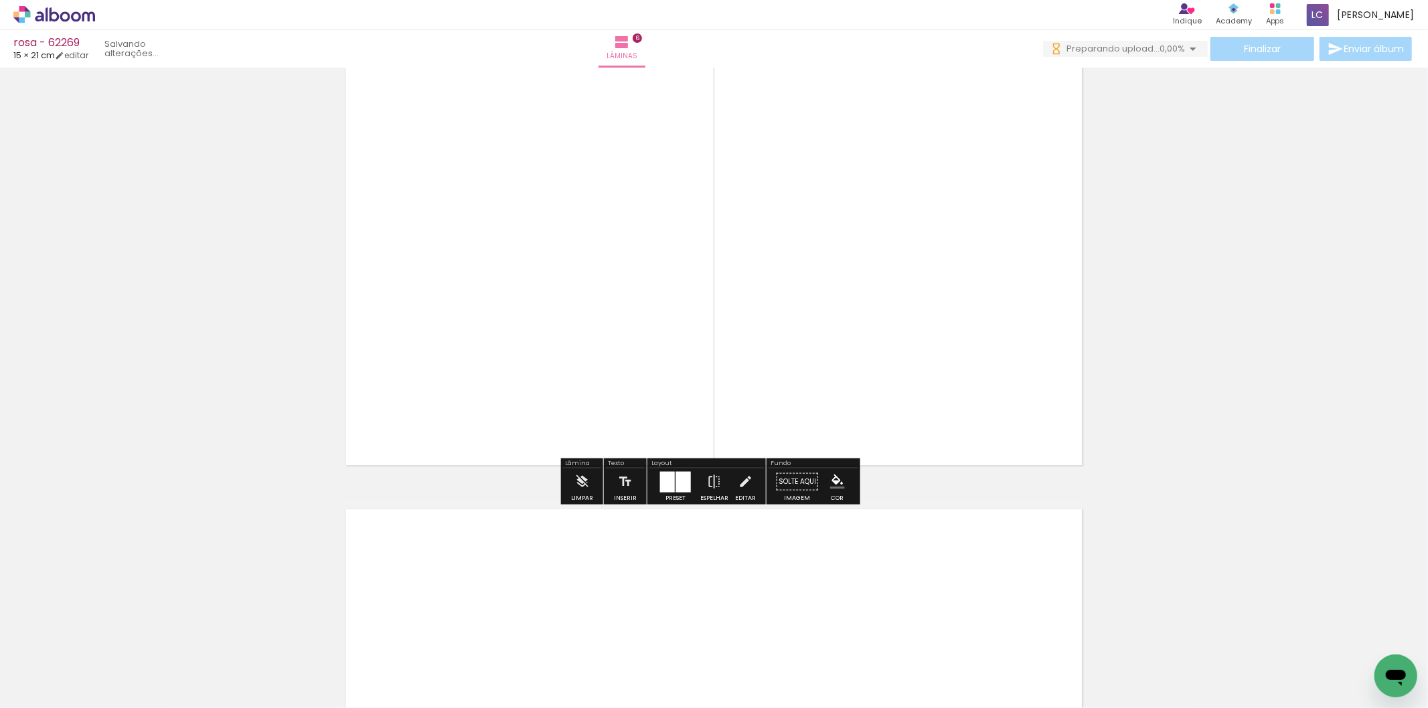
scroll to position [3128, 0]
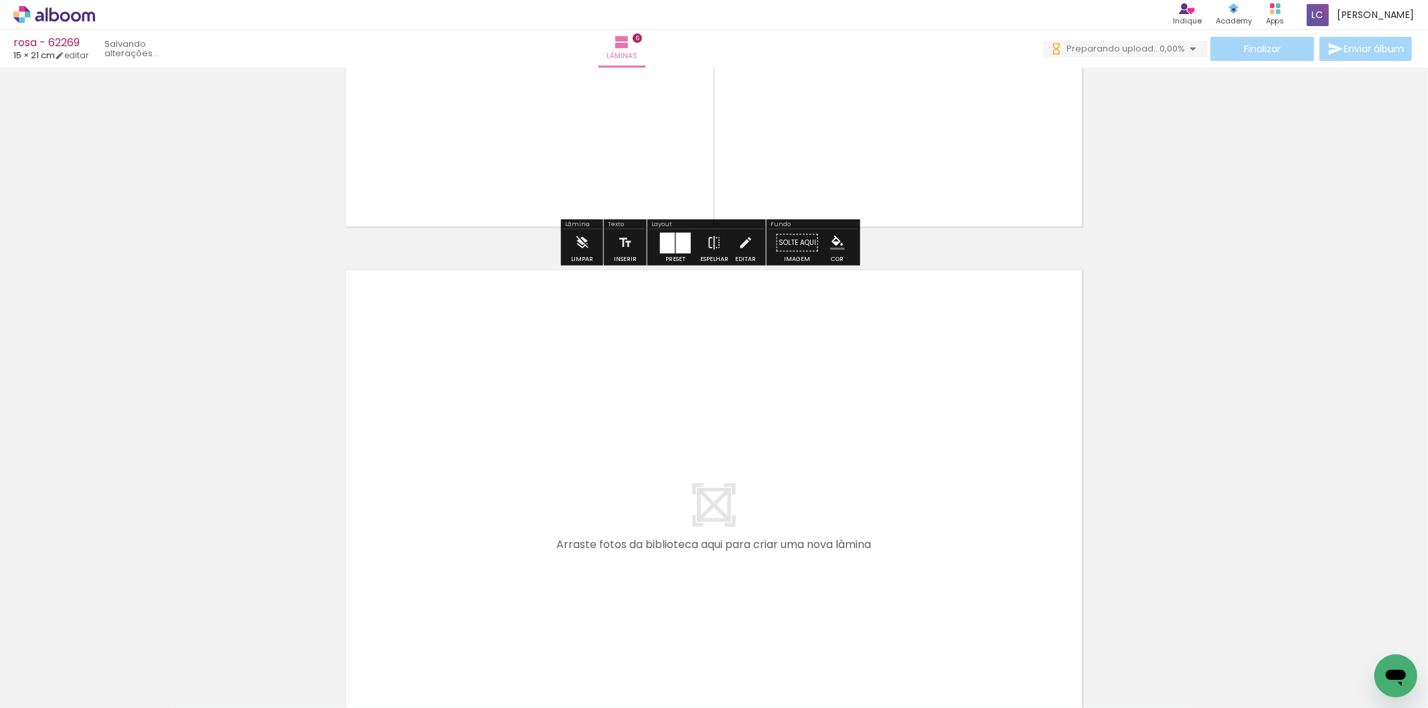
drag, startPoint x: 1046, startPoint y: 670, endPoint x: 1078, endPoint y: 641, distance: 42.7
click at [993, 570] on quentale-workspace at bounding box center [714, 354] width 1428 height 708
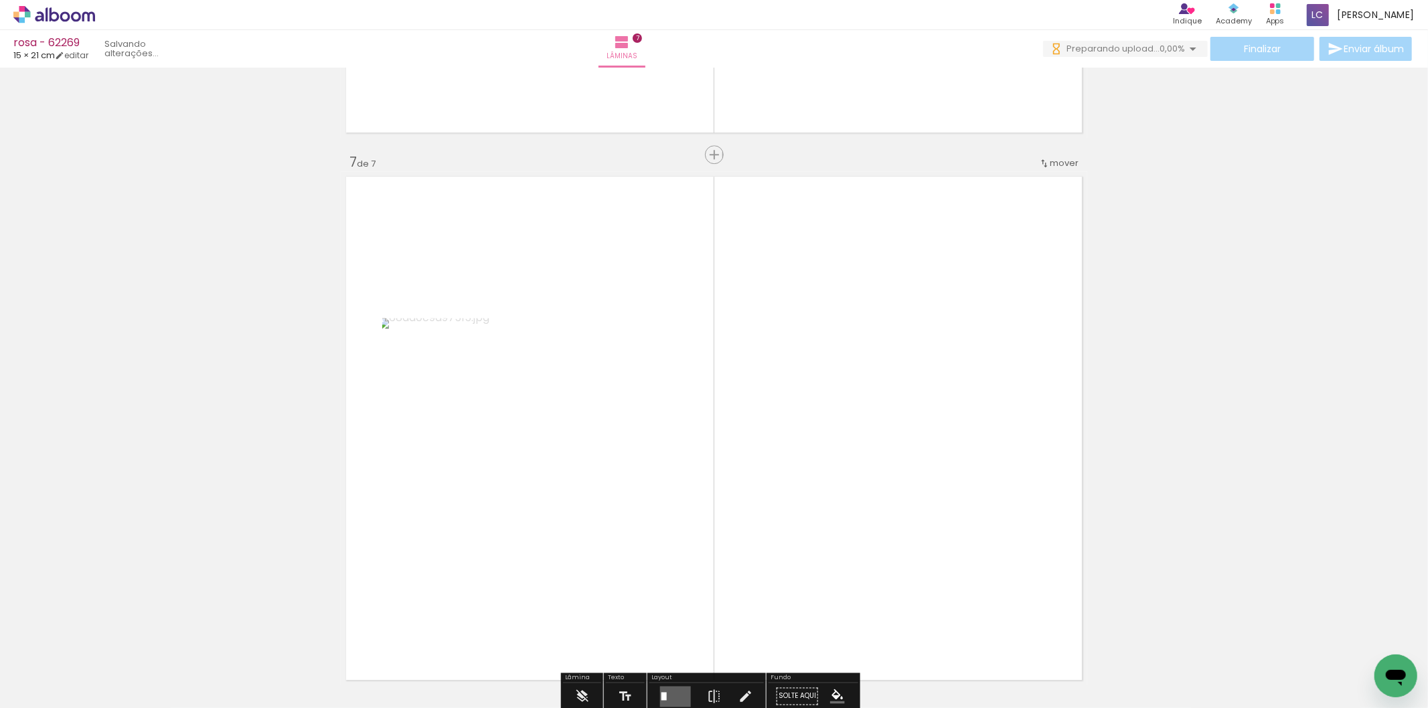
scroll to position [3303, 0]
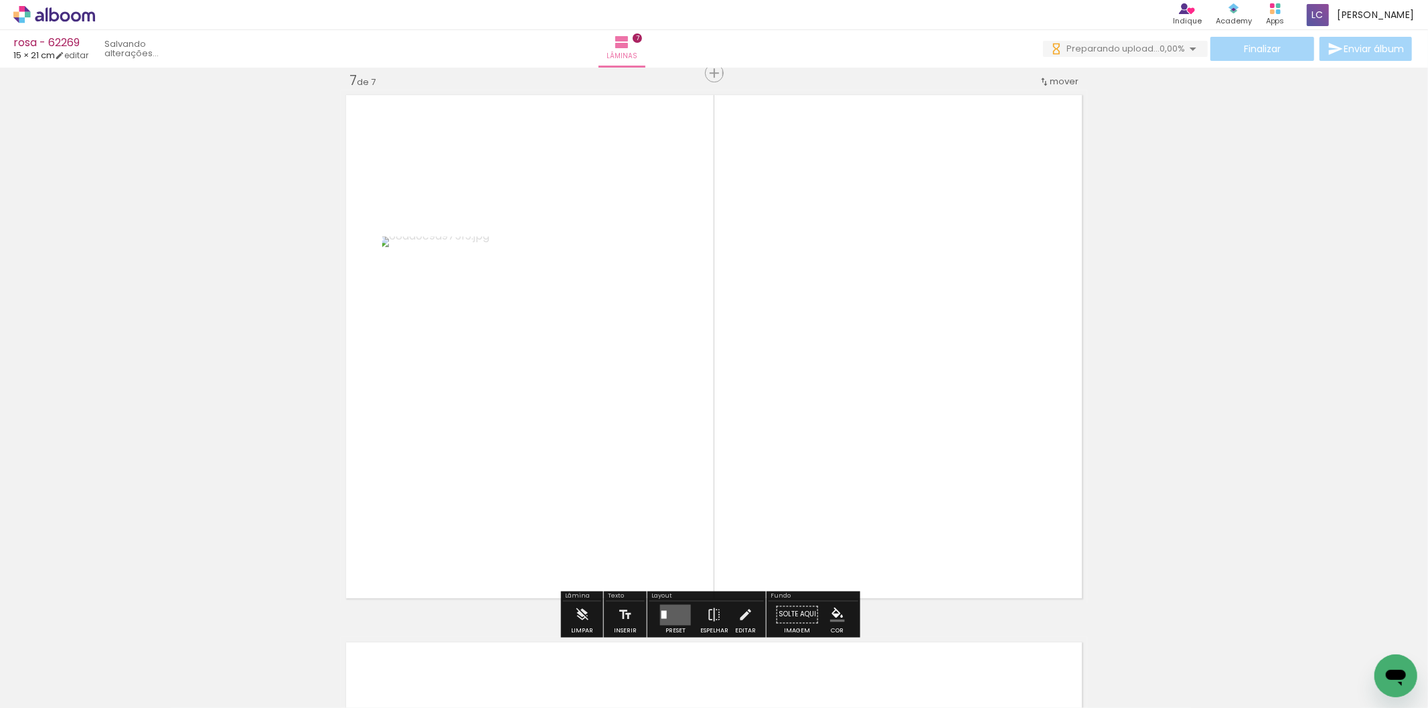
drag, startPoint x: 1105, startPoint y: 663, endPoint x: 699, endPoint y: 563, distance: 417.9
click at [939, 511] on quentale-workspace at bounding box center [714, 354] width 1428 height 708
click at [670, 617] on div at bounding box center [670, 615] width 5 height 9
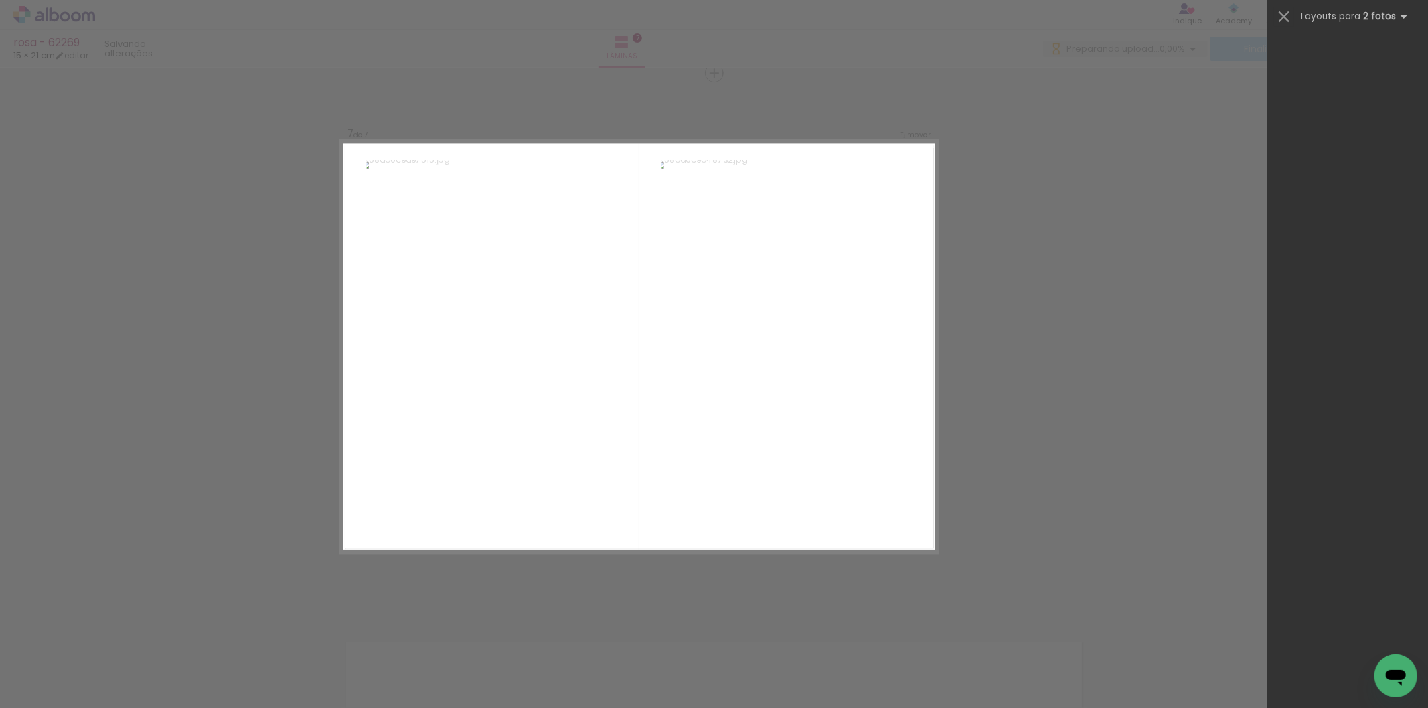
scroll to position [0, 0]
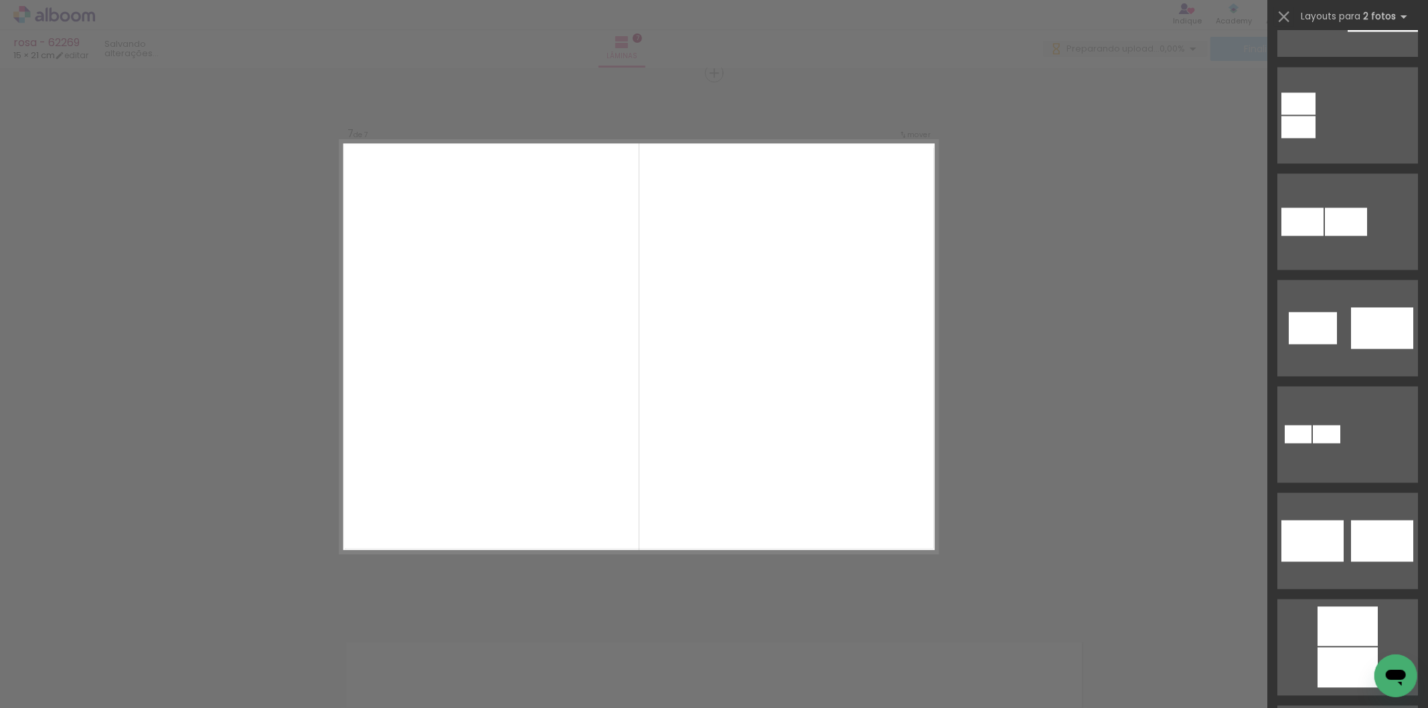
drag, startPoint x: 1424, startPoint y: 414, endPoint x: 1357, endPoint y: 498, distance: 107.3
click at [0, 0] on slot at bounding box center [0, 0] width 0 height 0
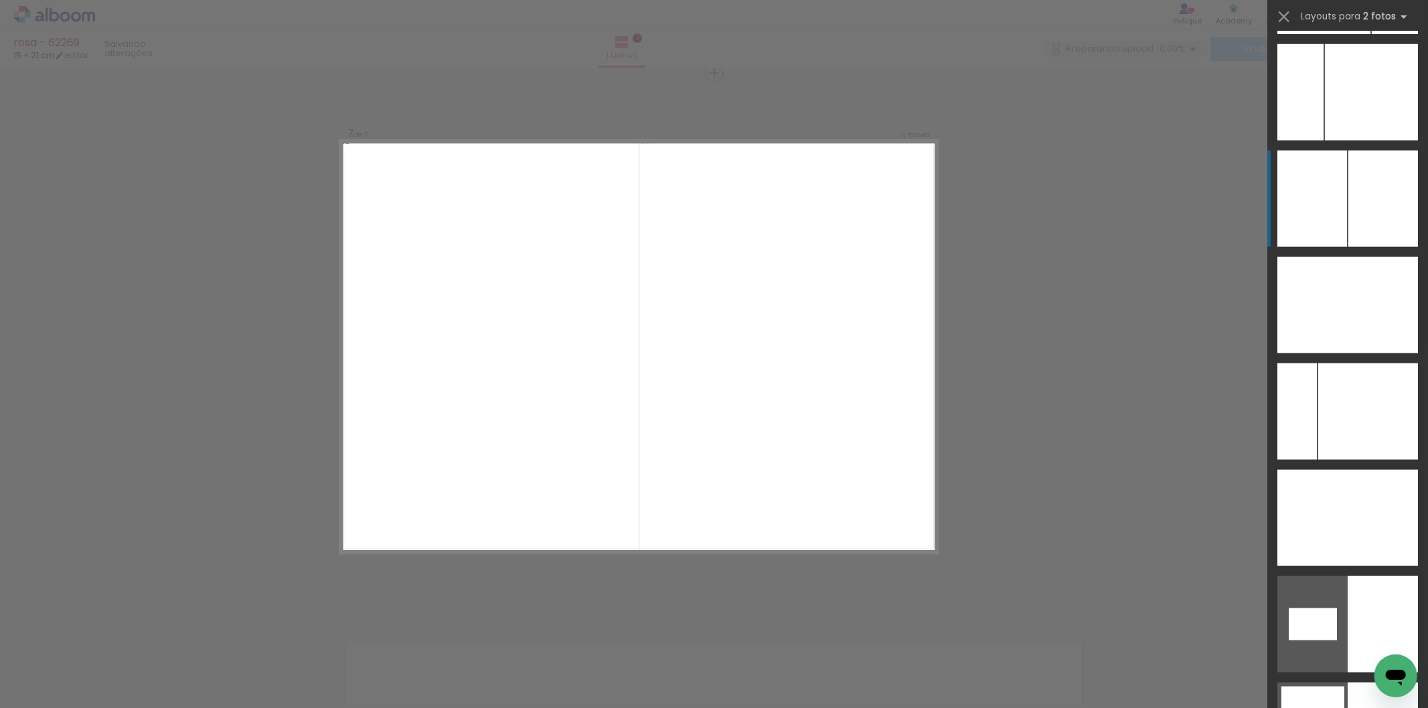
click at [1336, 181] on div at bounding box center [1313, 199] width 70 height 96
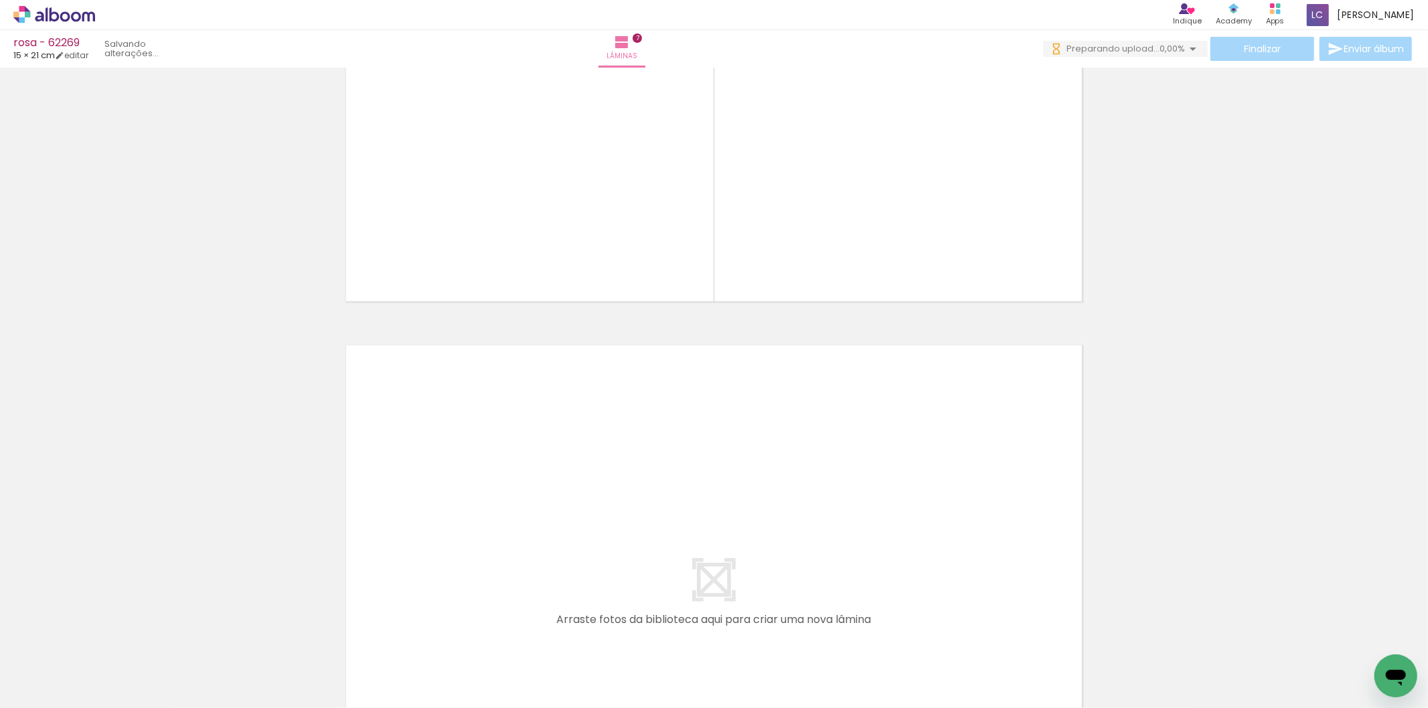
drag, startPoint x: 558, startPoint y: 661, endPoint x: 659, endPoint y: 695, distance: 106.7
click at [596, 536] on quentale-workspace at bounding box center [714, 354] width 1428 height 708
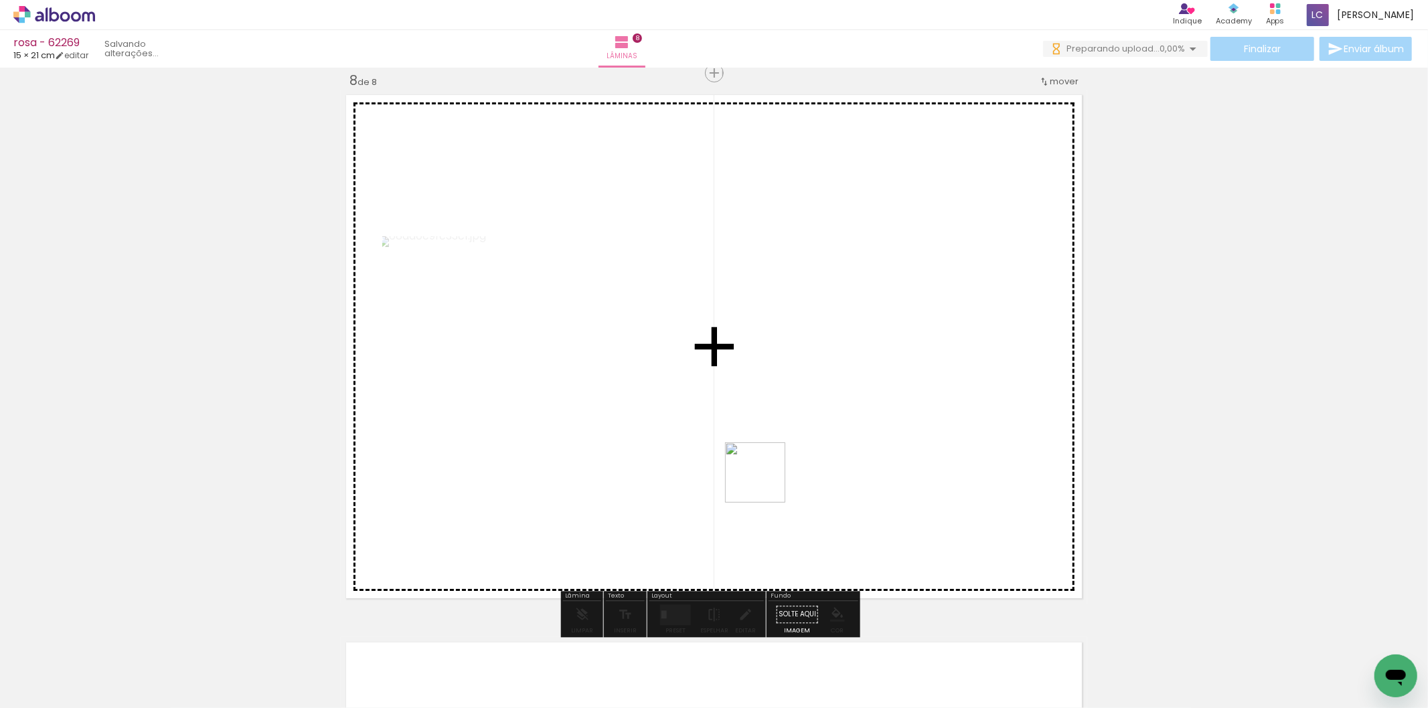
drag, startPoint x: 656, startPoint y: 684, endPoint x: 795, endPoint y: 449, distance: 273.4
click at [795, 449] on quentale-workspace at bounding box center [714, 354] width 1428 height 708
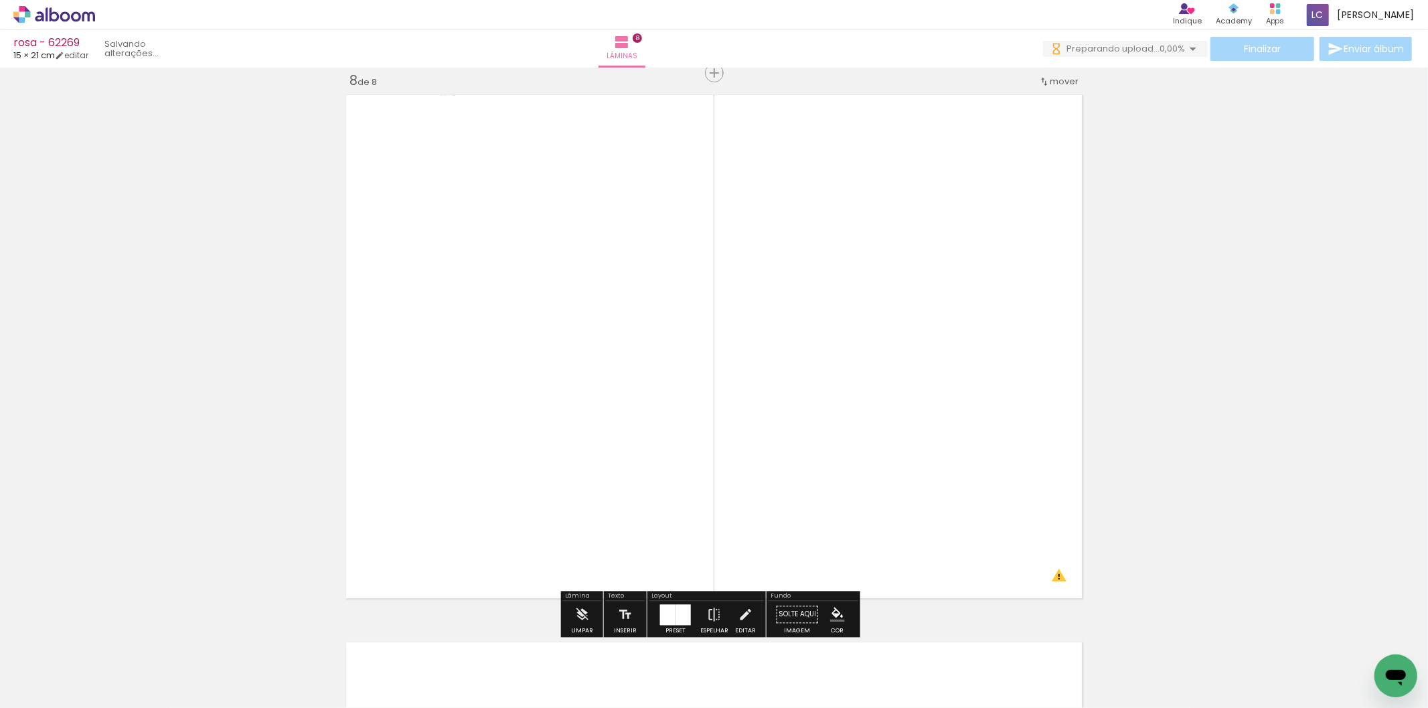
click at [664, 607] on div at bounding box center [667, 615] width 15 height 21
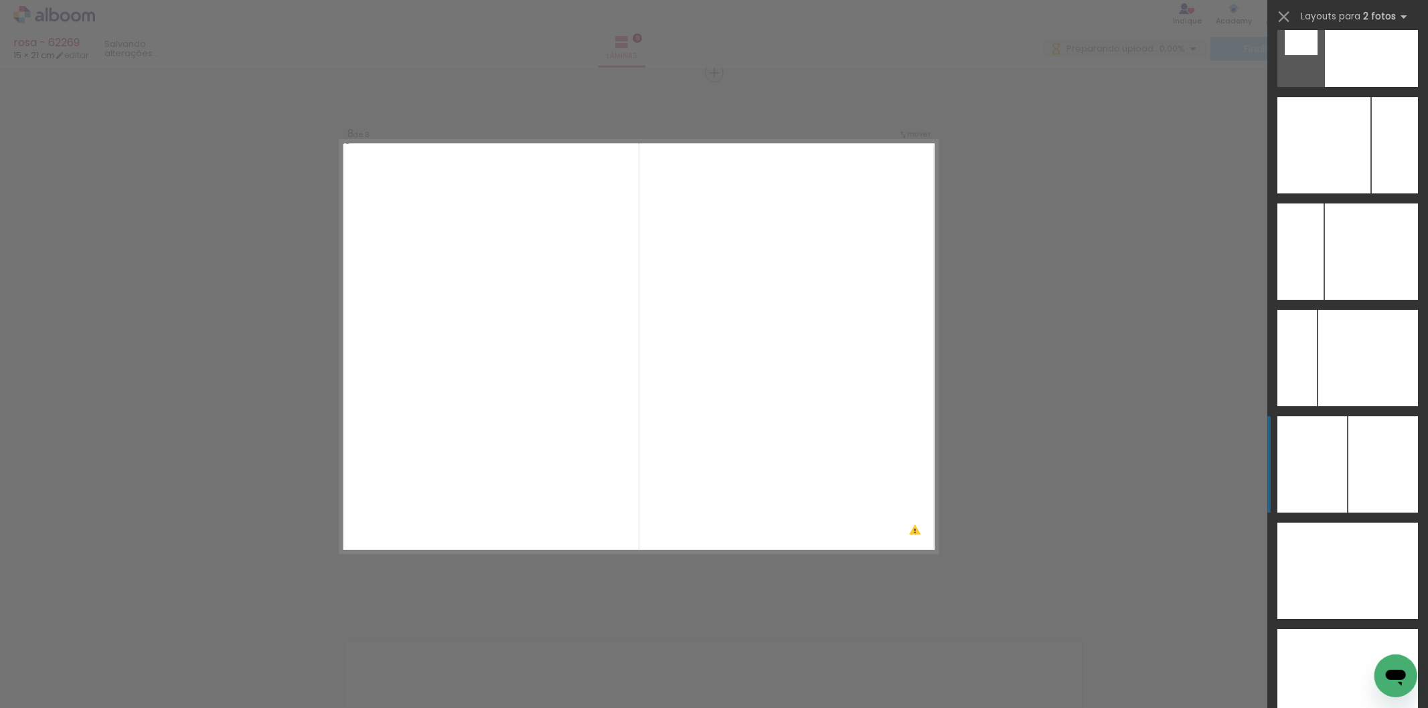
click at [1371, 300] on div at bounding box center [1371, 252] width 93 height 96
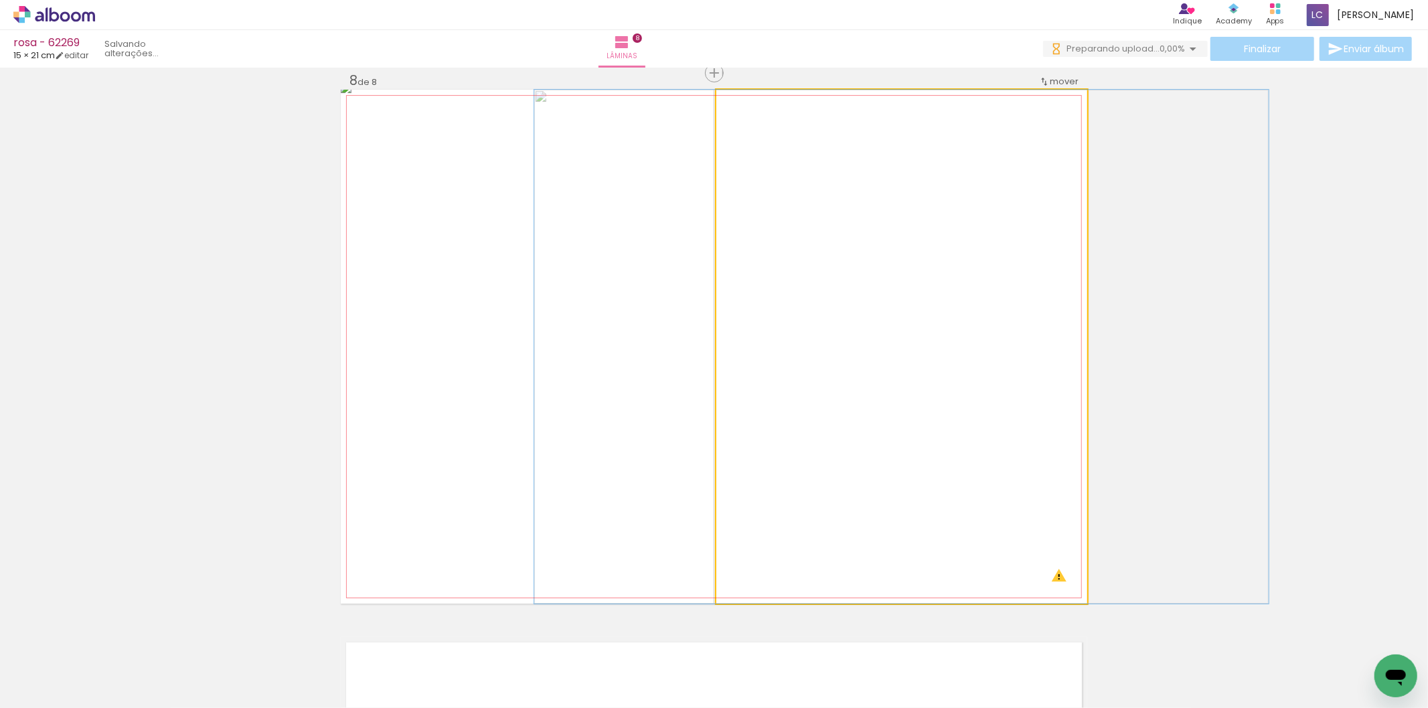
click at [814, 463] on quentale-photo at bounding box center [901, 347] width 371 height 514
click at [838, 193] on quentale-photo at bounding box center [901, 347] width 371 height 514
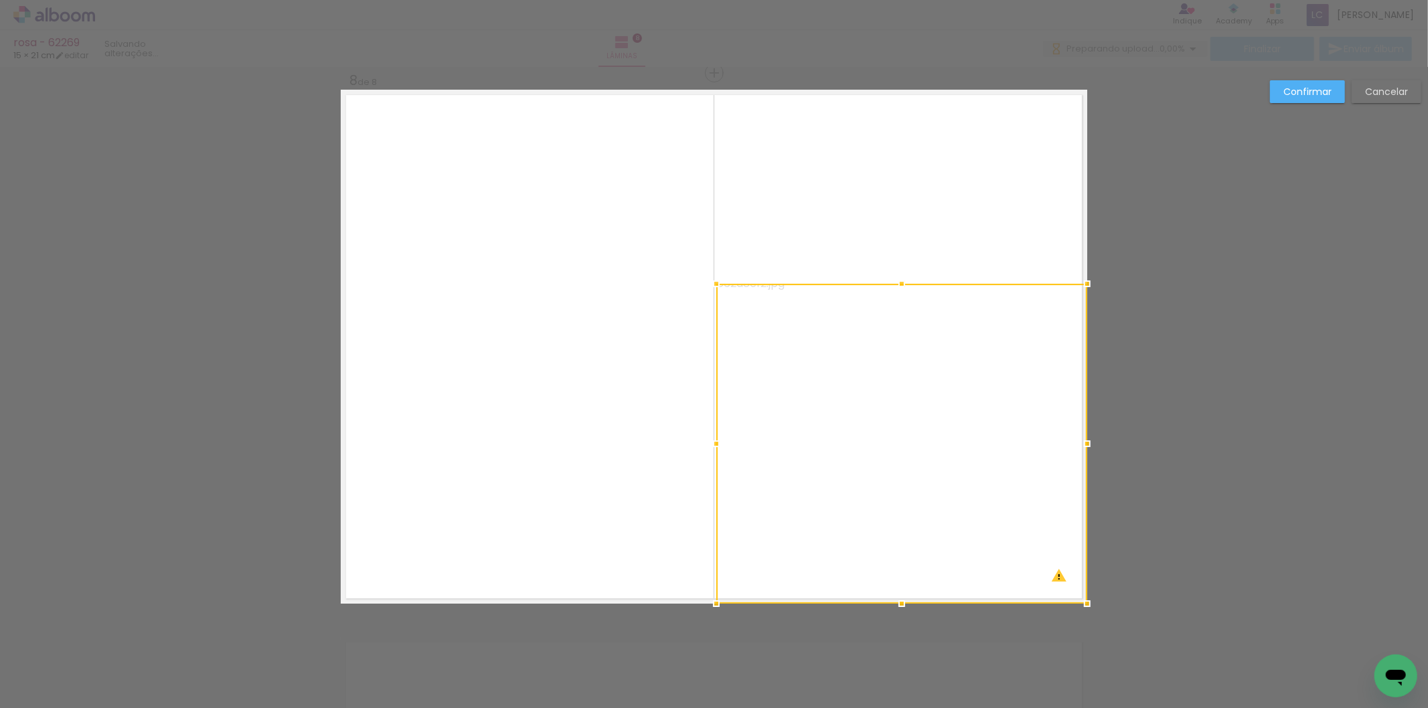
drag, startPoint x: 897, startPoint y: 83, endPoint x: 891, endPoint y: 289, distance: 206.3
click at [891, 279] on div at bounding box center [902, 284] width 27 height 27
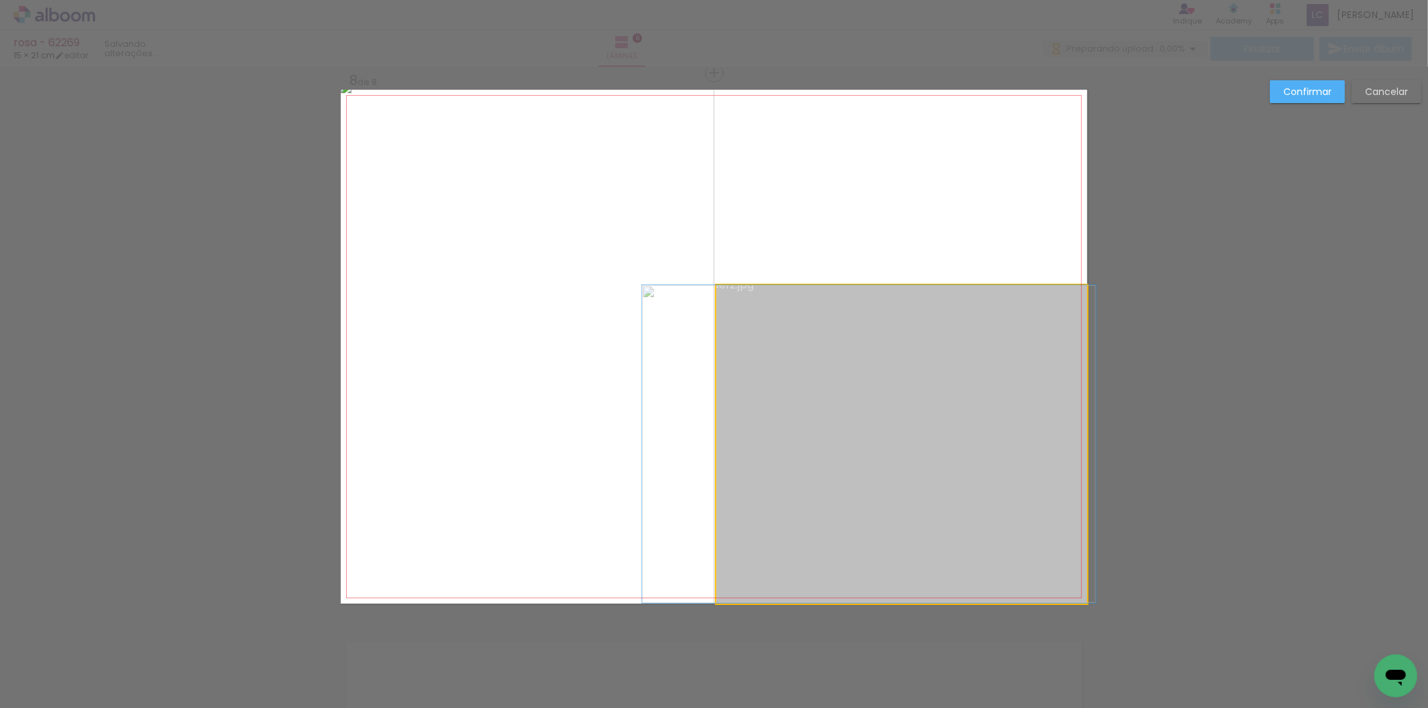
drag, startPoint x: 895, startPoint y: 363, endPoint x: 862, endPoint y: 358, distance: 33.1
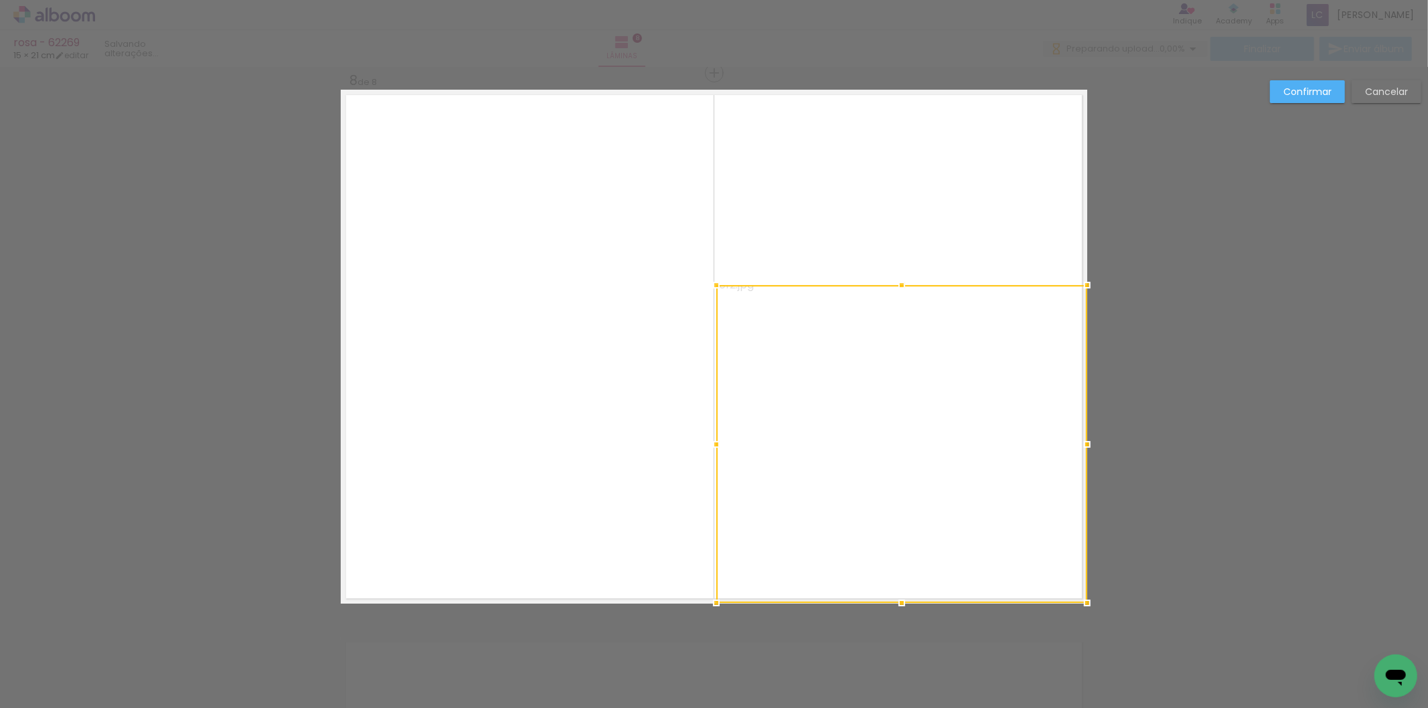
click at [887, 398] on div at bounding box center [901, 444] width 371 height 318
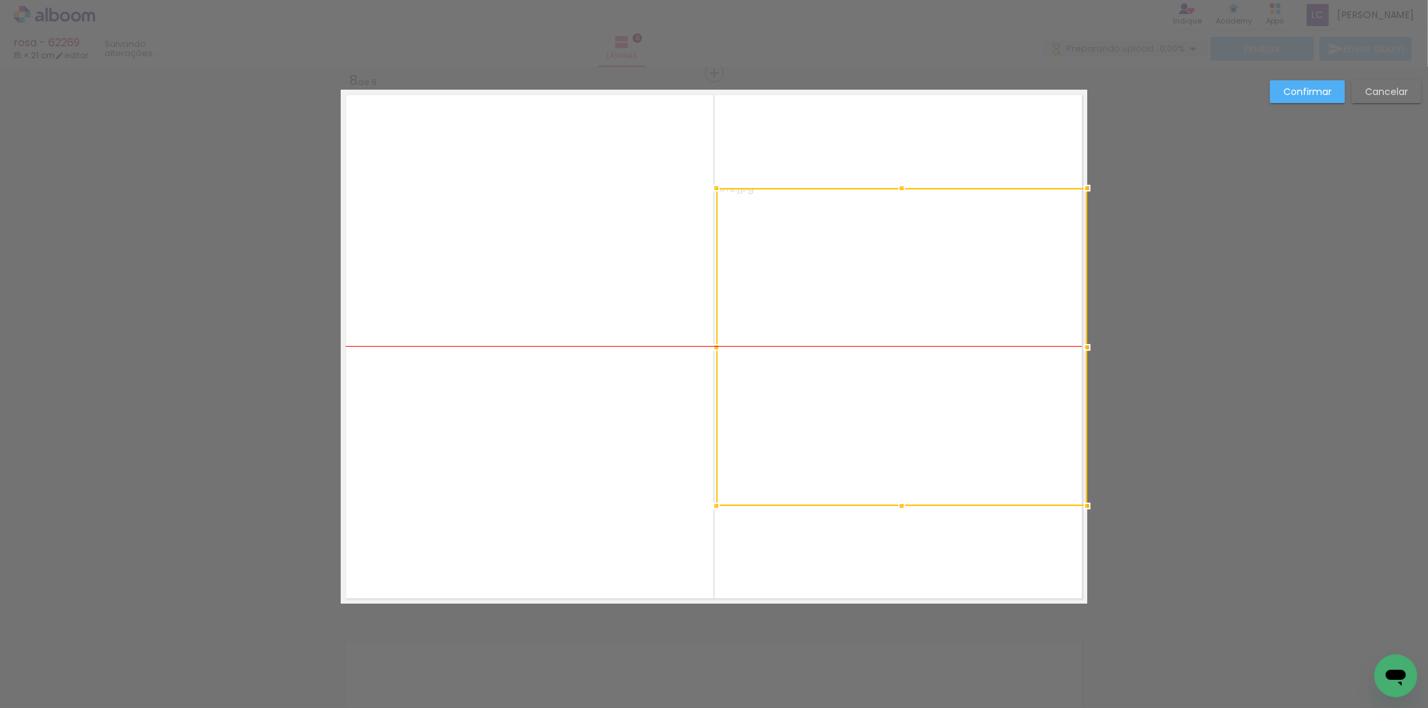
drag, startPoint x: 887, startPoint y: 398, endPoint x: 1191, endPoint y: 303, distance: 318.5
click at [1337, 84] on paper-button "Confirmar" at bounding box center [1307, 91] width 75 height 23
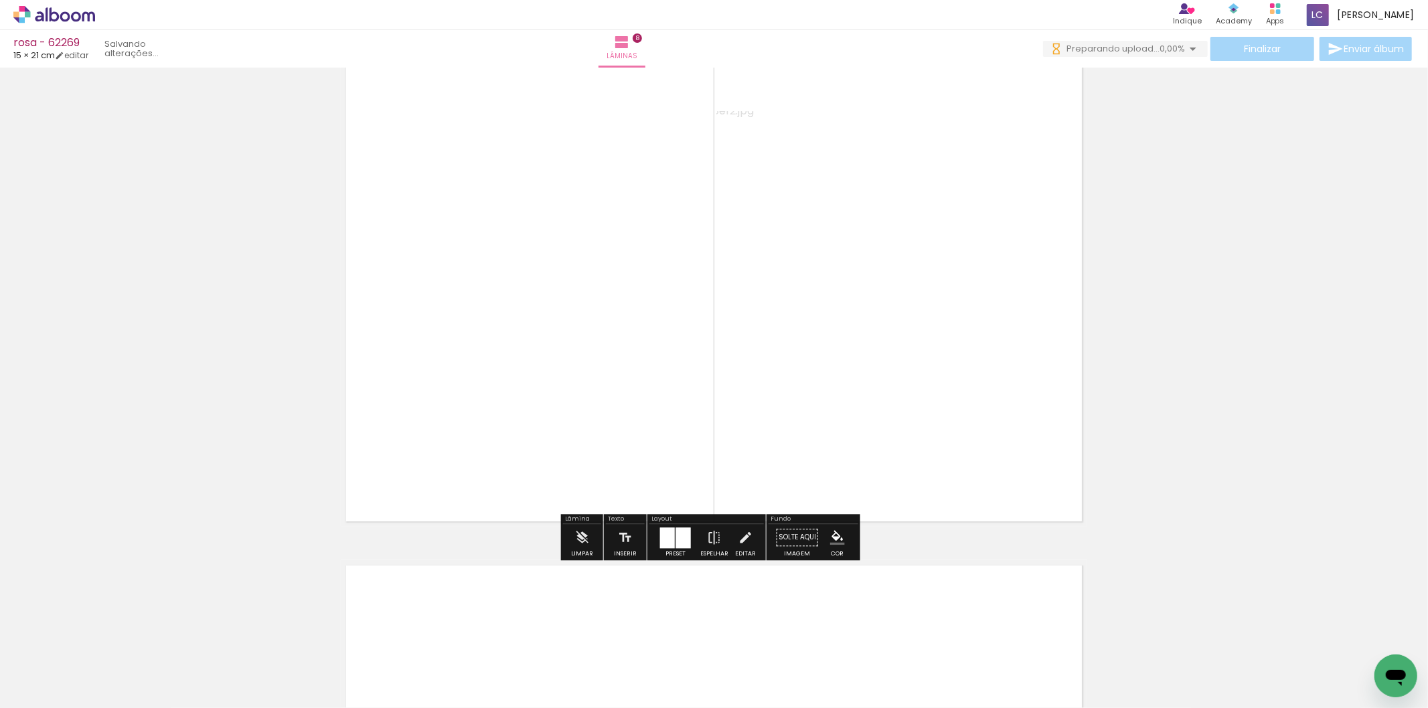
scroll to position [3999, 0]
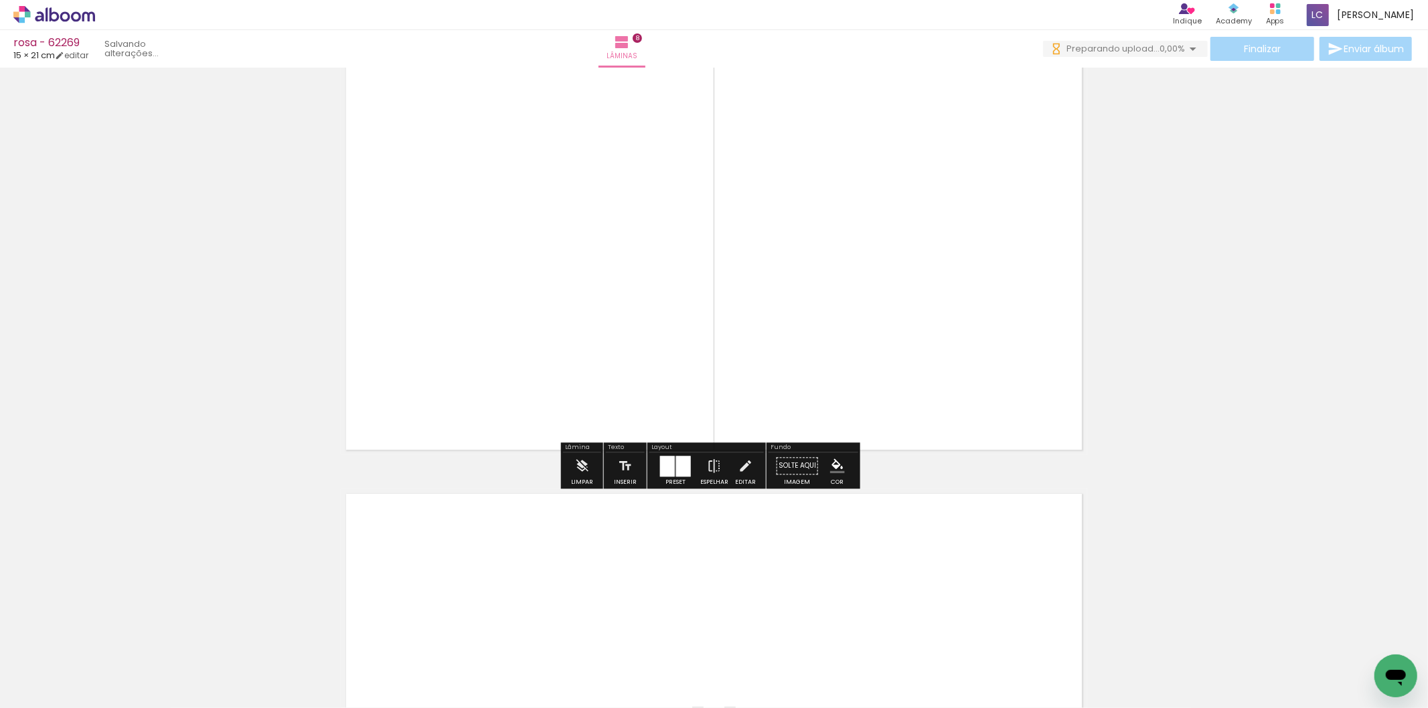
drag, startPoint x: 740, startPoint y: 662, endPoint x: 739, endPoint y: 587, distance: 75.0
click at [739, 587] on quentale-workspace at bounding box center [714, 354] width 1428 height 708
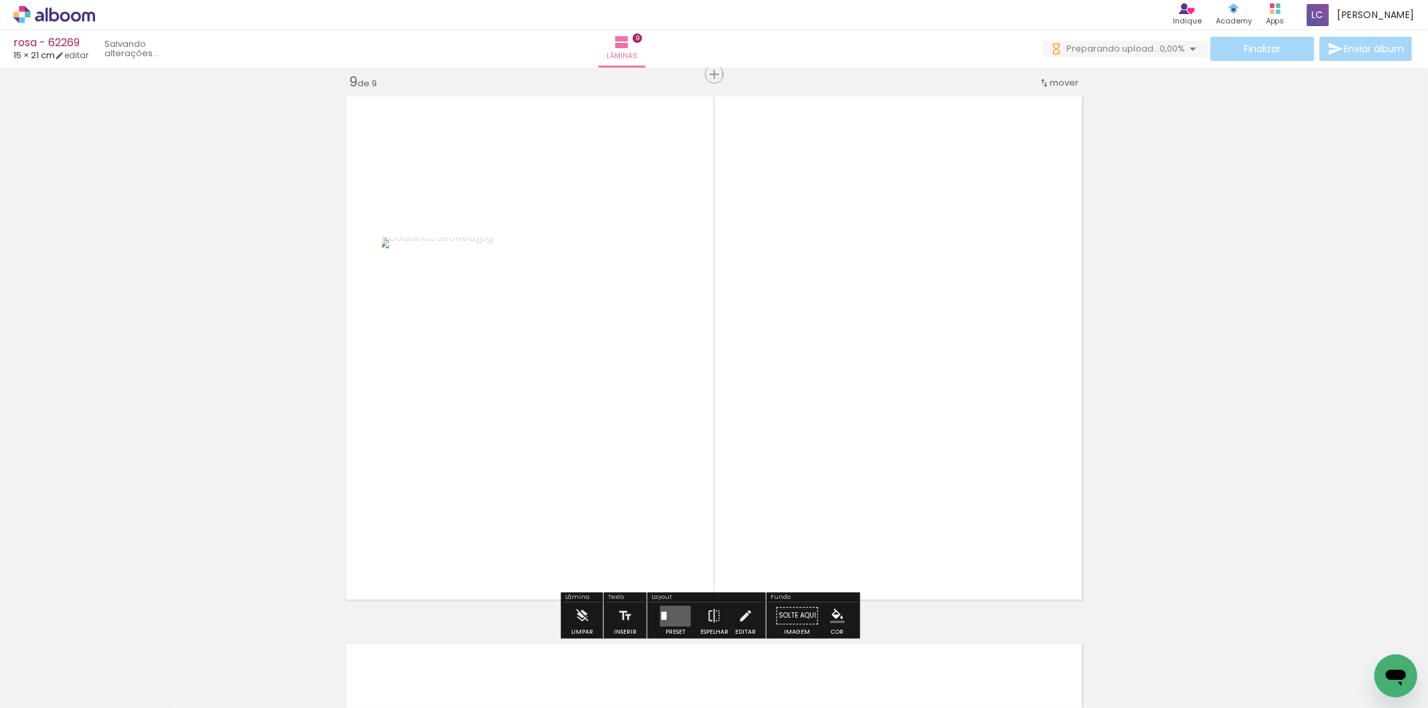
scroll to position [4398, 0]
drag, startPoint x: 785, startPoint y: 672, endPoint x: 757, endPoint y: 550, distance: 125.2
click at [824, 496] on quentale-workspace at bounding box center [714, 354] width 1428 height 708
click at [682, 613] on quentale-layouter at bounding box center [675, 615] width 31 height 21
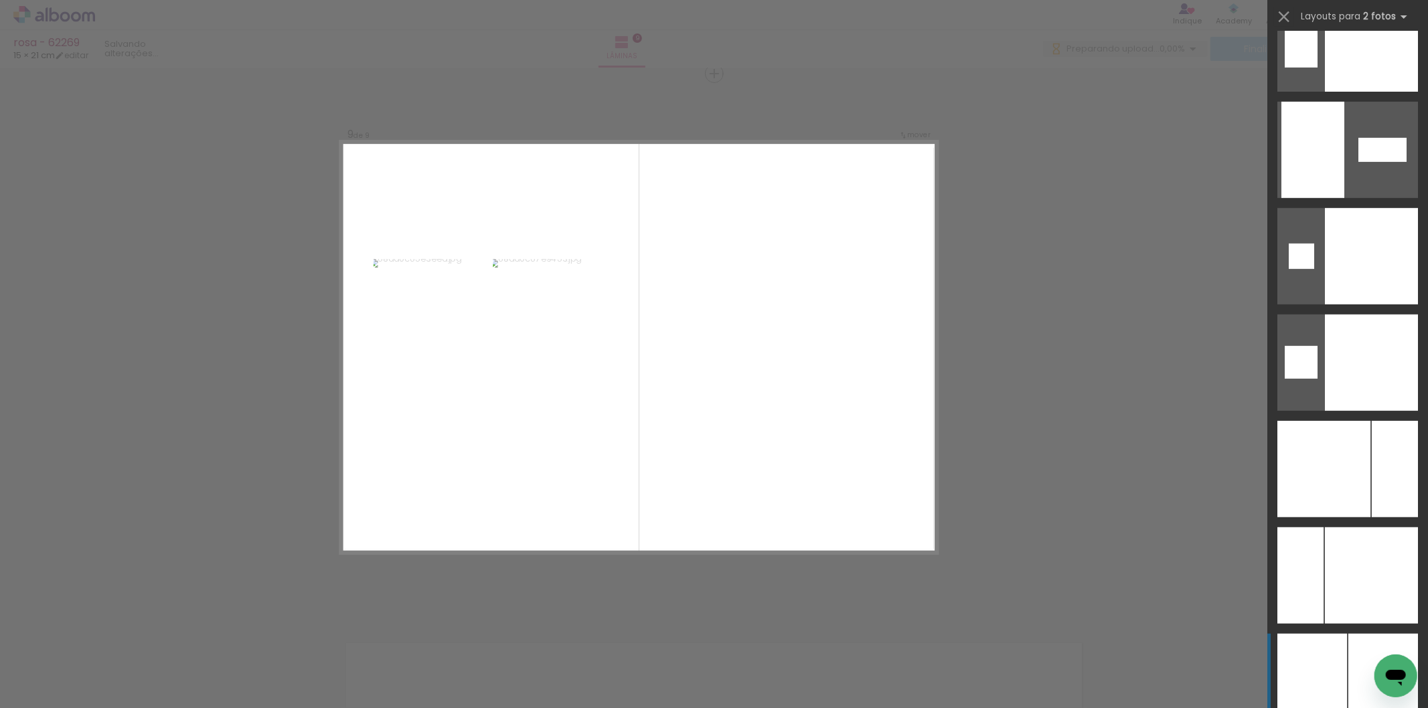
scroll to position [5058, 0]
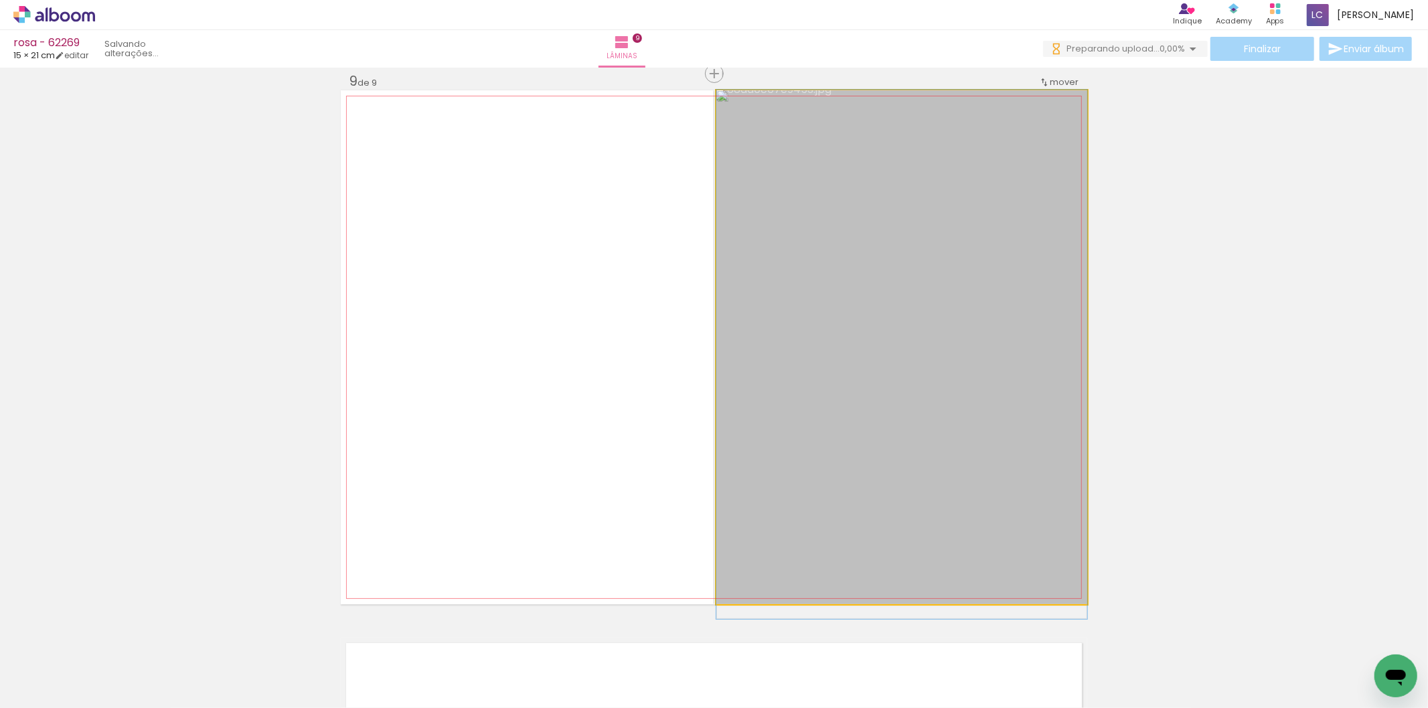
drag, startPoint x: 806, startPoint y: 380, endPoint x: 813, endPoint y: 424, distance: 44.1
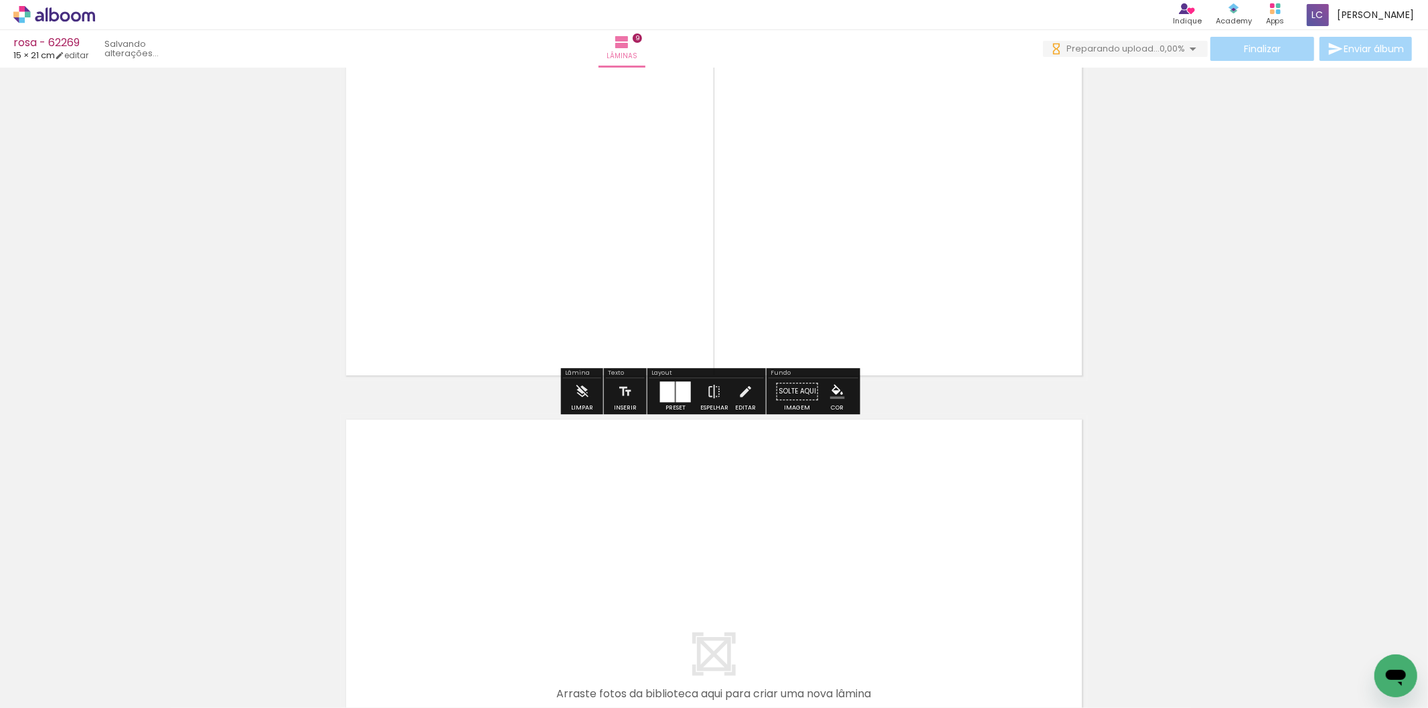
drag, startPoint x: 878, startPoint y: 660, endPoint x: 909, endPoint y: 694, distance: 45.9
click at [885, 575] on quentale-workspace at bounding box center [714, 354] width 1428 height 708
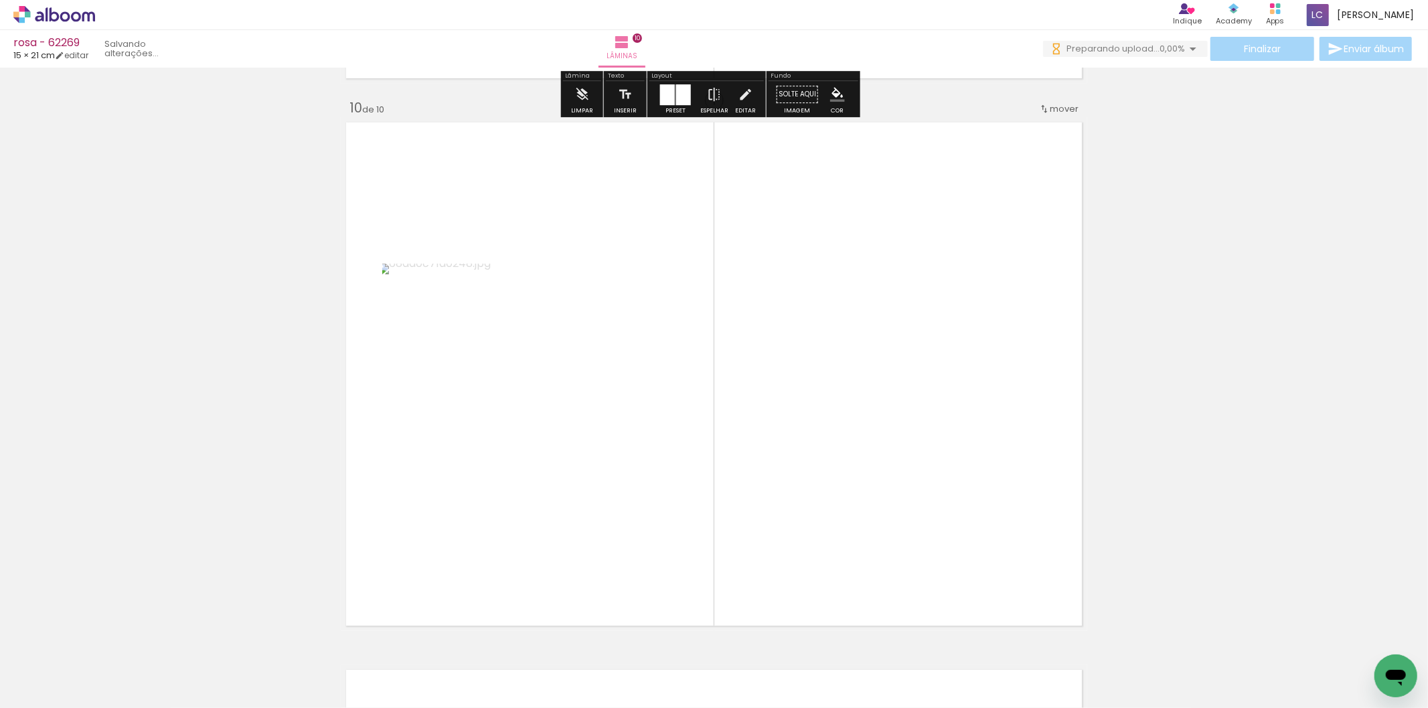
scroll to position [4946, 0]
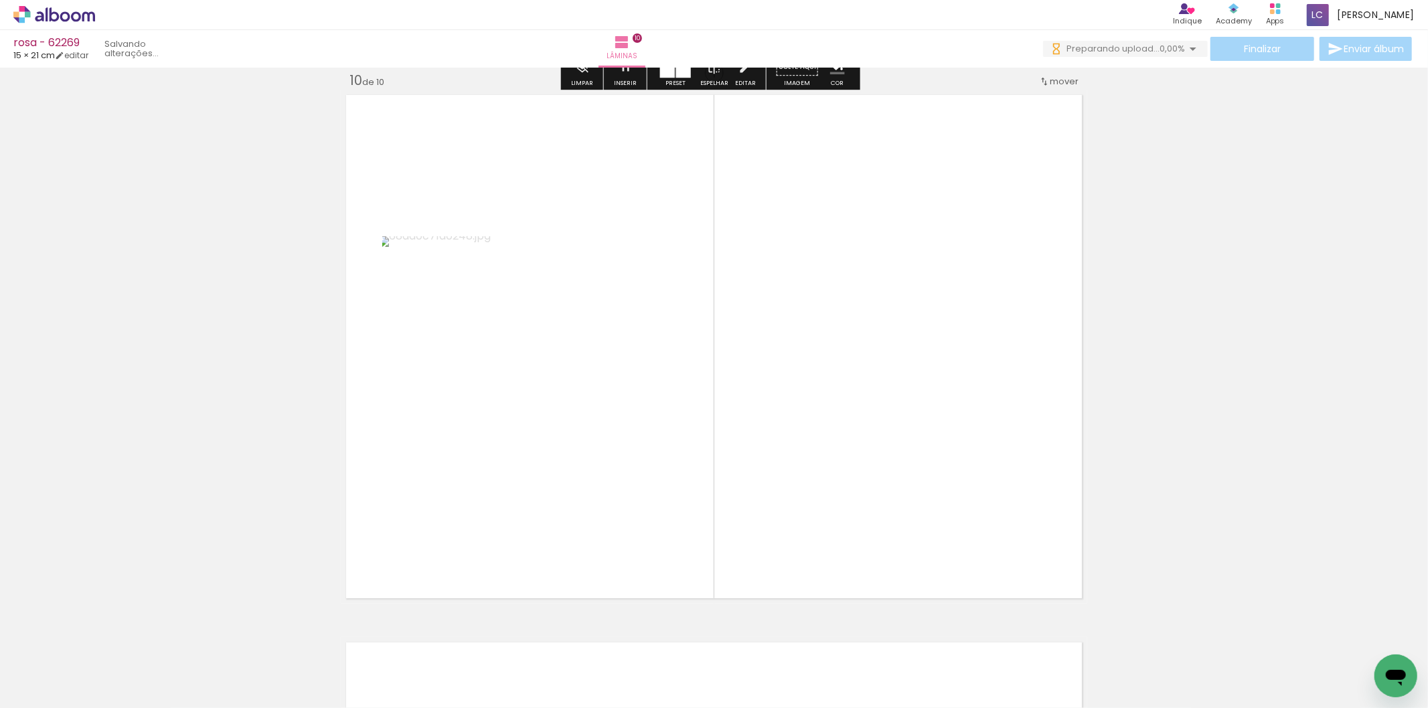
drag, startPoint x: 948, startPoint y: 666, endPoint x: 708, endPoint y: 643, distance: 241.5
click at [878, 484] on quentale-workspace at bounding box center [714, 354] width 1428 height 708
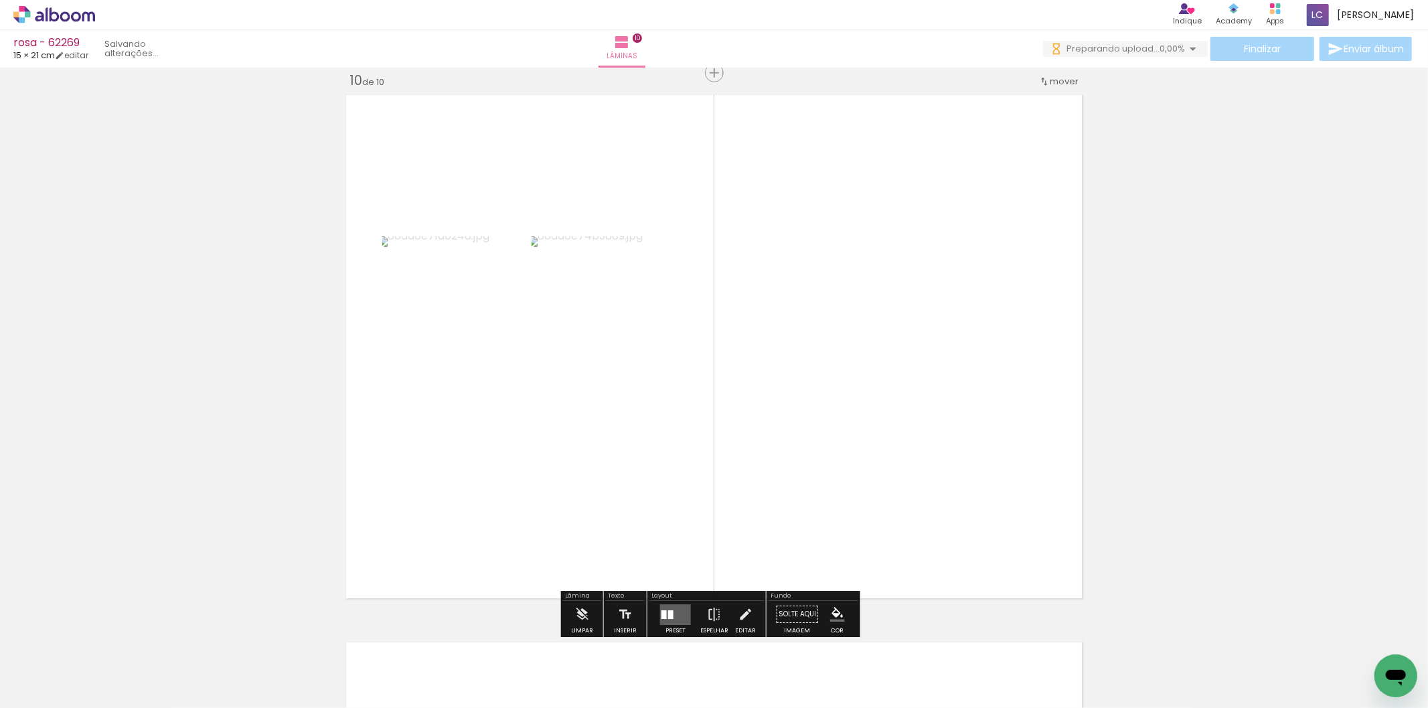
click at [660, 613] on quentale-layouter at bounding box center [675, 615] width 31 height 21
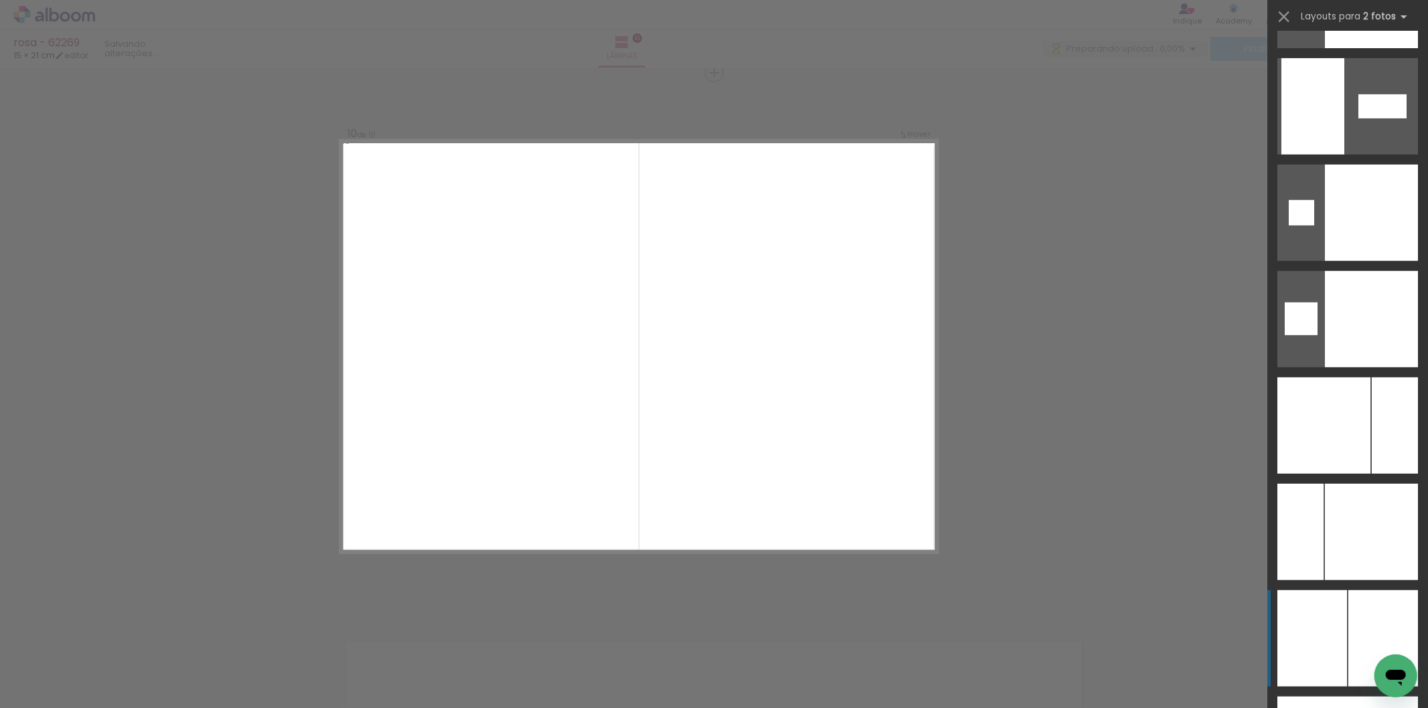
scroll to position [5057, 0]
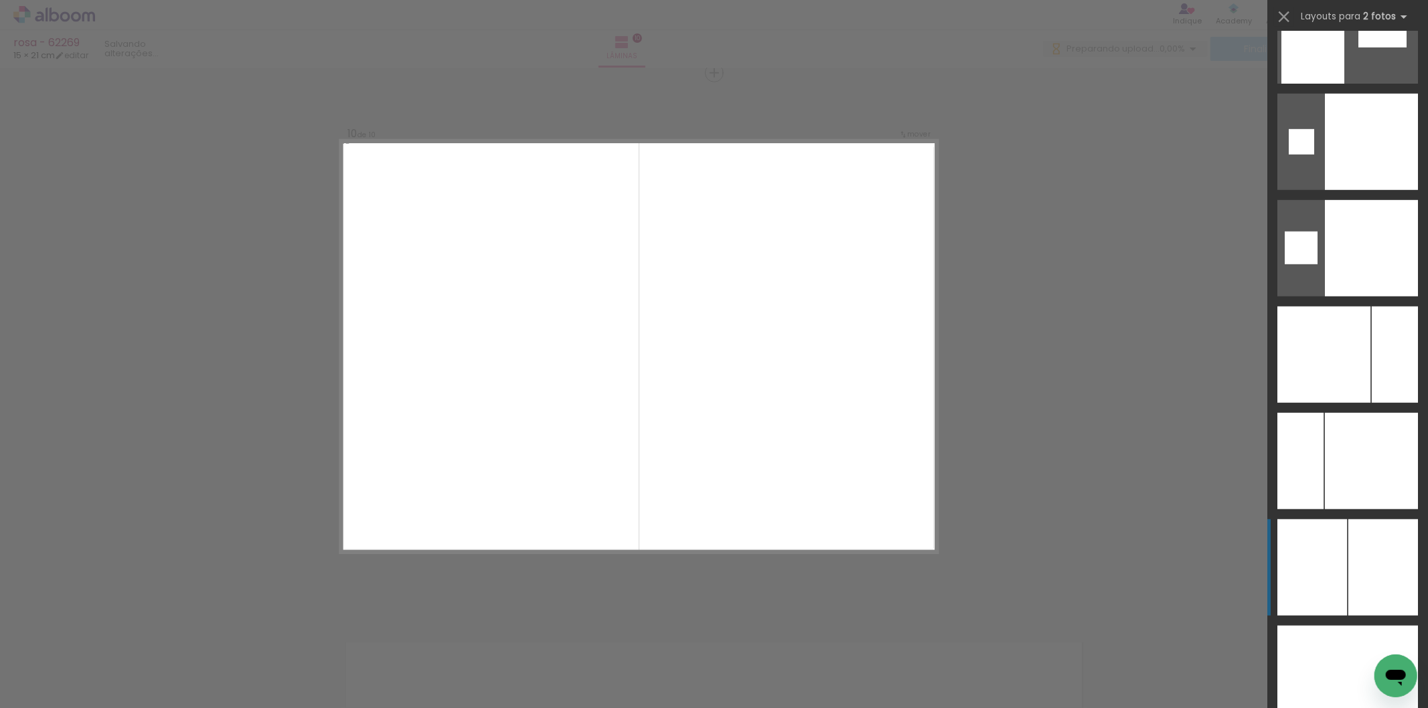
click at [1372, 403] on div at bounding box center [1395, 355] width 46 height 96
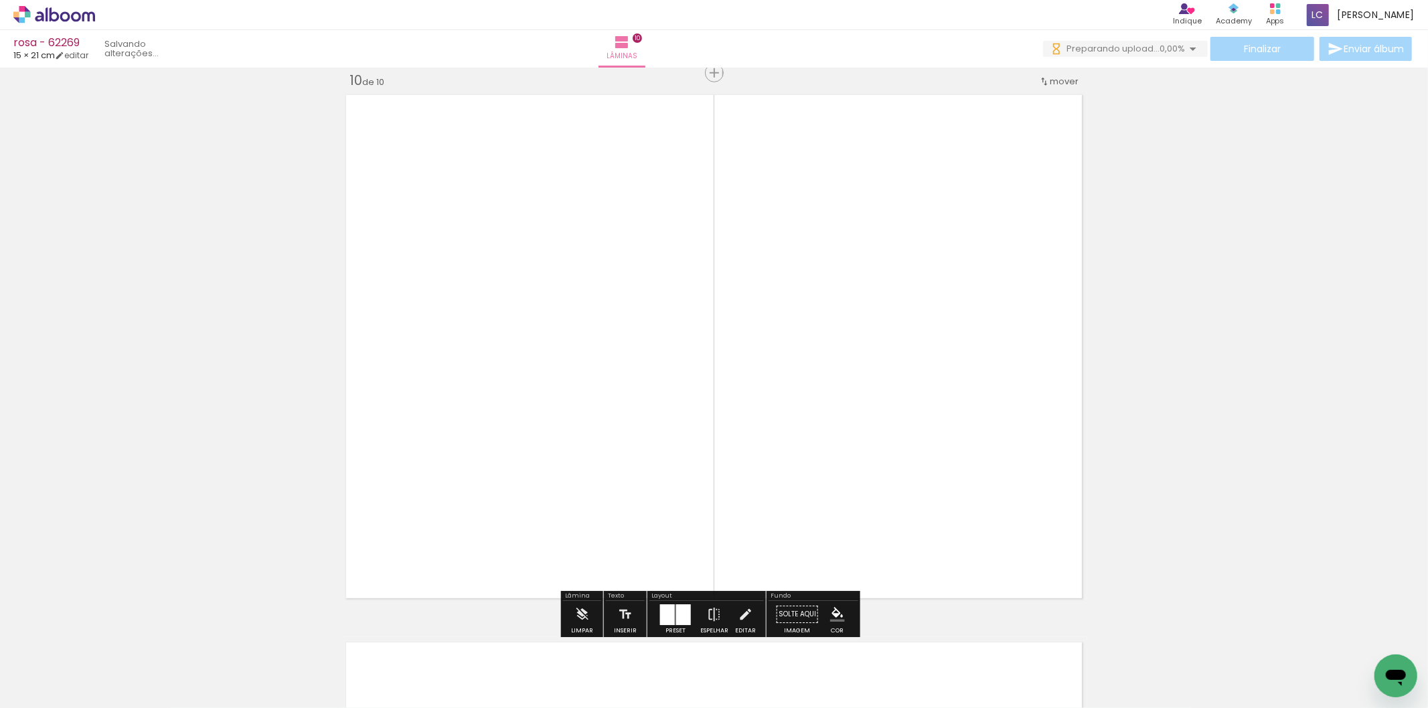
scroll to position [5170, 0]
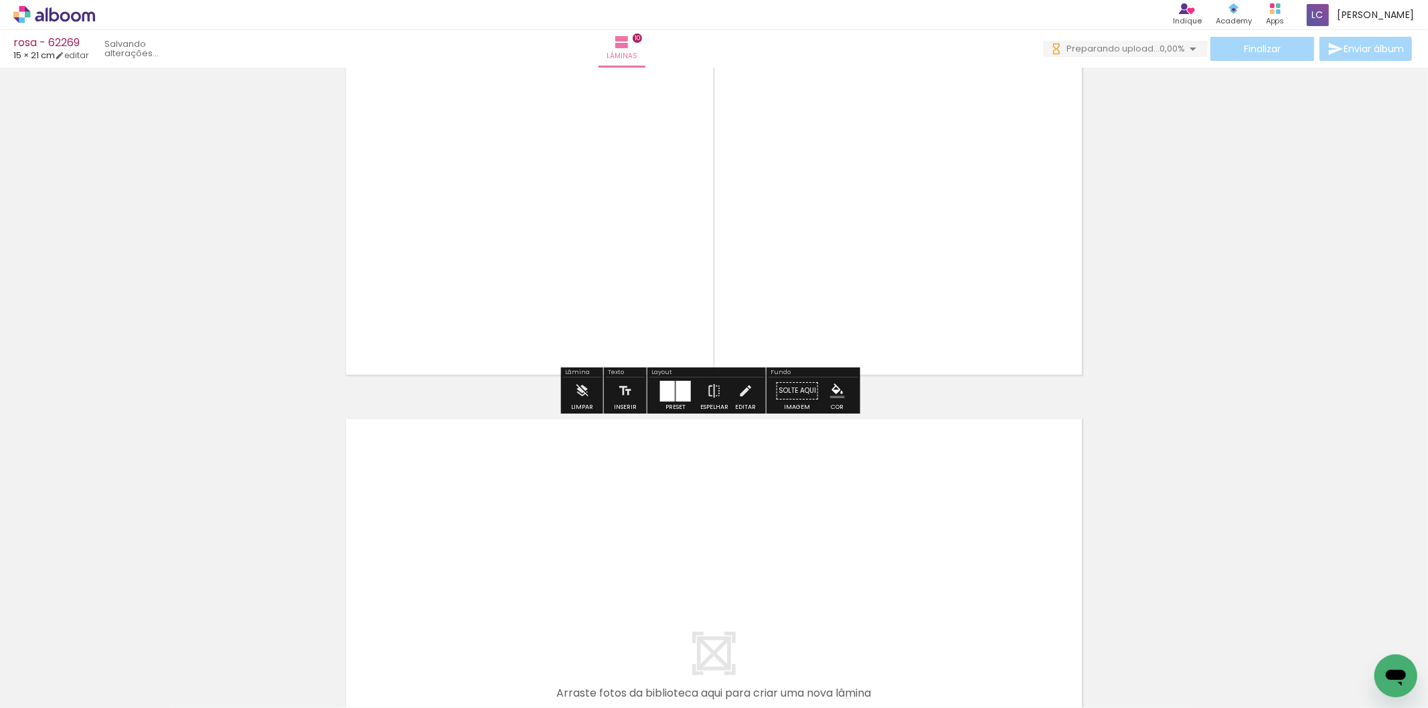
drag, startPoint x: 1019, startPoint y: 654, endPoint x: 1077, endPoint y: 671, distance: 60.2
click at [1009, 583] on quentale-workspace at bounding box center [714, 354] width 1428 height 708
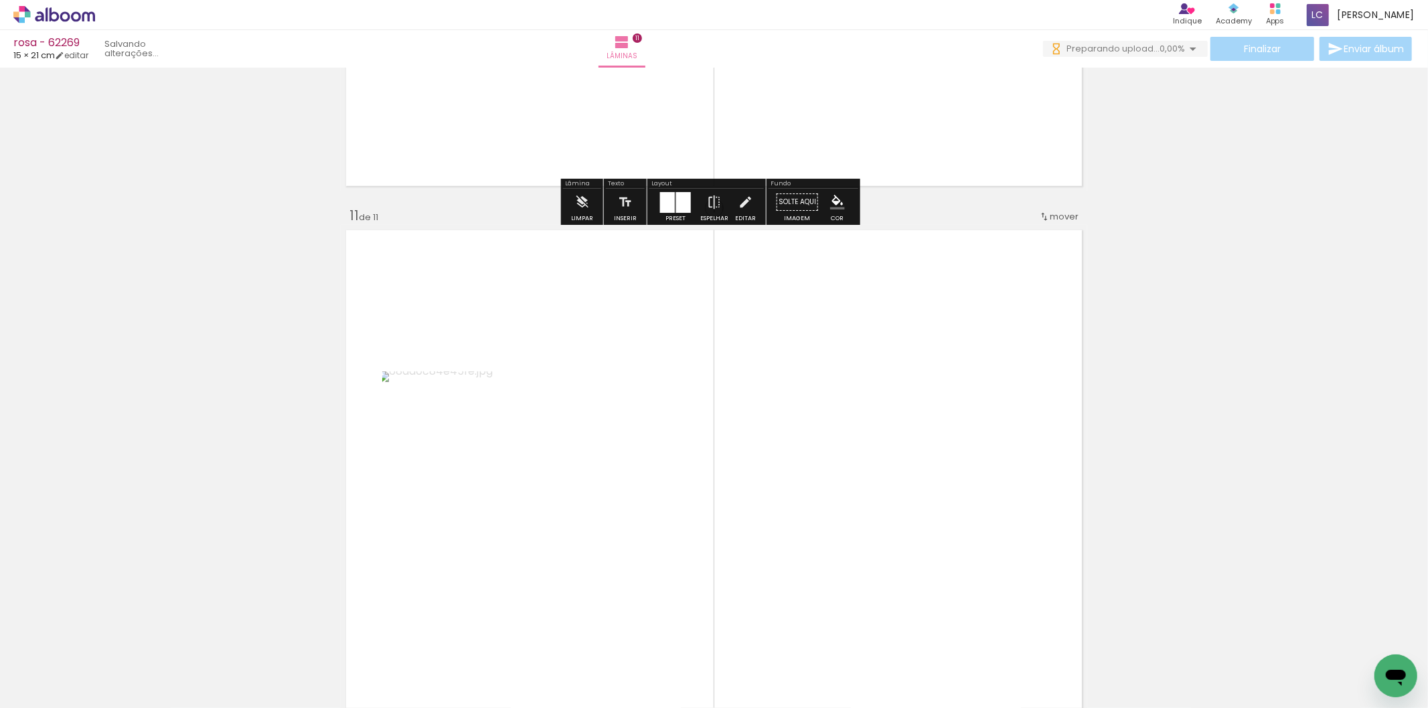
scroll to position [5484, 0]
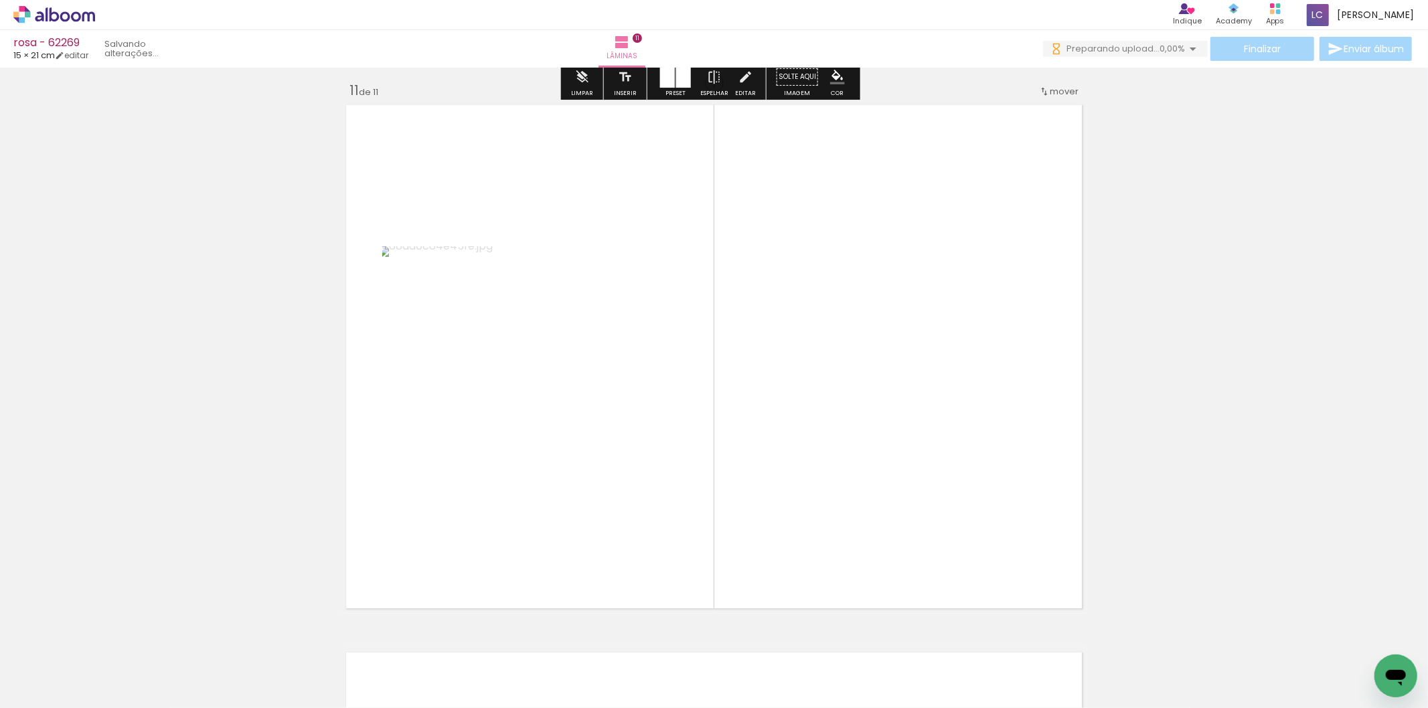
click at [858, 449] on quentale-workspace at bounding box center [714, 354] width 1428 height 708
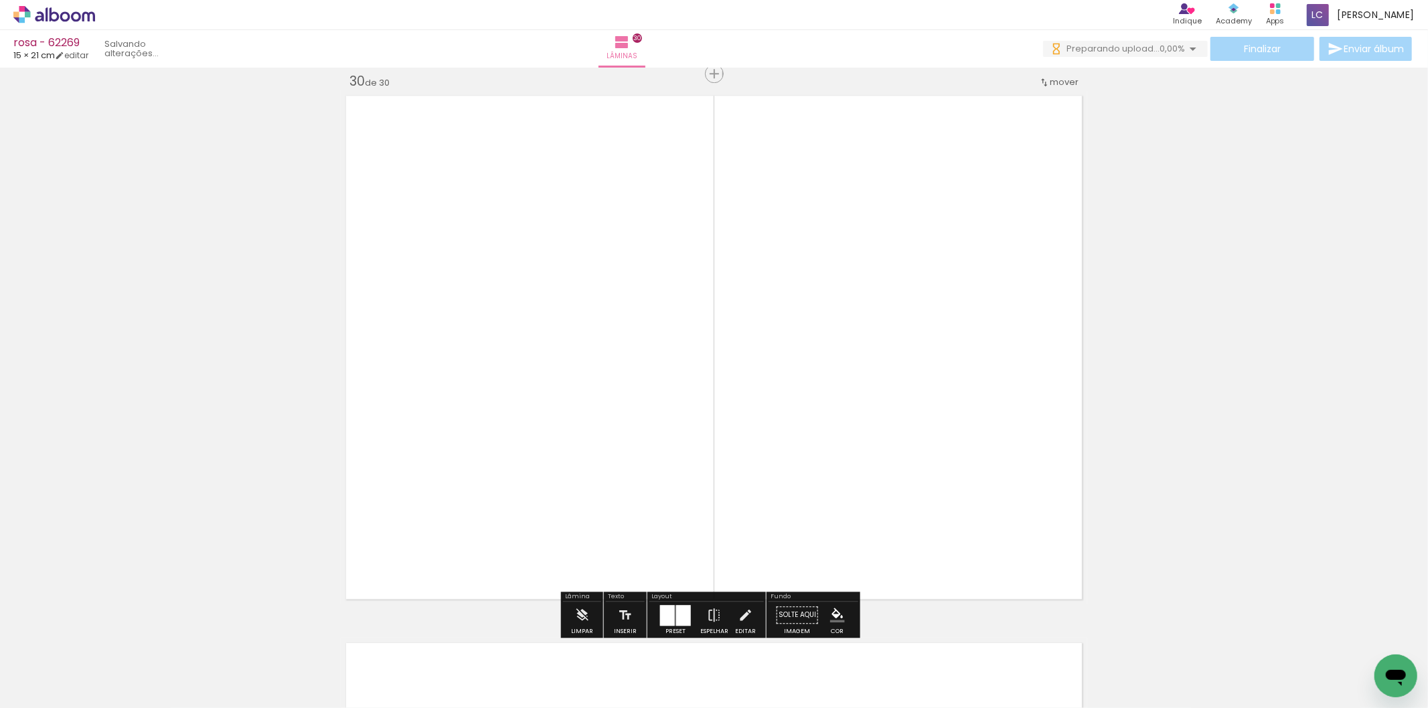
scroll to position [0, 3185]
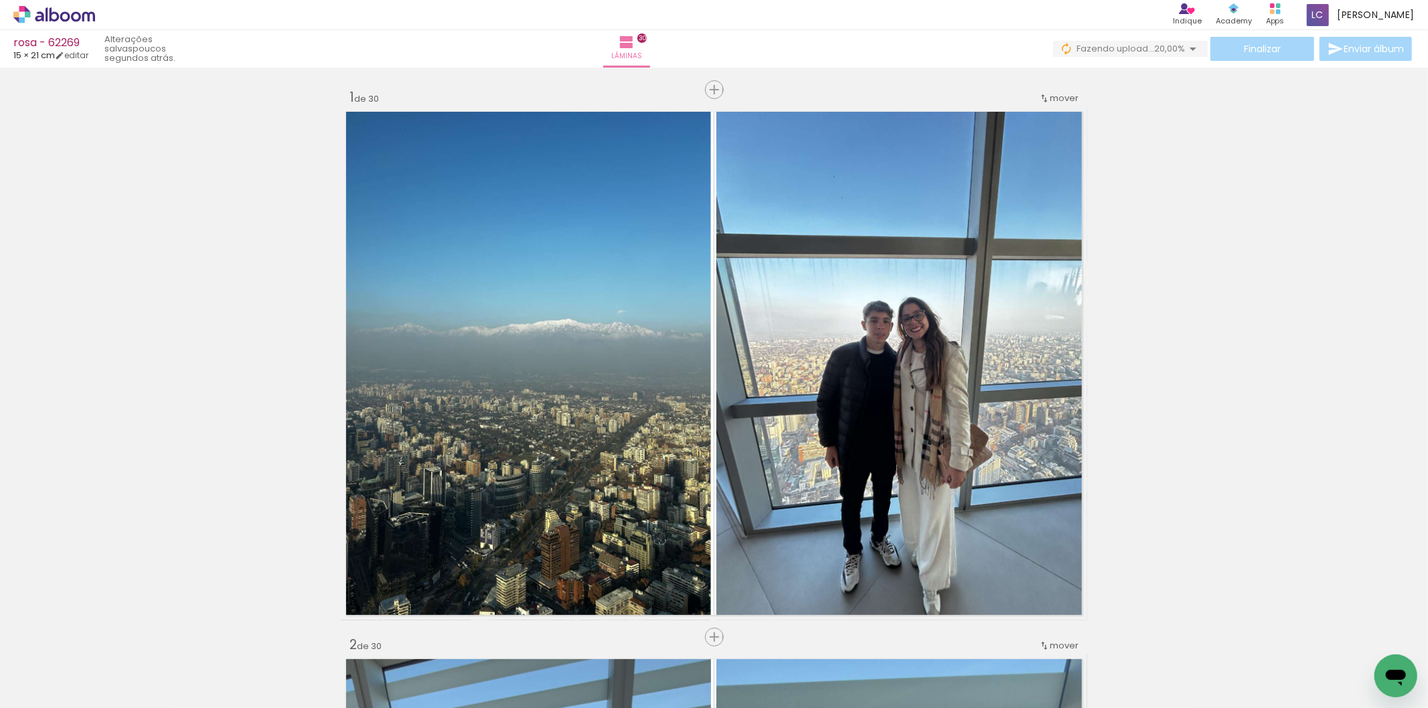
scroll to position [0, 3185]
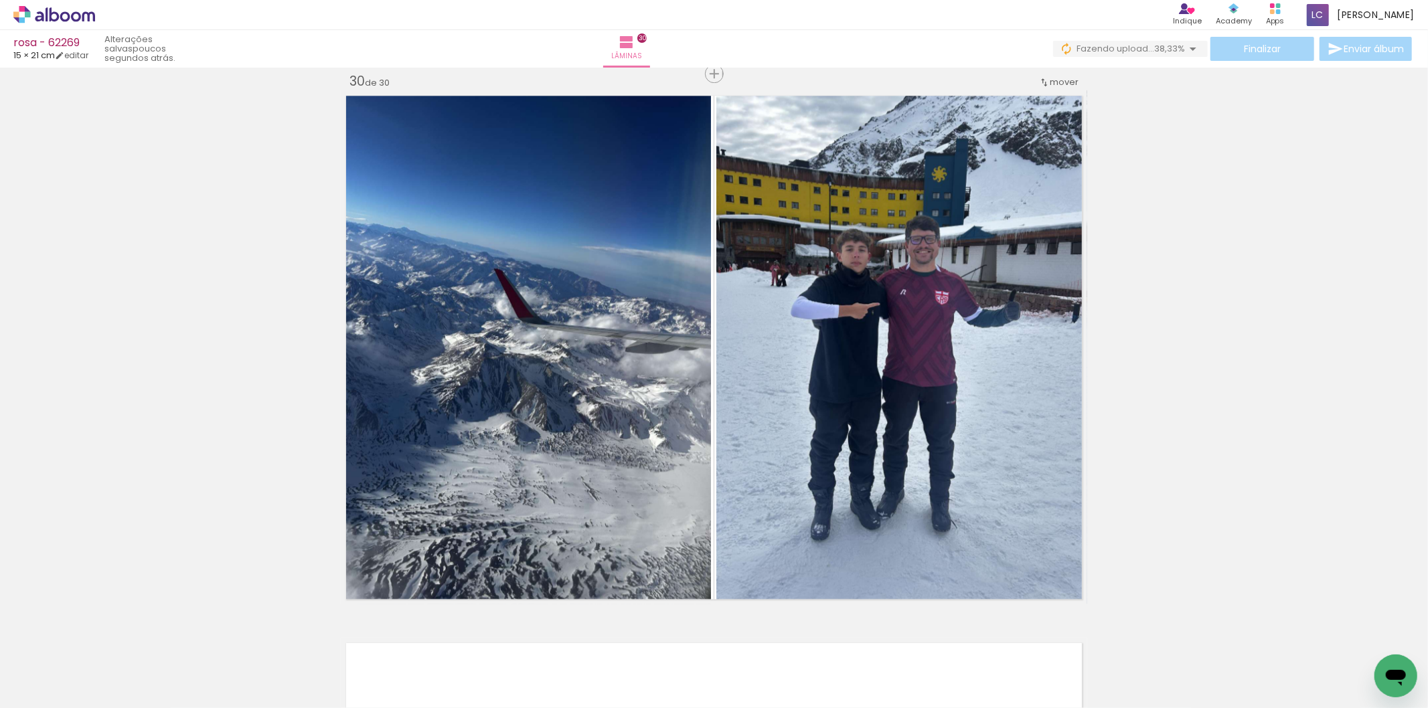
scroll to position [0, 3185]
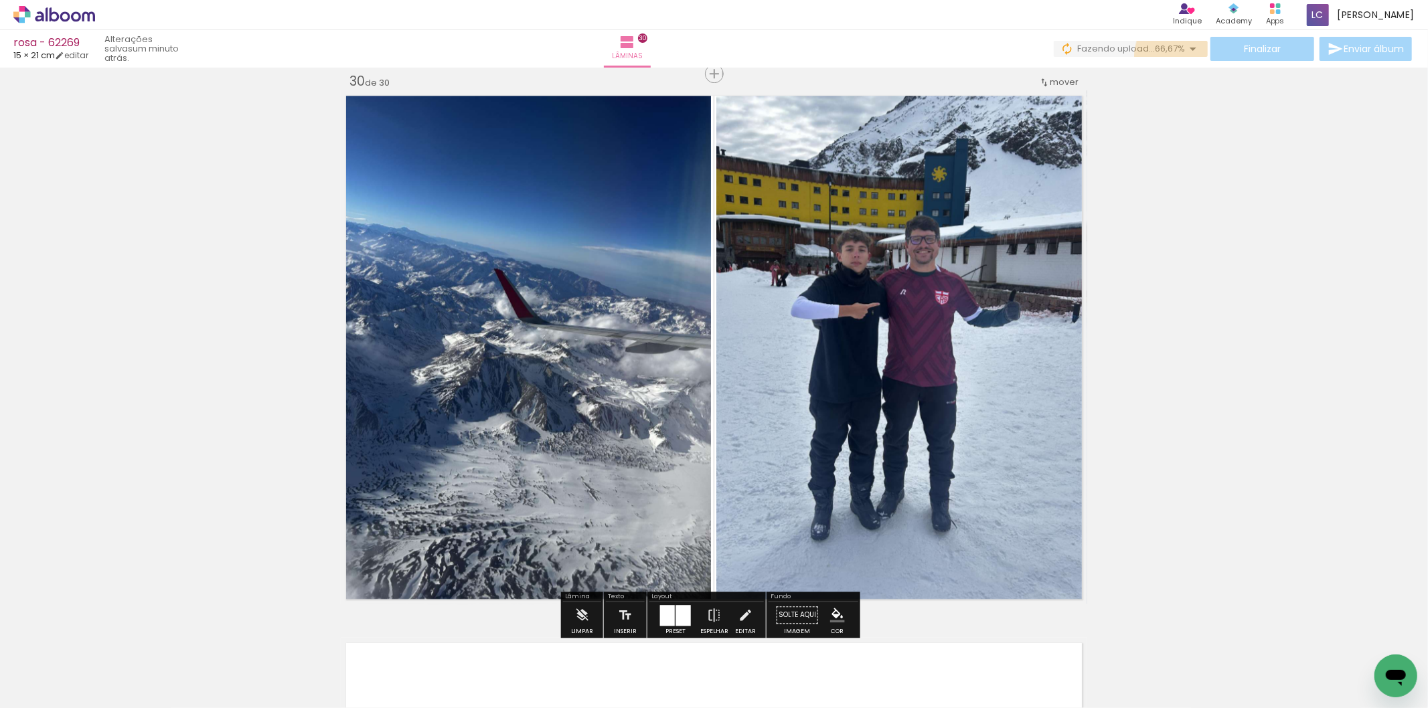
click at [1185, 56] on iron-icon at bounding box center [1193, 49] width 16 height 16
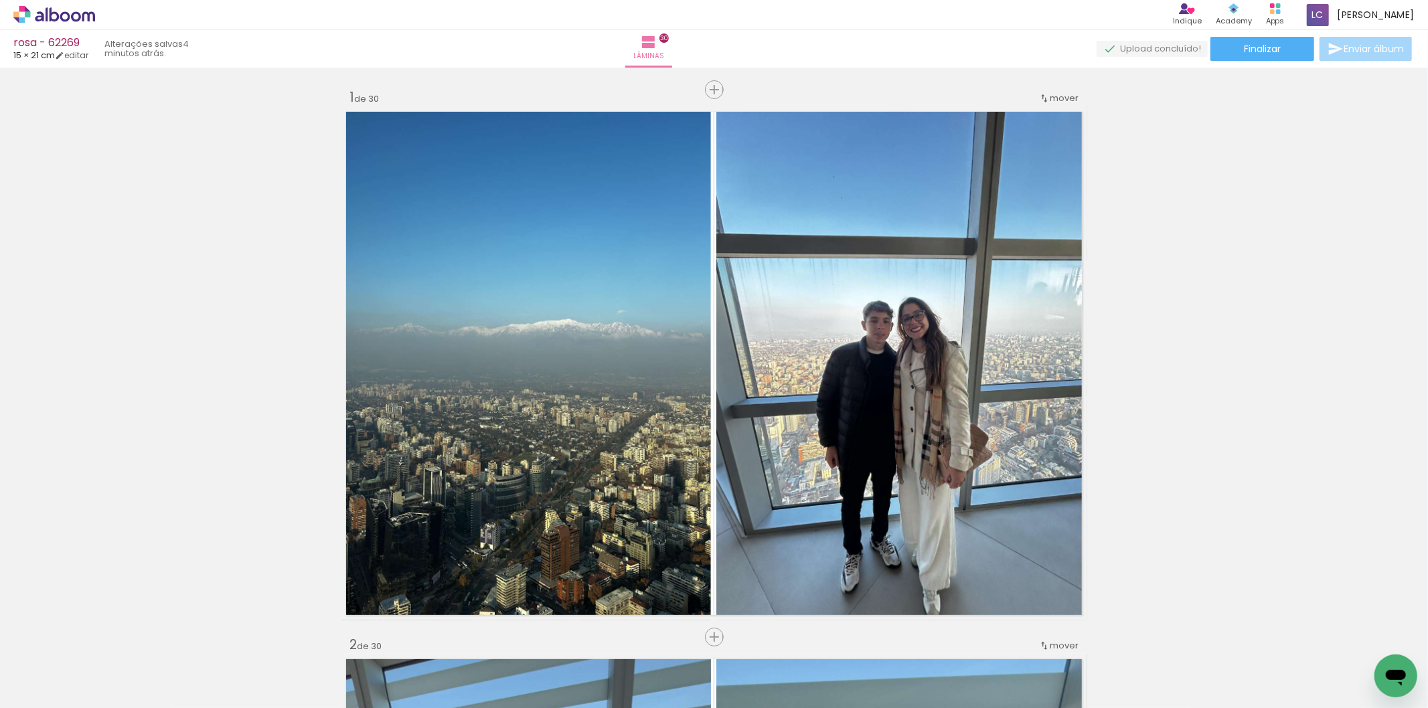
scroll to position [0, 3185]
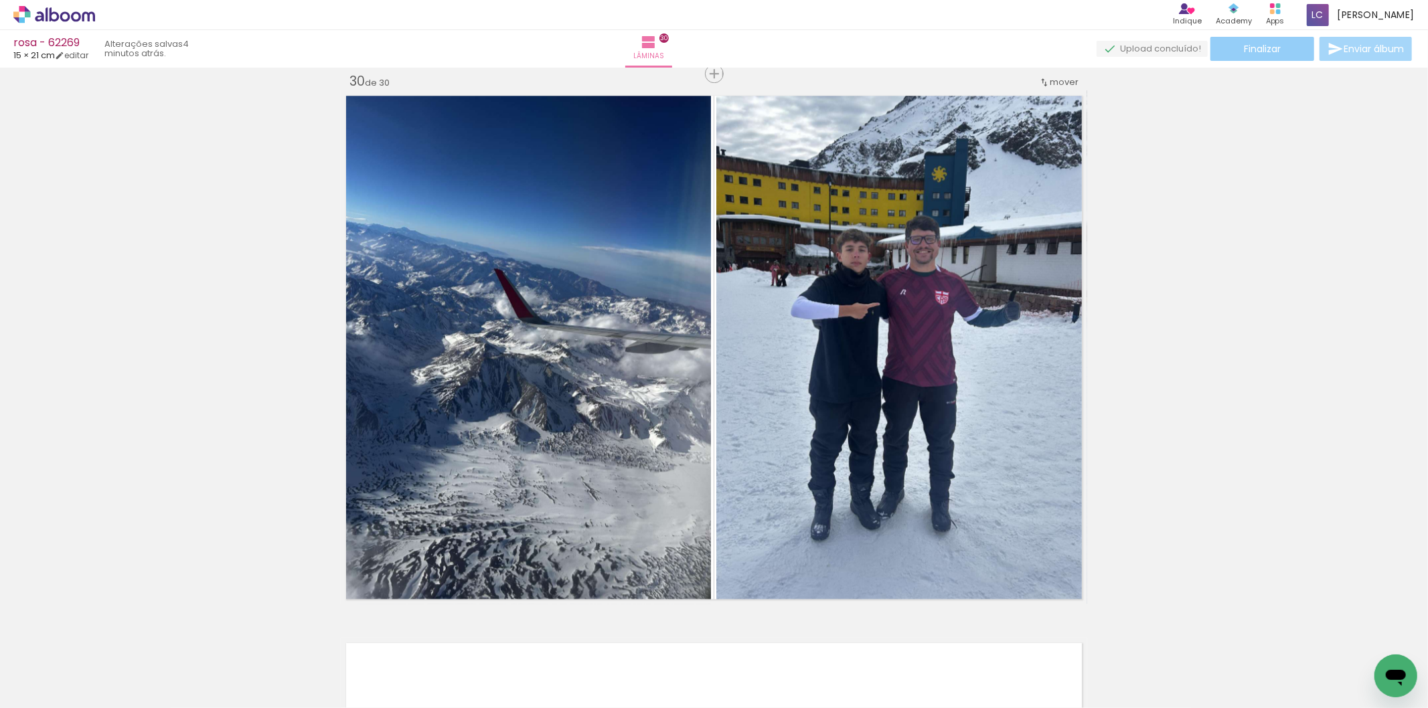
click at [1219, 43] on paper-button "Finalizar" at bounding box center [1263, 49] width 104 height 24
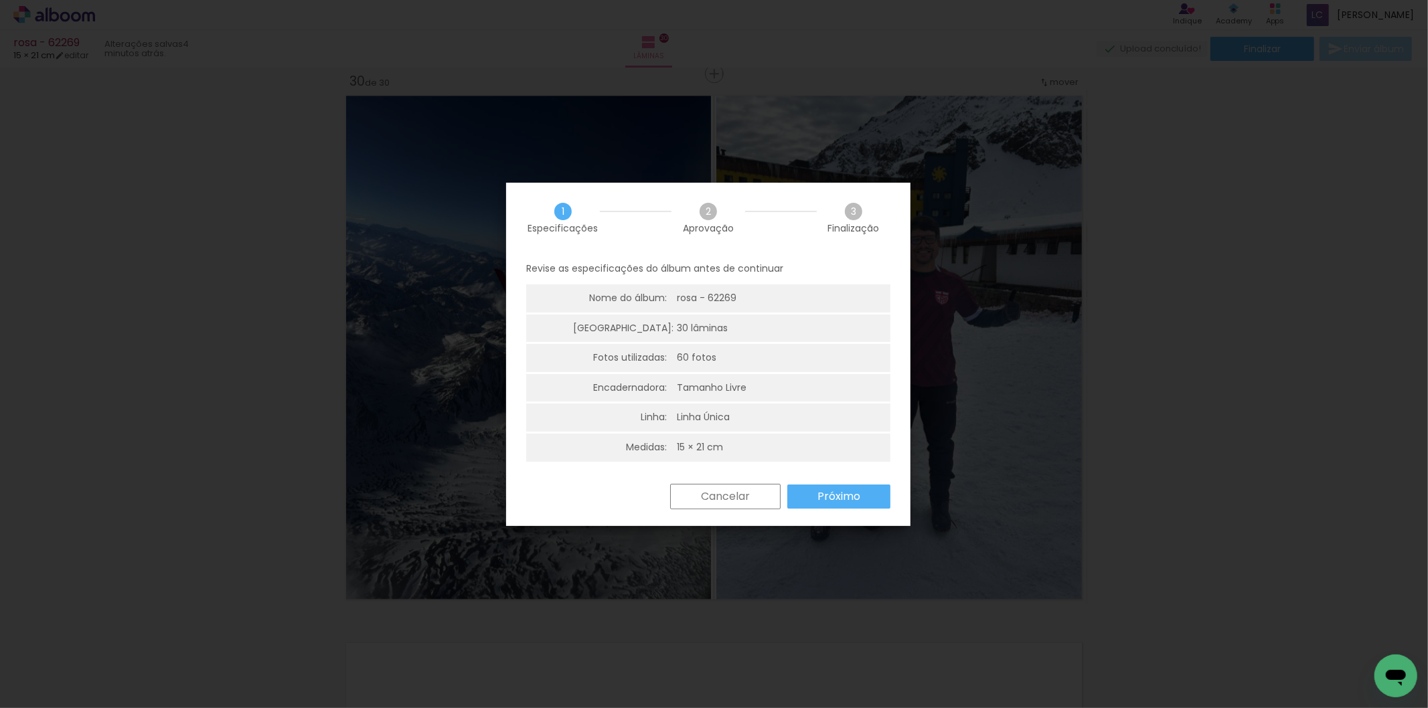
click at [0, 0] on slot "Próximo" at bounding box center [0, 0] width 0 height 0
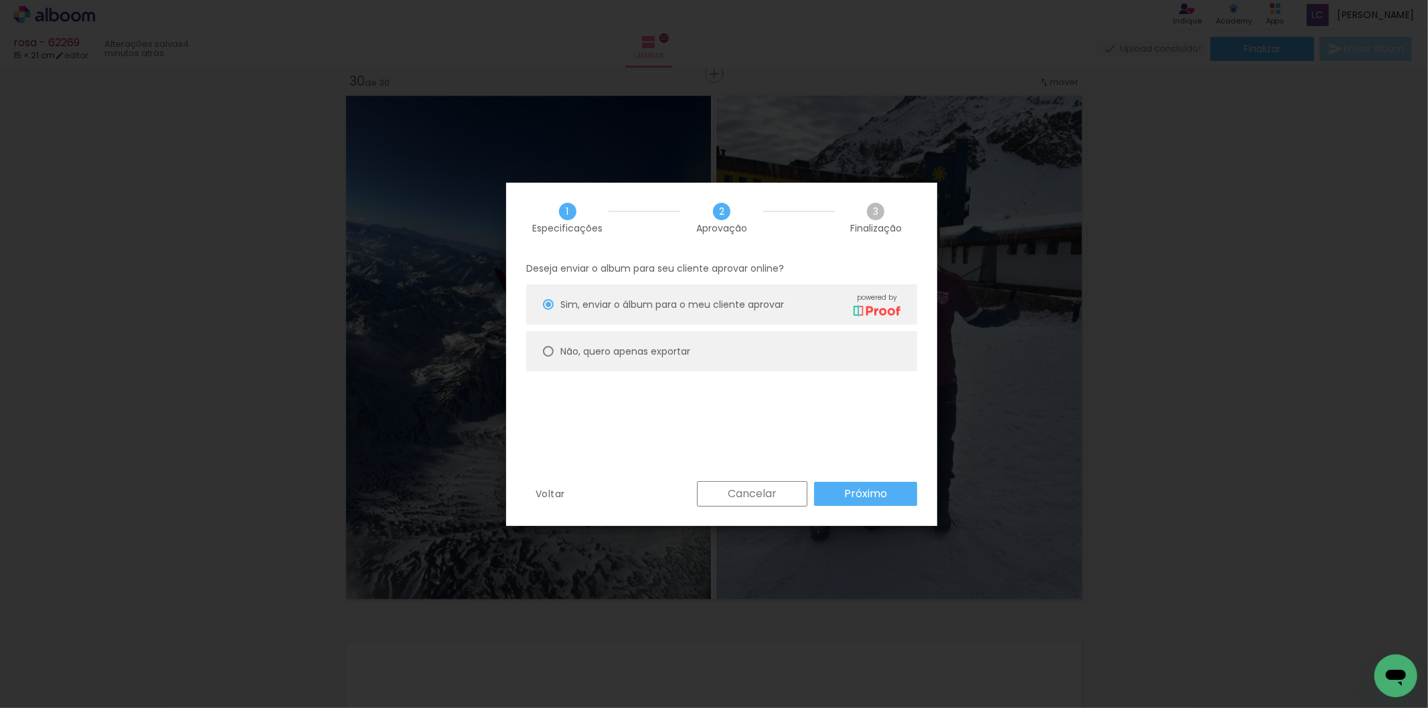
click at [686, 360] on paper-radio-button "Não, quero apenas exportar" at bounding box center [721, 351] width 391 height 40
type paper-radio-button "on"
click at [891, 495] on paper-button "Próximo" at bounding box center [865, 494] width 103 height 24
type input "Alta, 300 DPI"
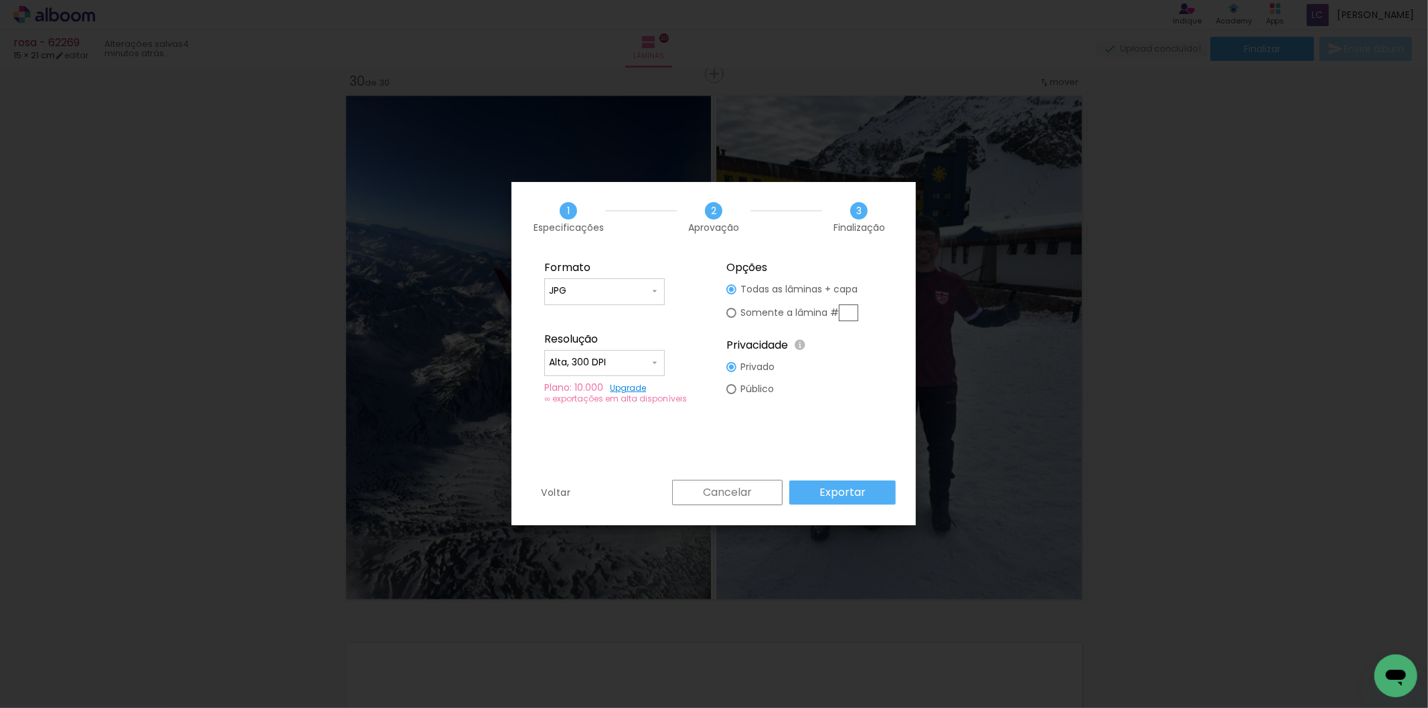
click at [891, 495] on paper-button "Exportar" at bounding box center [842, 493] width 106 height 24
